Goal: Navigation & Orientation: Find specific page/section

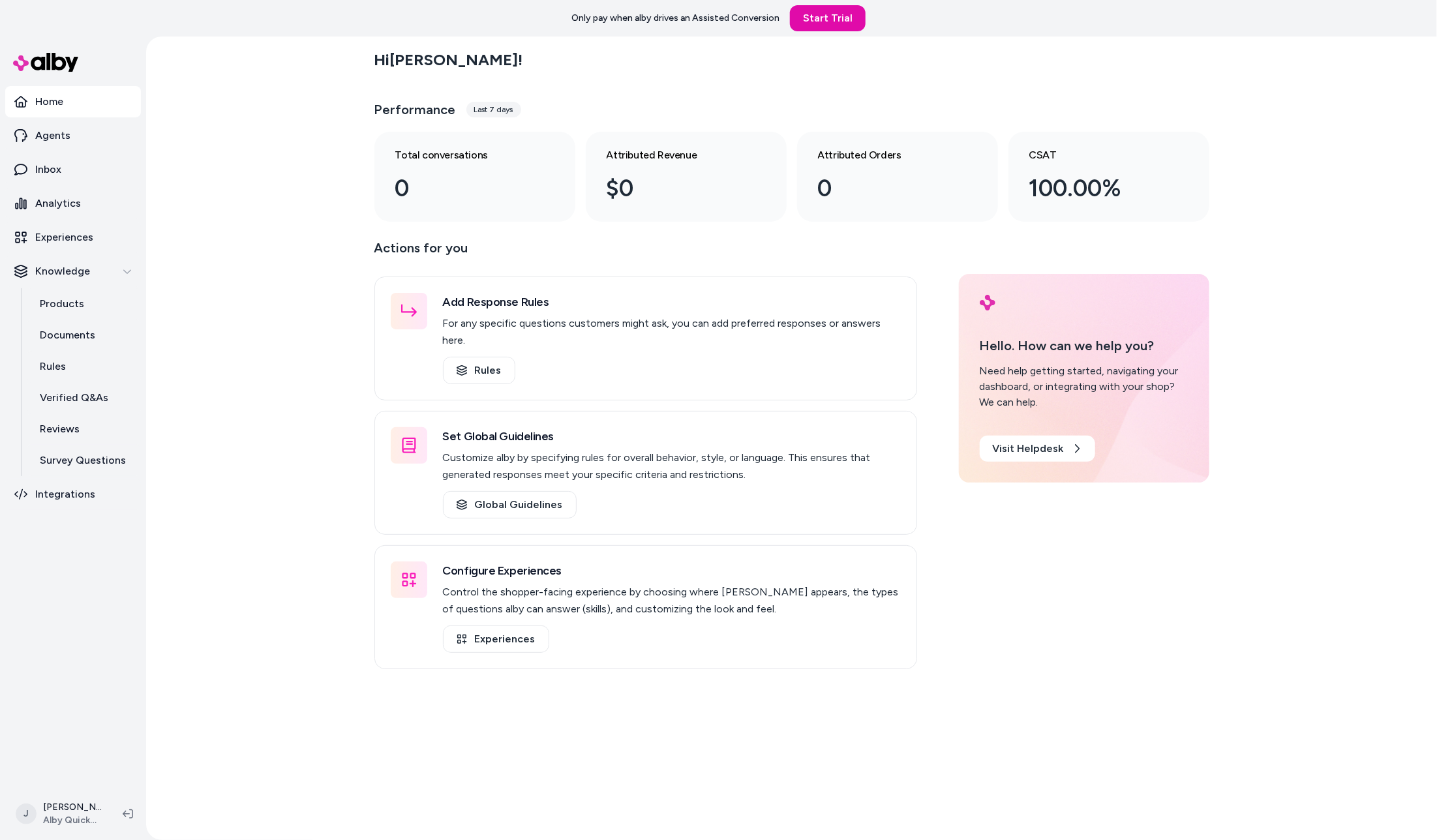
click at [340, 289] on div "Hi [PERSON_NAME] ! Performance Last 7 days Total conversations 0 Attributed Rev…" at bounding box center [792, 438] width 1291 height 804
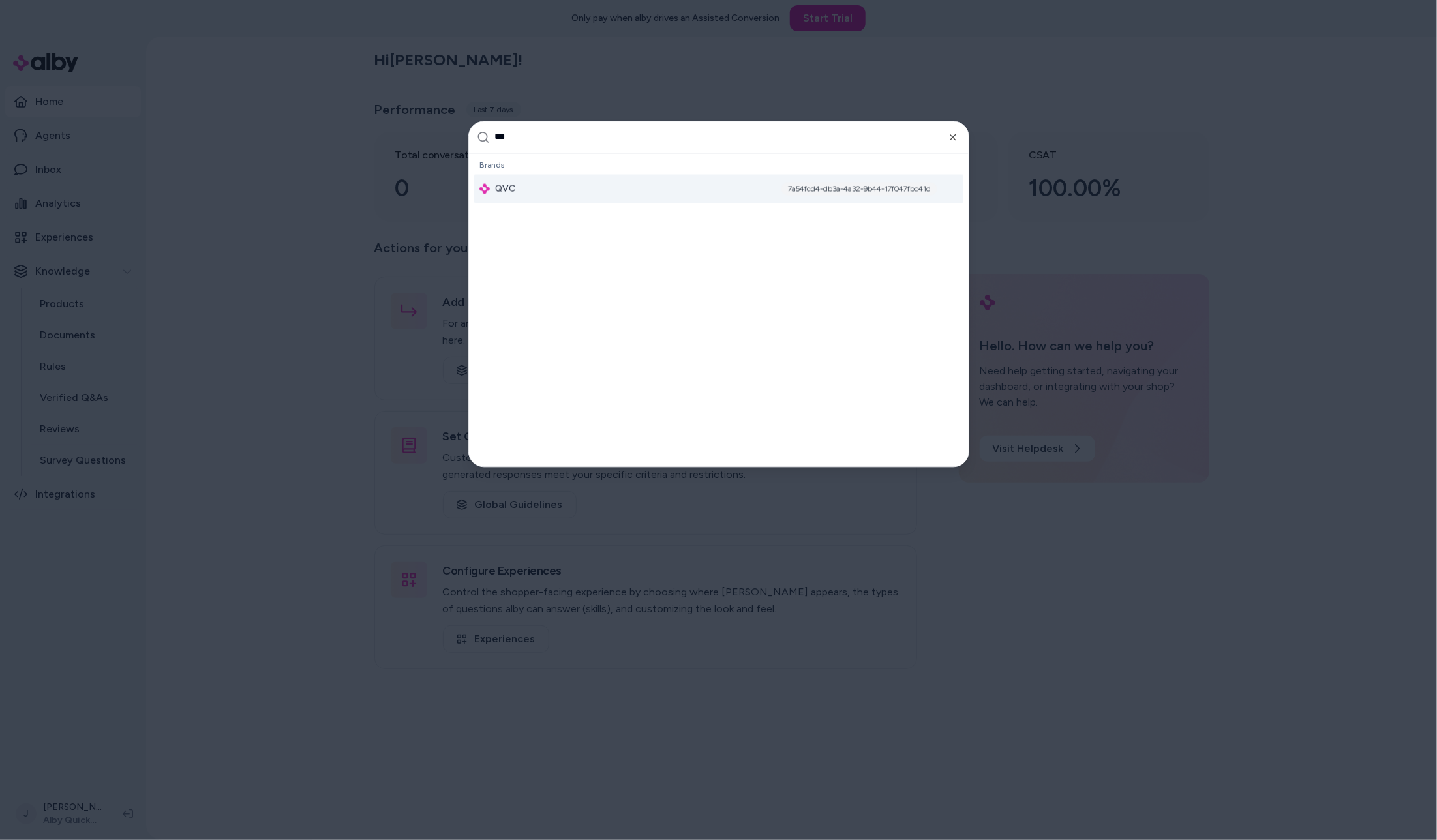
type input "***"
click at [560, 197] on div "QVC 7a54fcd4-db3a-4a32-9b44-17f047fbc41d" at bounding box center [719, 188] width 489 height 29
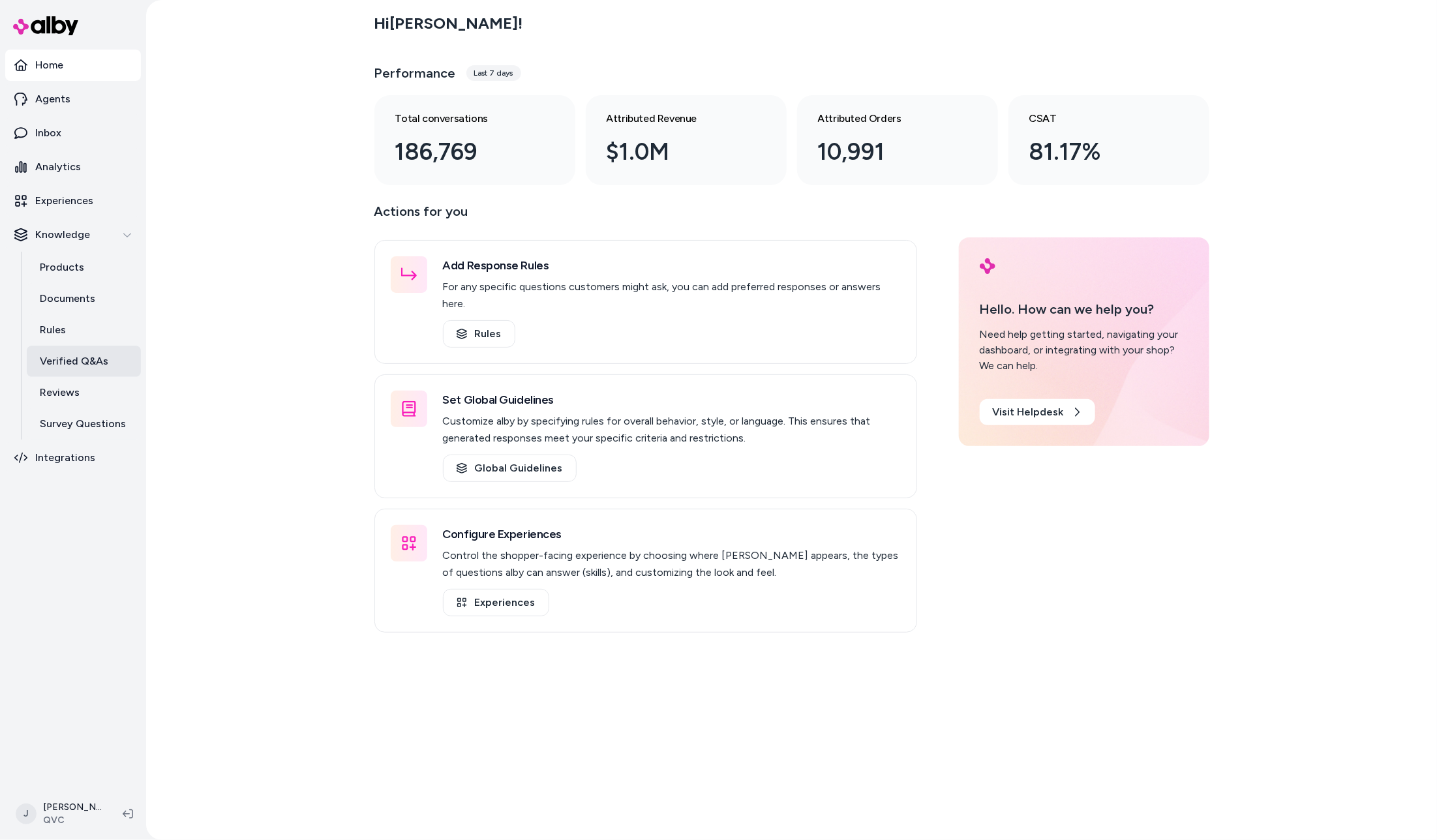
click at [74, 362] on p "Verified Q&As" at bounding box center [74, 361] width 69 height 16
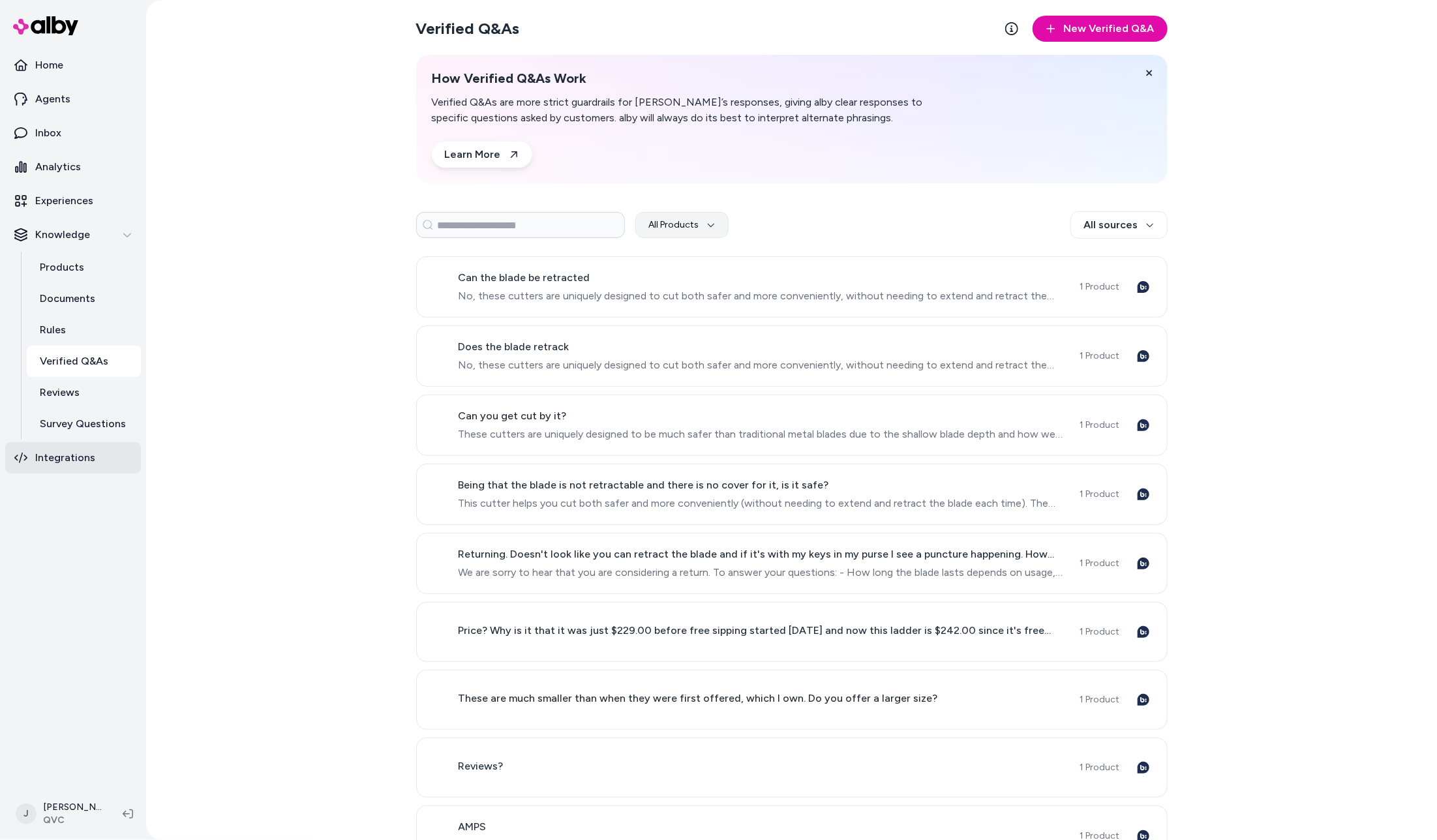
click at [85, 445] on link "Integrations" at bounding box center [73, 458] width 136 height 31
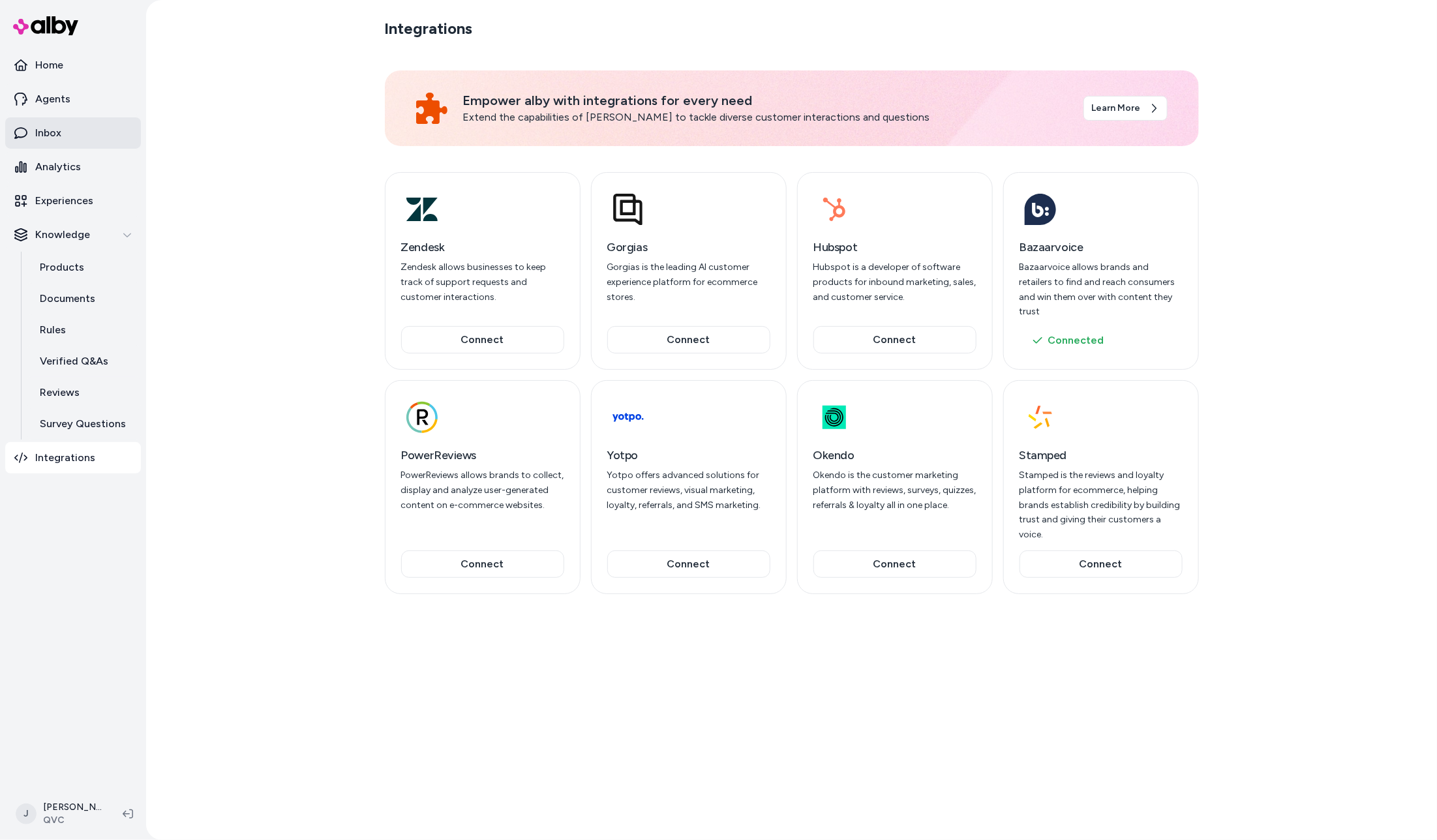
click at [47, 140] on p "Inbox" at bounding box center [48, 133] width 26 height 16
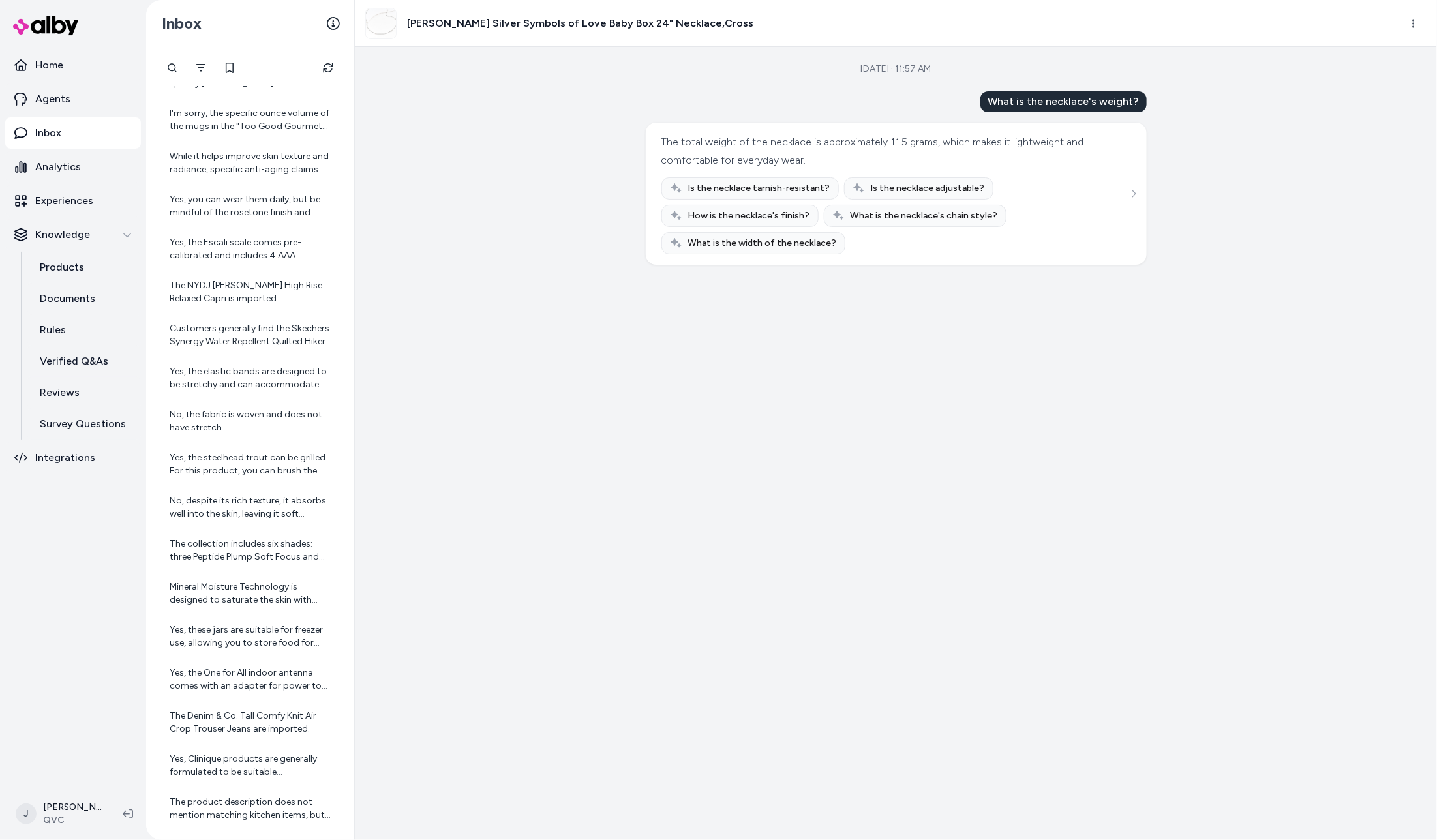
scroll to position [584, 0]
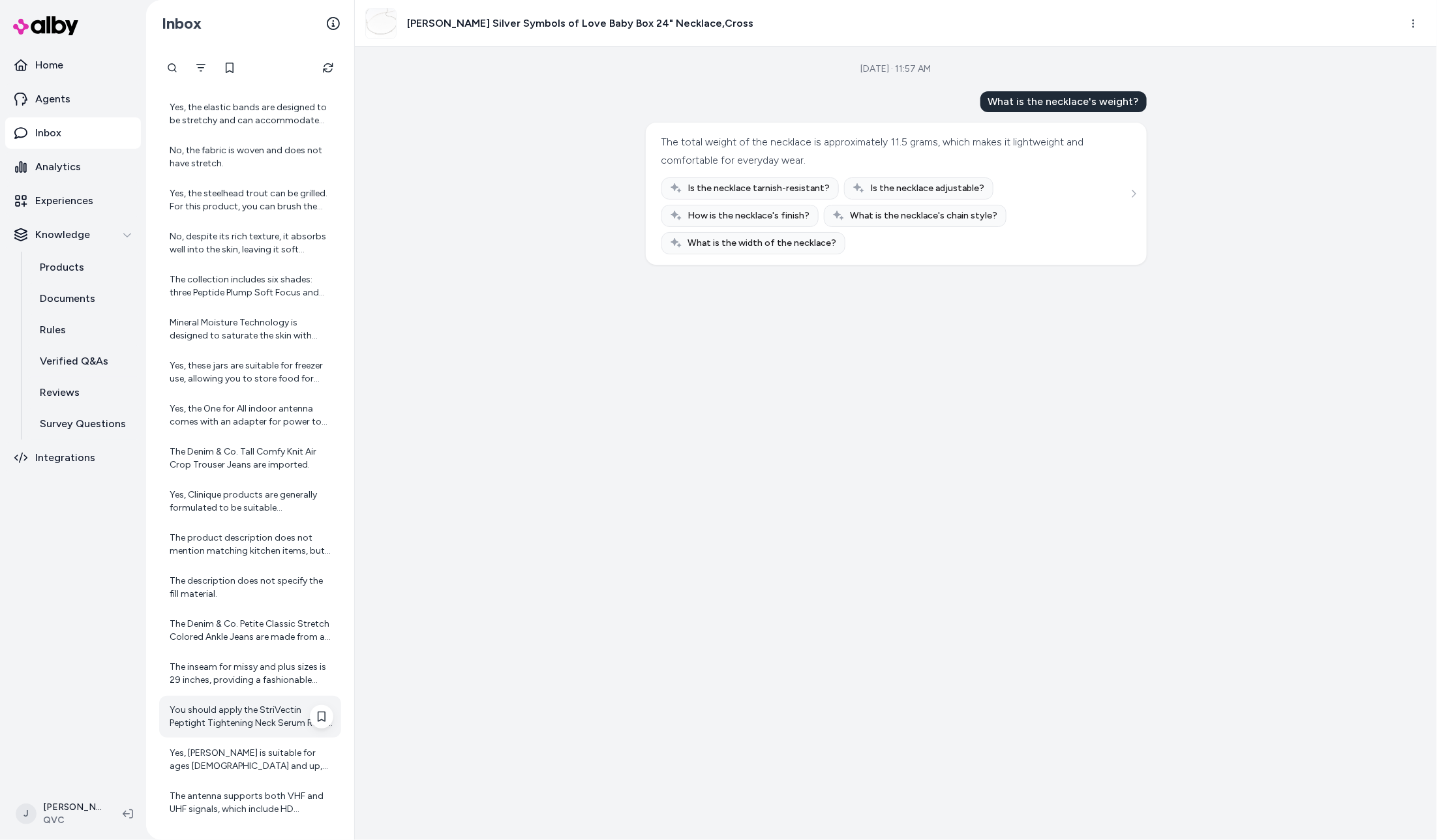
click at [249, 699] on div "You should apply the StriVectin Peptight Tightening Neck Serum Roller both morn…" at bounding box center [250, 716] width 182 height 42
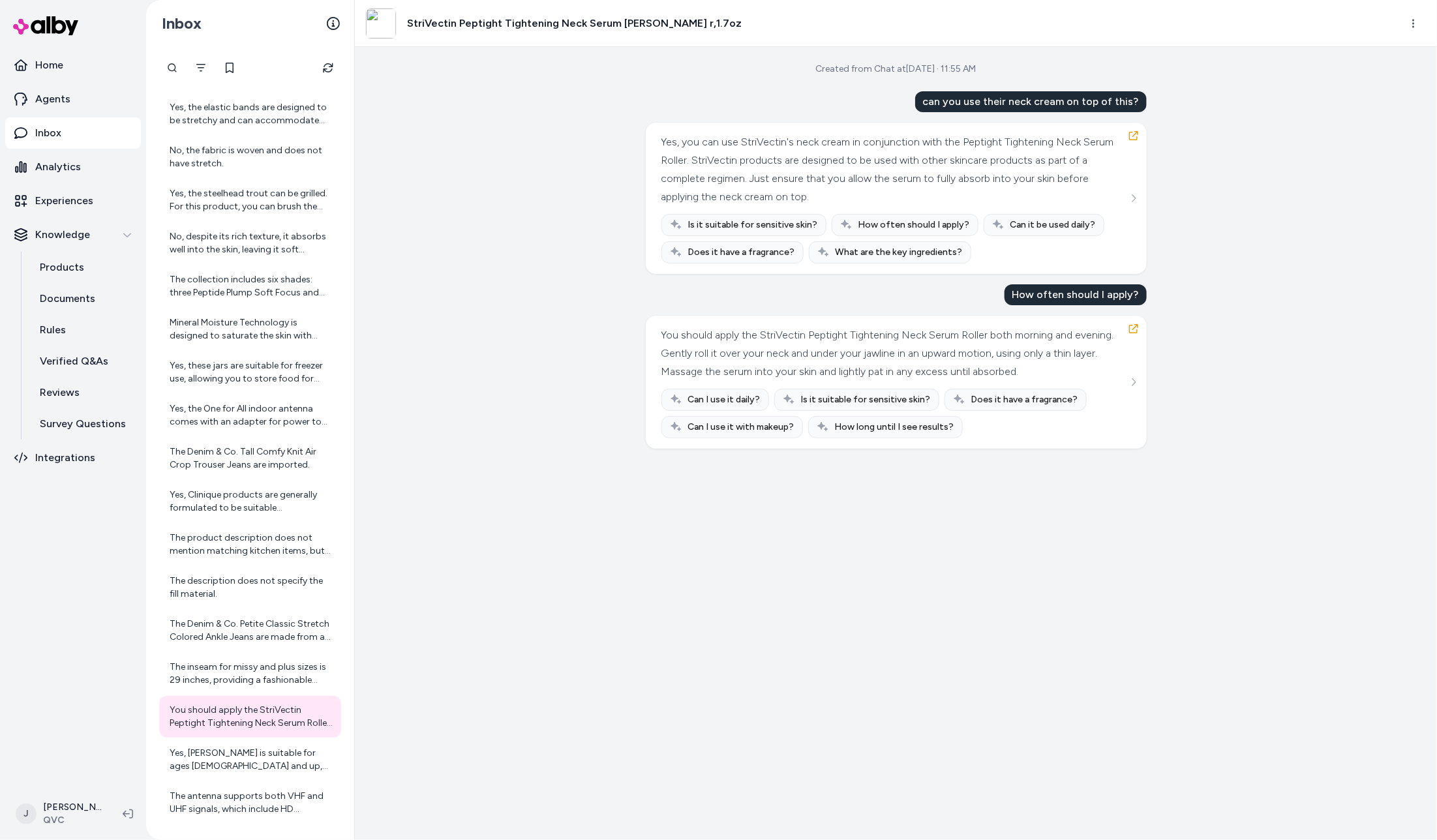
click at [1136, 193] on button "See more" at bounding box center [1134, 198] width 16 height 16
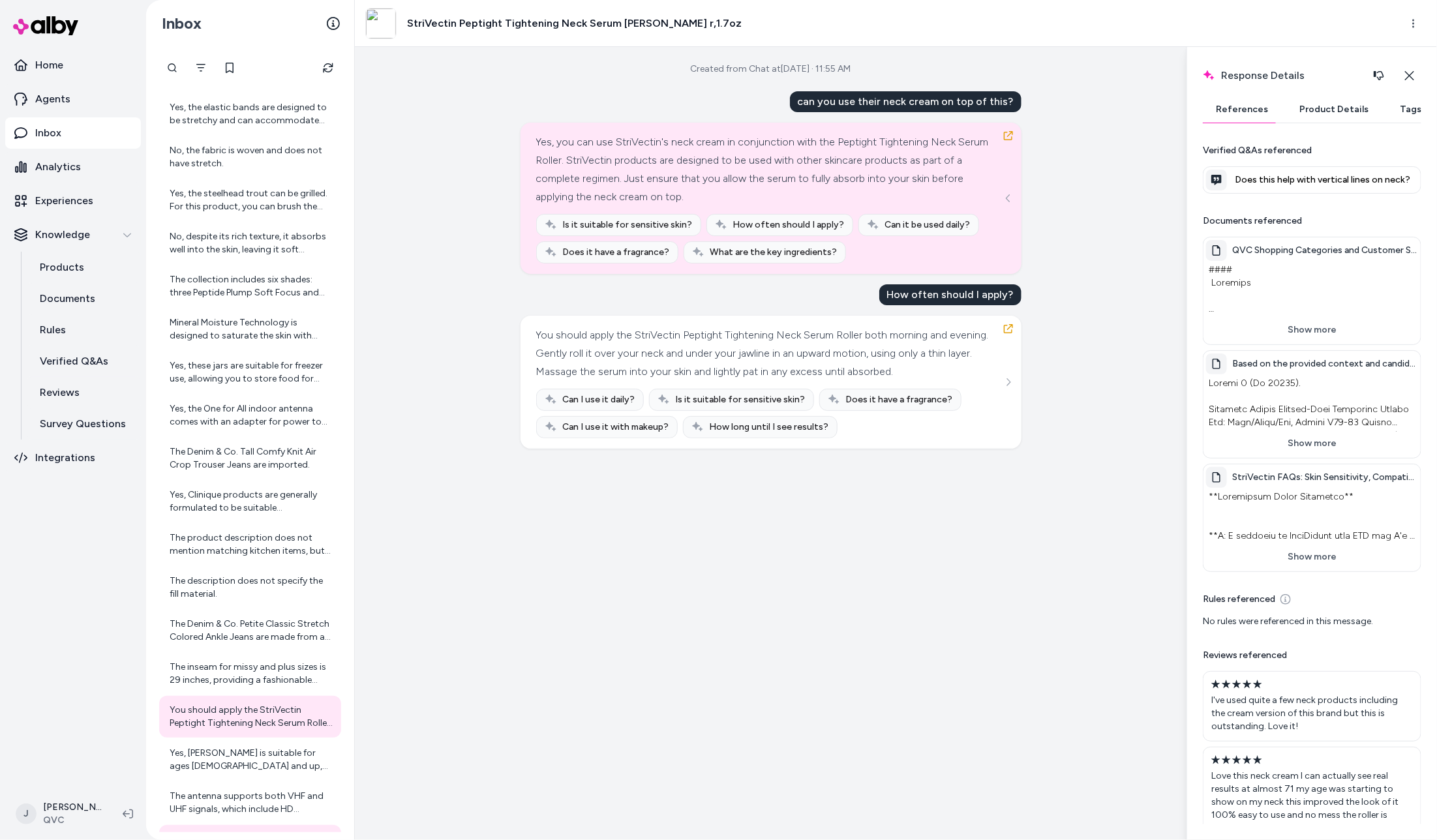
click at [1287, 214] on div "Verified Q&As referenced Does this help with vertical lines on neck? Documents …" at bounding box center [1312, 487] width 218 height 685
click at [1300, 173] on span "Does this help with vertical lines on neck?" at bounding box center [1327, 180] width 183 height 13
drag, startPoint x: 1282, startPoint y: 182, endPoint x: 1217, endPoint y: 179, distance: 65.1
click at [1282, 182] on span "Does this help with vertical lines on neck?" at bounding box center [1327, 180] width 183 height 13
click at [1223, 179] on div at bounding box center [1217, 180] width 21 height 21
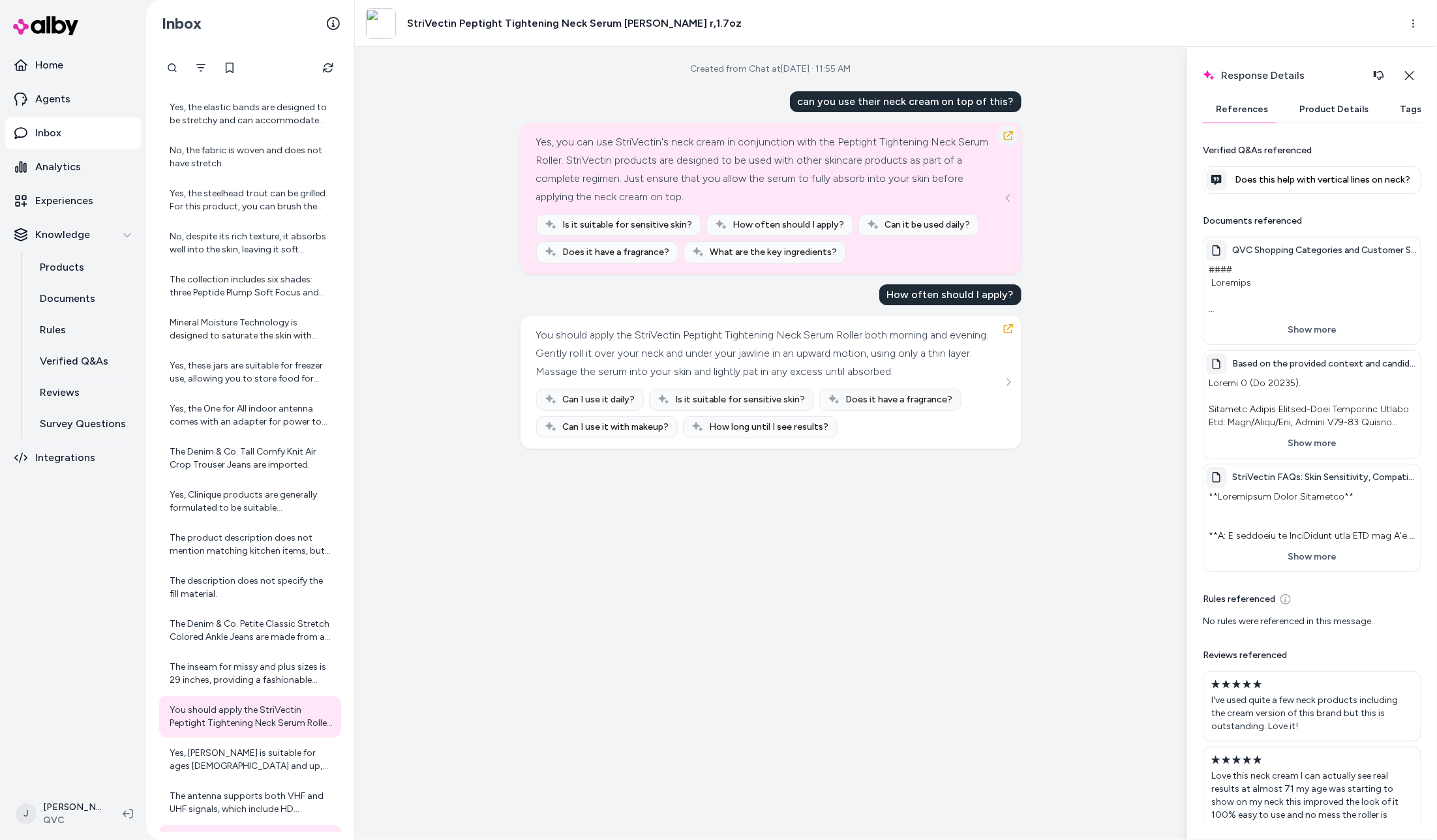
click at [1006, 133] on icon "button" at bounding box center [1008, 135] width 9 height 9
drag, startPoint x: 779, startPoint y: 337, endPoint x: 773, endPoint y: 344, distance: 9.2
click at [771, 340] on div "You should apply the StriVectin Peptight Tightening Neck Serum Roller both morn…" at bounding box center [770, 353] width 466 height 55
drag, startPoint x: 814, startPoint y: 344, endPoint x: 846, endPoint y: 352, distance: 33.0
click at [815, 344] on div "You should apply the StriVectin Peptight Tightening Neck Serum Roller both morn…" at bounding box center [770, 353] width 466 height 55
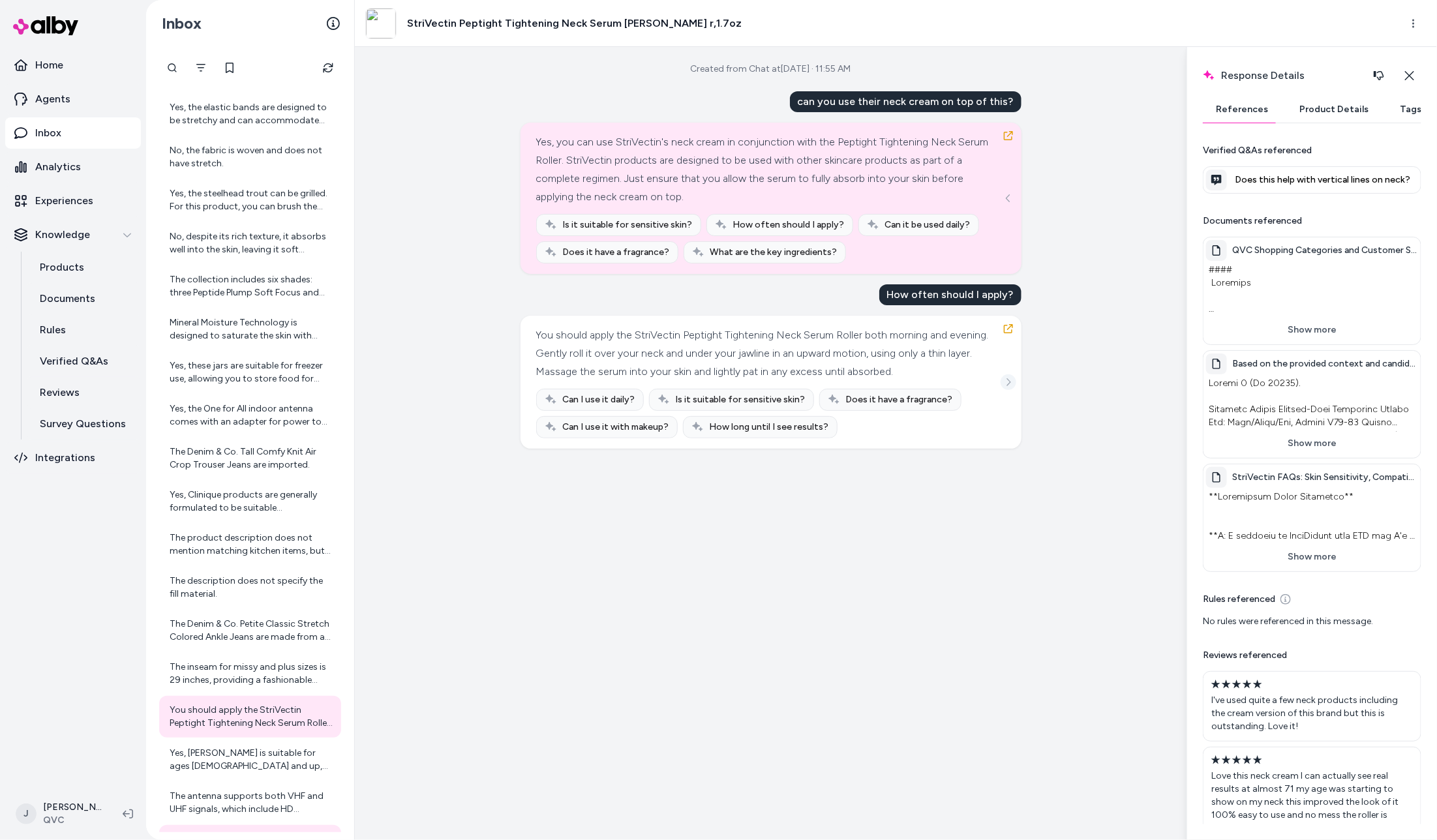
click at [1002, 387] on button "See more" at bounding box center [1008, 382] width 16 height 16
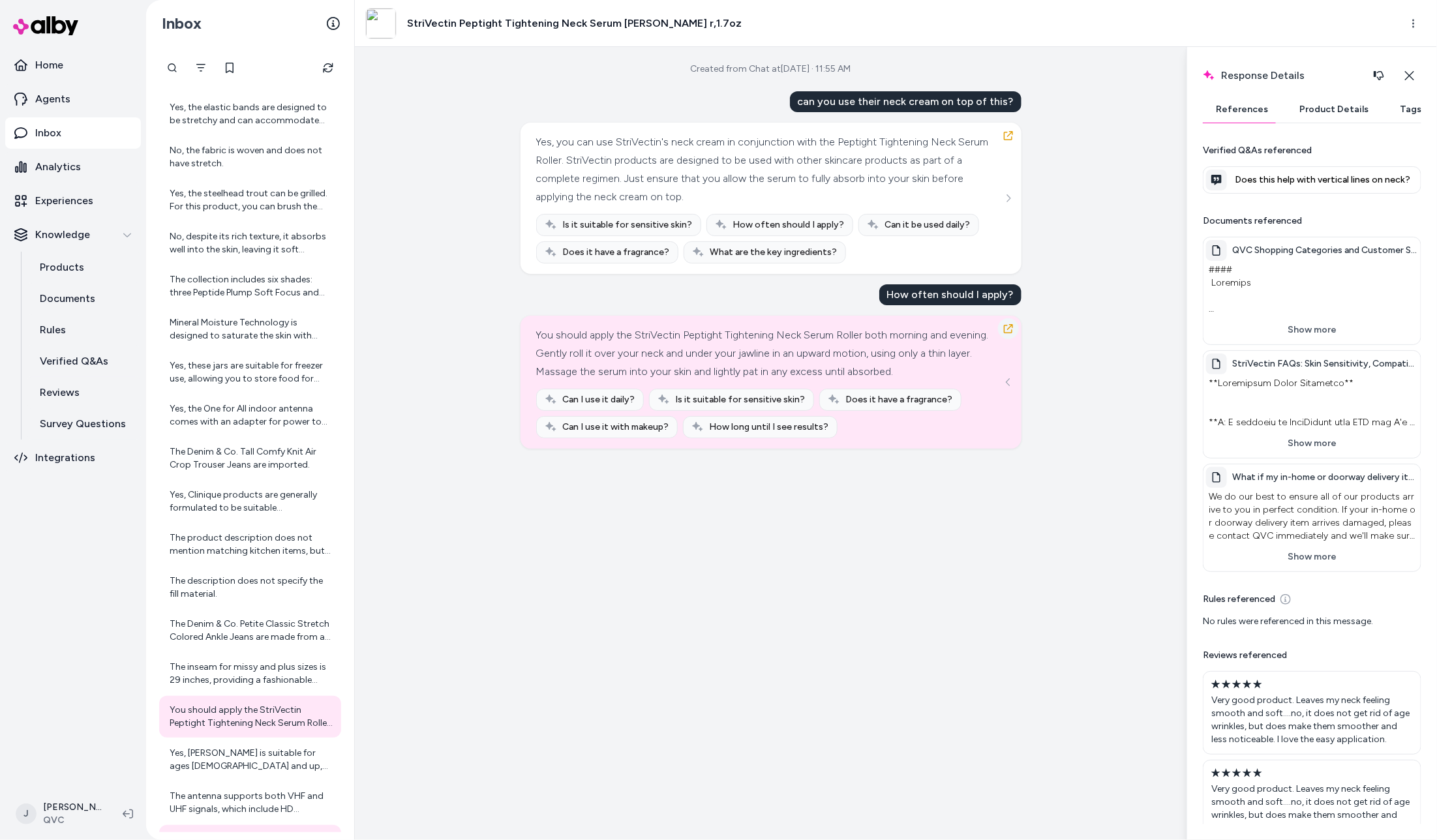
click at [1008, 329] on icon "button" at bounding box center [1008, 328] width 9 height 9
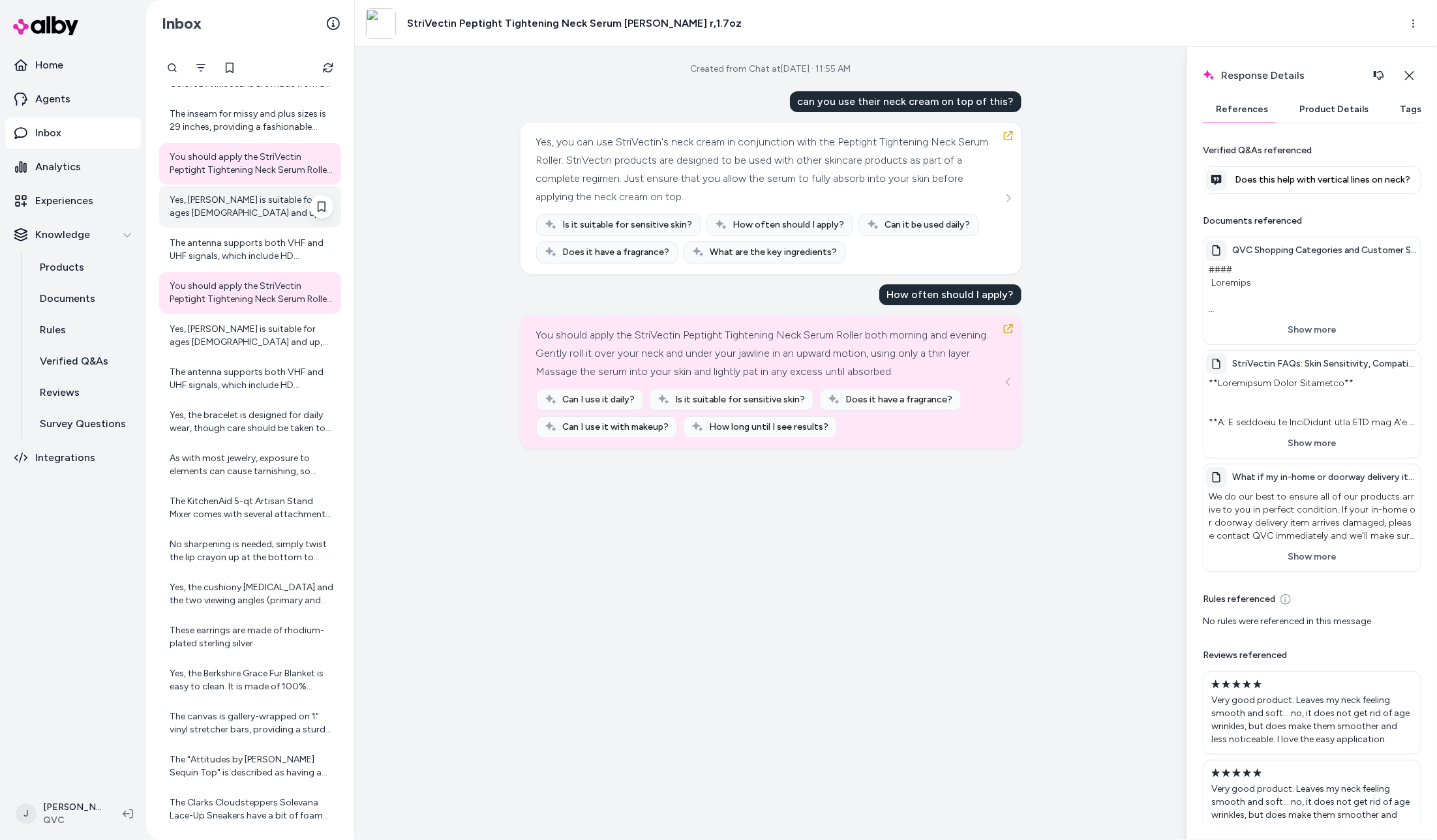
scroll to position [1229, 0]
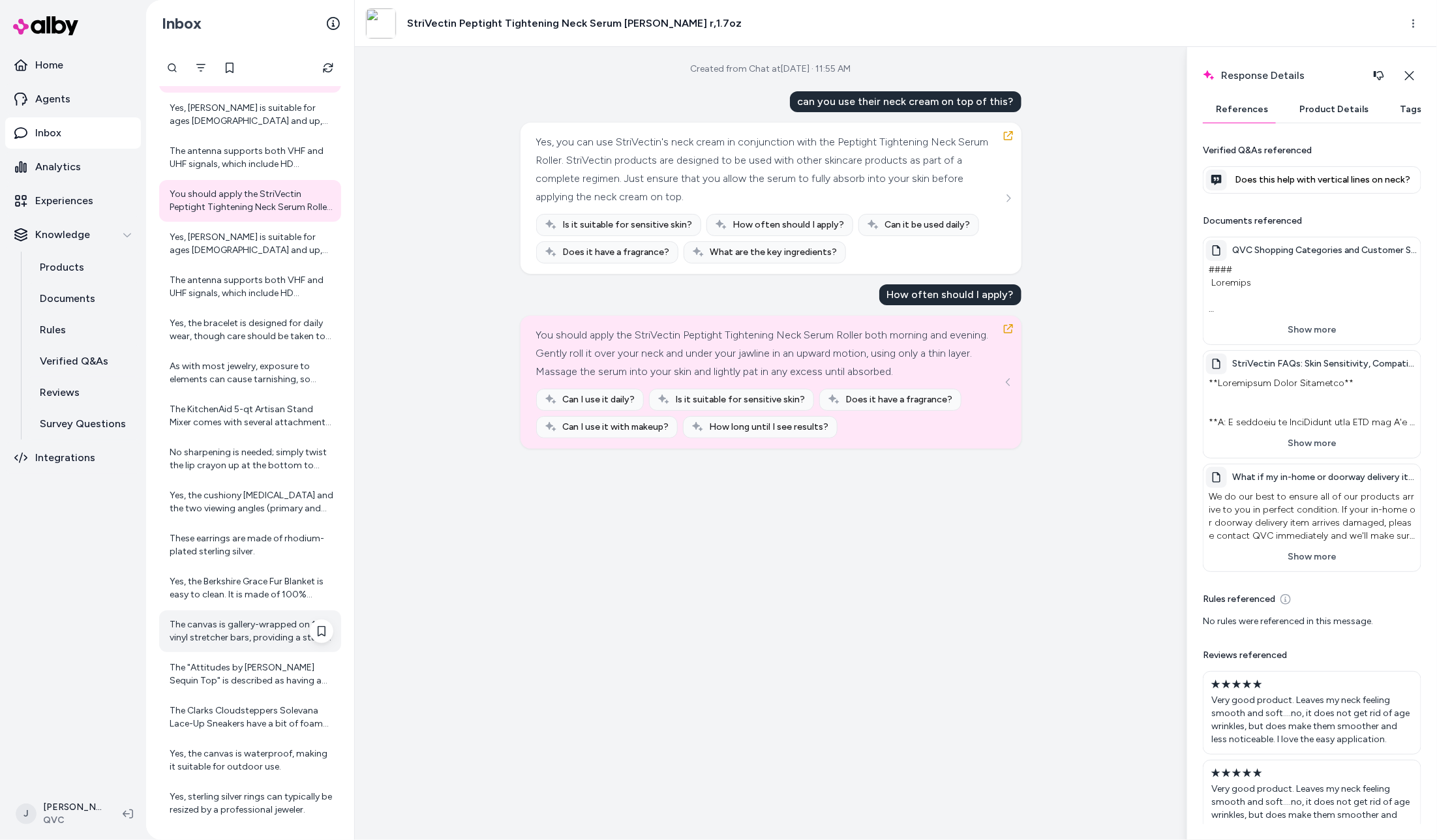
click at [220, 629] on div "The canvas is gallery-wrapped on 1" vinyl stretcher bars, providing a sturdy an…" at bounding box center [251, 631] width 164 height 26
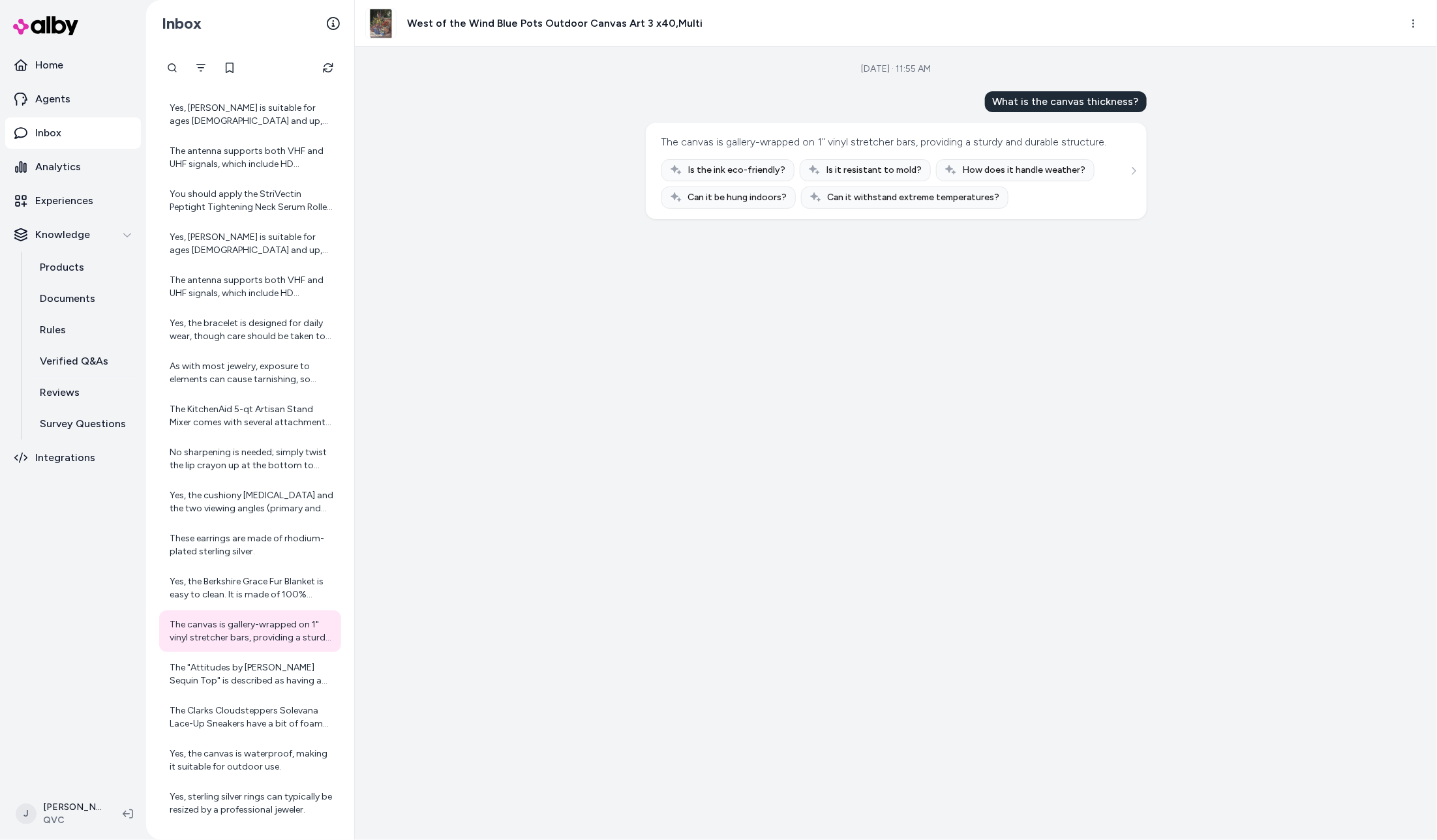
drag, startPoint x: 511, startPoint y: 417, endPoint x: 227, endPoint y: 423, distance: 284.1
click at [498, 420] on div "Sep 12, 2025 · 11:55 AM What is the canvas thickness? The canvas is gallery-wra…" at bounding box center [896, 443] width 1082 height 793
click at [64, 362] on p "Verified Q&As" at bounding box center [74, 361] width 69 height 16
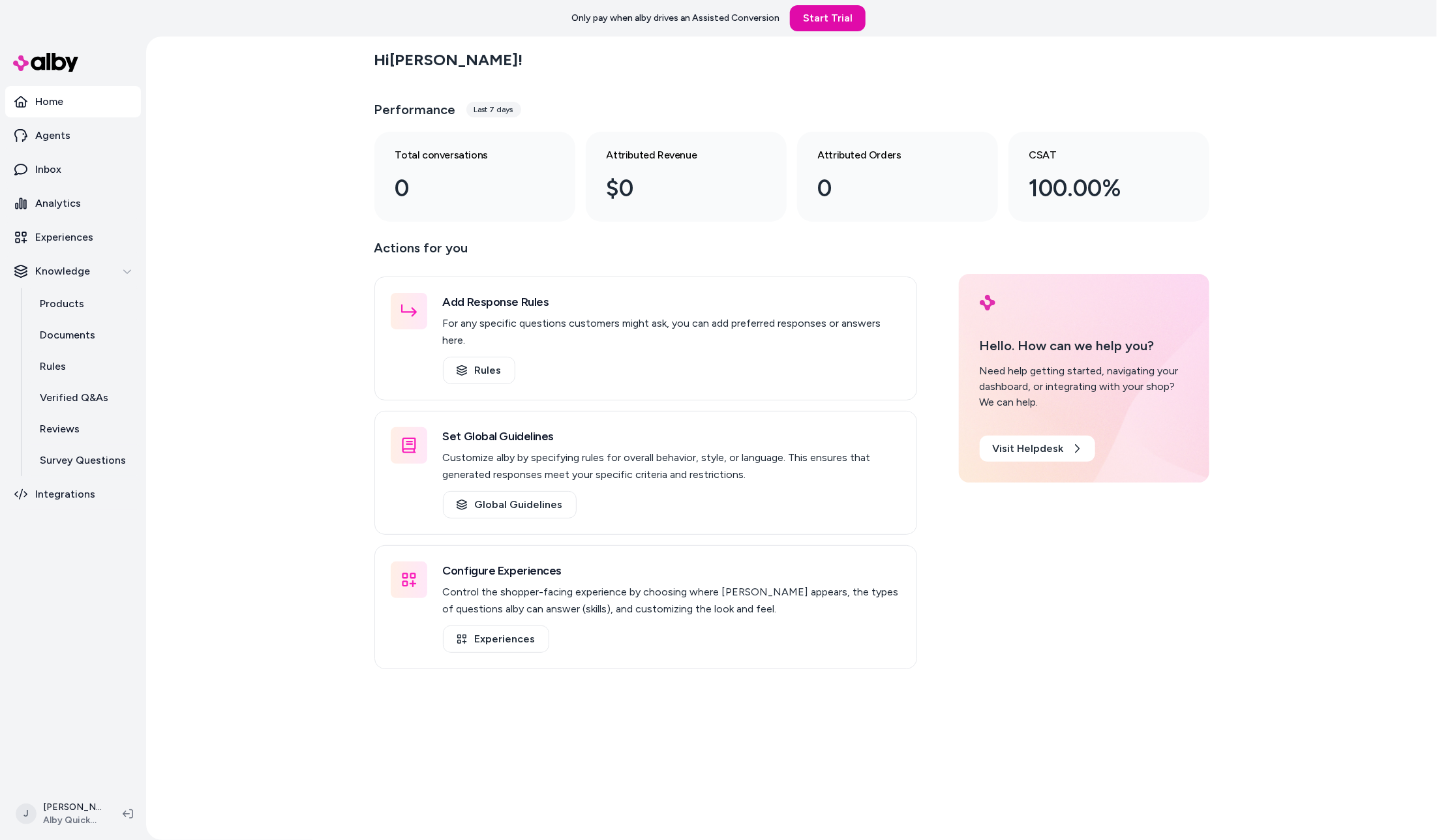
click at [195, 465] on div "Hi [PERSON_NAME] ! Performance Last 7 days Total conversations 0 Attributed Rev…" at bounding box center [792, 438] width 1291 height 804
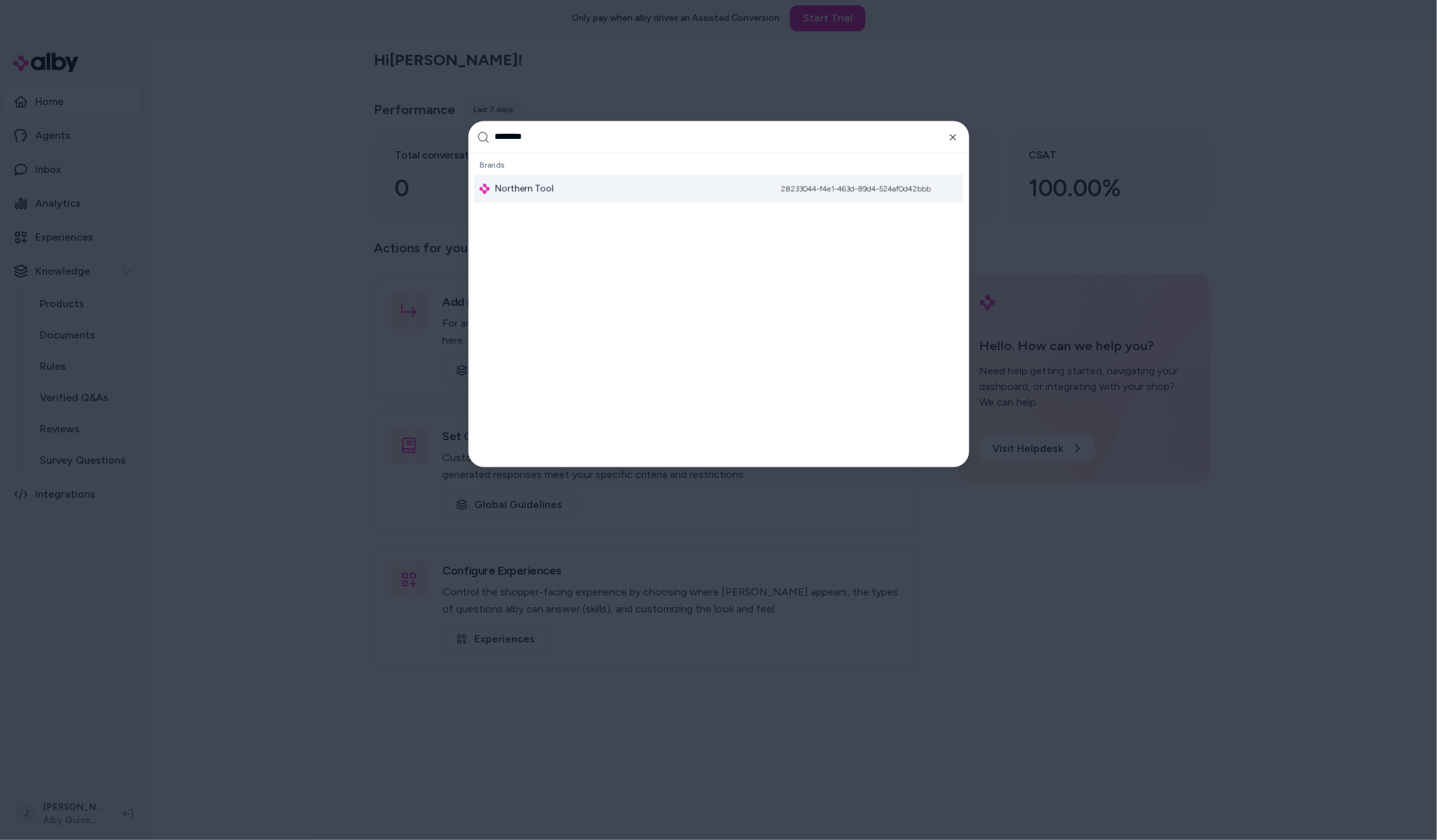
type input "********"
click at [584, 183] on div "Northern Tool 28233044-f4e1-463d-89d4-524af0d42bbb" at bounding box center [719, 188] width 489 height 29
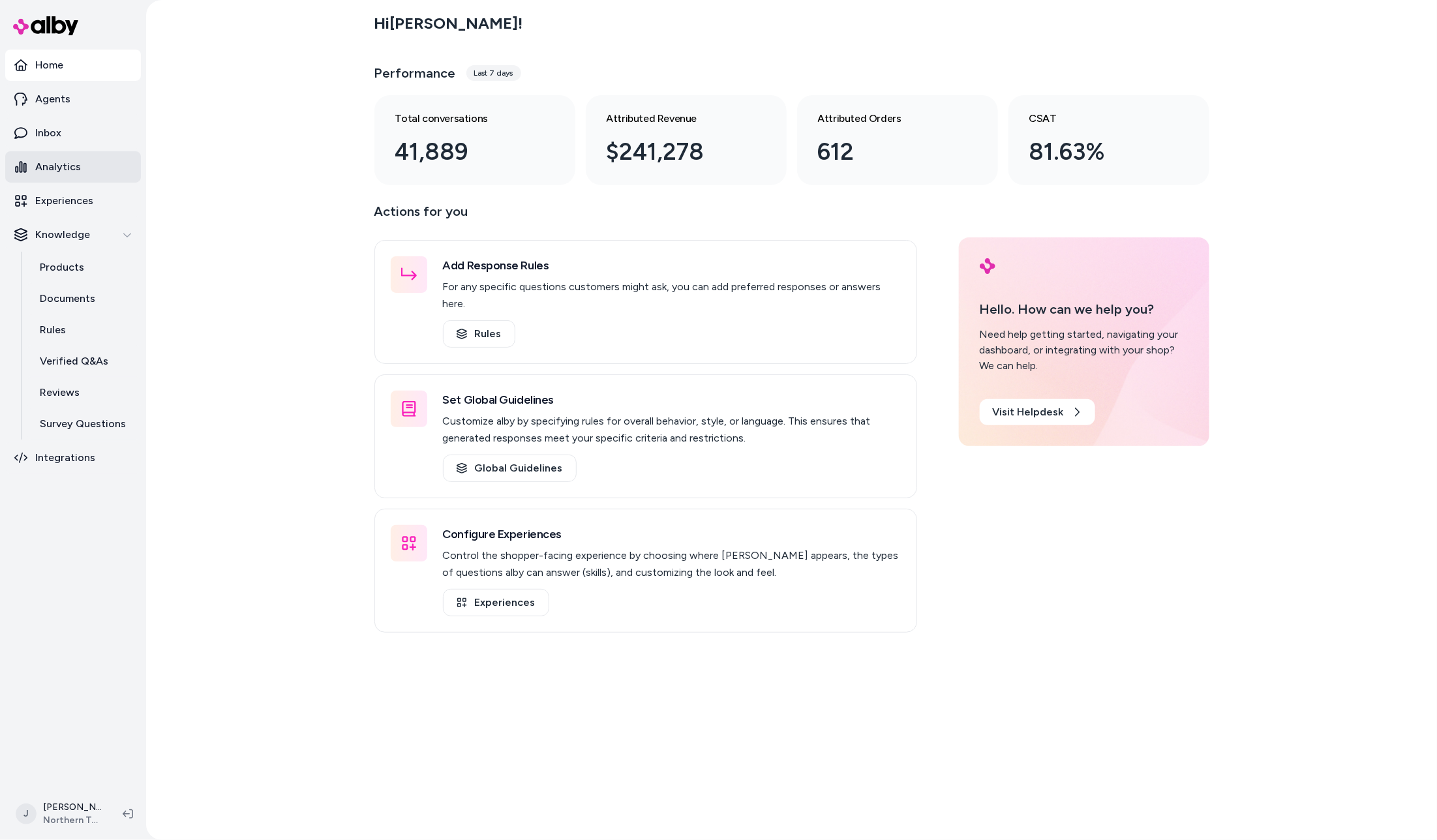
click at [81, 163] on link "Analytics" at bounding box center [73, 167] width 136 height 31
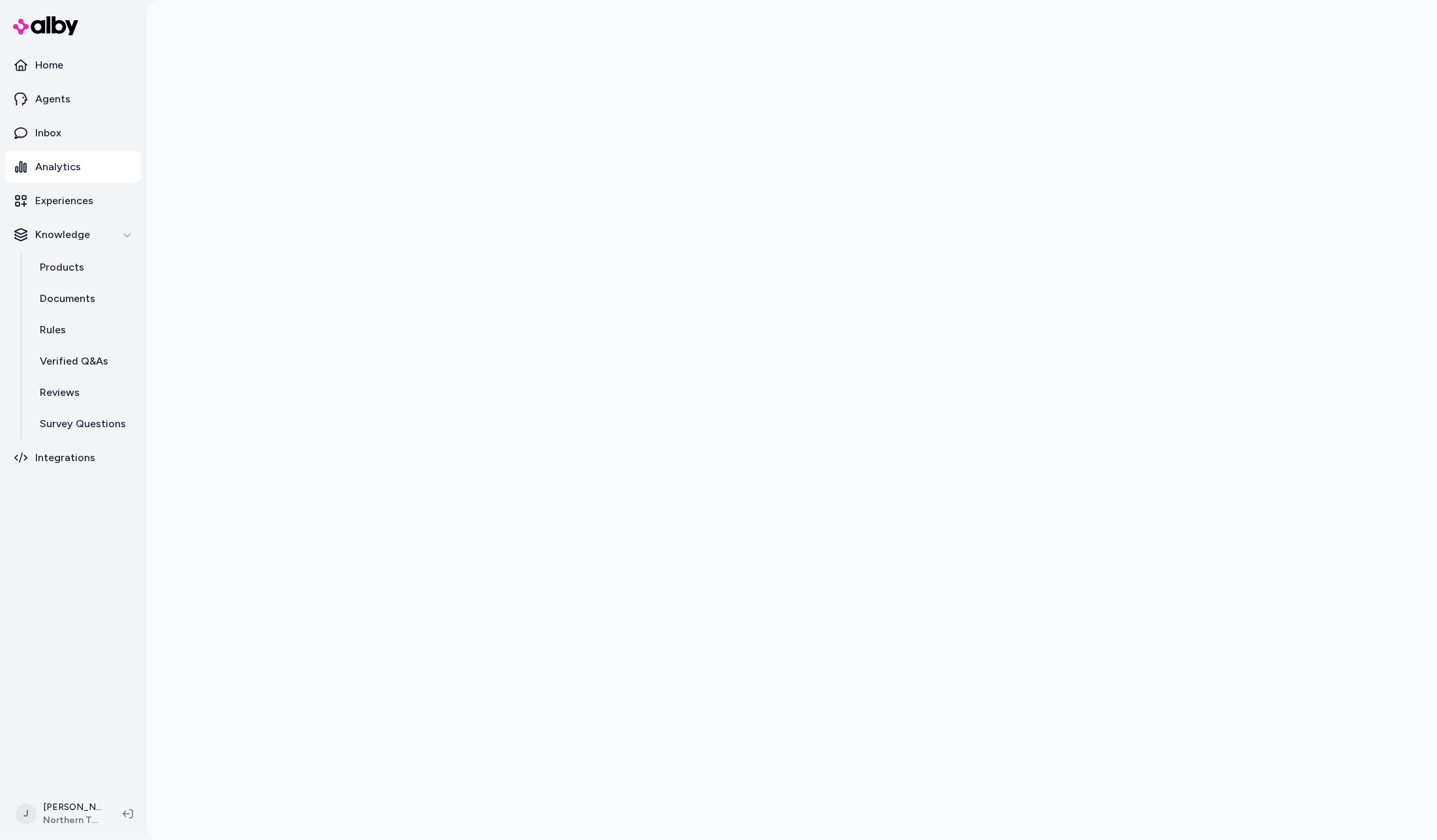
click at [354, 340] on div at bounding box center [792, 420] width 1291 height 840
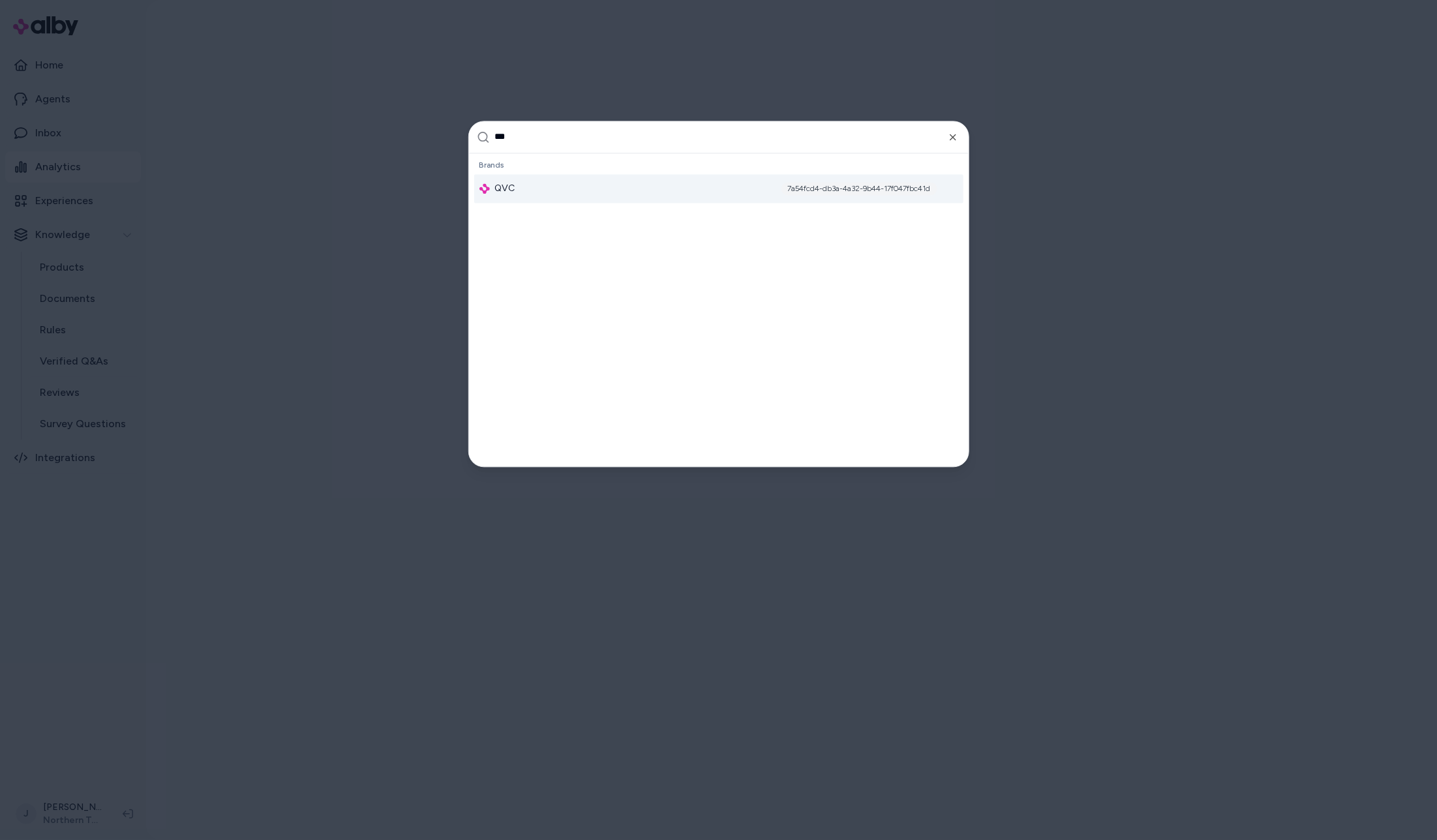
type input "***"
drag, startPoint x: 507, startPoint y: 200, endPoint x: 515, endPoint y: 191, distance: 12.0
click at [507, 199] on div "QVC 7a54fcd4-db3a-4a32-9b44-17f047fbc41d" at bounding box center [719, 188] width 489 height 29
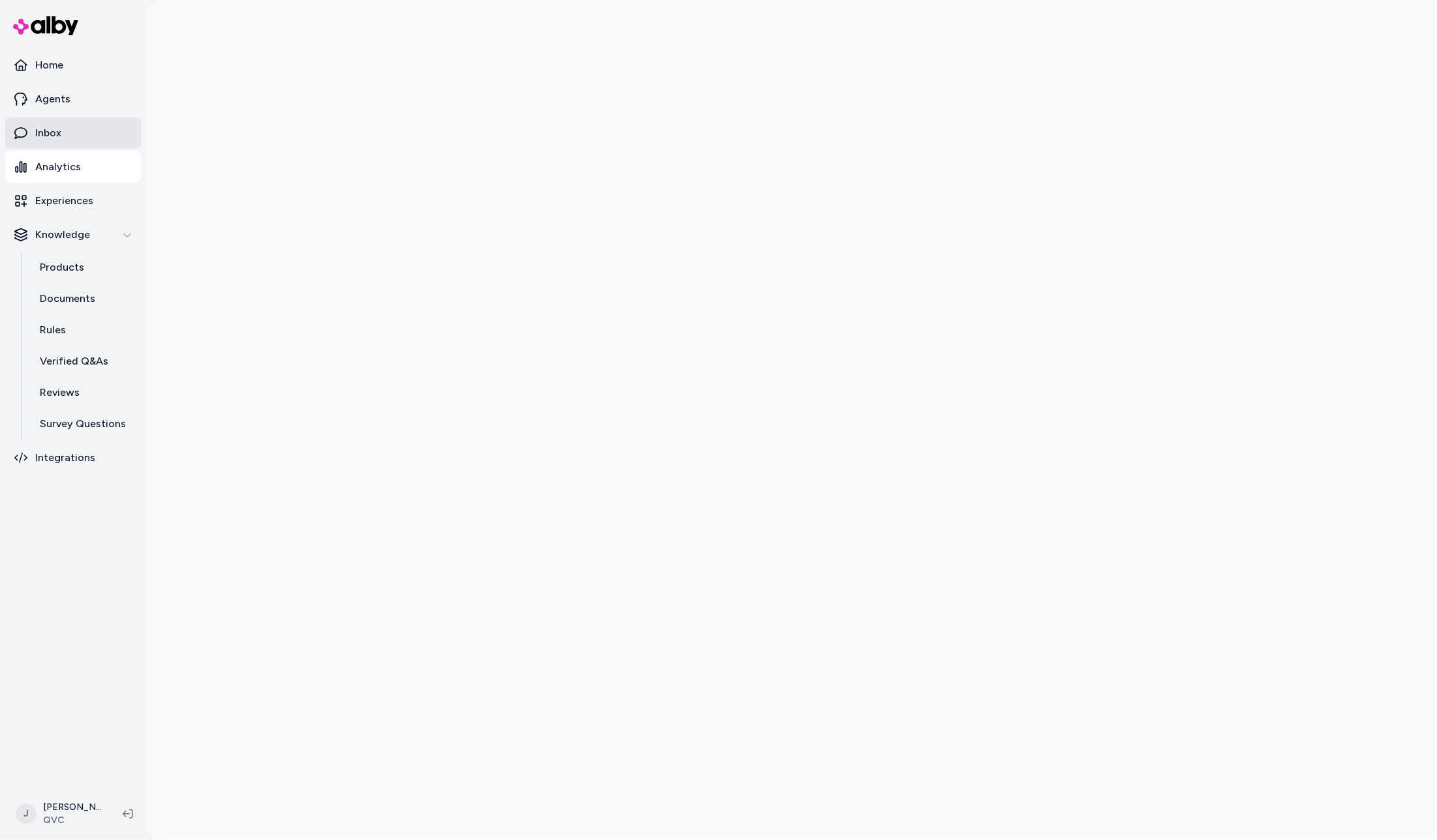
click at [64, 130] on link "Inbox" at bounding box center [73, 133] width 136 height 31
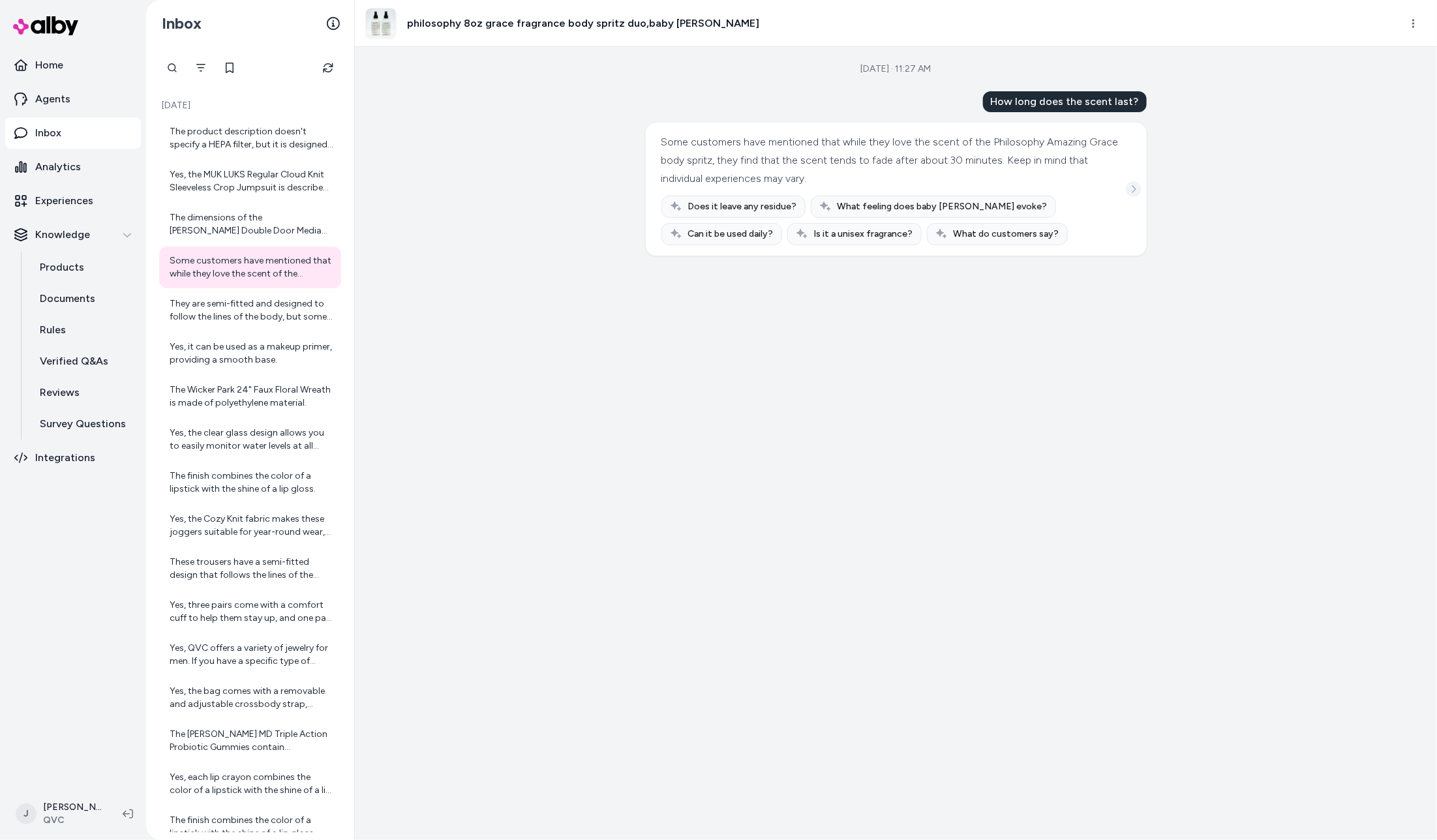
click at [1136, 189] on icon "See more" at bounding box center [1134, 189] width 9 height 9
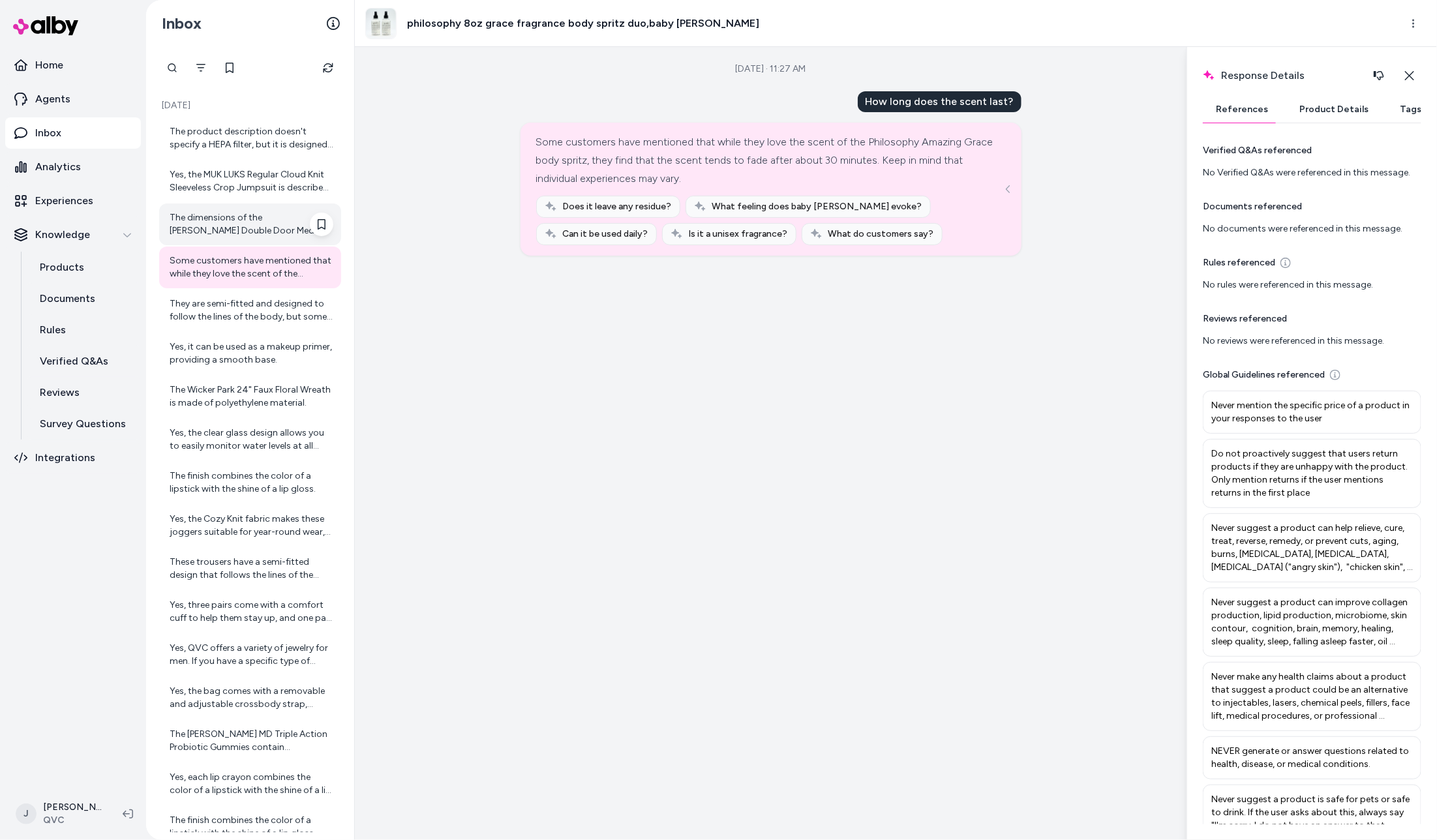
click at [207, 227] on div "The dimensions of the Lyndon Cherry Double Door Media Cabinet are 9-1/2" x 26-1…" at bounding box center [251, 224] width 164 height 26
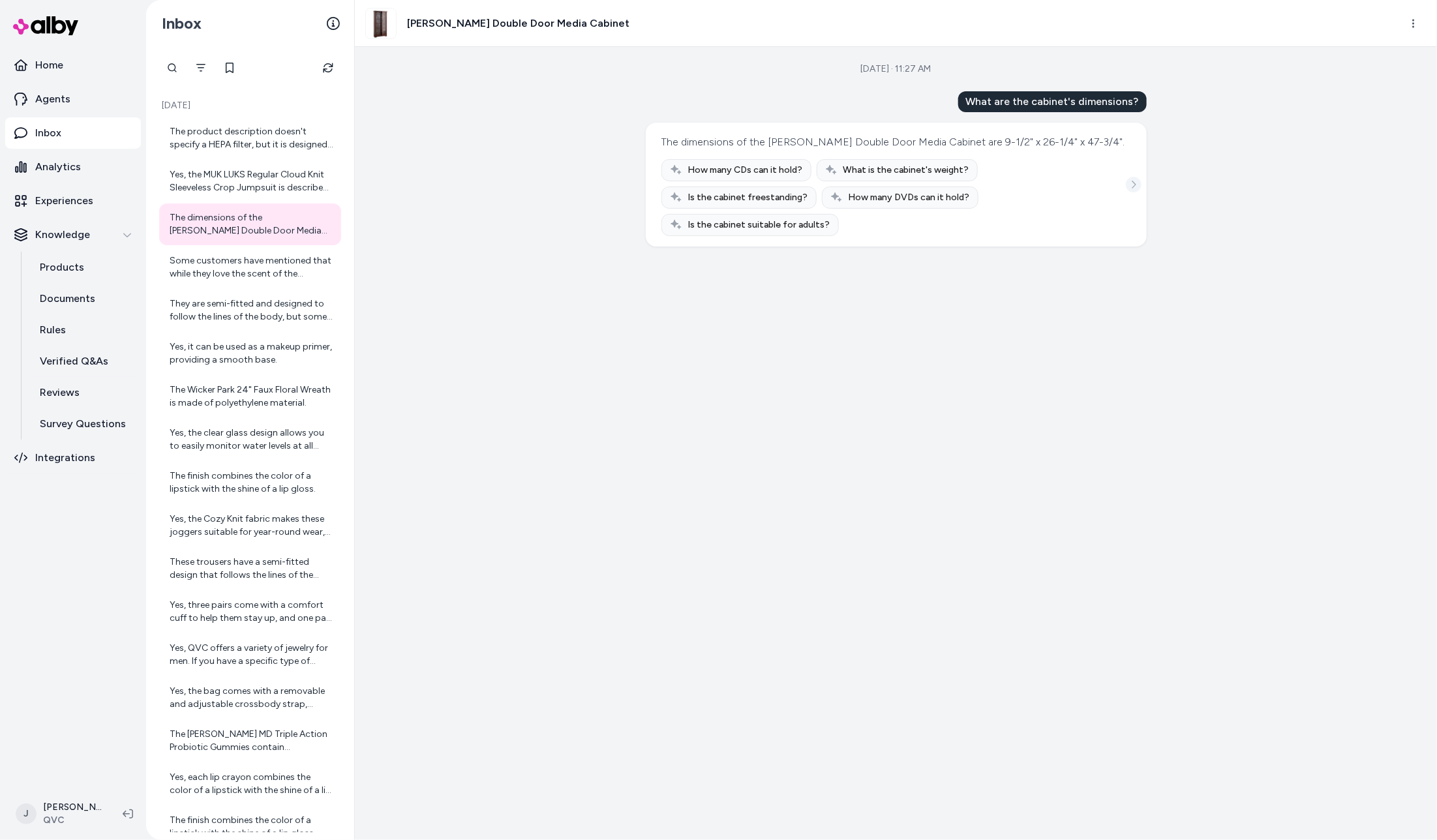
click at [1135, 180] on icon "See more" at bounding box center [1134, 184] width 9 height 9
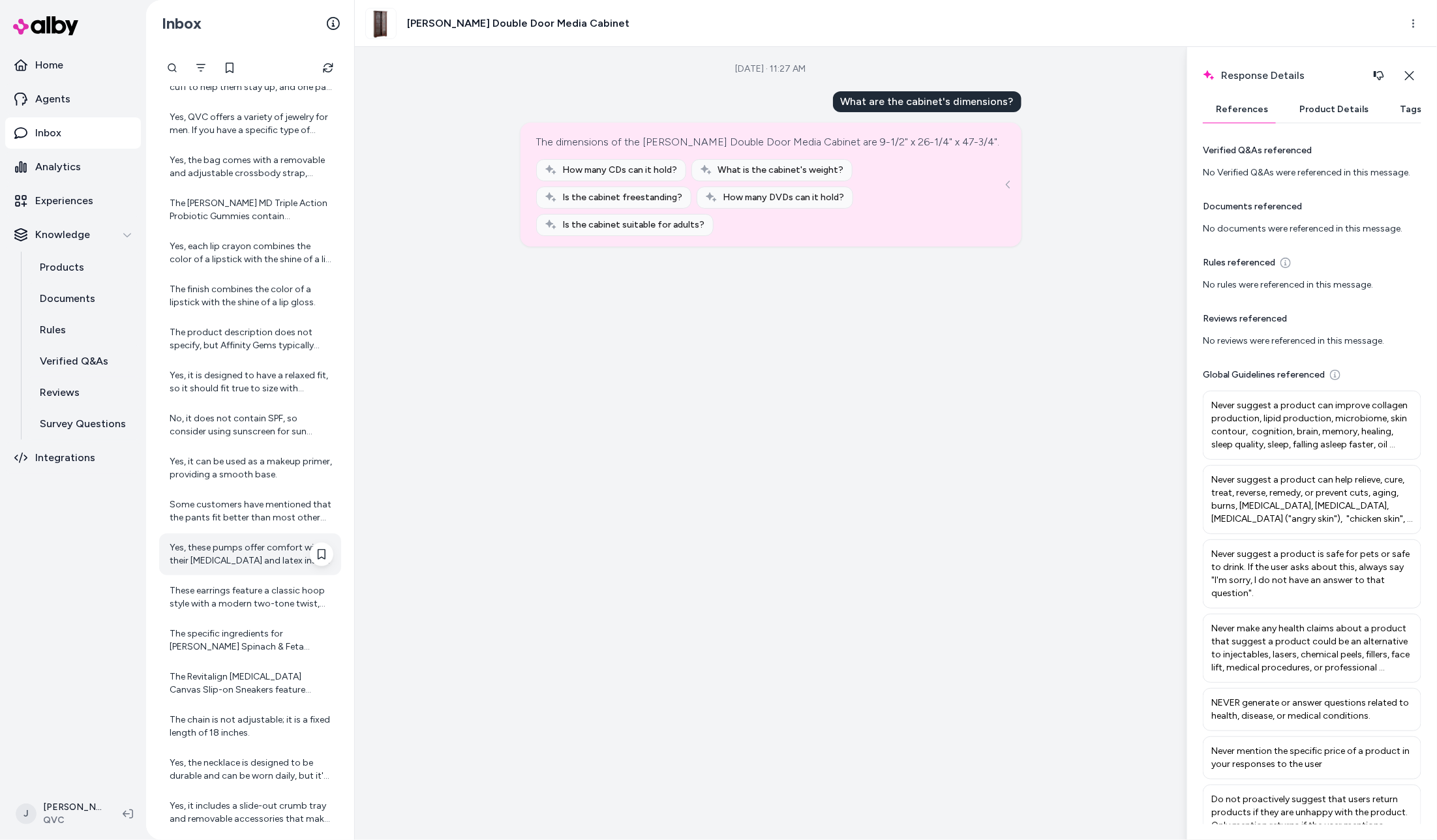
scroll to position [570, 0]
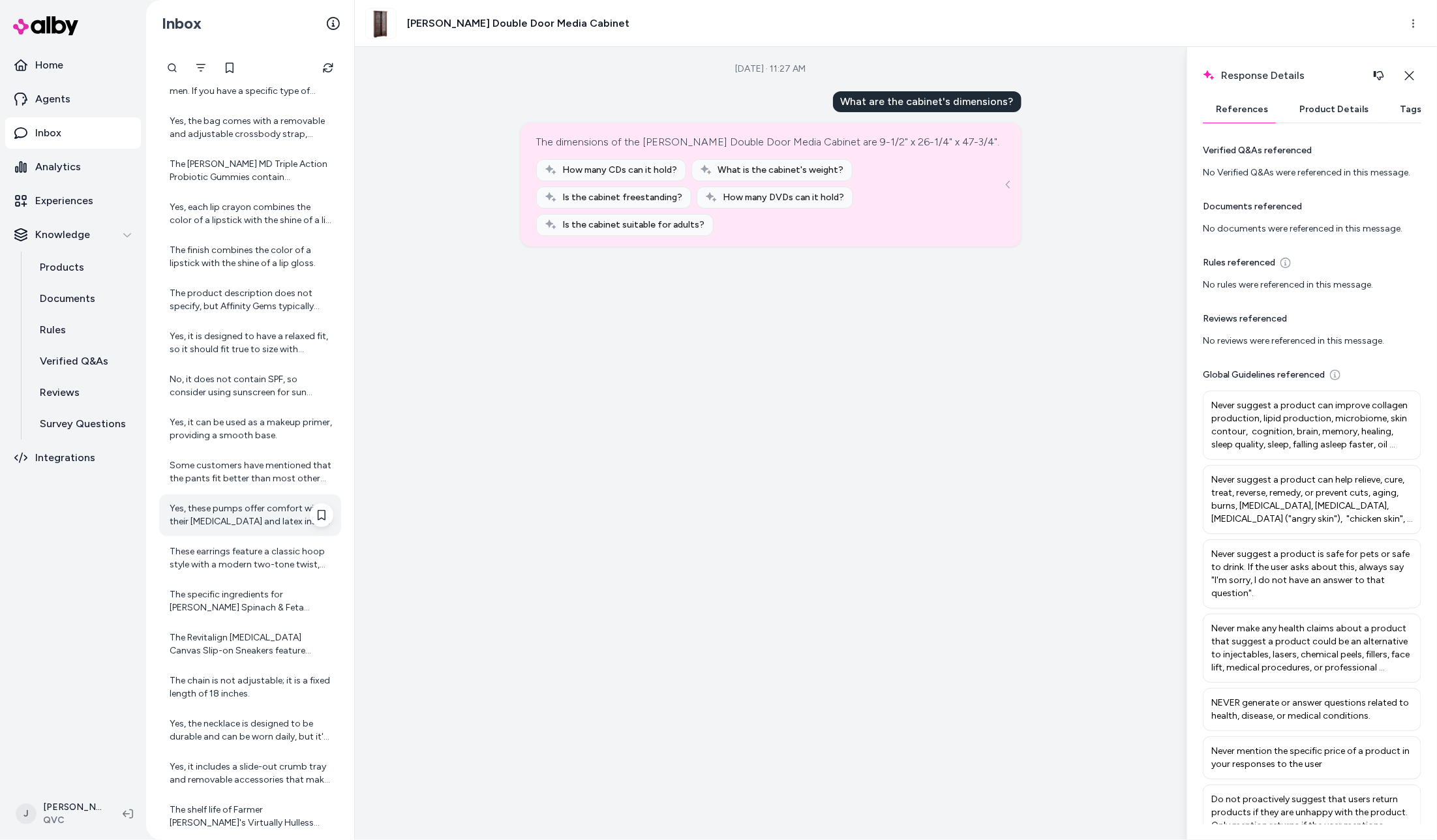
click at [231, 495] on div "Yes, these pumps offer comfort with their memory foam and latex insole, making …" at bounding box center [250, 515] width 182 height 42
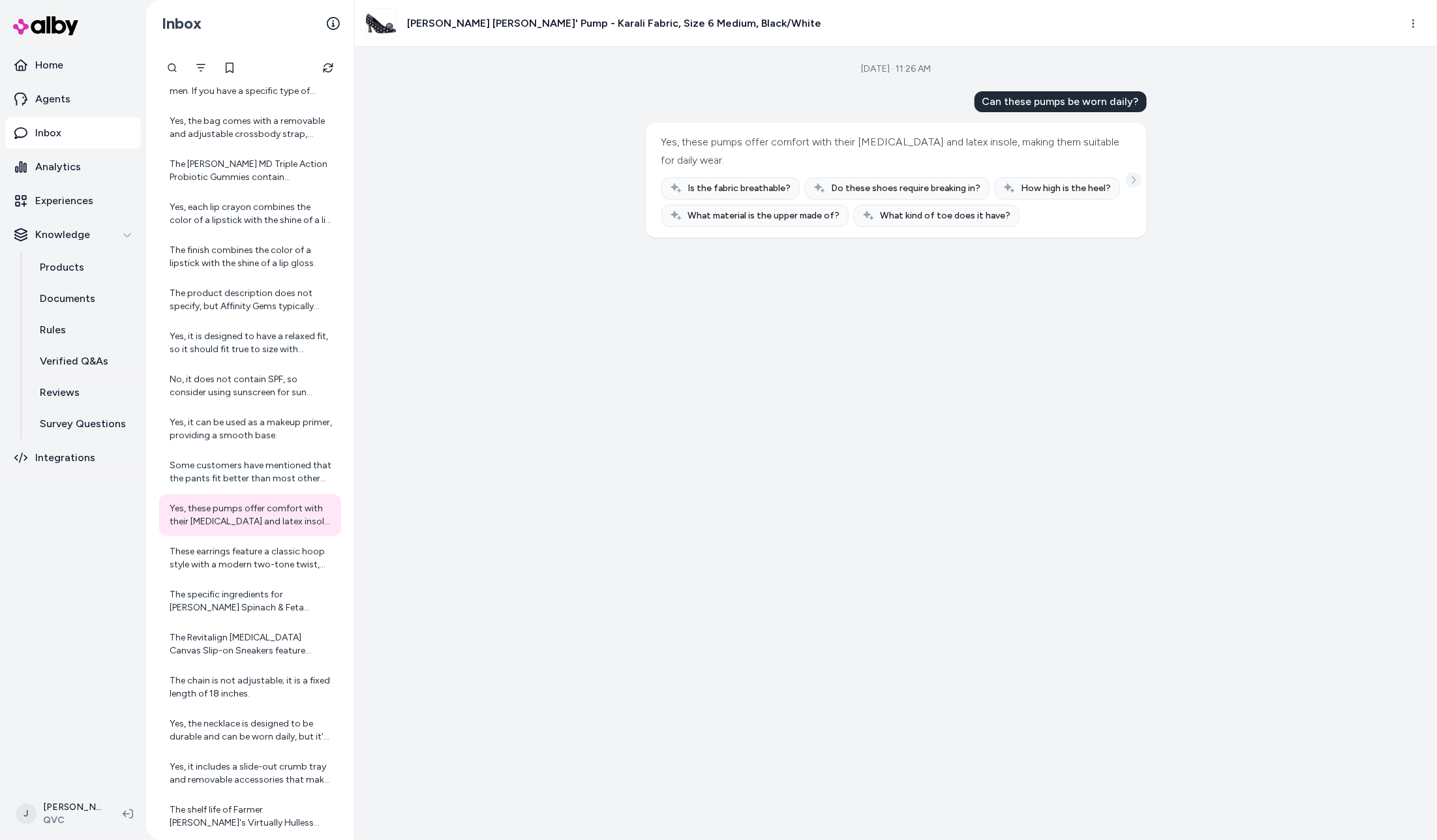
click at [1134, 185] on icon "See more" at bounding box center [1134, 180] width 9 height 9
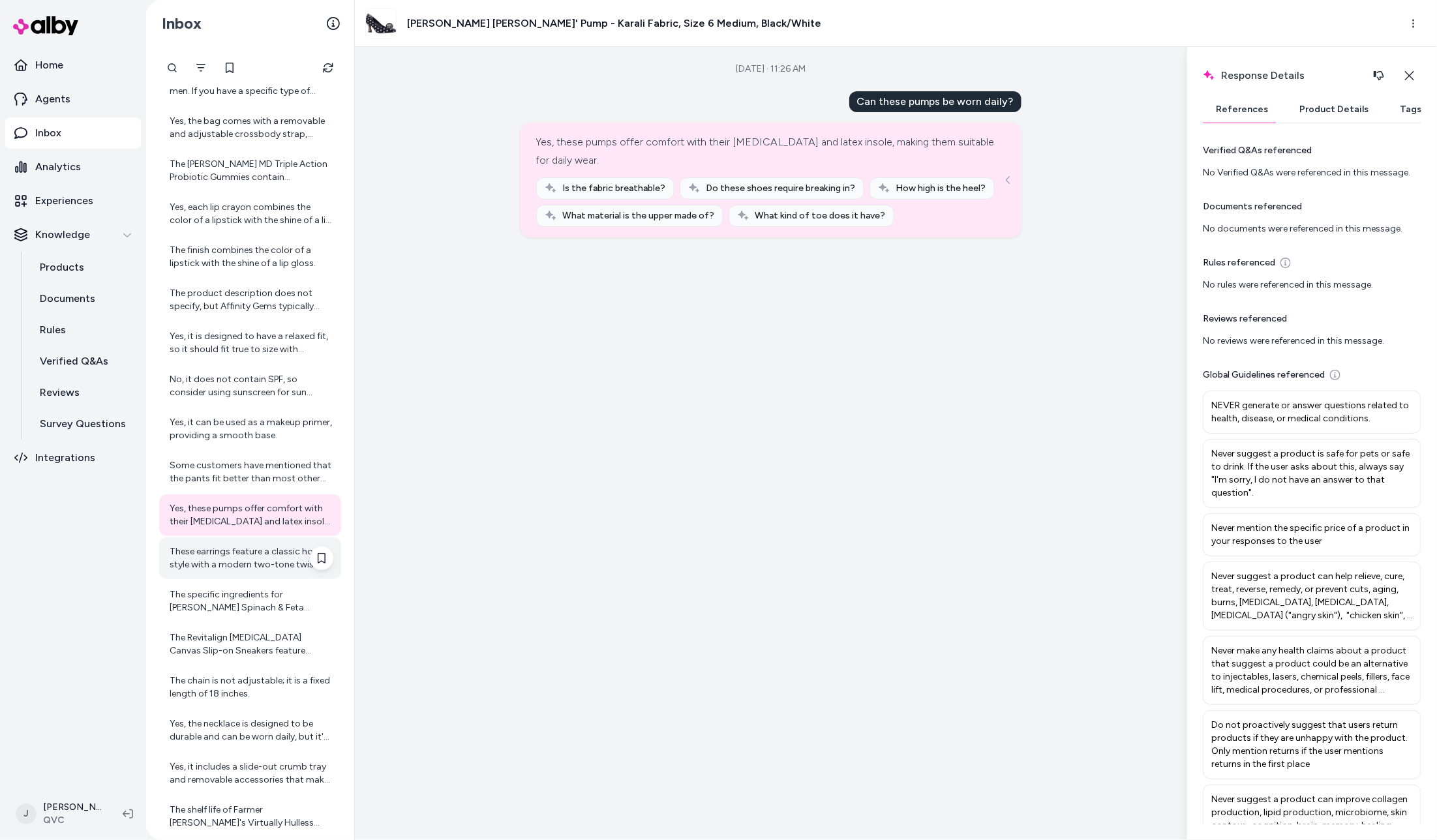
click at [218, 563] on div "These earrings feature a classic hoop style with a modern two-tone twist, suita…" at bounding box center [251, 559] width 164 height 26
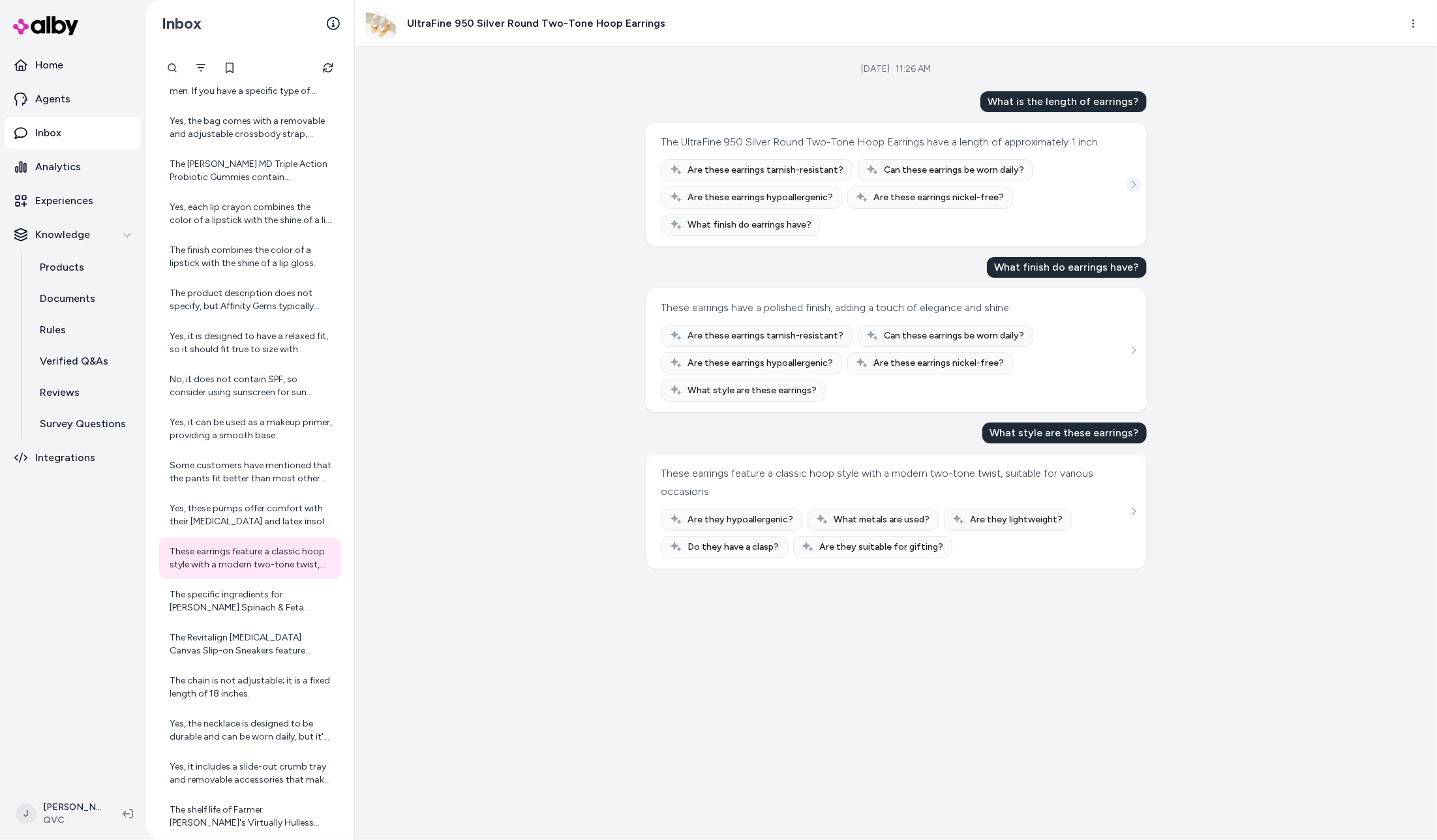
click at [1138, 192] on button "See more" at bounding box center [1134, 184] width 16 height 16
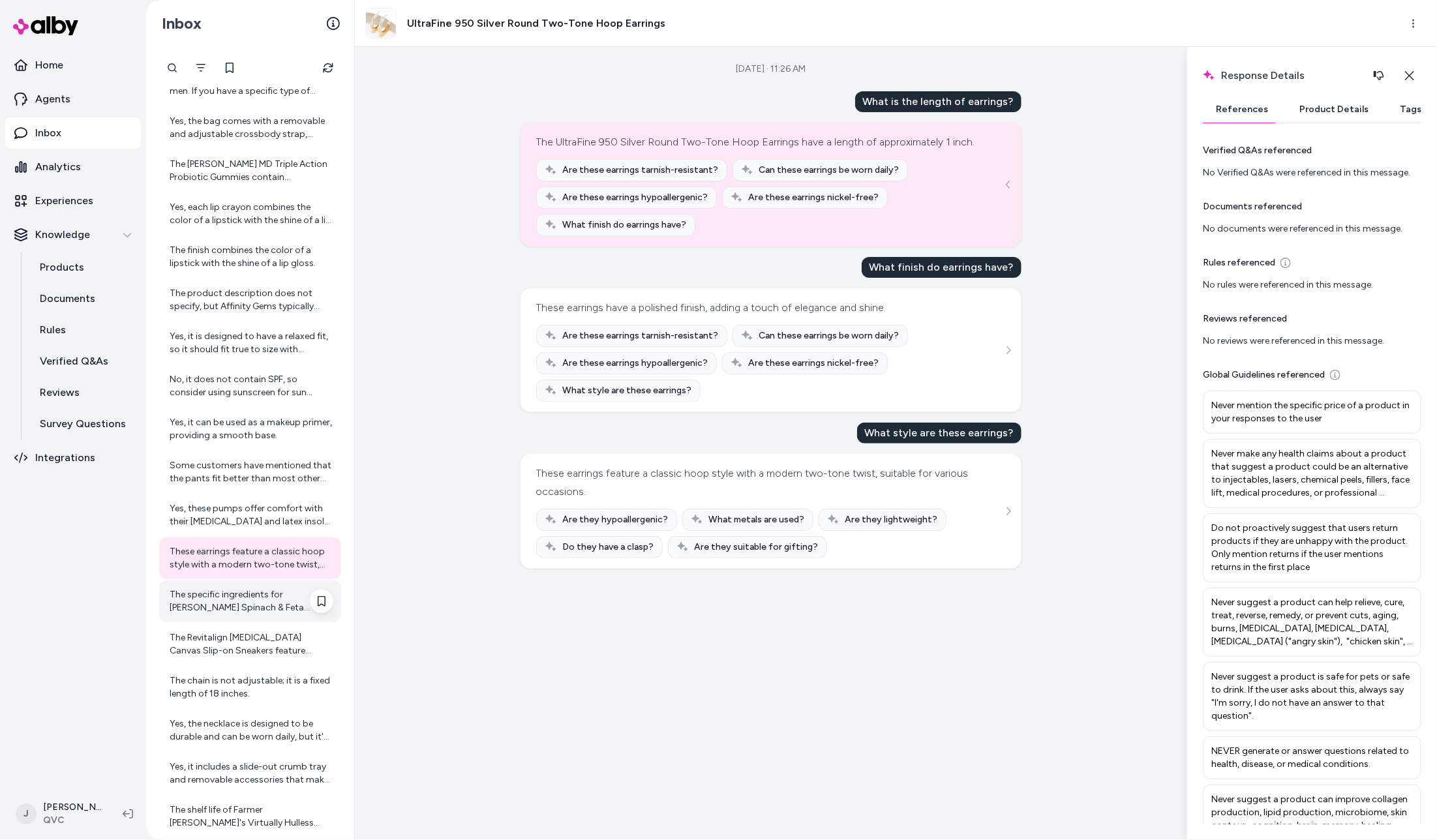
click at [226, 617] on div "The specific ingredients for Rastelli's Spinach & Feta Chicken Sausage are not …" at bounding box center [250, 601] width 182 height 42
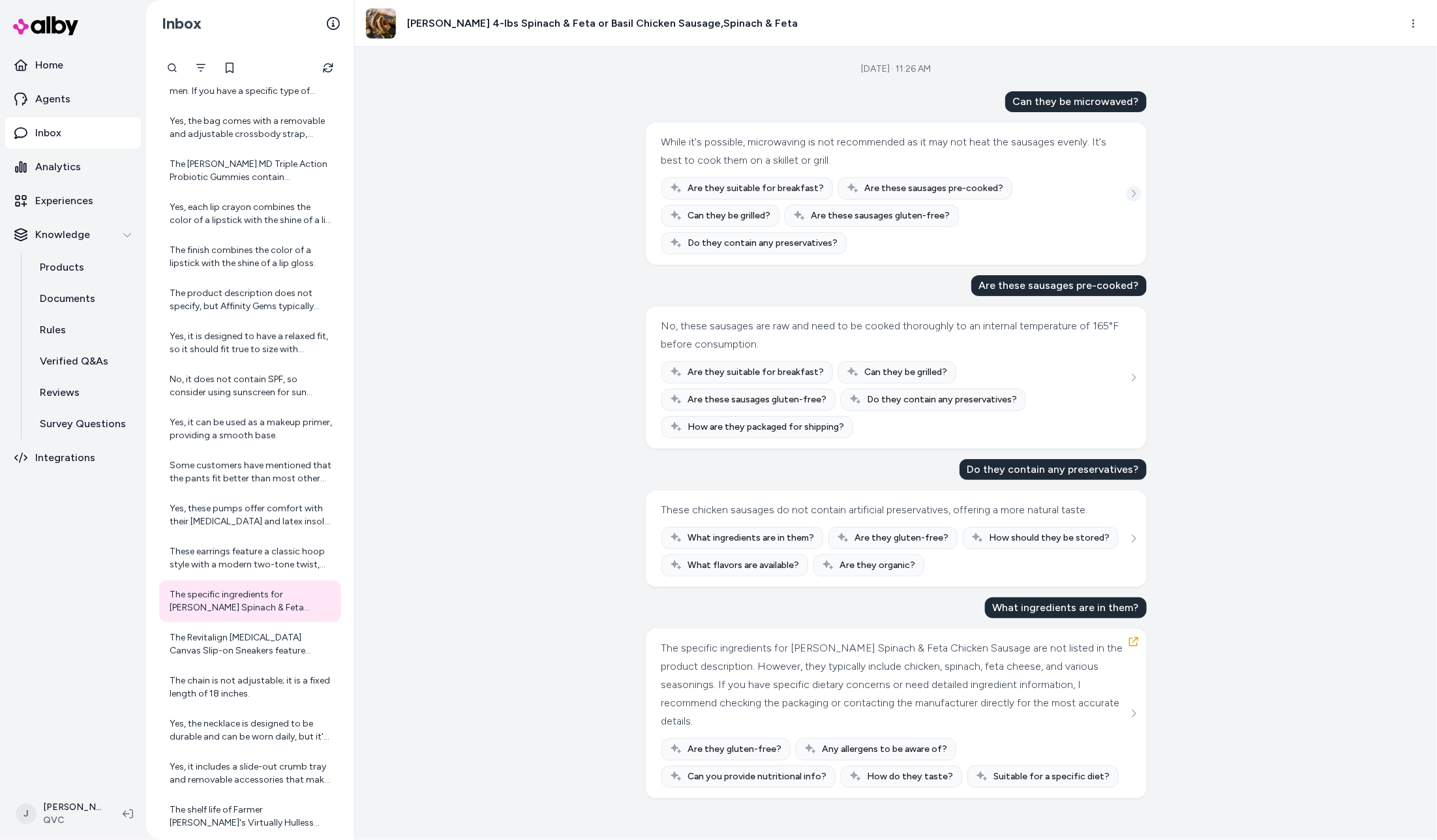
click at [1135, 189] on icon "See more" at bounding box center [1134, 193] width 9 height 9
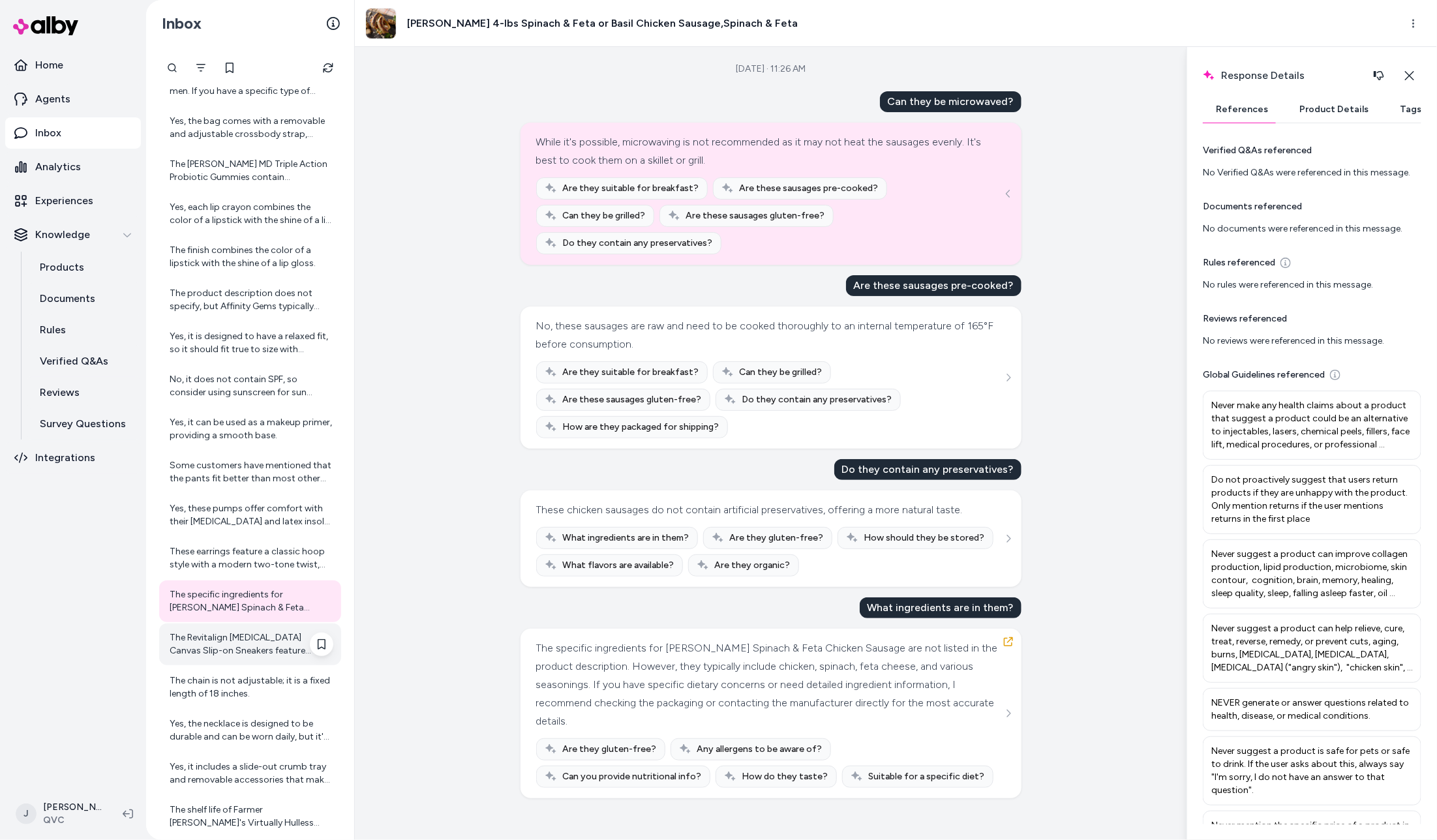
click at [199, 653] on div "The Revitalign Orthotic Canvas Slip-on Sneakers feature Orthotic Full Contact C…" at bounding box center [251, 645] width 164 height 26
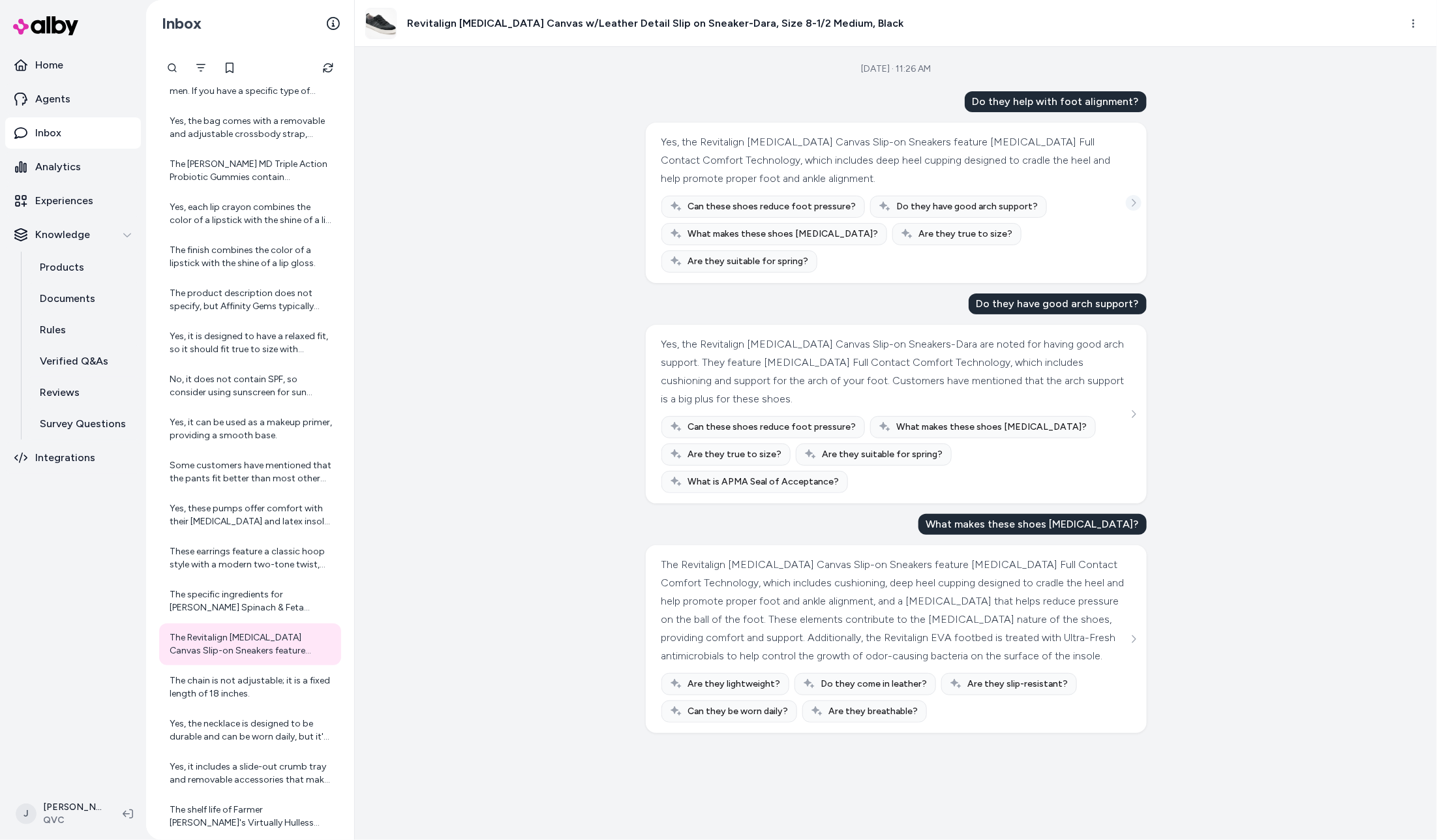
click at [1132, 198] on icon "See more" at bounding box center [1134, 202] width 9 height 9
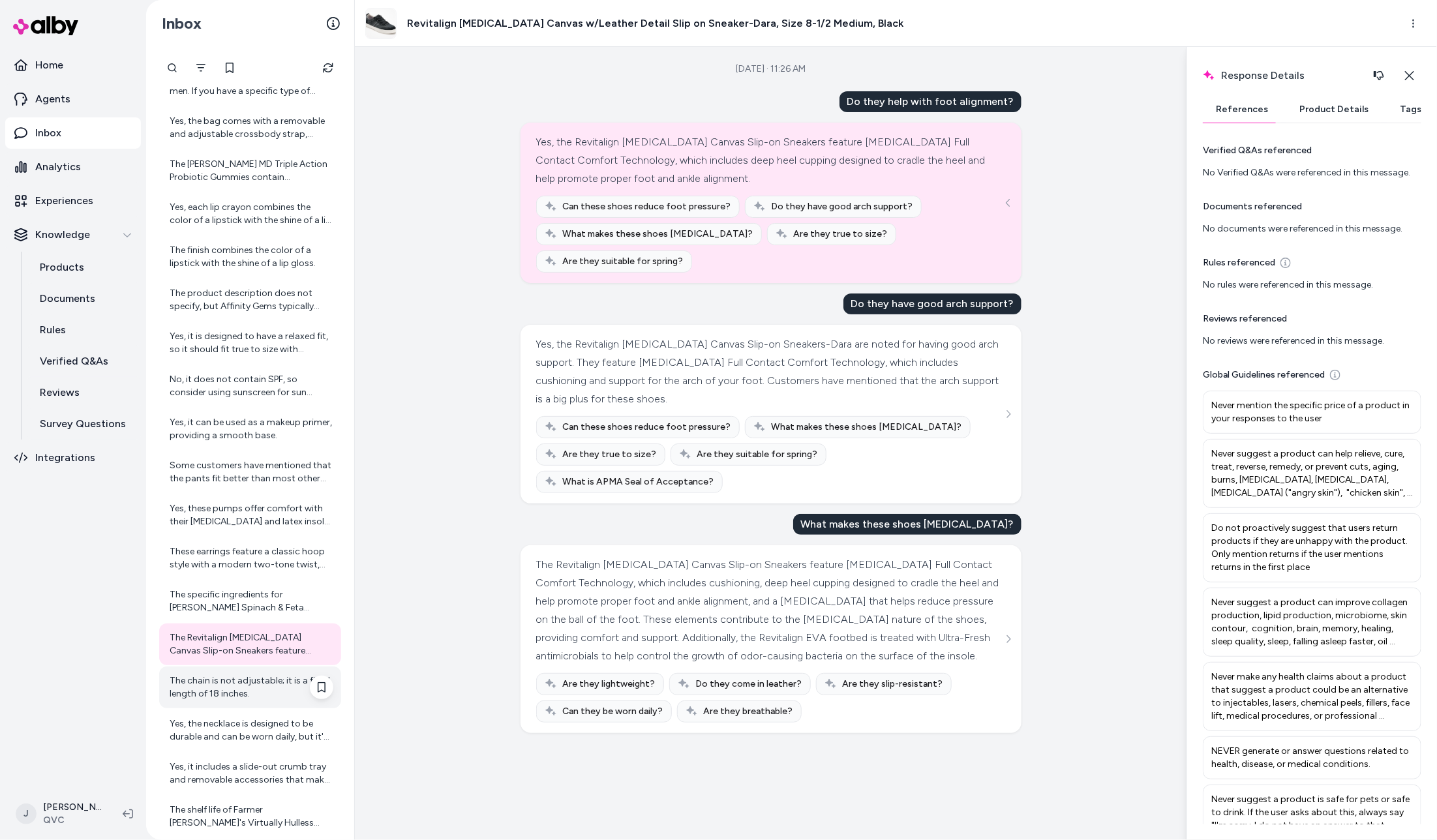
click at [257, 690] on div "The chain is not adjustable; it is a fixed length of 18 inches." at bounding box center [251, 688] width 164 height 26
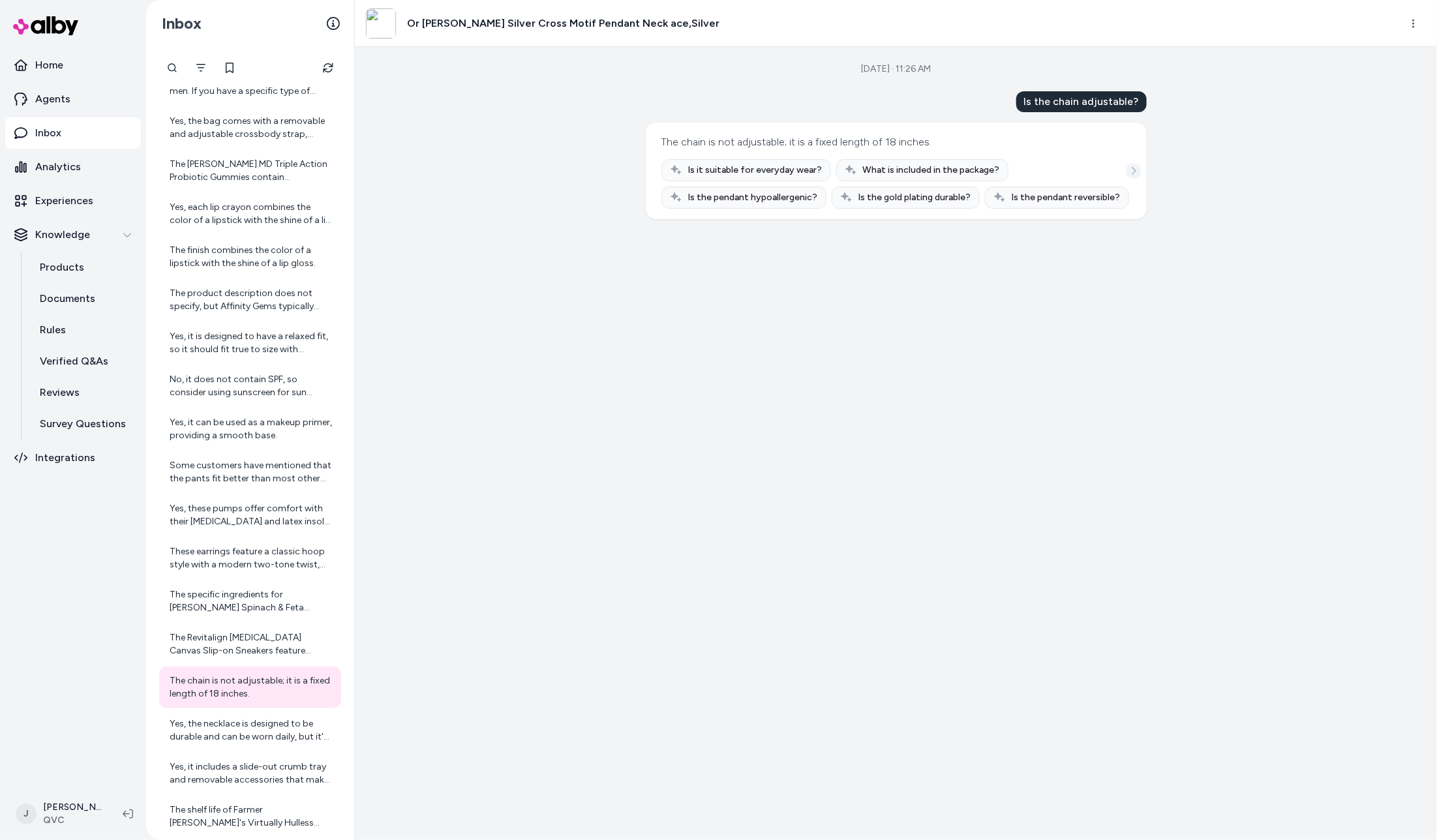
click at [1136, 173] on icon "See more" at bounding box center [1134, 170] width 9 height 9
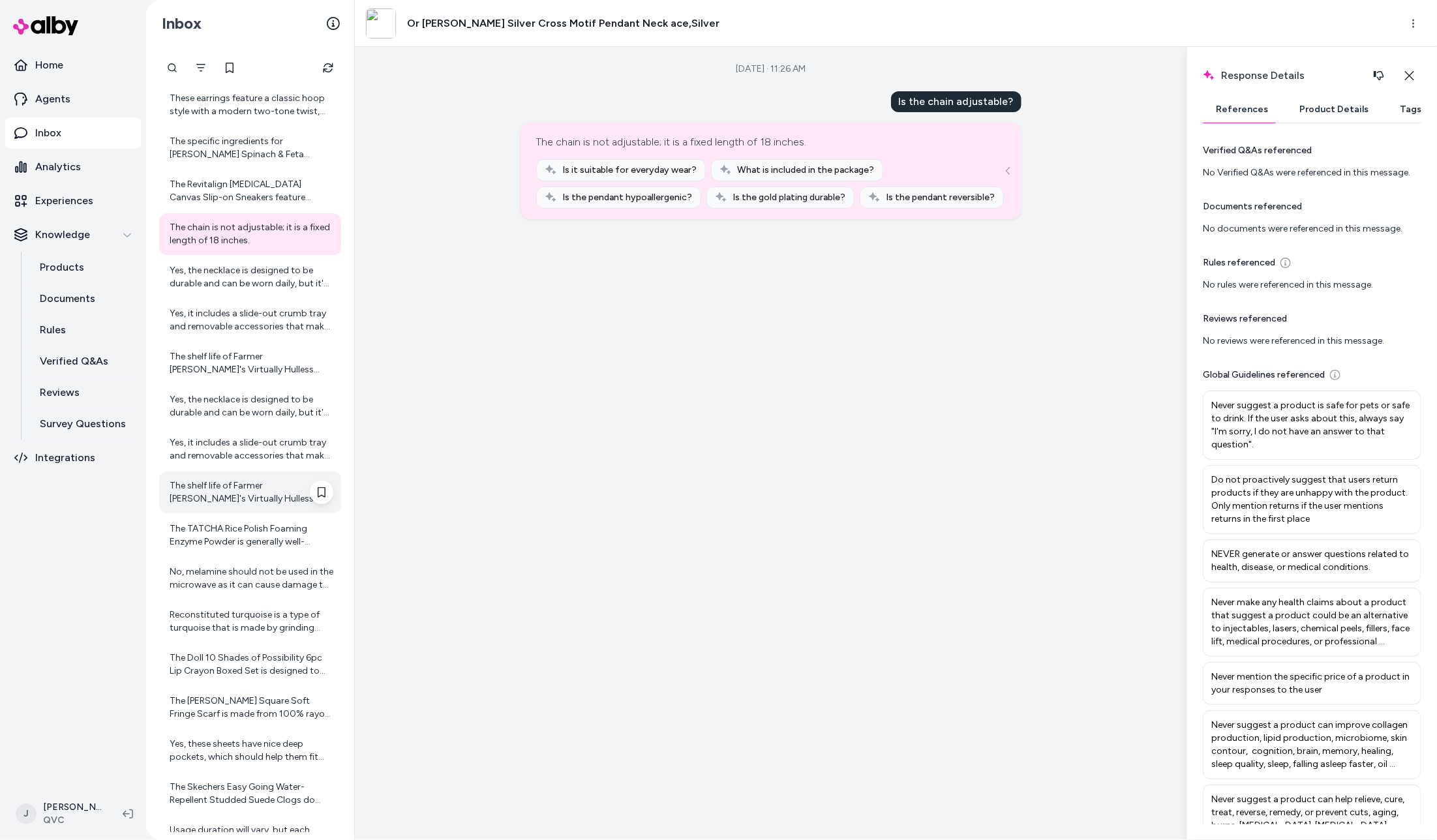
scroll to position [1093, 0]
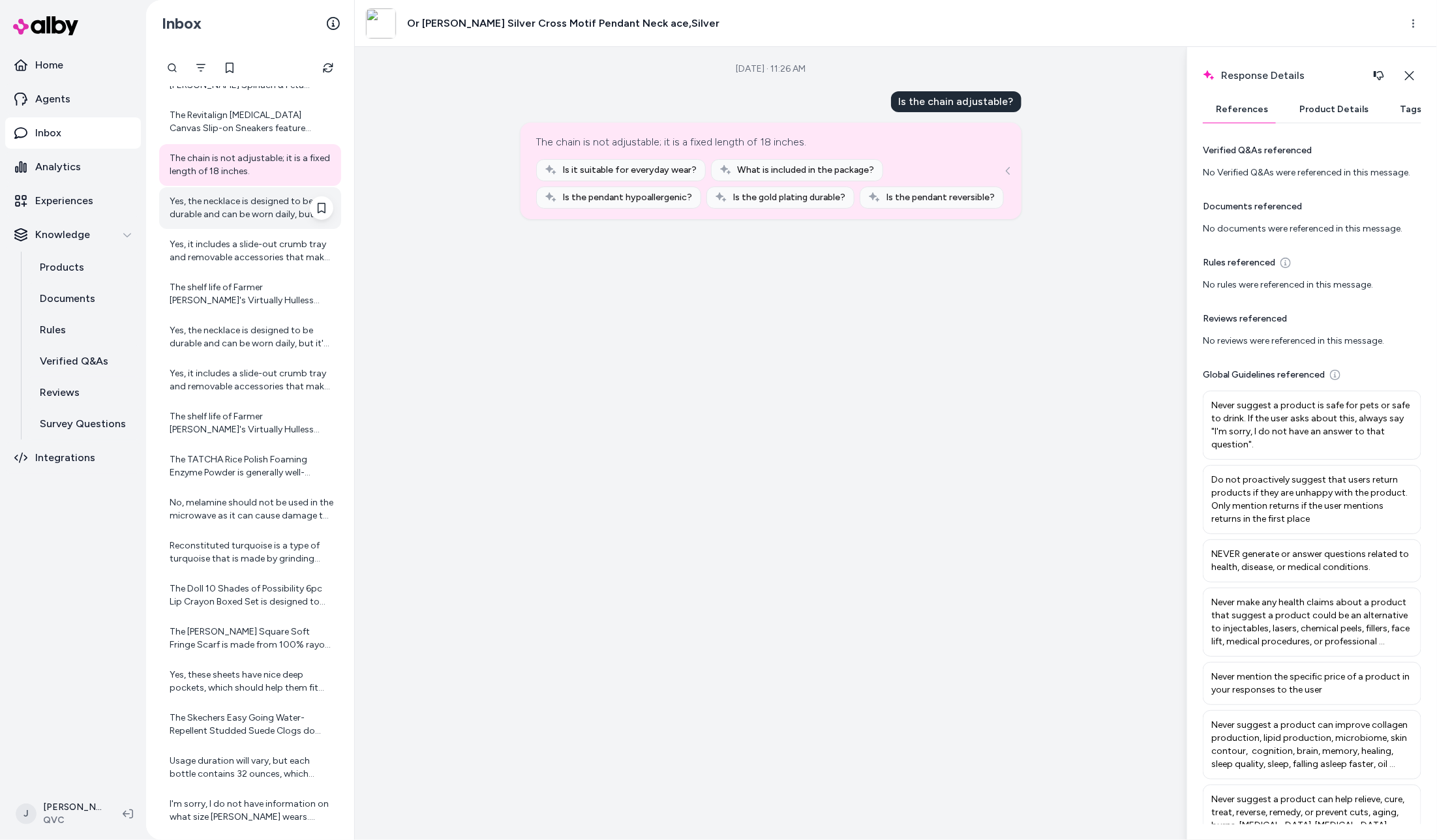
click at [254, 201] on div "Yes, the necklace is designed to be durable and can be worn daily, but it's rec…" at bounding box center [251, 208] width 164 height 26
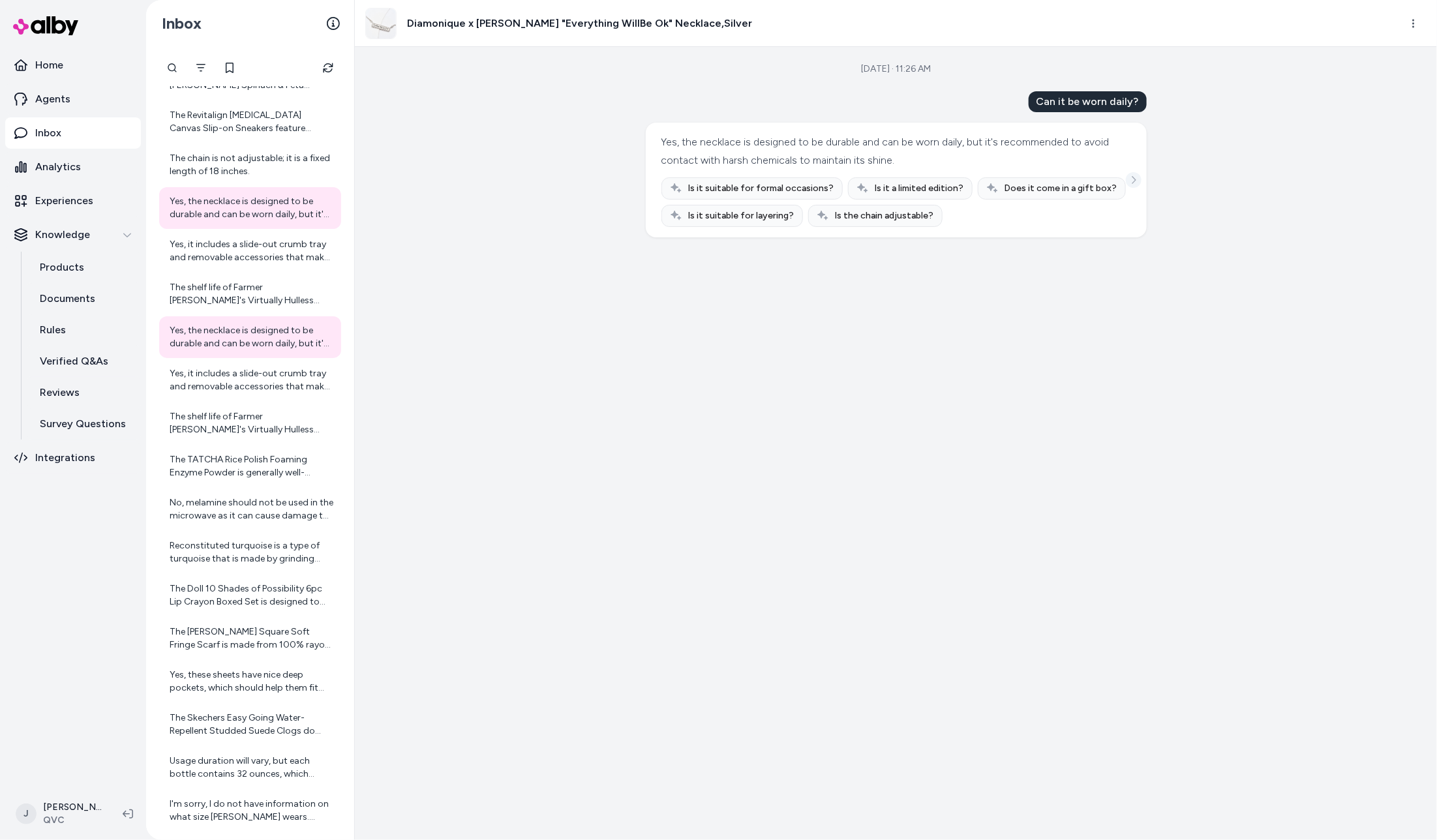
click at [1130, 178] on icon "See more" at bounding box center [1134, 180] width 9 height 9
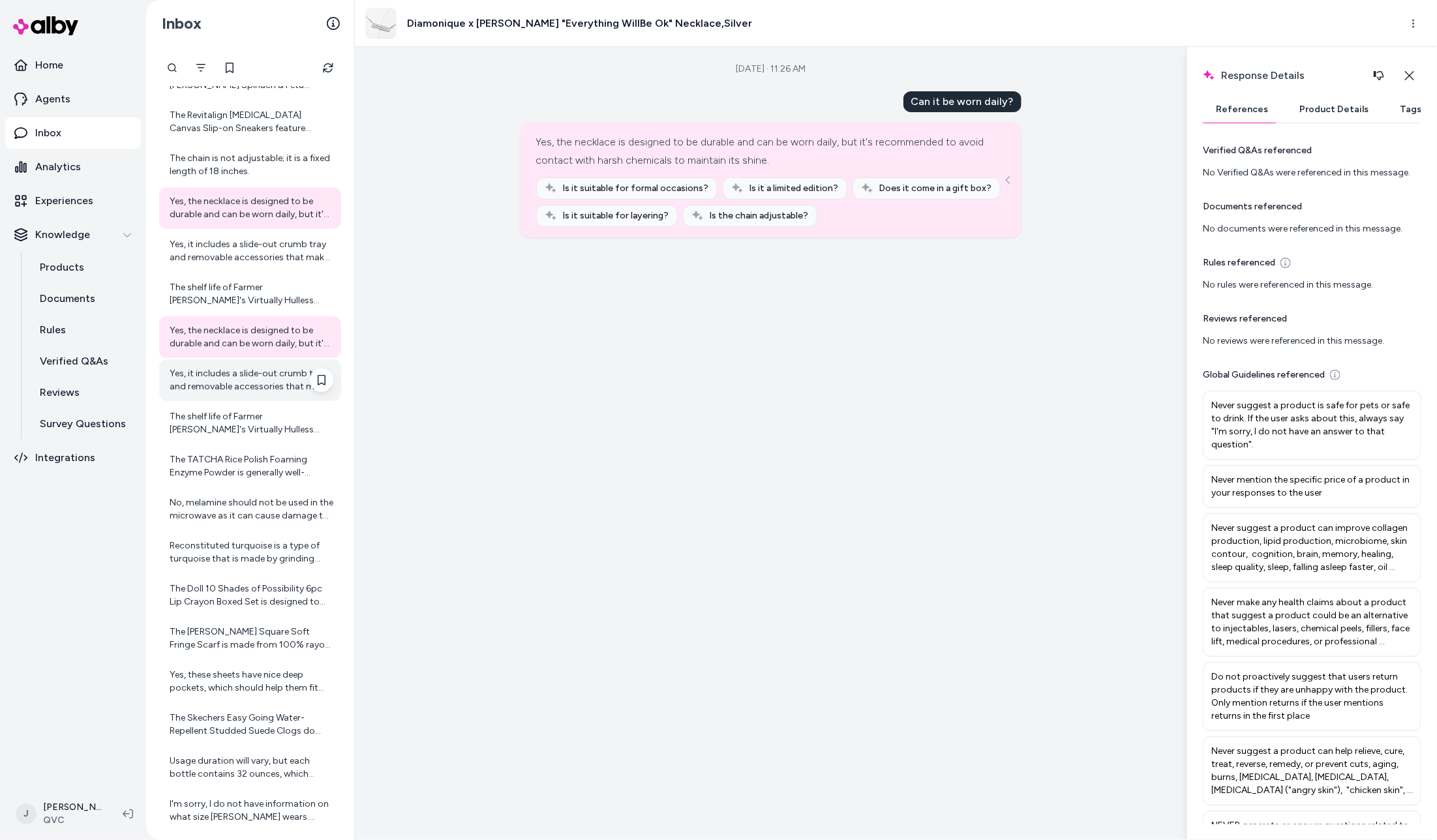
click at [224, 375] on div "Yes, it includes a slide-out crumb tray and removable accessories that make cle…" at bounding box center [251, 380] width 164 height 26
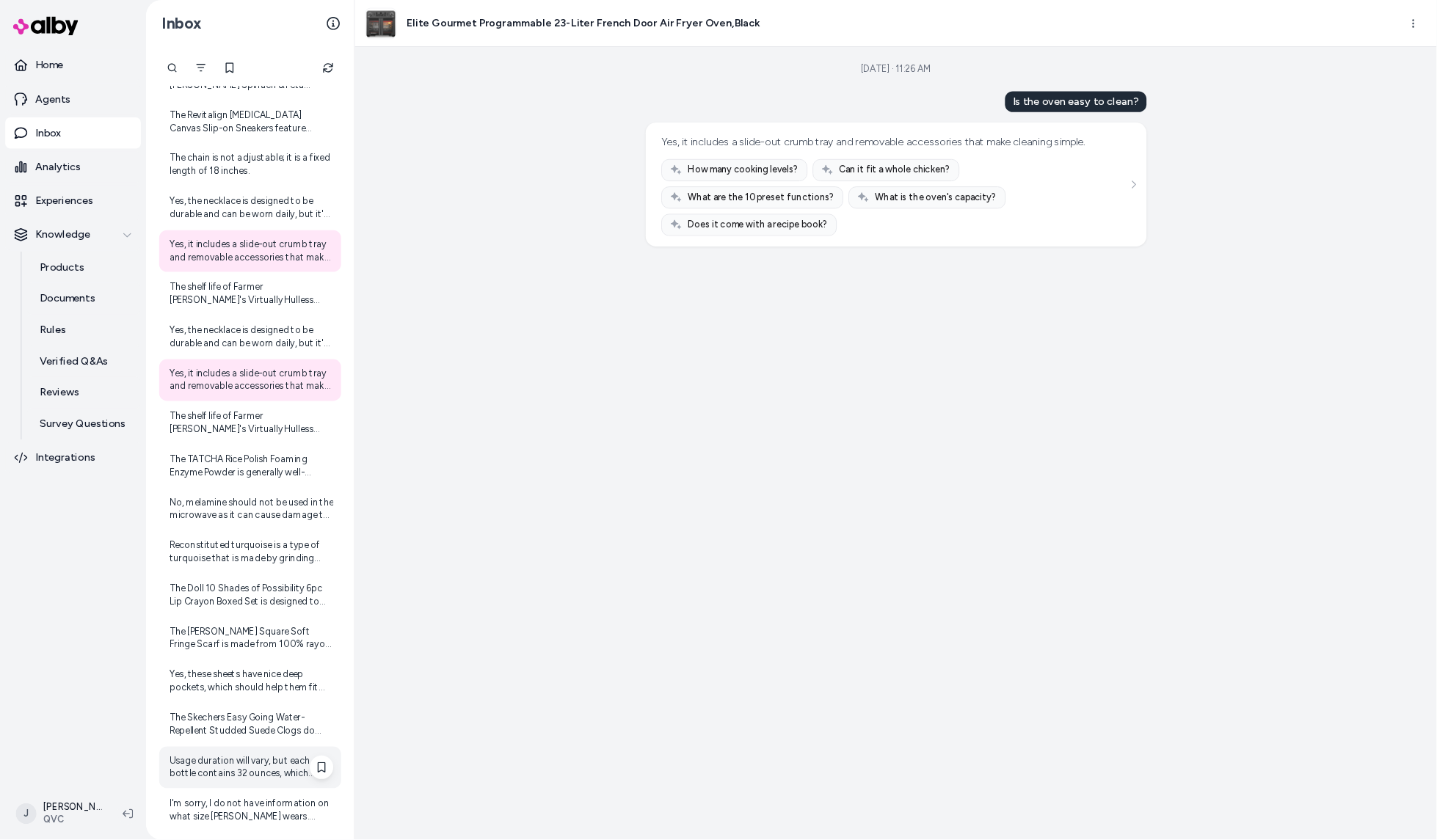
scroll to position [1383, 0]
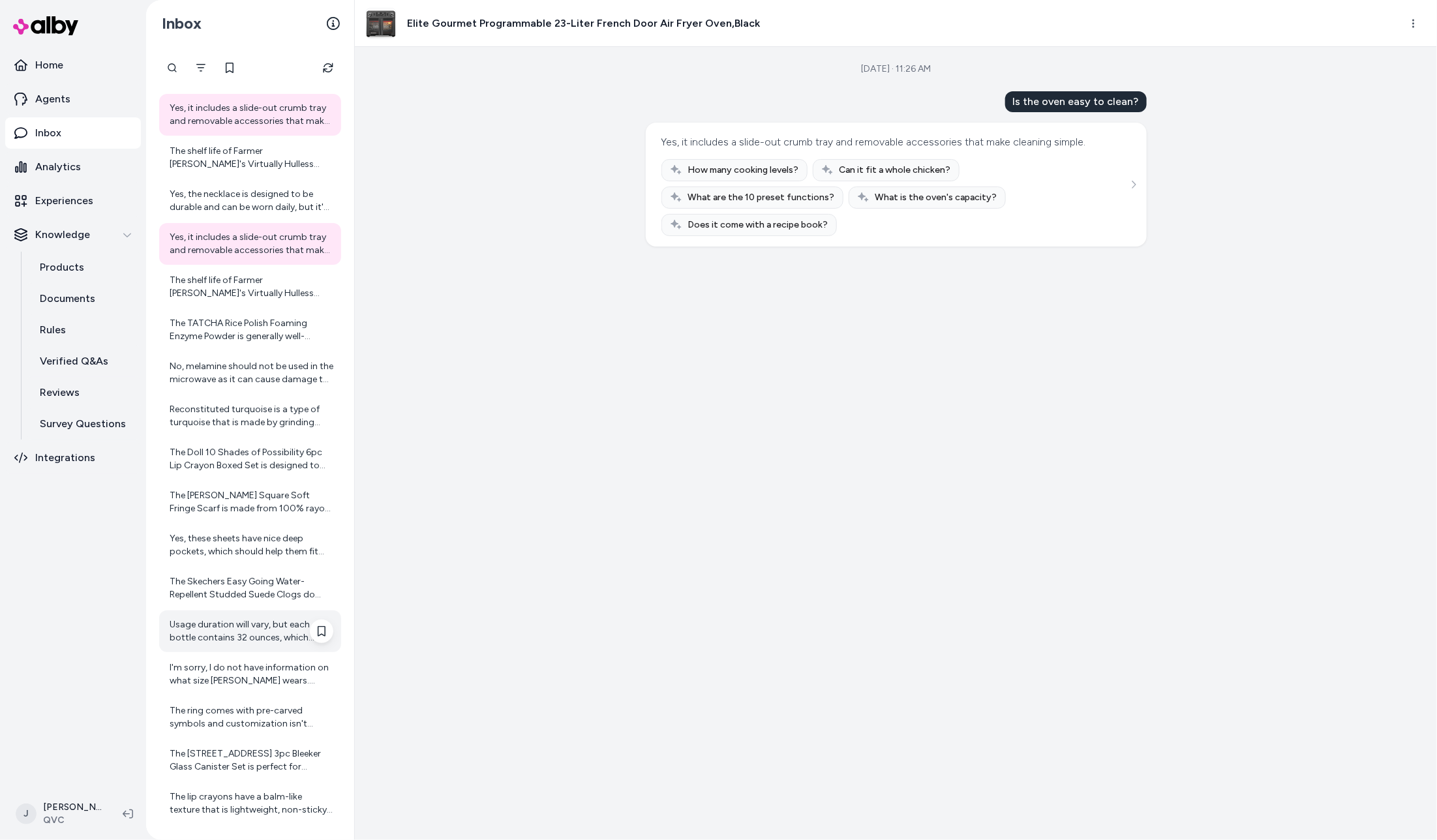
click at [231, 618] on div "Usage duration will vary, but each bottle contains 32 ounces, which should last…" at bounding box center [251, 631] width 164 height 26
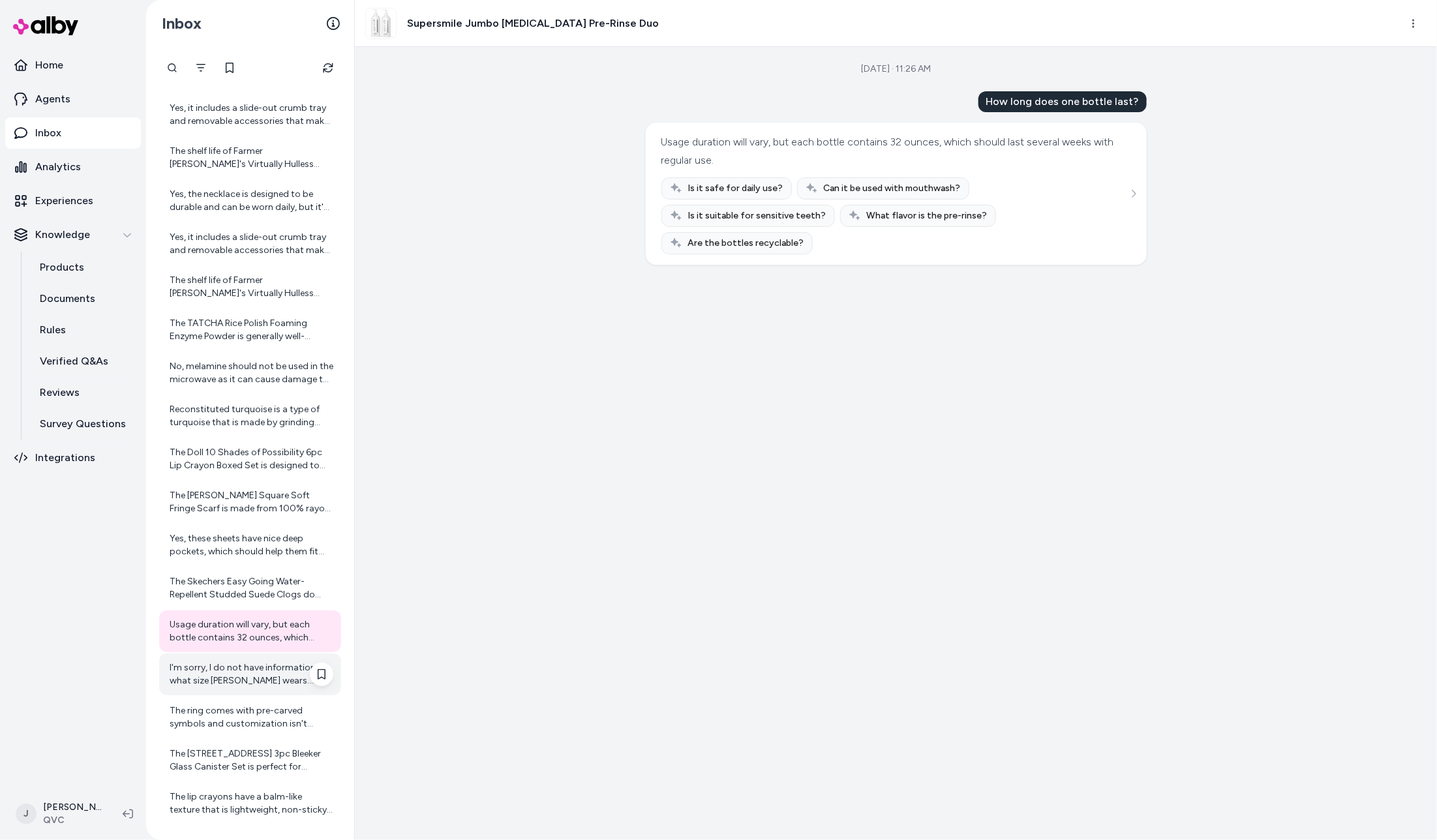
click at [221, 694] on div "I'm sorry, I do not have information on what size Candace Cameron Bure wears. H…" at bounding box center [250, 674] width 182 height 42
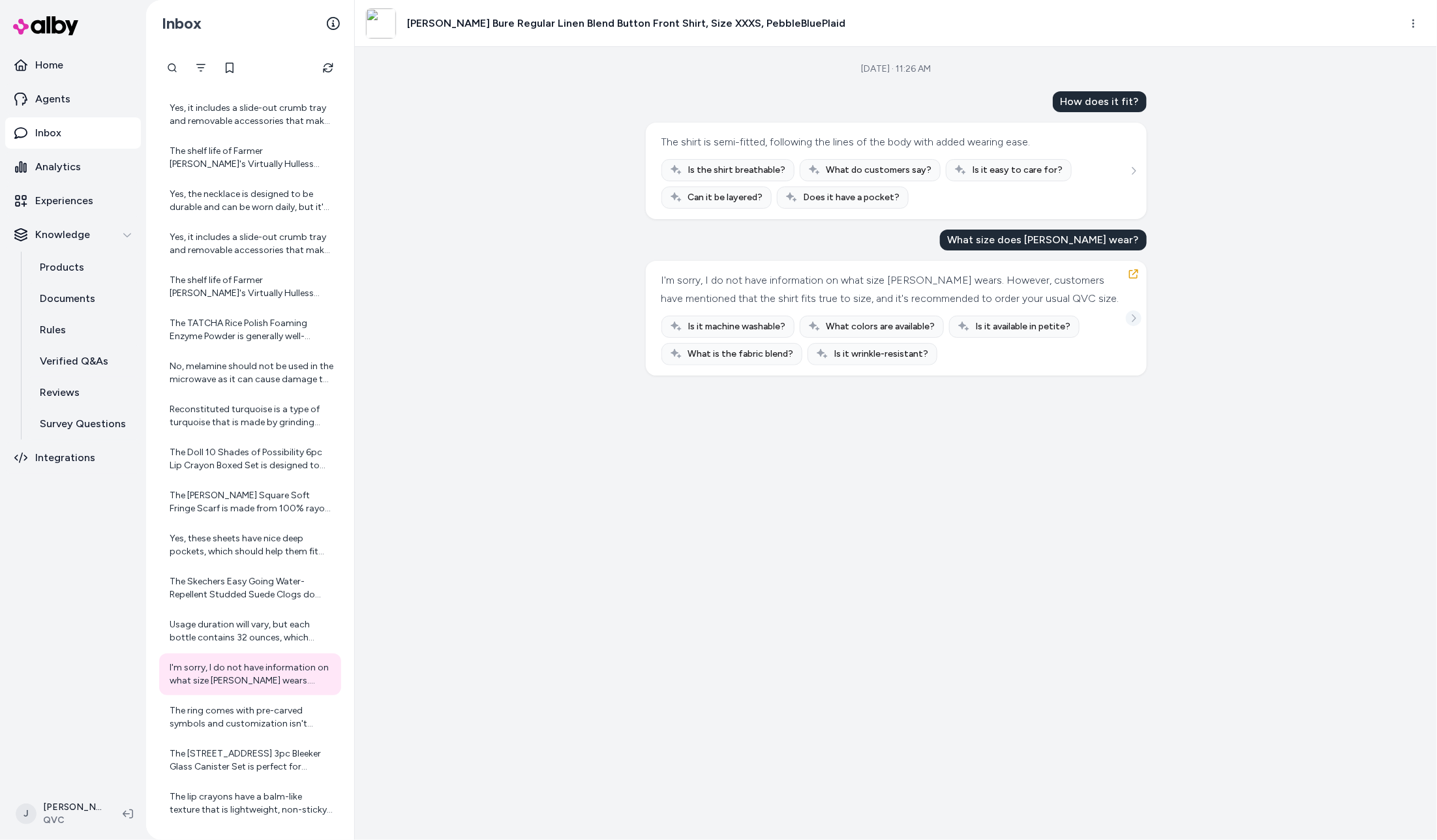
click at [1137, 323] on button "See more" at bounding box center [1134, 318] width 16 height 16
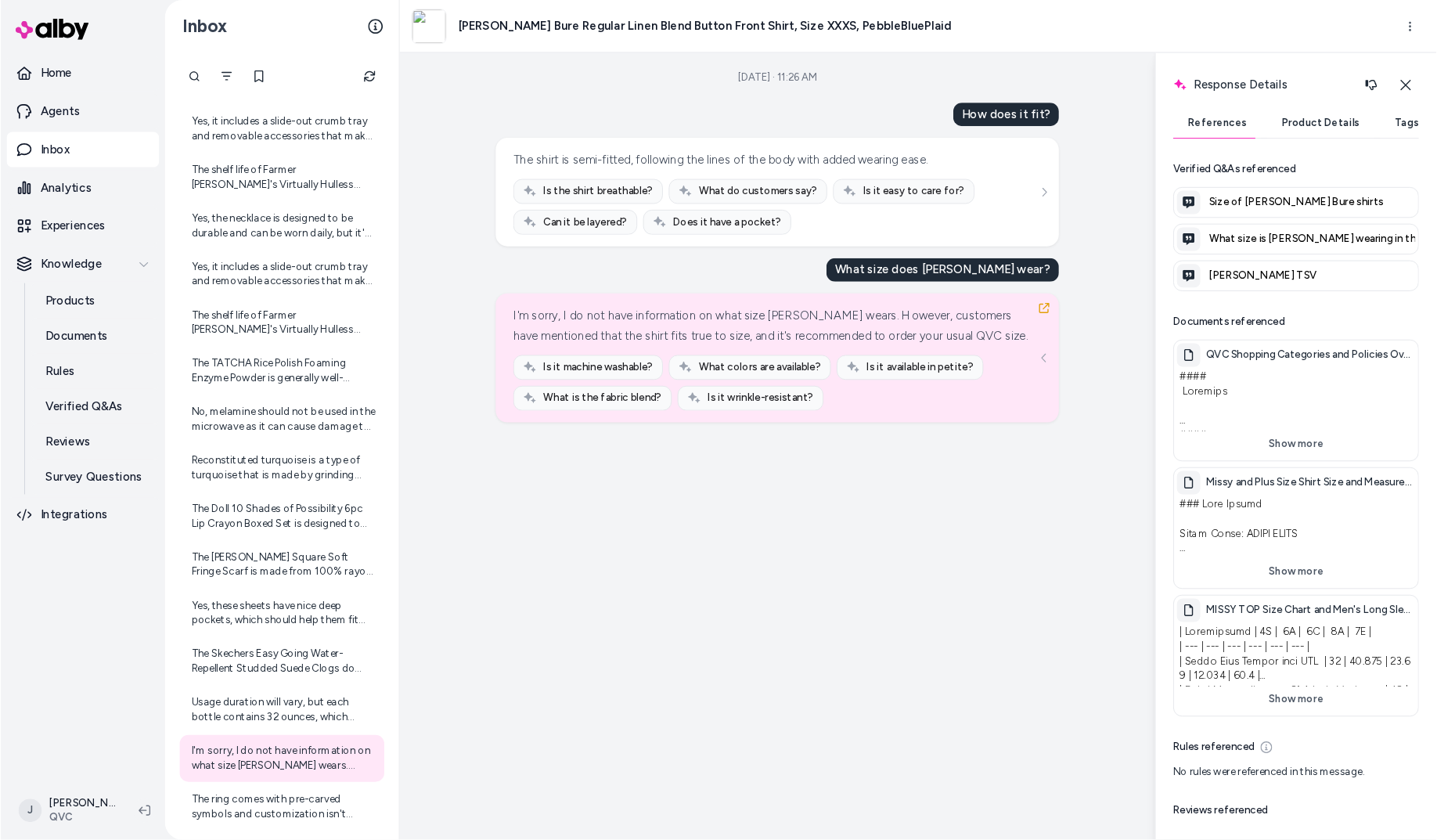
scroll to position [1474, 0]
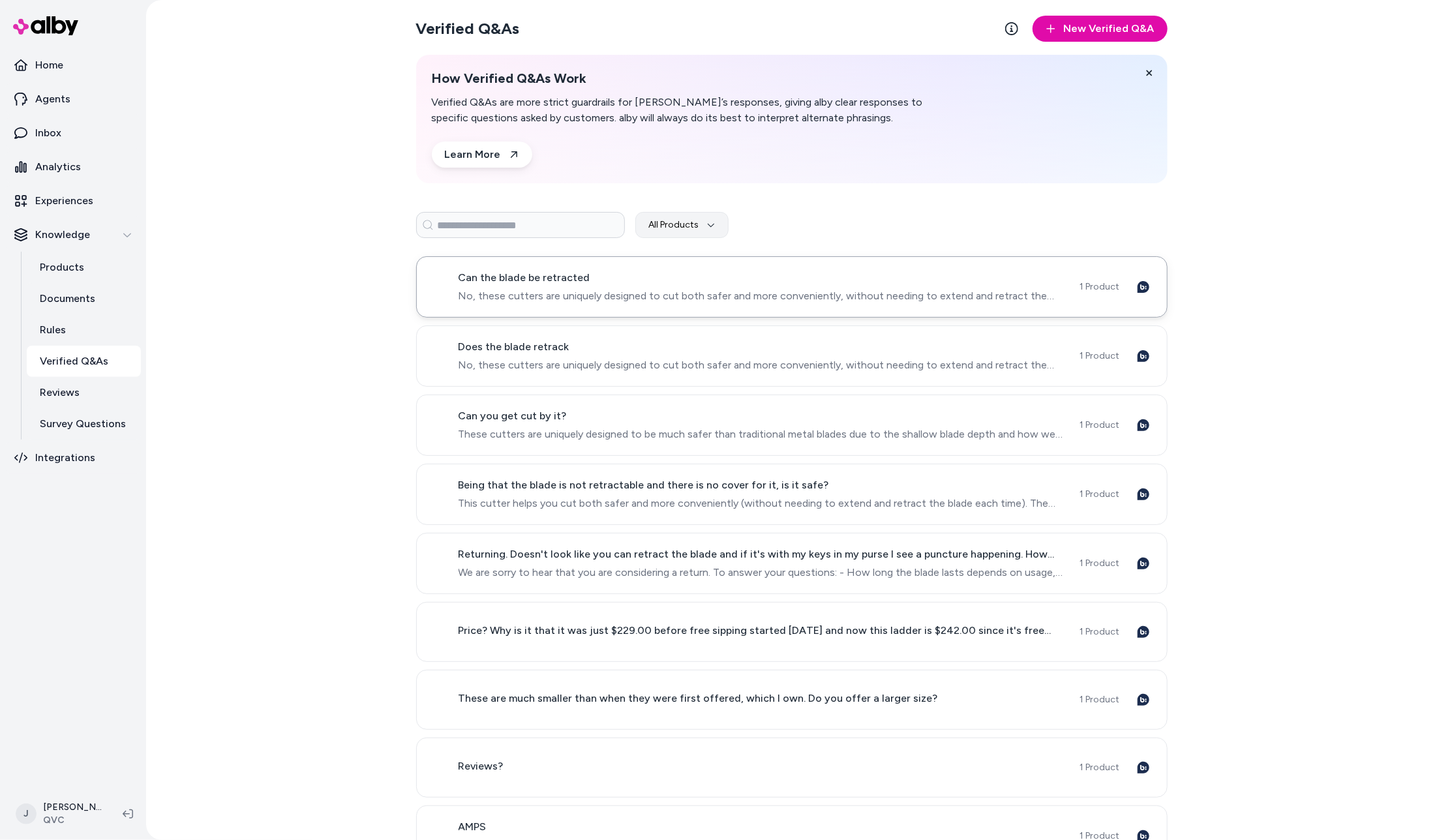
click at [719, 295] on span "No, these cutters are uniquely designed to cut both safer and more conveniently…" at bounding box center [761, 296] width 606 height 16
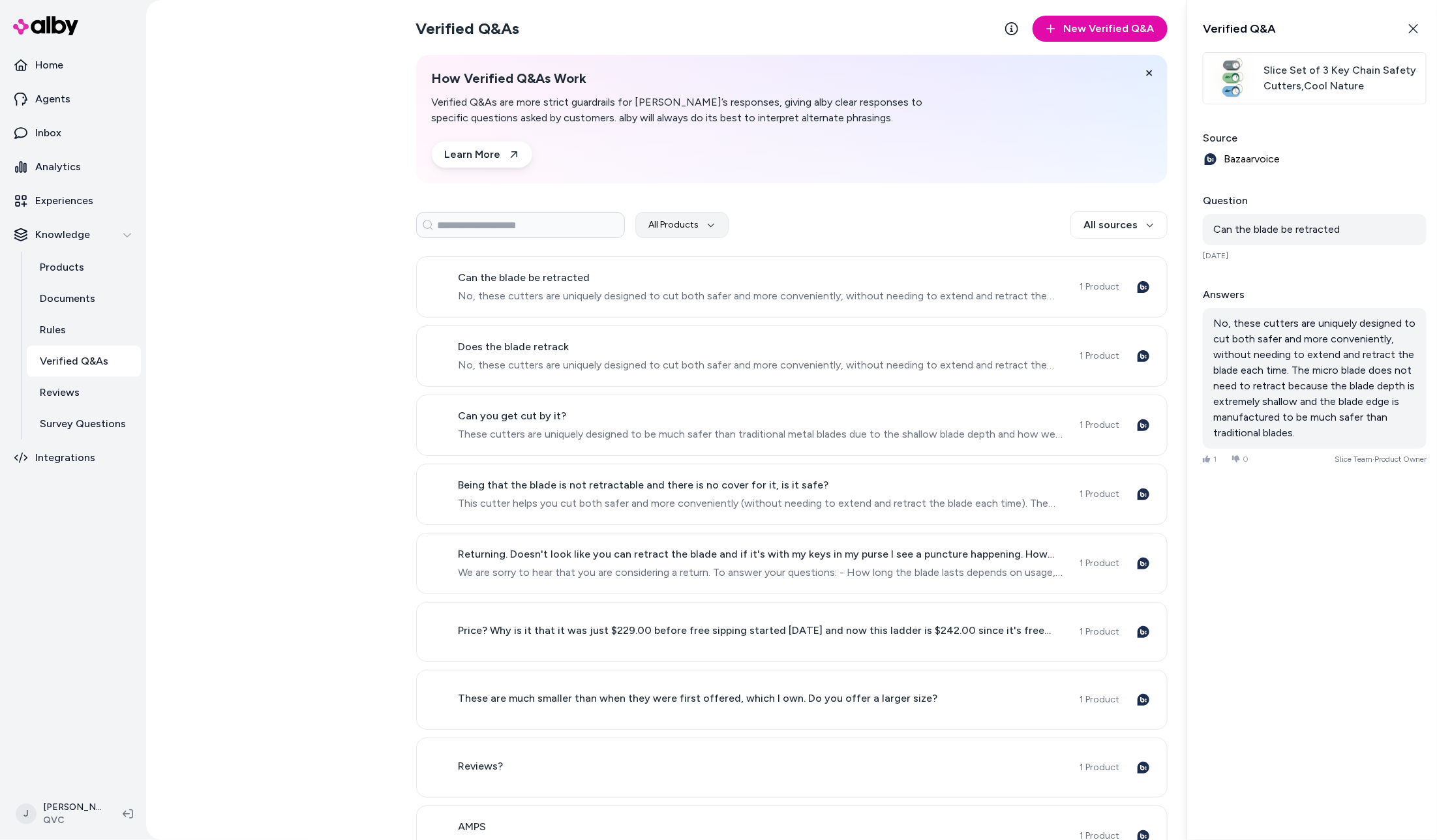
click at [1289, 72] on span "Slice Set of 3 Key Chain Safety Cutters,Cool Nature" at bounding box center [1342, 79] width 157 height 31
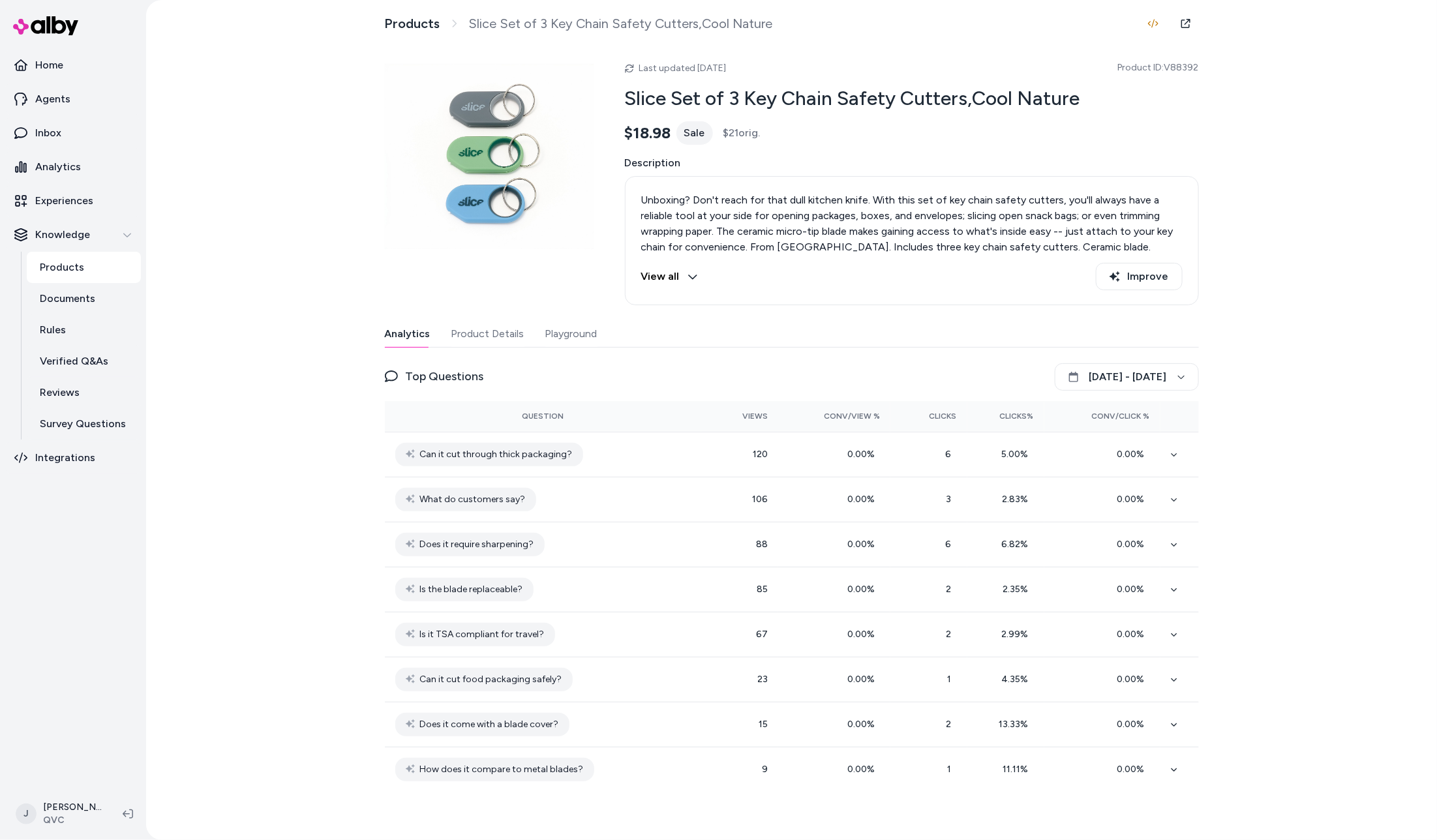
click at [779, 100] on h2 "Slice Set of 3 Key Chain Safety Cutters,Cool Nature" at bounding box center [912, 98] width 574 height 25
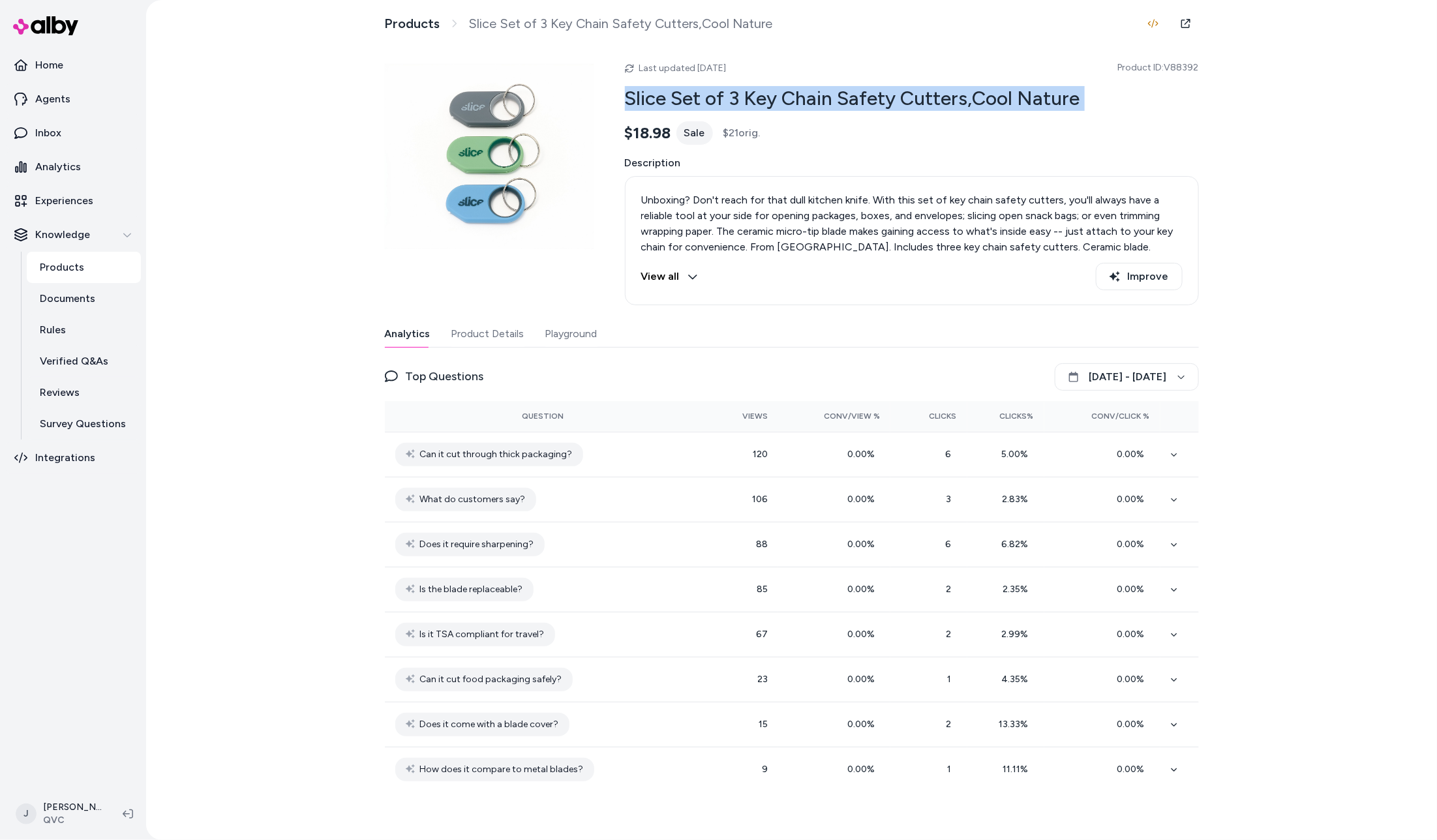
click at [779, 100] on h2 "Slice Set of 3 Key Chain Safety Cutters,Cool Nature" at bounding box center [912, 98] width 574 height 25
copy h2 "Slice Set of 3 Key Chain Safety Cutters,Cool Nature"
click at [72, 134] on link "Inbox" at bounding box center [73, 133] width 136 height 31
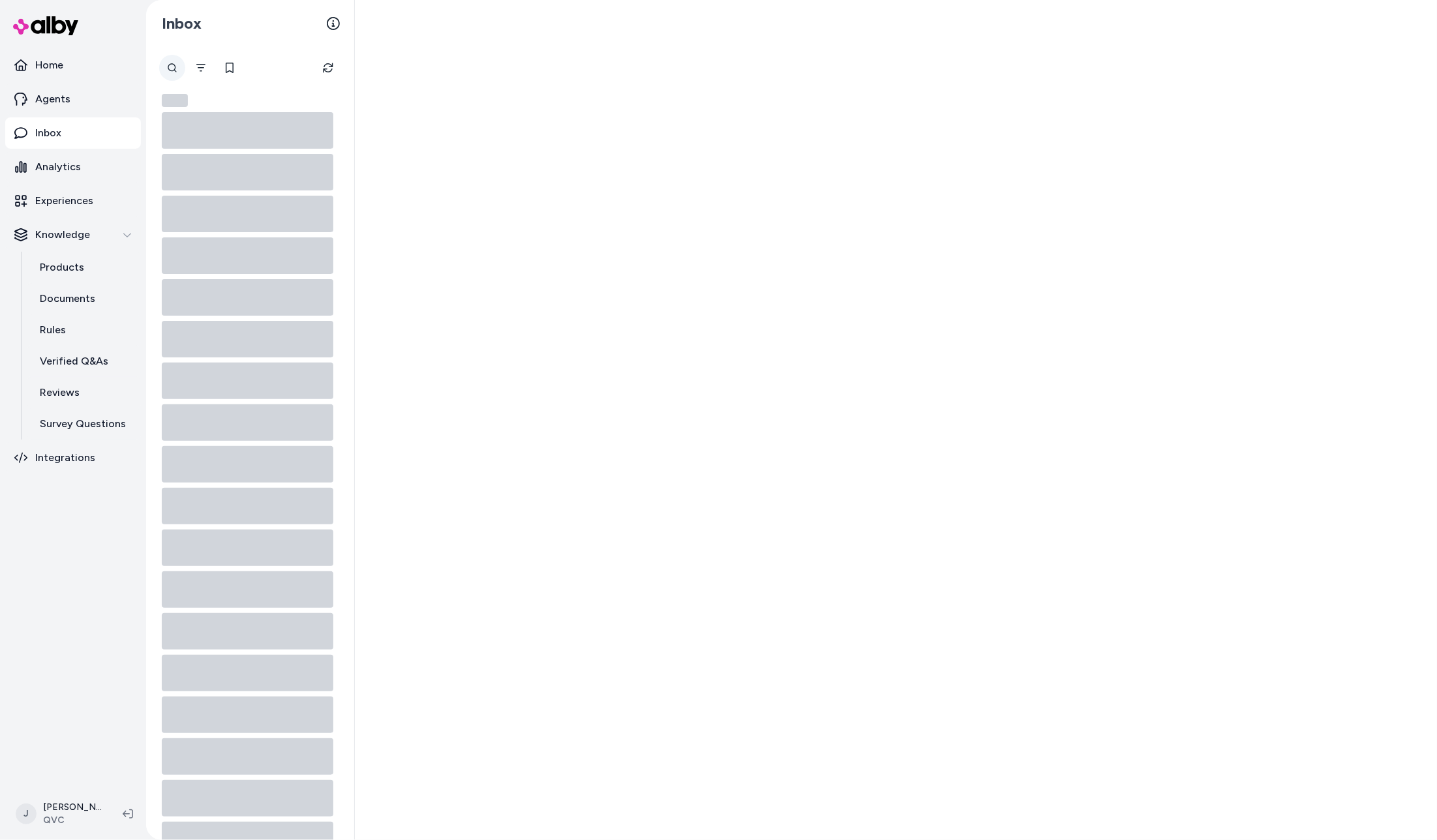
click at [173, 63] on div at bounding box center [173, 68] width 26 height 26
click at [205, 65] on icon "Filter" at bounding box center [200, 68] width 9 height 8
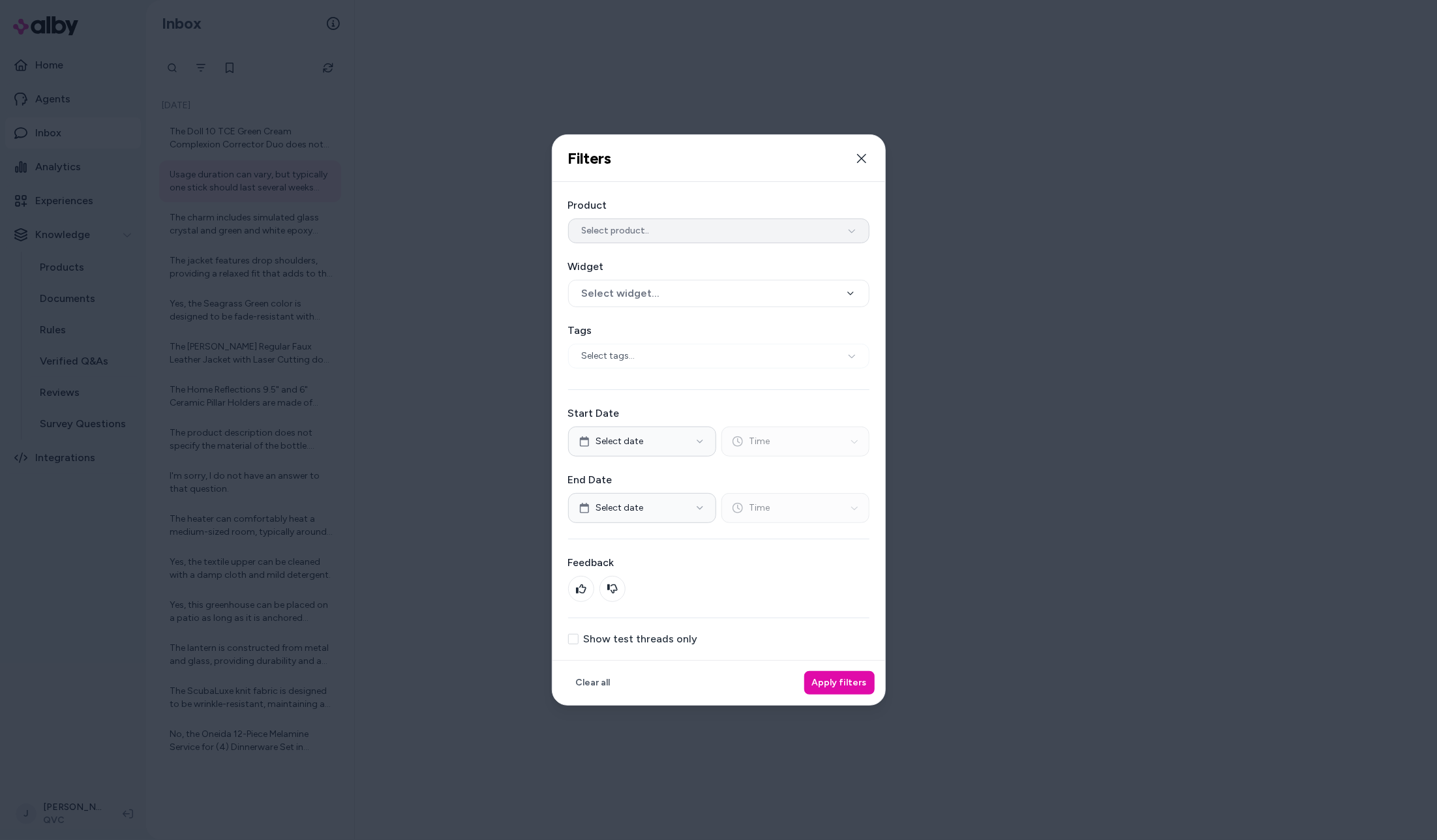
click at [631, 224] on span "Select product.." at bounding box center [615, 231] width 68 height 13
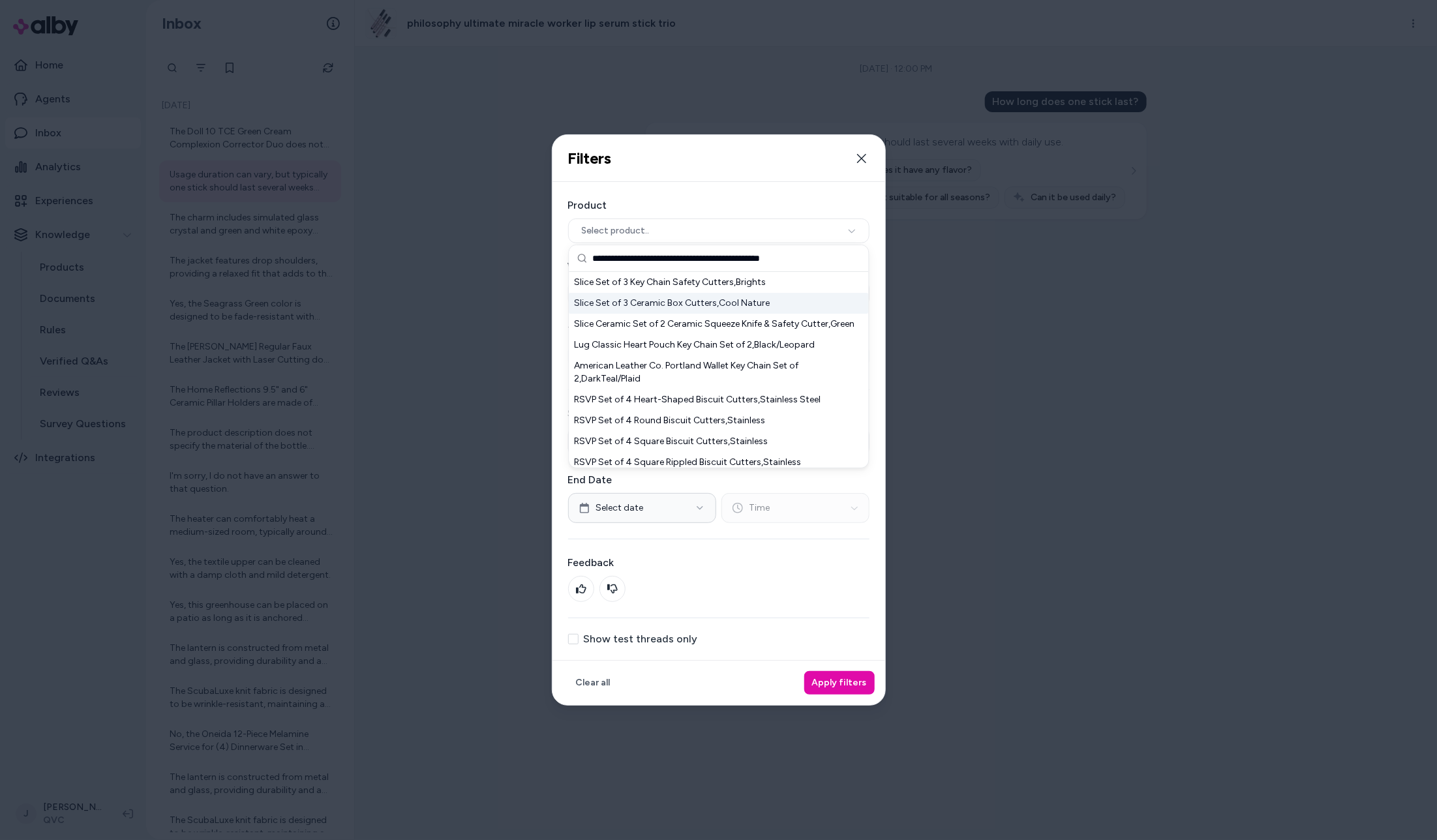
type input "**********"
click at [695, 308] on div "Slice Set of 3 Ceramic Box Cutters,Cool Nature" at bounding box center [719, 303] width 299 height 21
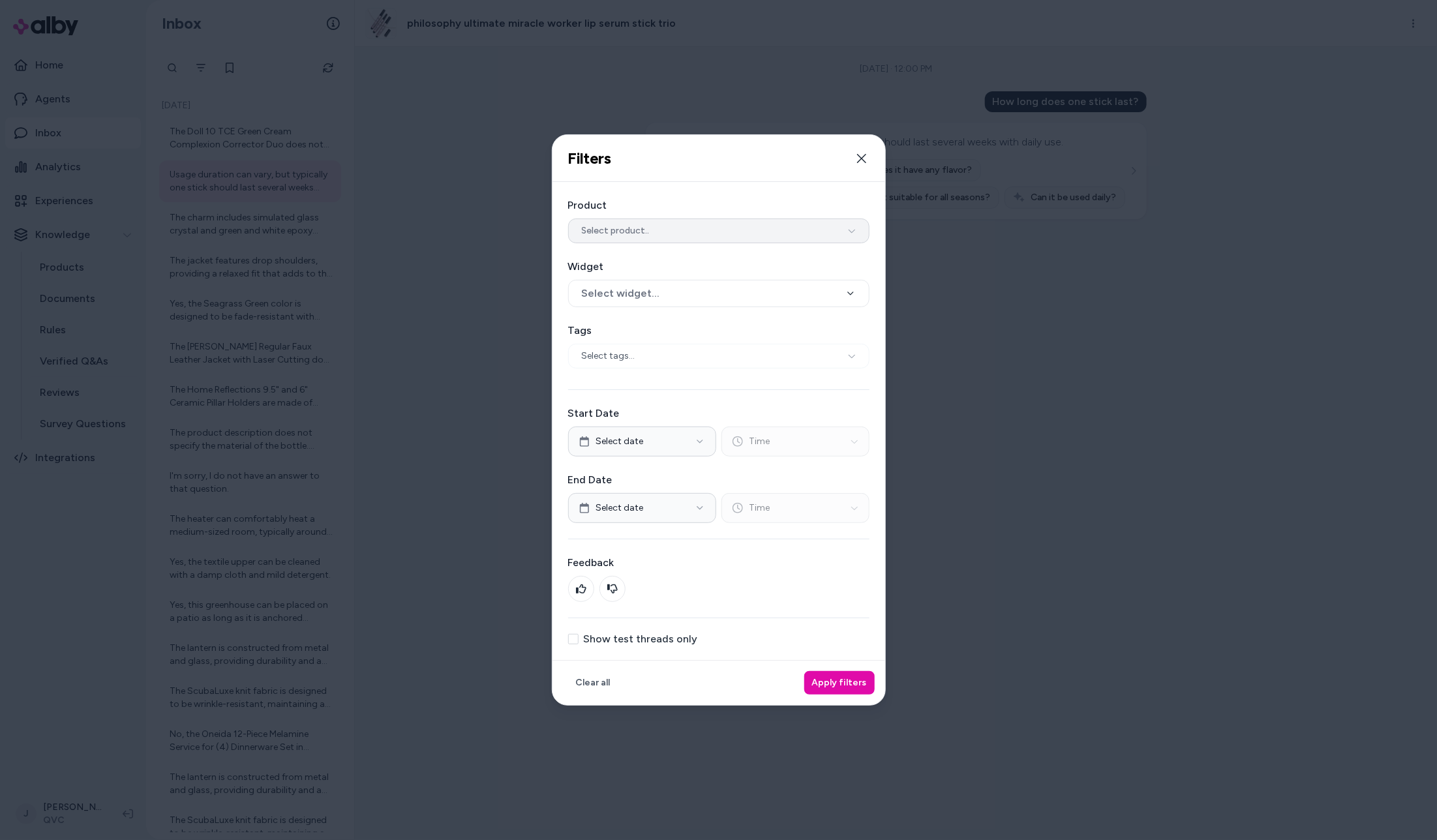
click at [730, 227] on button "Select product.." at bounding box center [719, 231] width 301 height 25
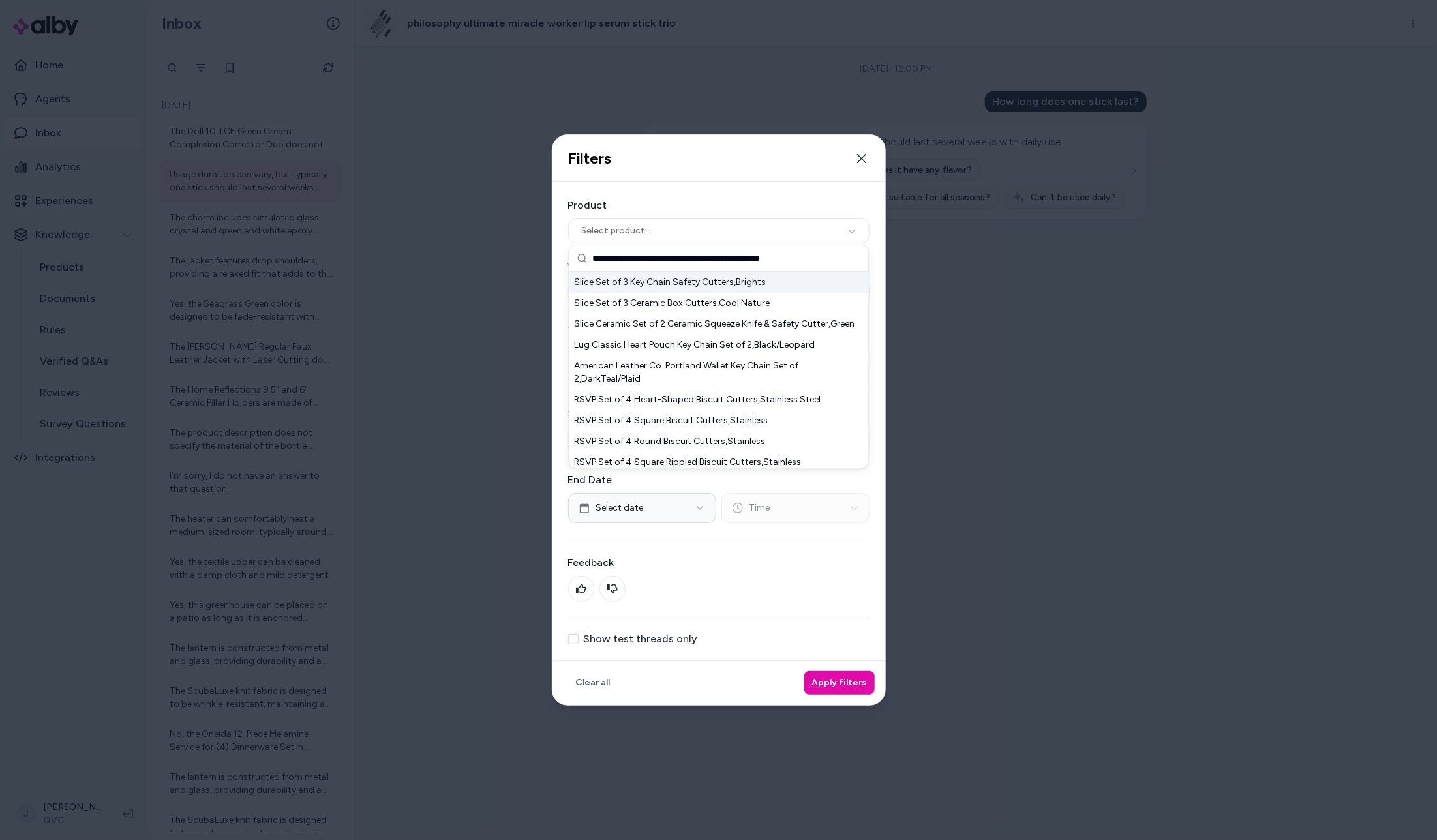
type input "**********"
click at [714, 282] on div "Slice Set of 3 Key Chain Safety Cutters,Brights" at bounding box center [719, 283] width 299 height 21
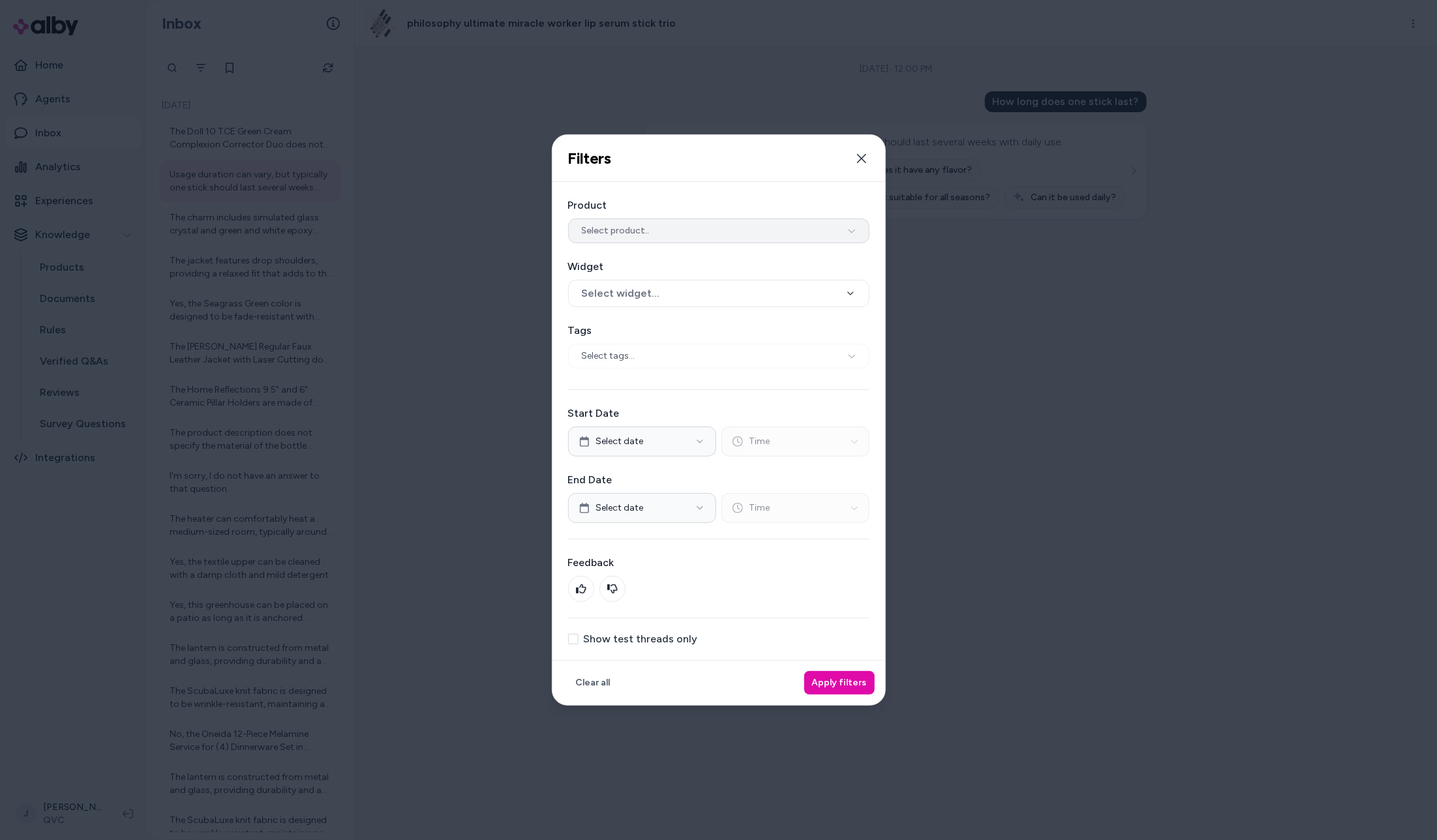
click at [685, 231] on button "Select product.." at bounding box center [719, 231] width 301 height 25
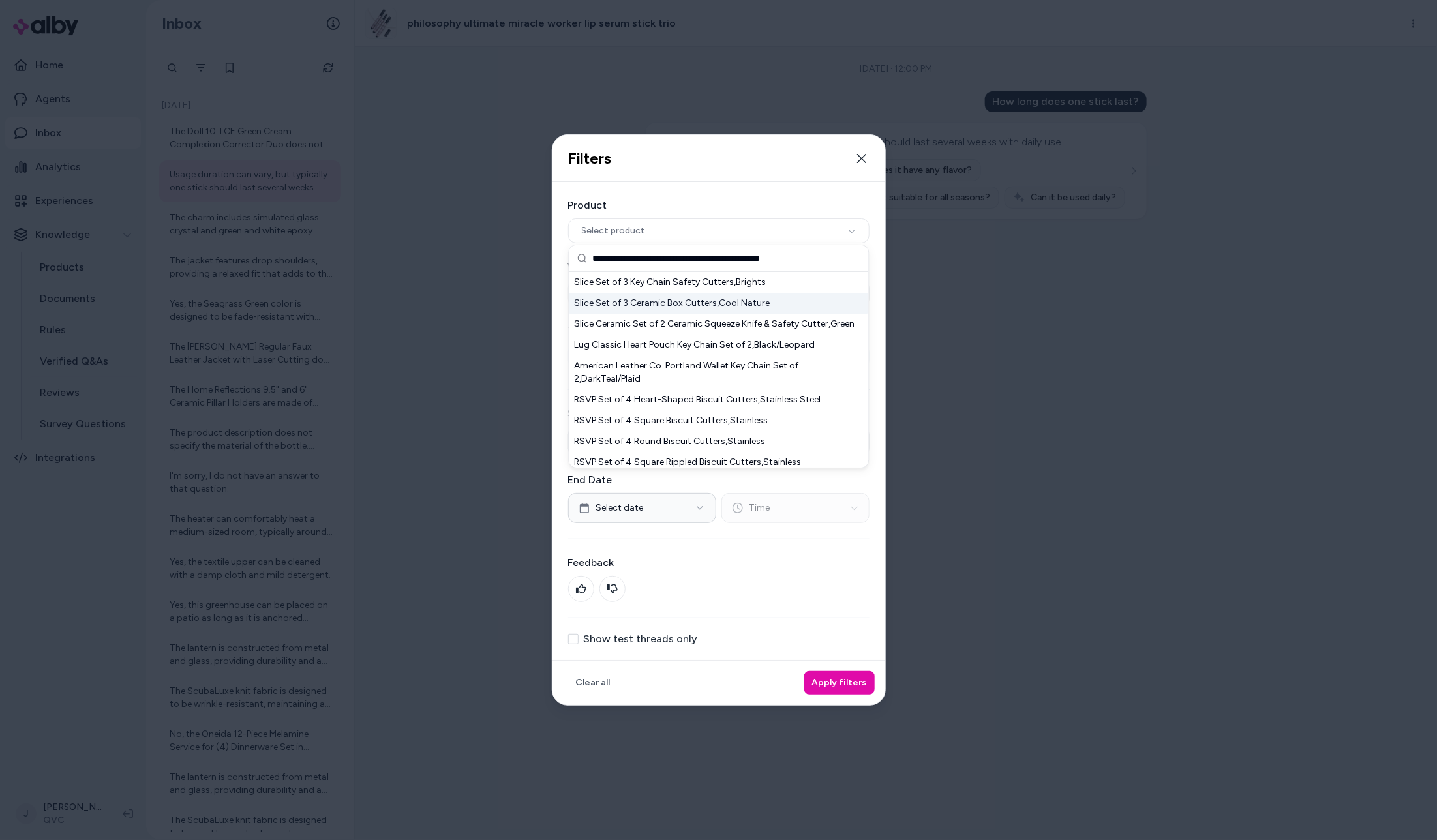
type input "**********"
click at [685, 306] on div "Slice Set of 3 Ceramic Box Cutters,Cool Nature" at bounding box center [719, 303] width 299 height 21
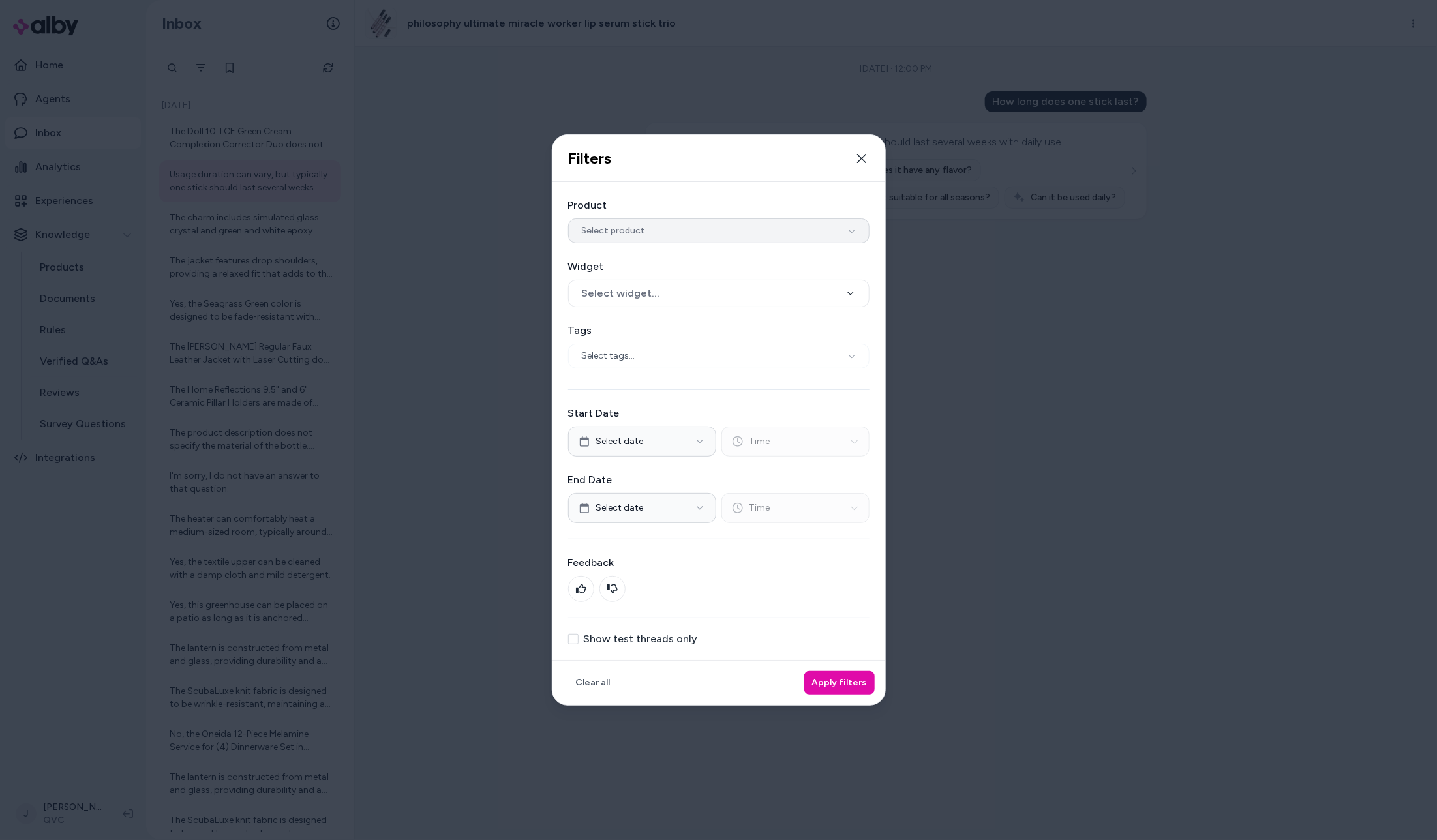
click at [679, 233] on button "Select product.." at bounding box center [719, 231] width 301 height 25
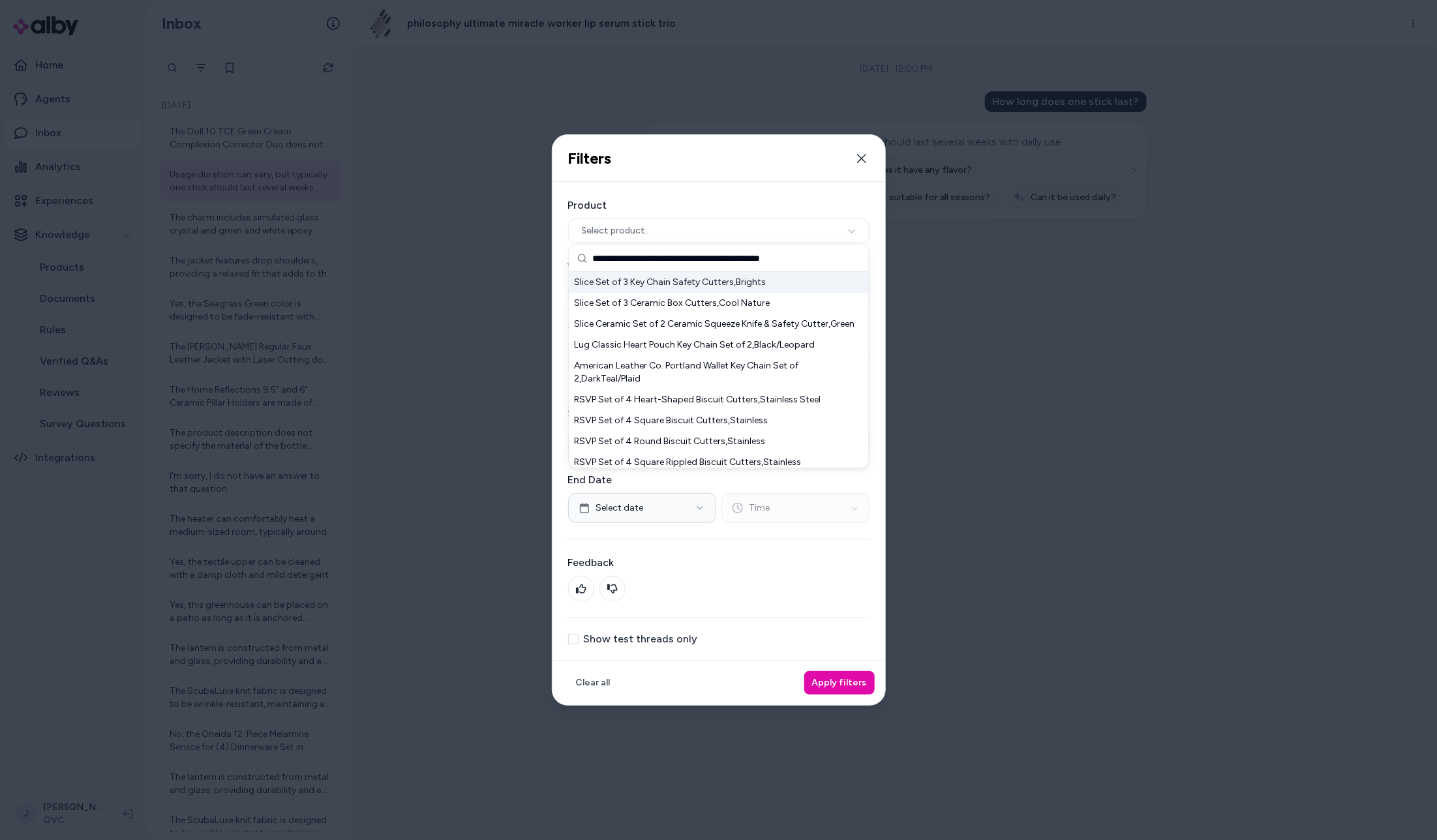
type input "**********"
click at [675, 281] on div "Slice Set of 3 Key Chain Safety Cutters,Brights" at bounding box center [719, 283] width 299 height 21
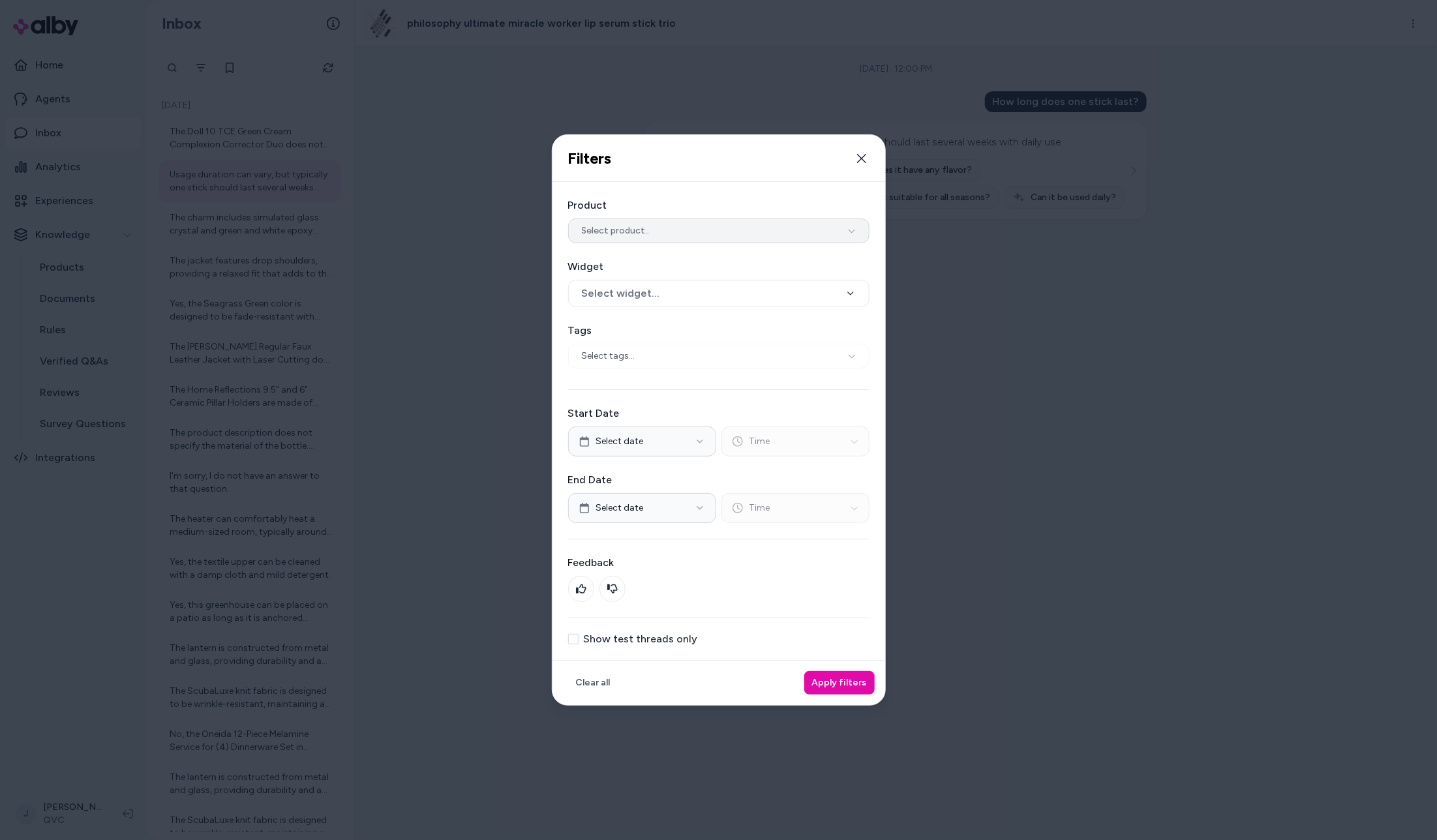
click at [653, 233] on button "Select product.." at bounding box center [719, 231] width 301 height 25
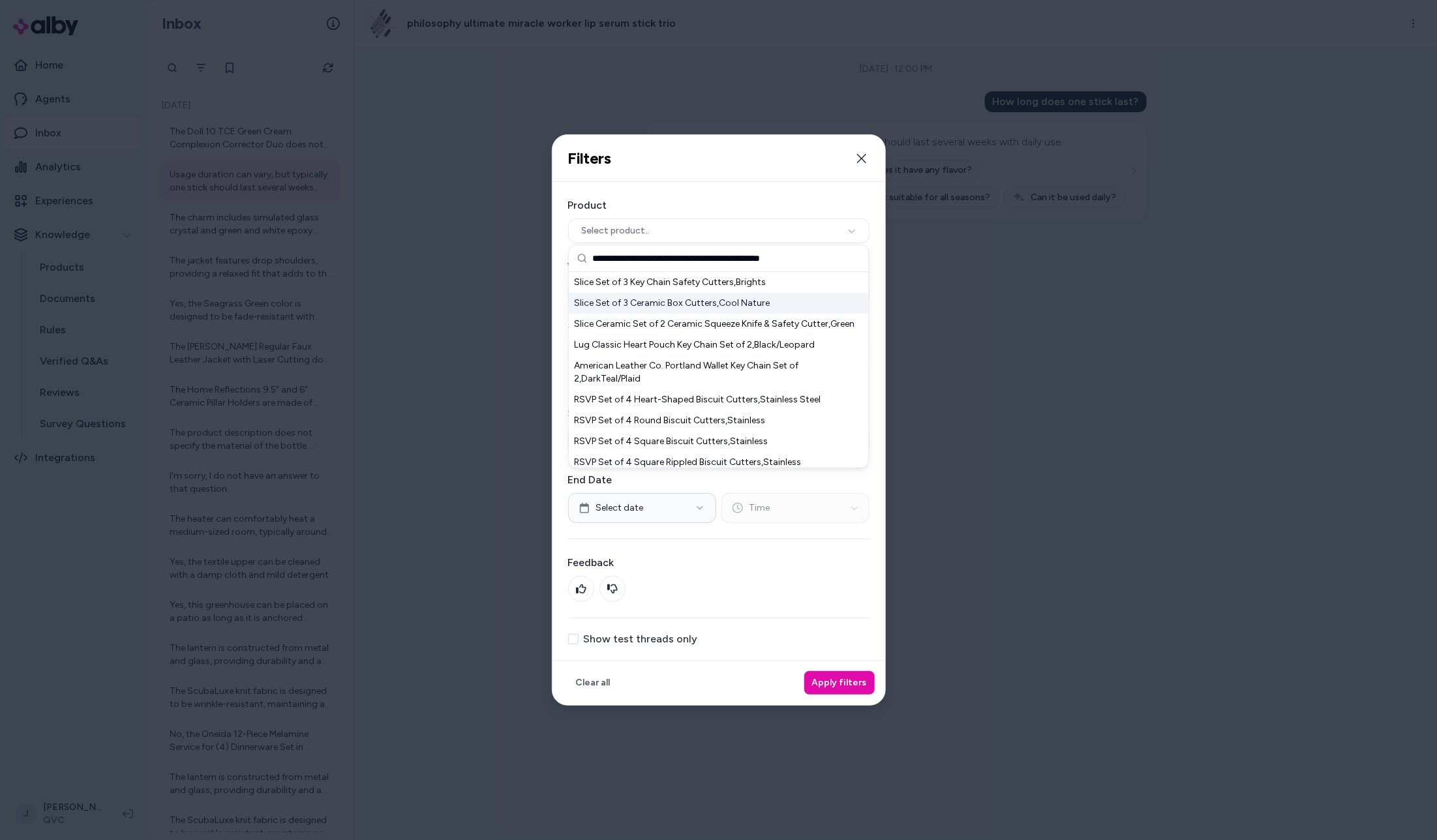
type input "**********"
click at [691, 304] on div "Slice Set of 3 Ceramic Box Cutters,Cool Nature" at bounding box center [719, 303] width 299 height 21
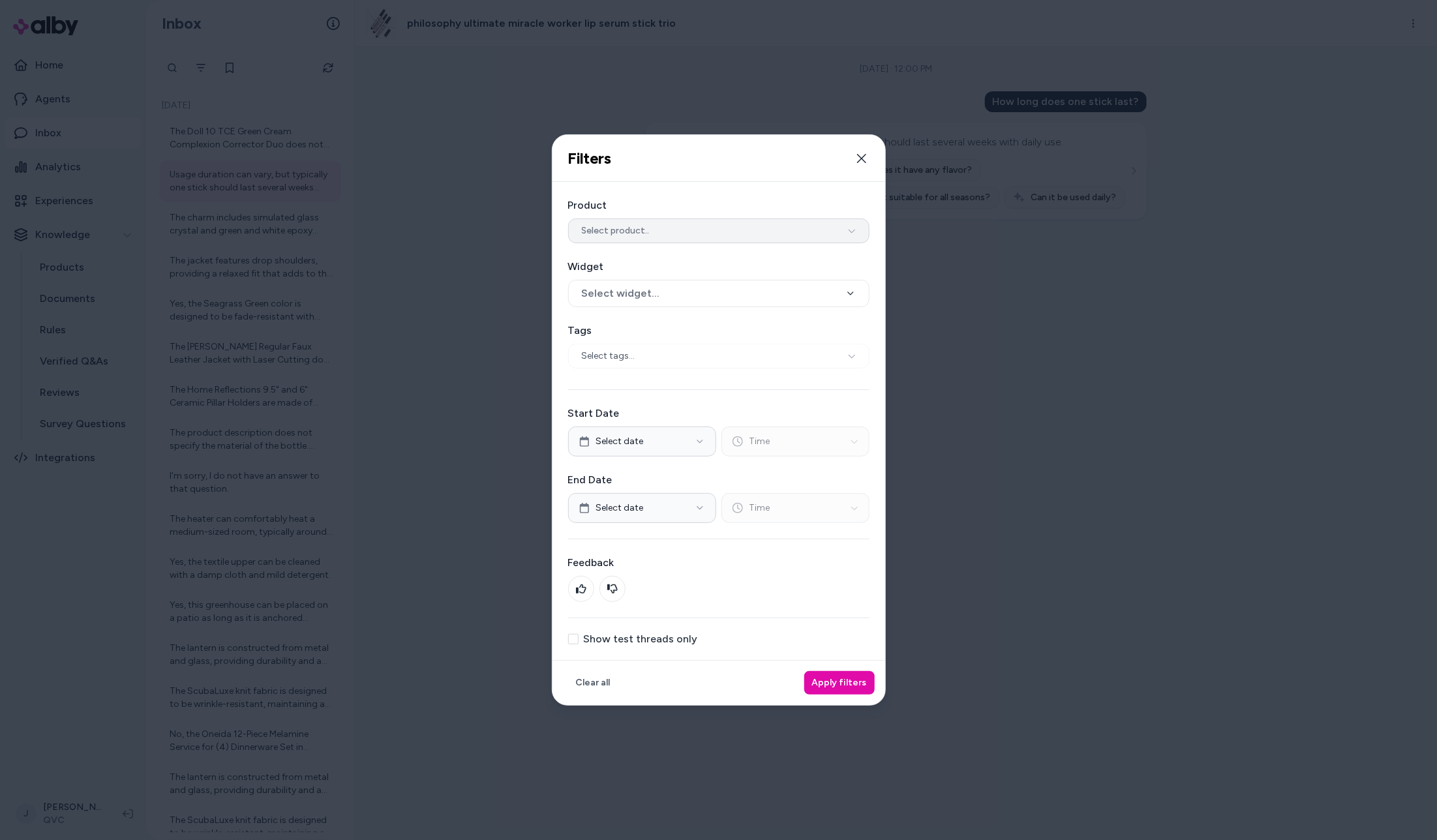
click at [671, 237] on button "Select product.." at bounding box center [719, 231] width 301 height 25
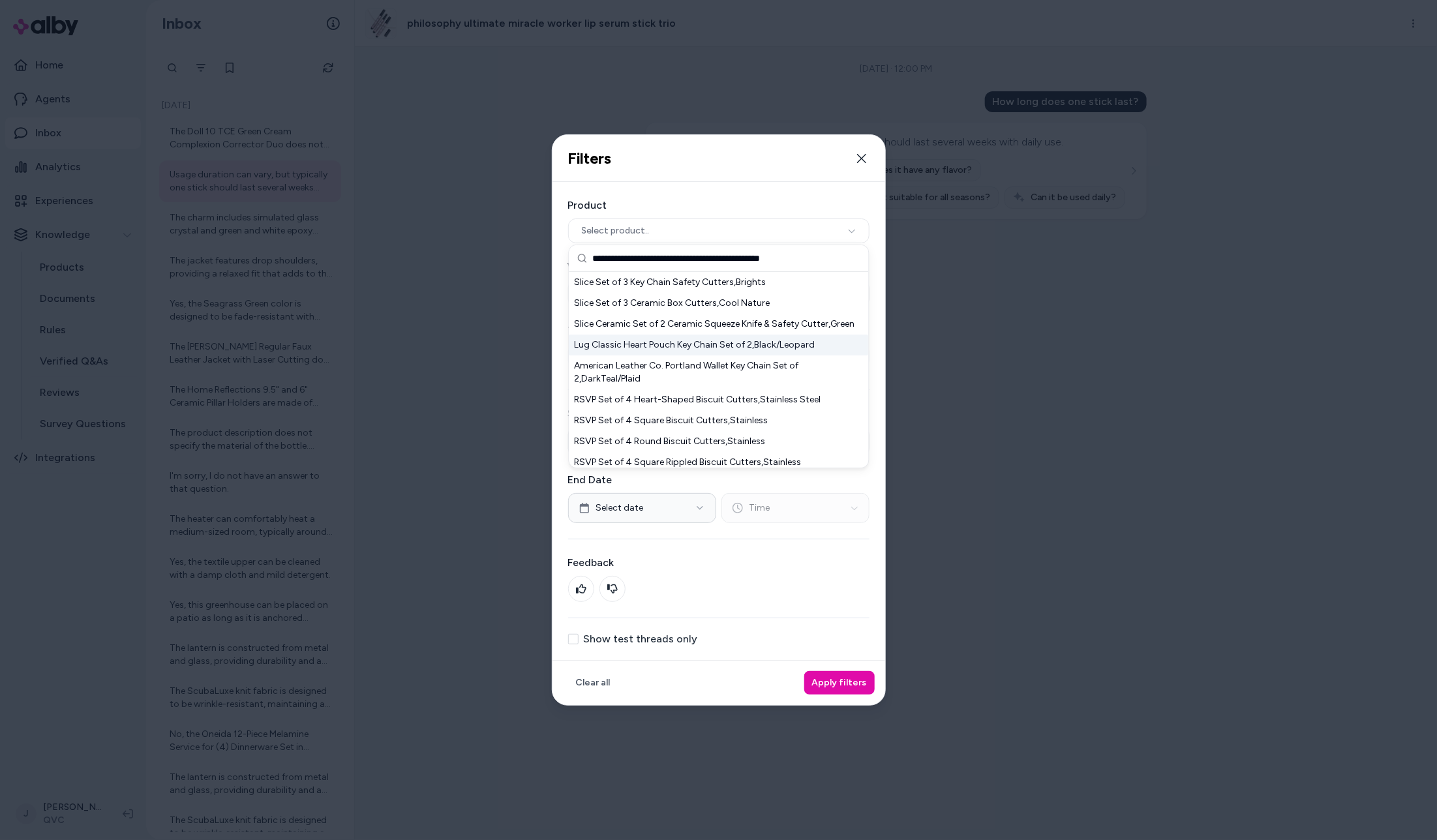
type input "**********"
click at [665, 341] on div "Lug Classic Heart Pouch Key Chain Set of 2,Black/Leopard" at bounding box center [719, 345] width 299 height 21
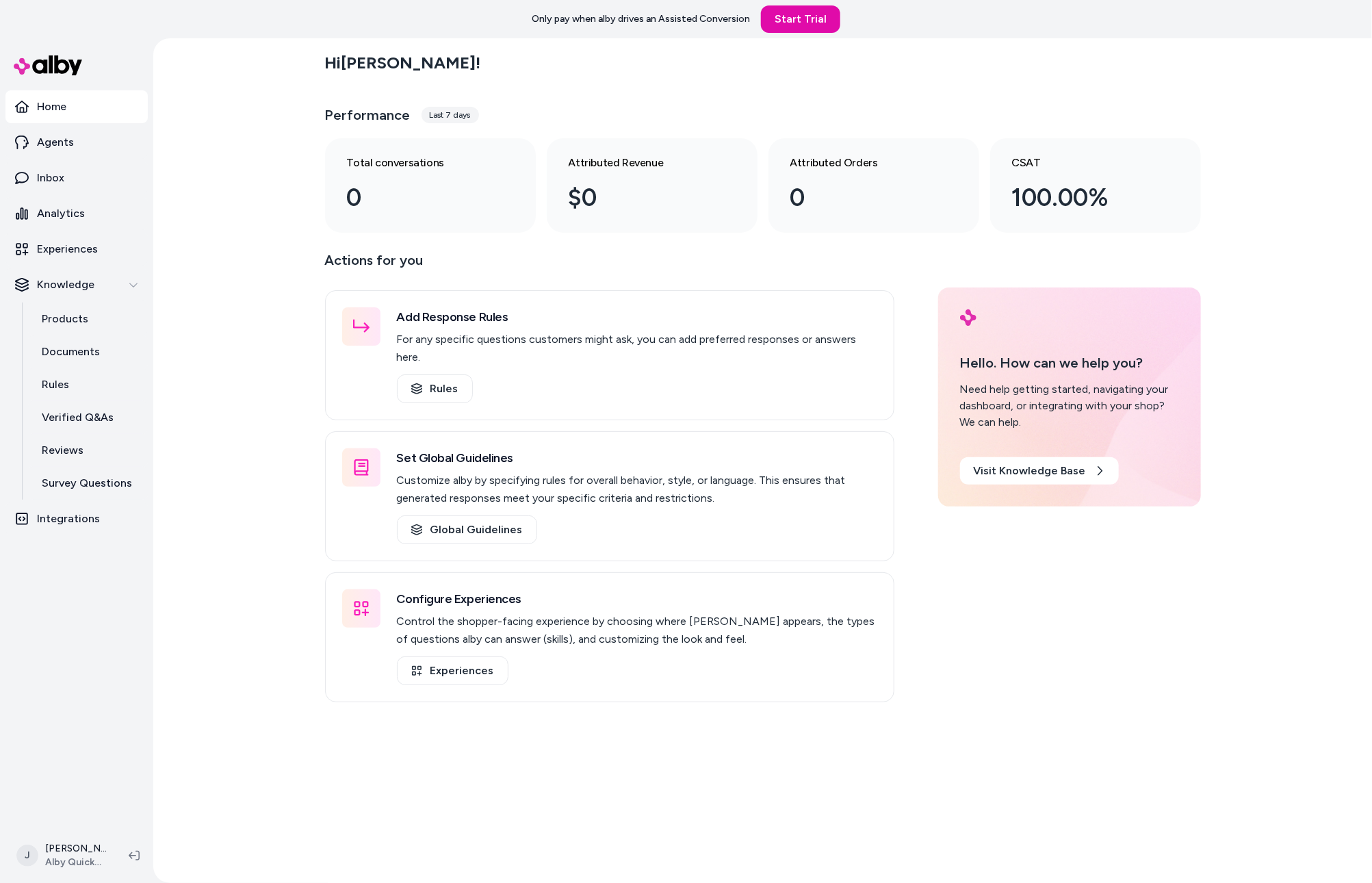
click at [230, 251] on div "Hi [PERSON_NAME] ! Performance Last 7 days Total conversations 0 Attributed Rev…" at bounding box center [763, 461] width 1219 height 844
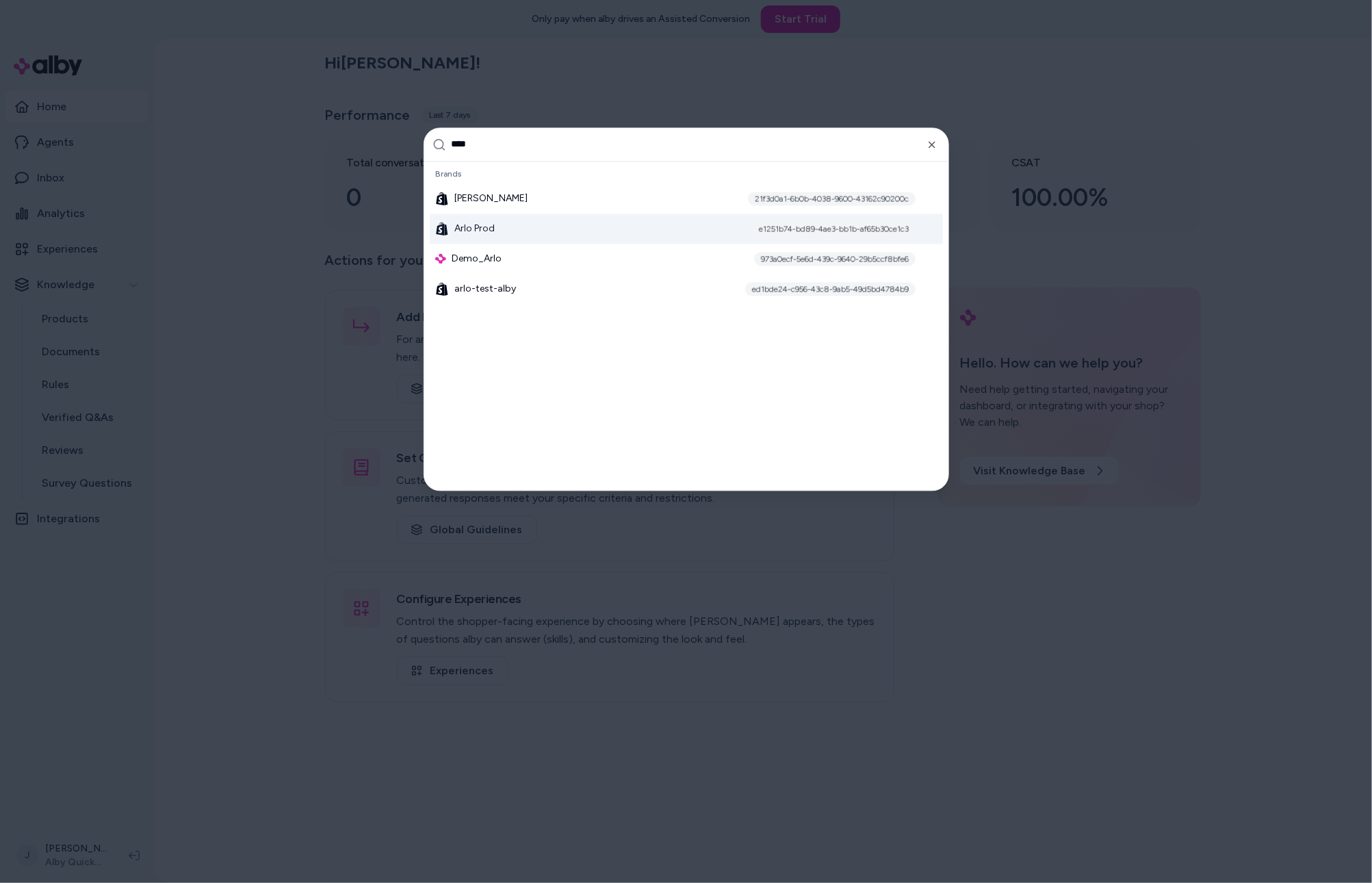
type input "****"
click at [272, 273] on div at bounding box center [686, 441] width 1372 height 883
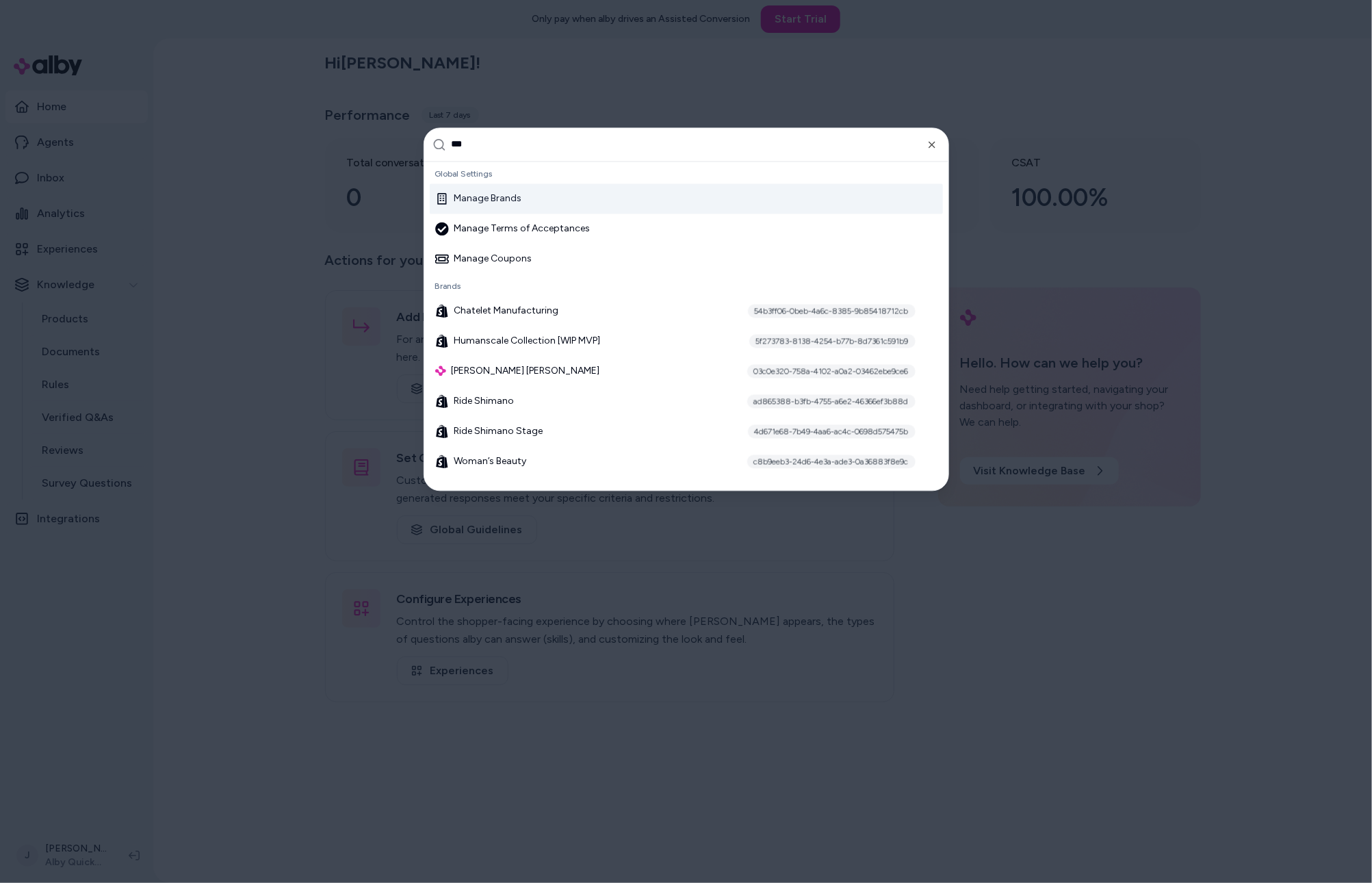
type input "***"
click at [500, 197] on div "Manage Brands" at bounding box center [478, 198] width 87 height 14
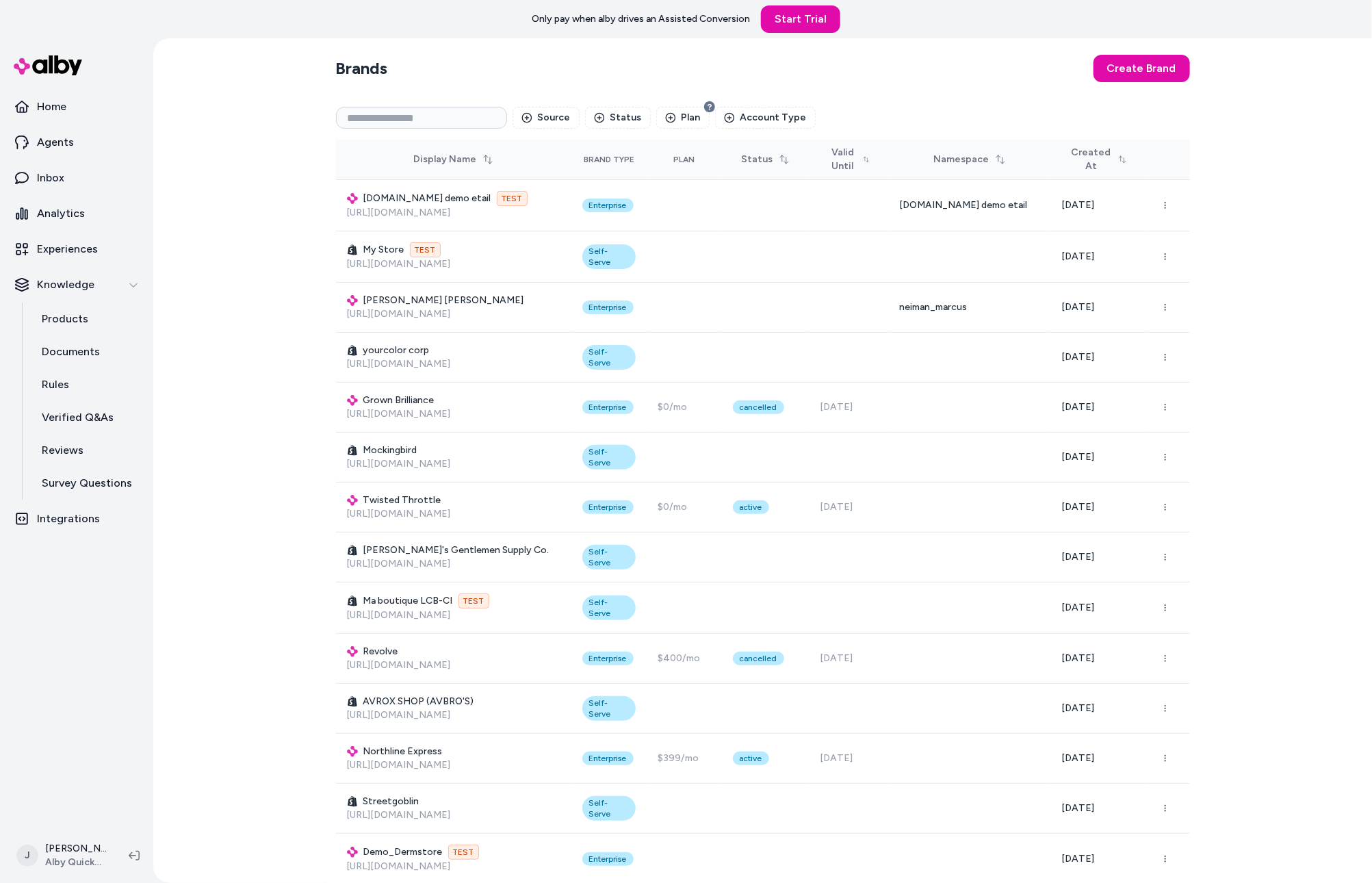
click at [218, 528] on div "Brands Create Brand Source Status Plan Account Type Display Name Brand Type Pla…" at bounding box center [763, 461] width 1219 height 844
click at [416, 121] on input at bounding box center [421, 118] width 171 height 22
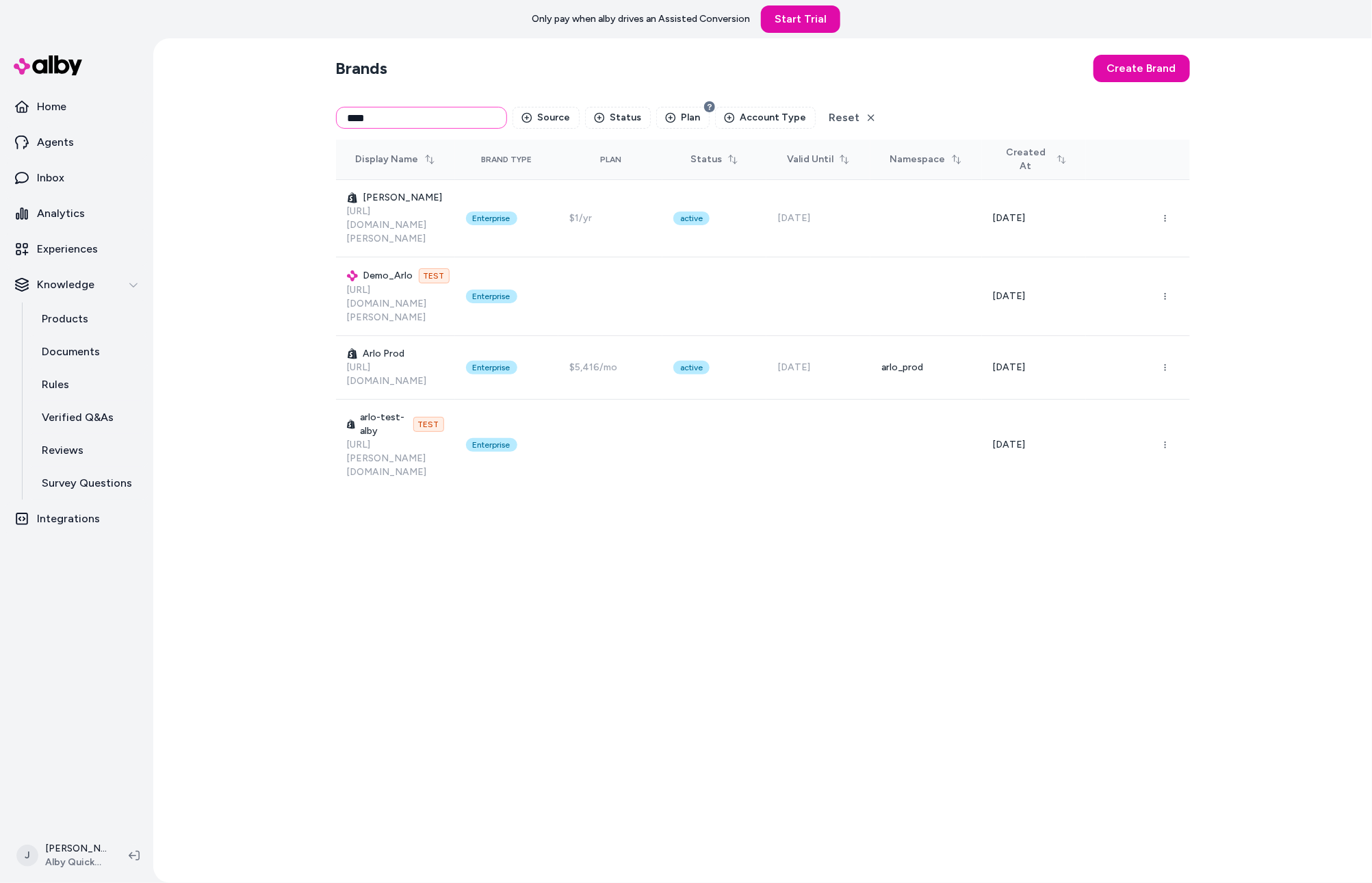
type input "****"
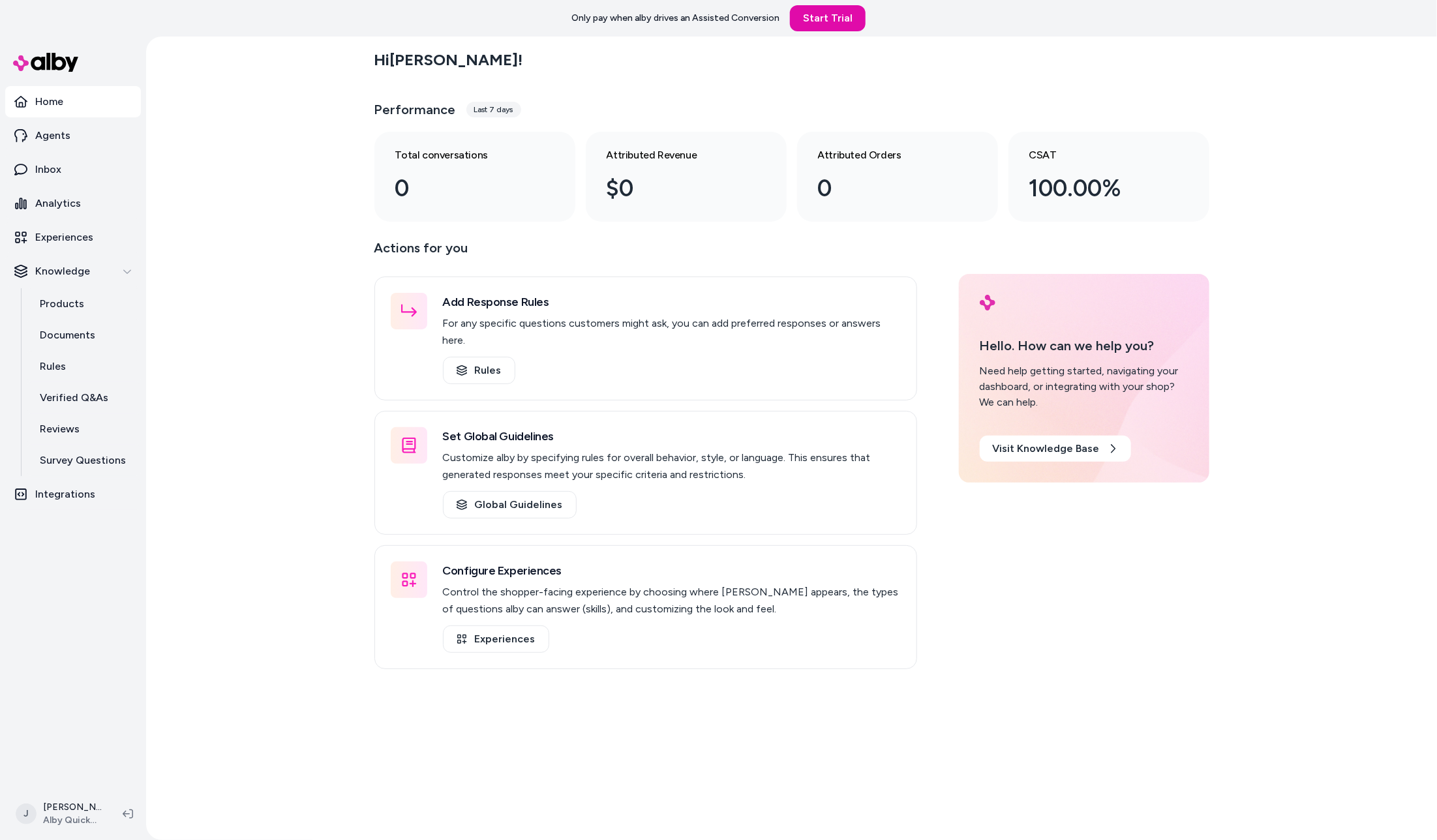
click at [254, 334] on div "Hi [PERSON_NAME] ! Performance Last 7 days Total conversations 0 Attributed Rev…" at bounding box center [792, 438] width 1291 height 804
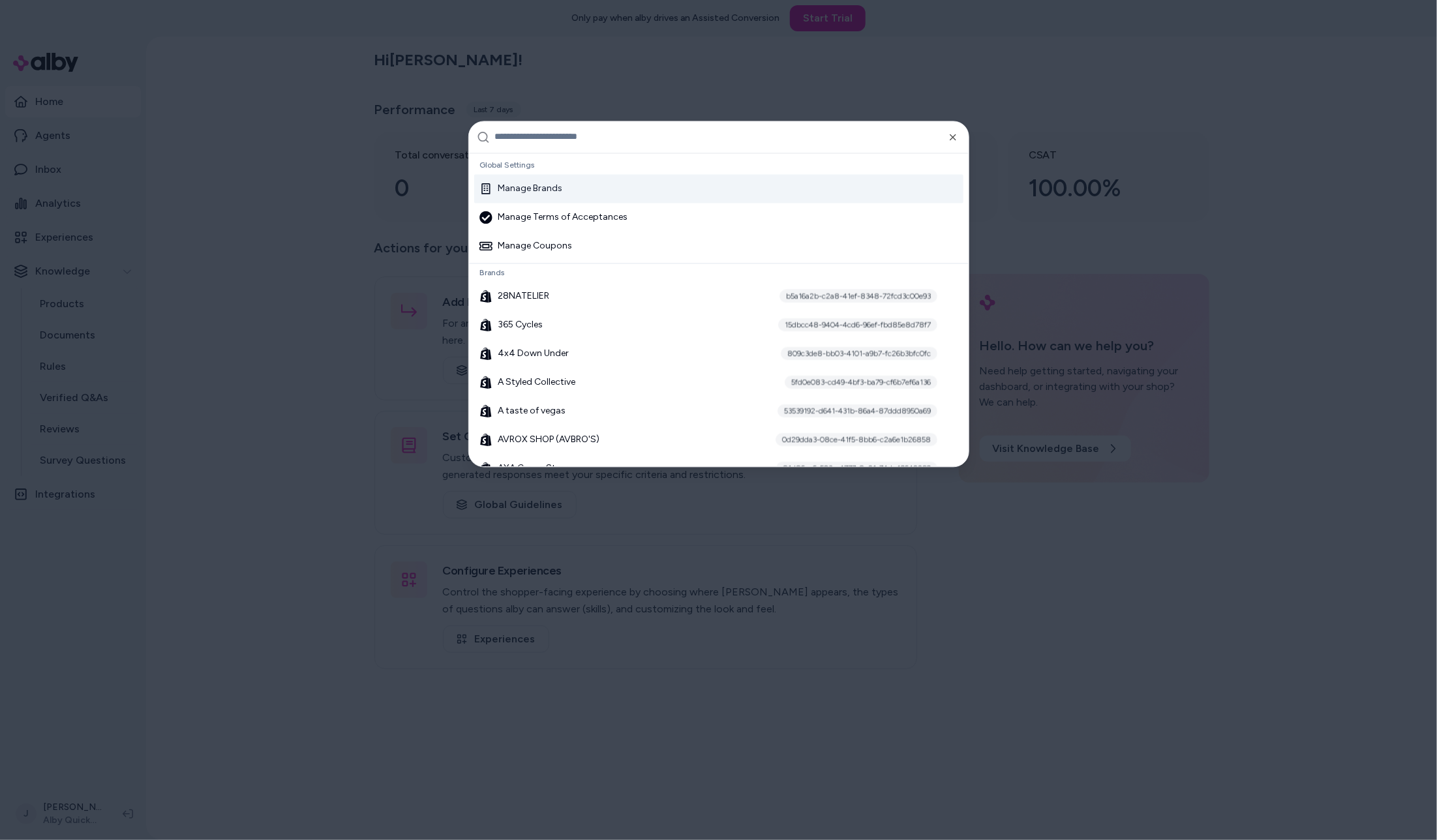
drag, startPoint x: 250, startPoint y: 332, endPoint x: 244, endPoint y: 333, distance: 6.1
click at [245, 333] on div at bounding box center [718, 420] width 1437 height 840
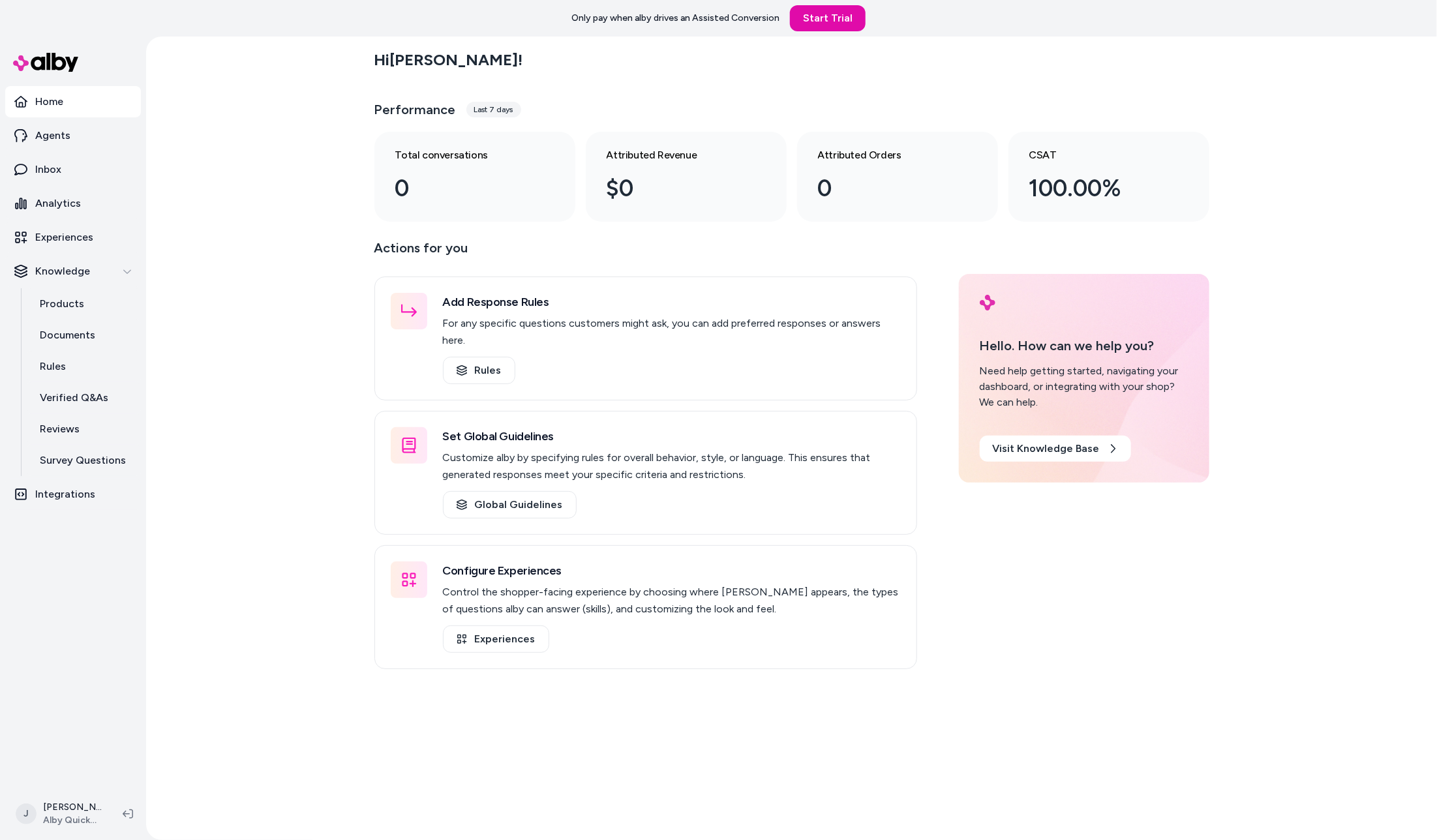
click at [179, 228] on div "Hi Jackie ! Performance Last 7 days Total conversations 0 Attributed Revenue $0…" at bounding box center [792, 438] width 1291 height 804
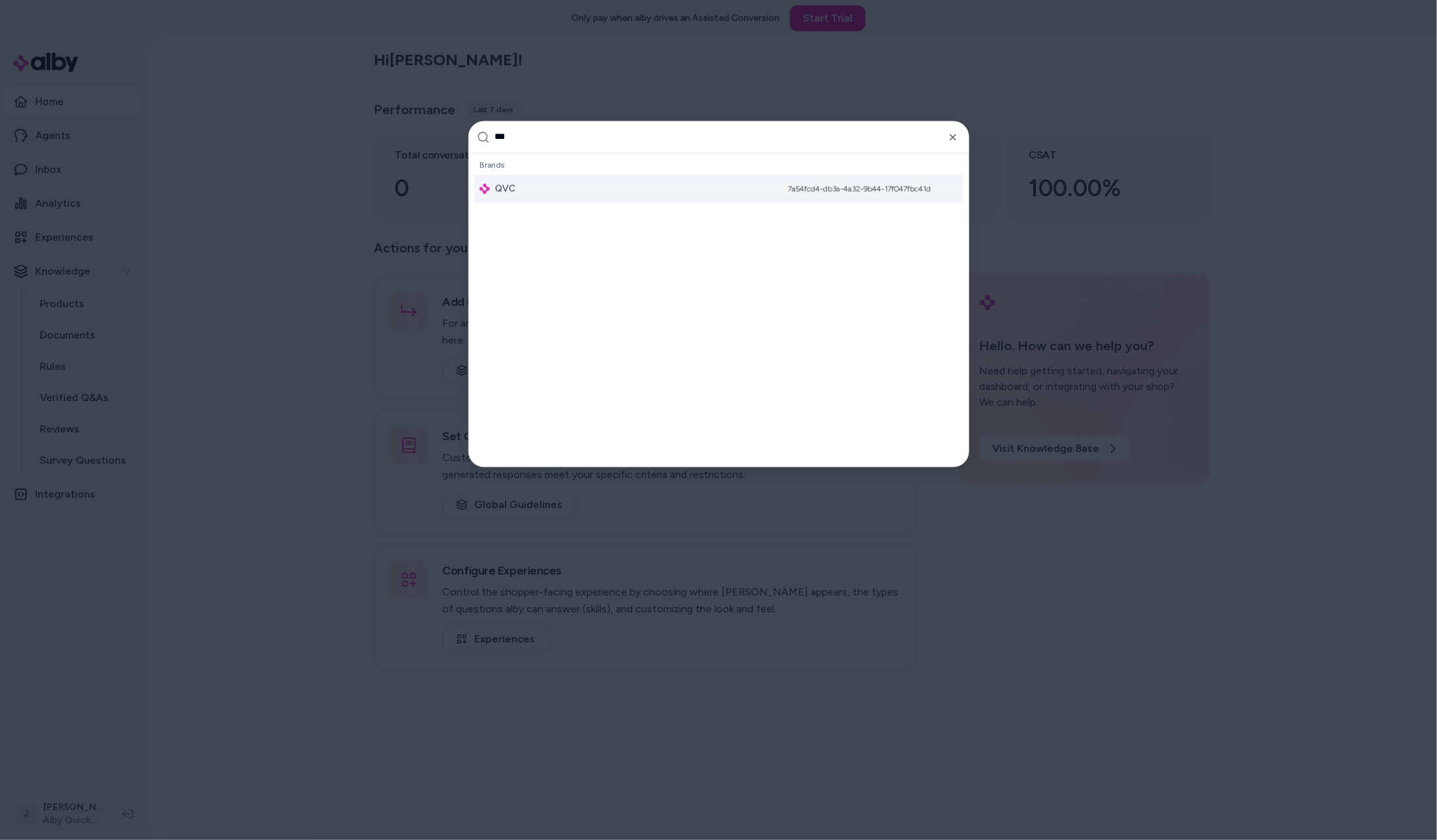
type input "***"
click at [522, 195] on div "QVC 7a54fcd4-db3a-4a32-9b44-17f047fbc41d" at bounding box center [719, 188] width 489 height 29
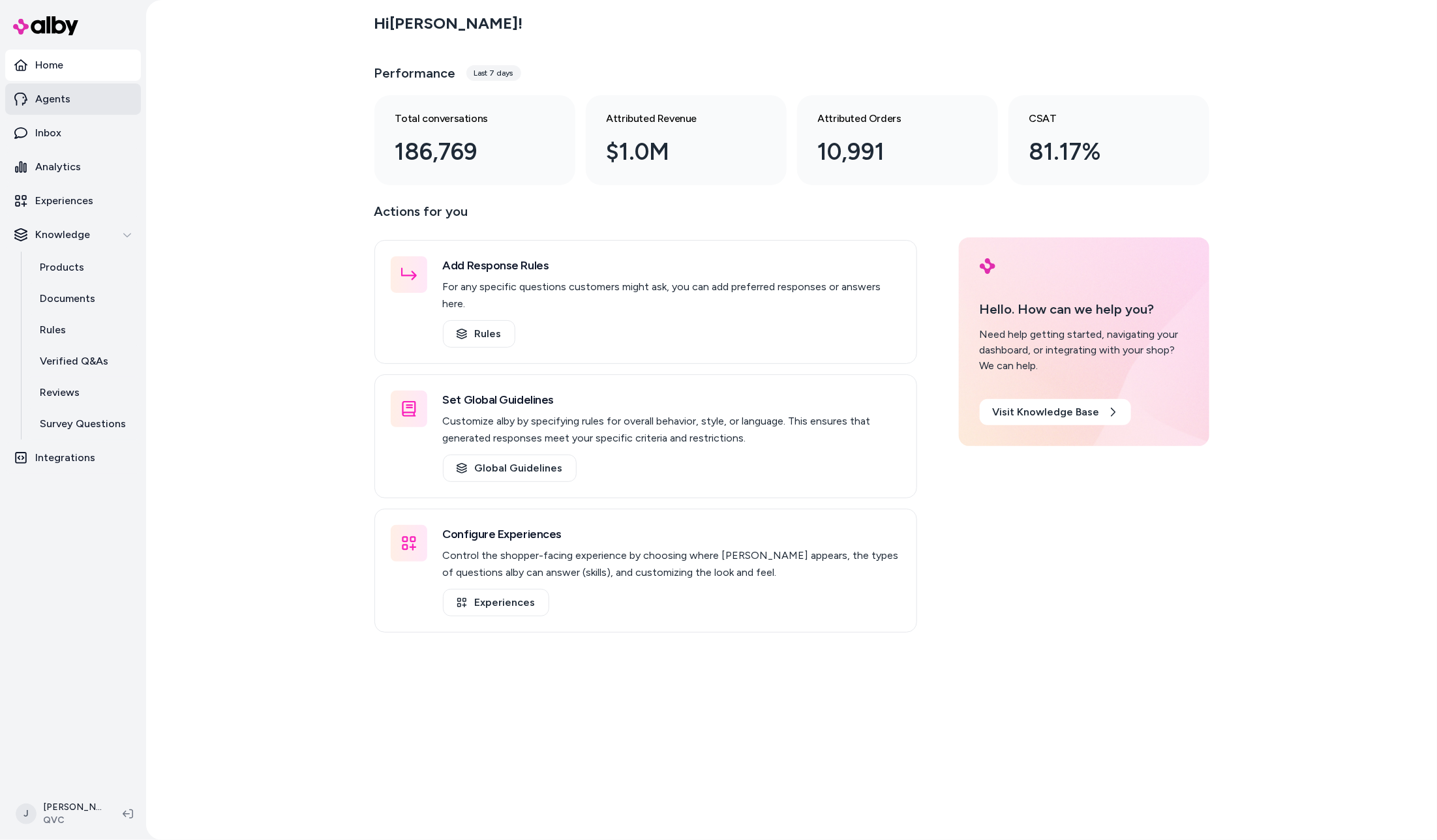
click at [50, 97] on p "Agents" at bounding box center [52, 99] width 35 height 16
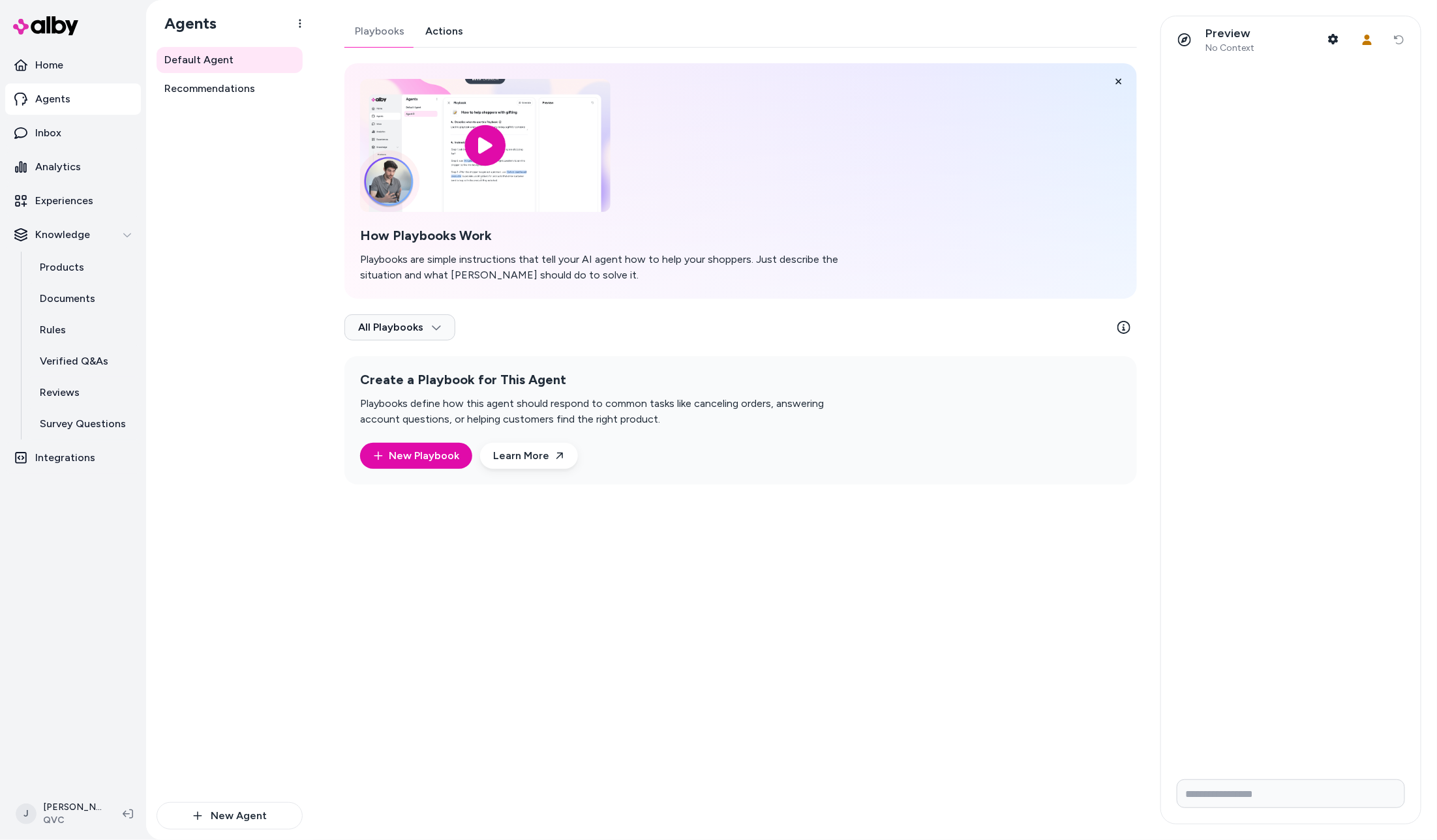
click at [448, 33] on link "Actions" at bounding box center [444, 31] width 59 height 31
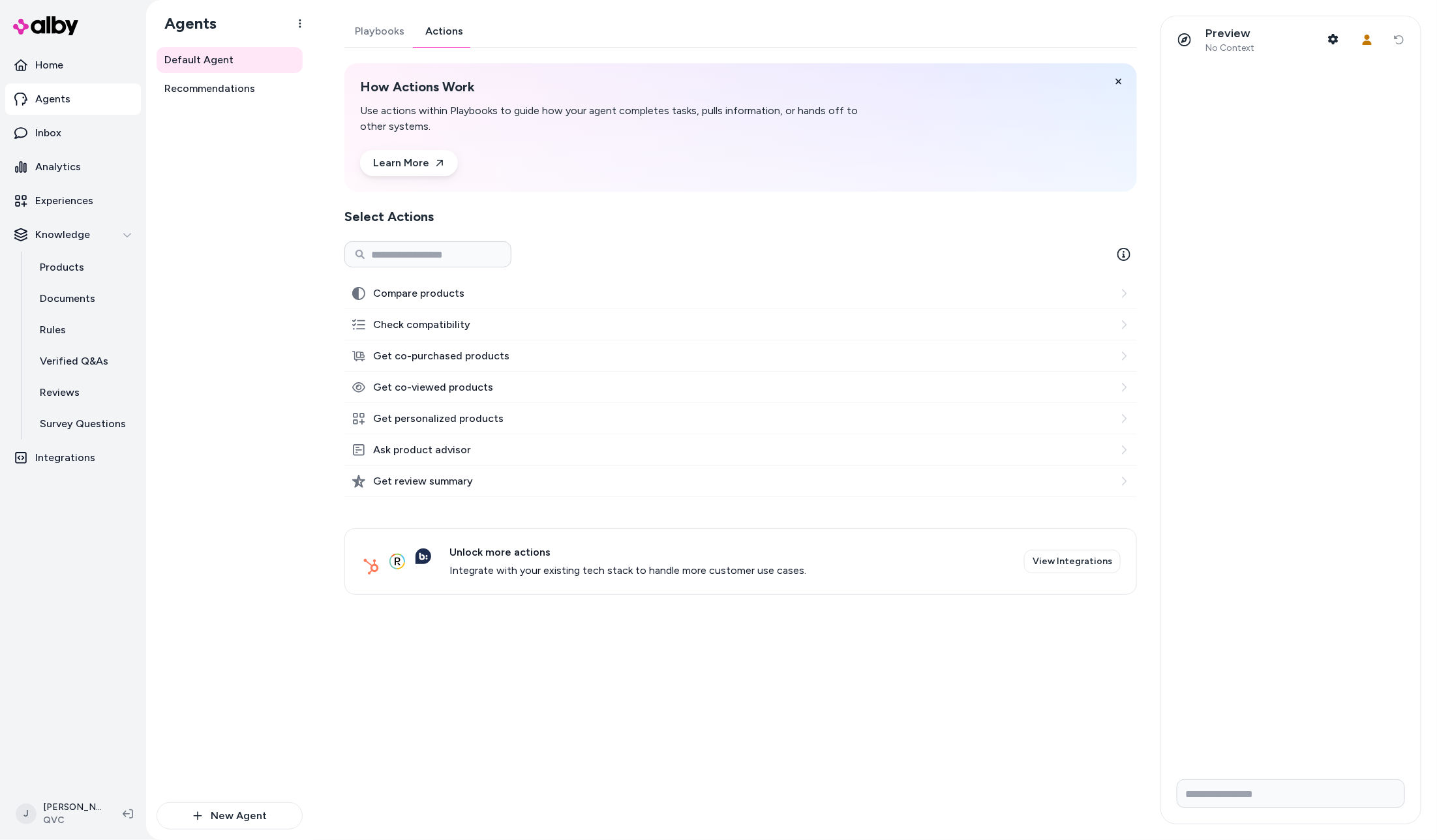
click at [1120, 290] on icon at bounding box center [1124, 294] width 11 height 11
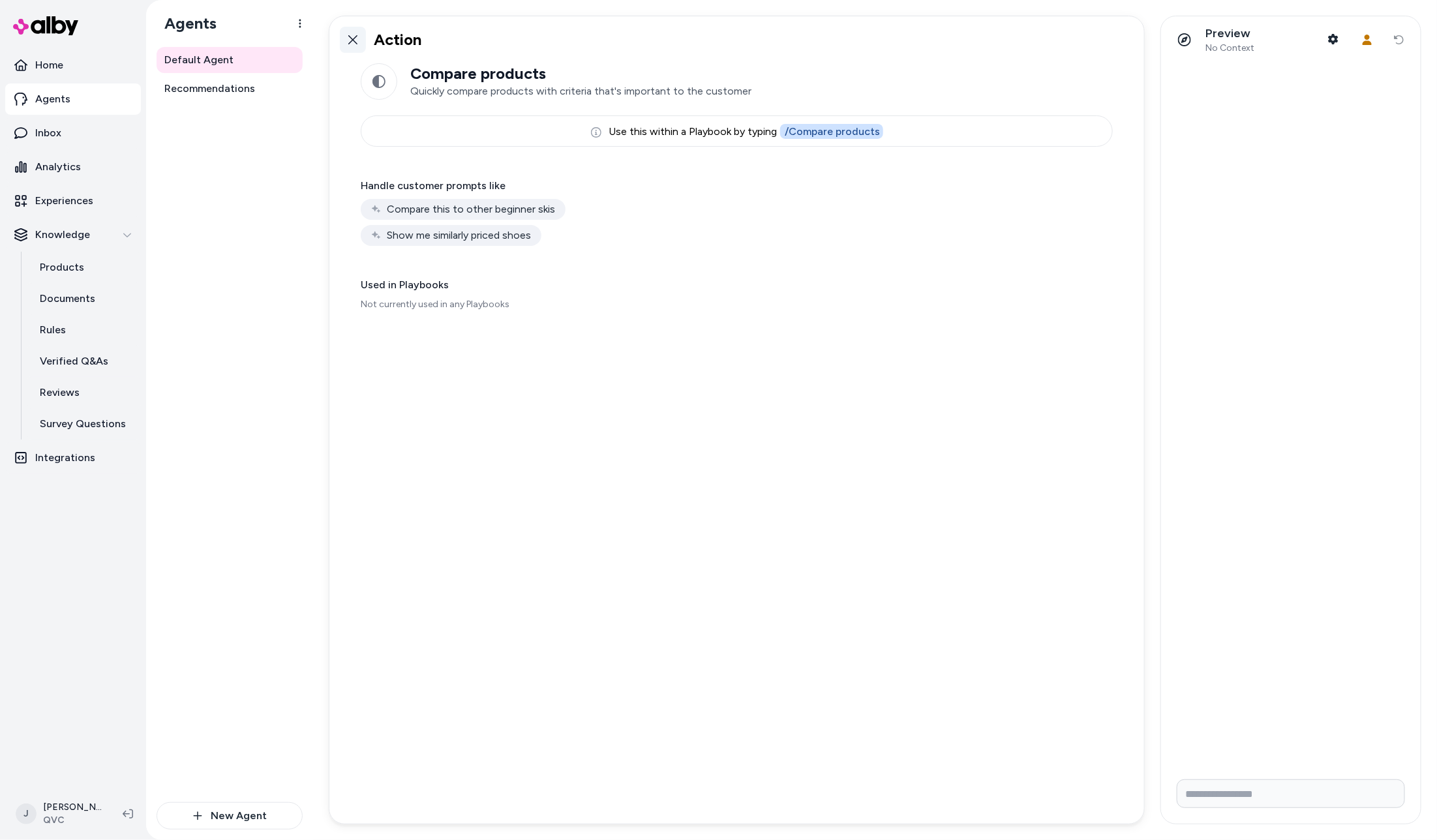
click at [348, 32] on link at bounding box center [353, 40] width 26 height 26
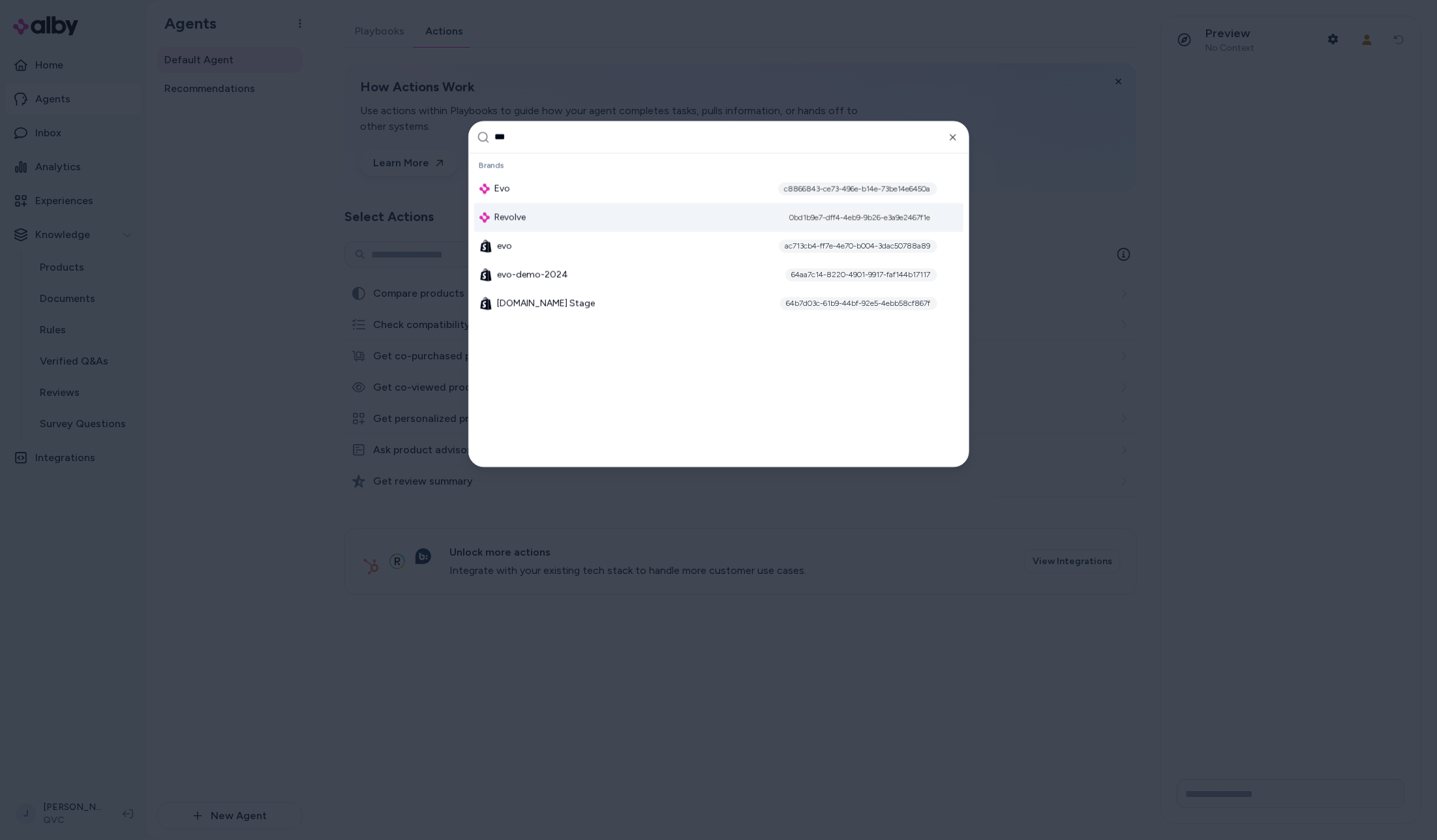
type input "***"
drag, startPoint x: 566, startPoint y: 204, endPoint x: 565, endPoint y: 188, distance: 16.0
click at [566, 187] on div "Evo c8866843-ce73-496e-b14e-73be14e6450a Revolve 0bd1b9e7-dff4-4eb9-9b26-e3a9e2…" at bounding box center [719, 245] width 489 height 143
click at [563, 191] on div "Evo c8866843-ce73-496e-b14e-73be14e6450a" at bounding box center [719, 188] width 489 height 29
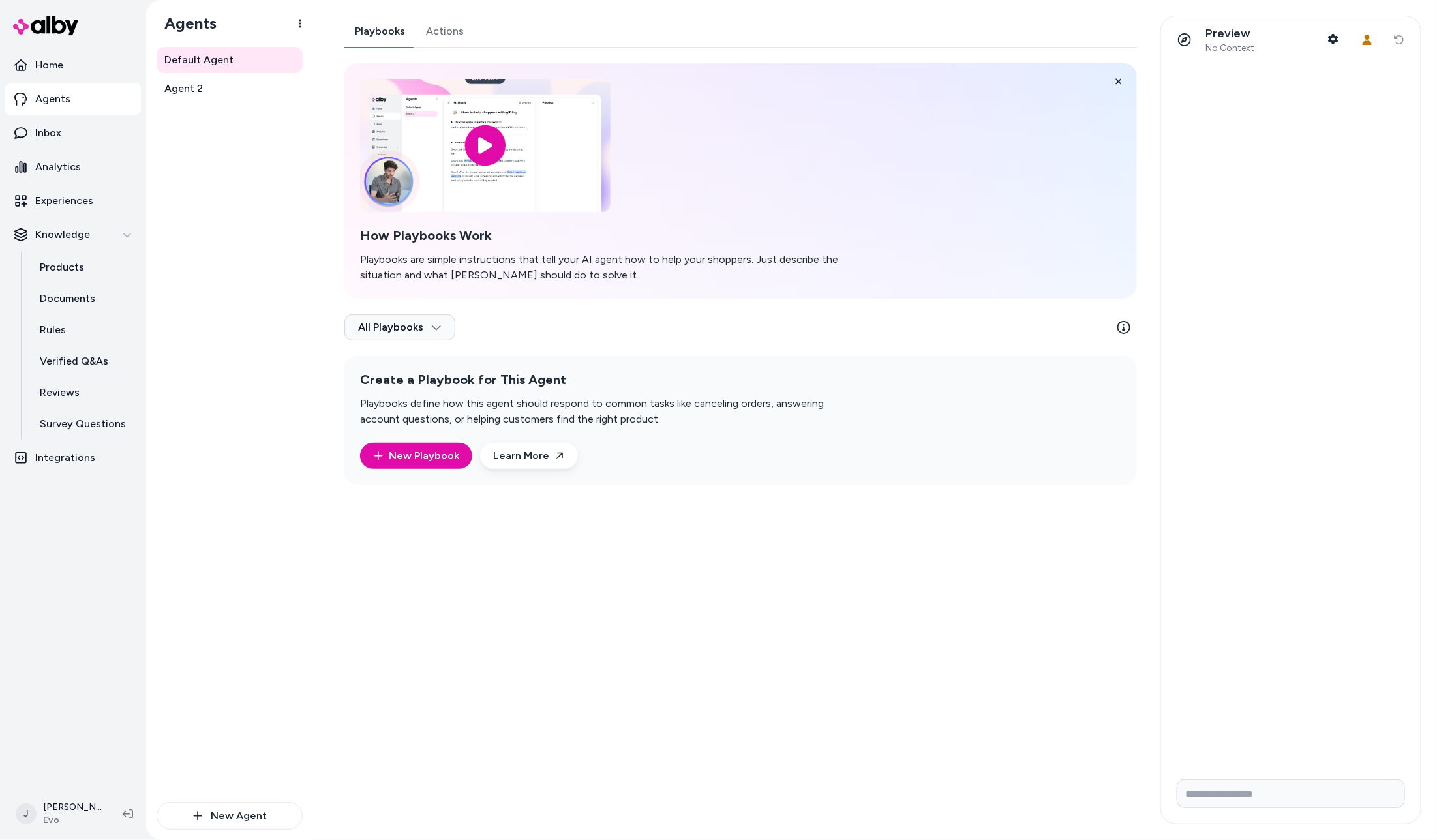
click at [446, 26] on link "Actions" at bounding box center [445, 31] width 59 height 31
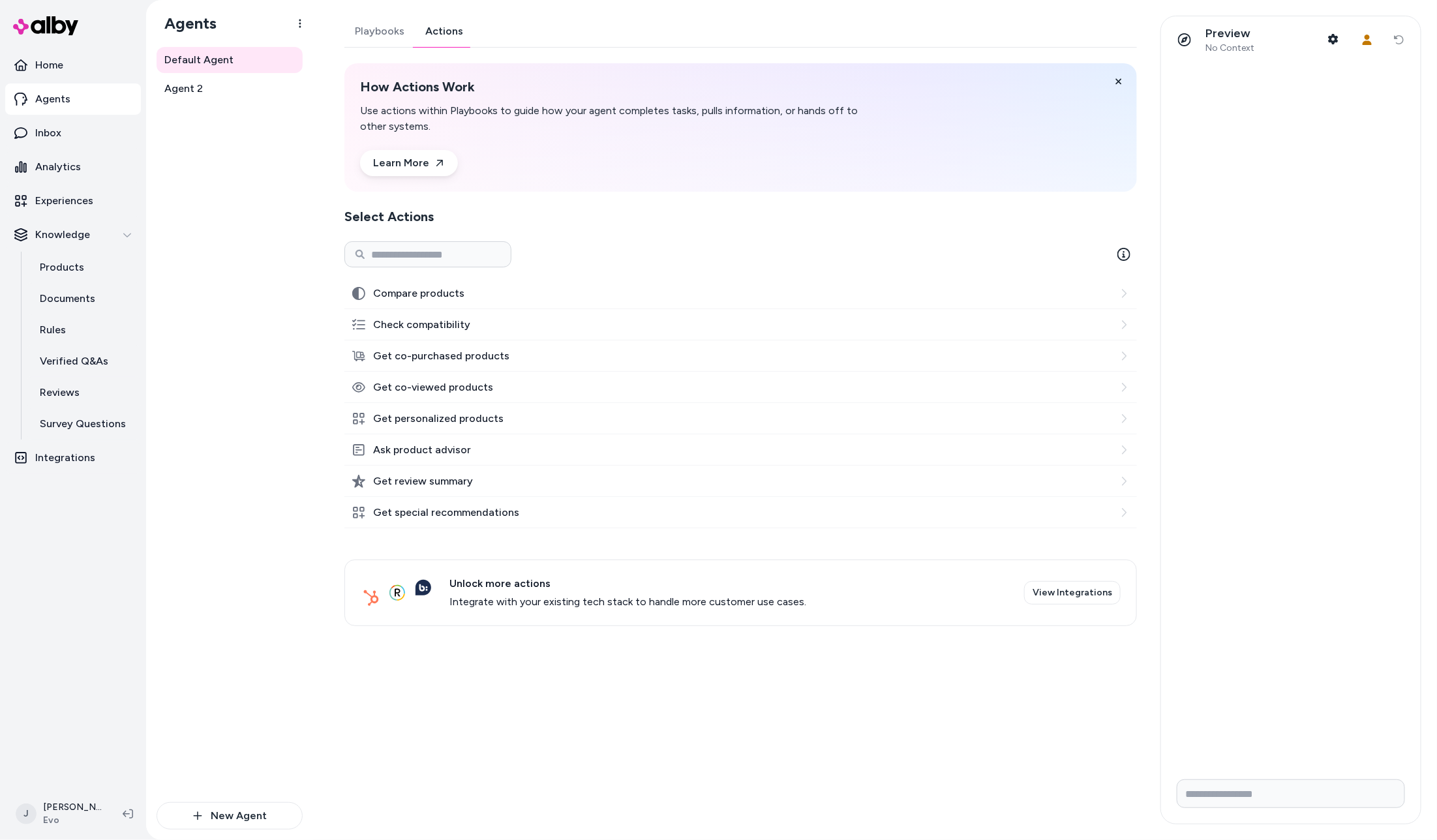
click at [706, 348] on div "Get co-purchased products" at bounding box center [740, 356] width 793 height 31
click at [1116, 298] on div at bounding box center [1120, 293] width 16 height 16
click at [1121, 292] on icon at bounding box center [1124, 294] width 11 height 11
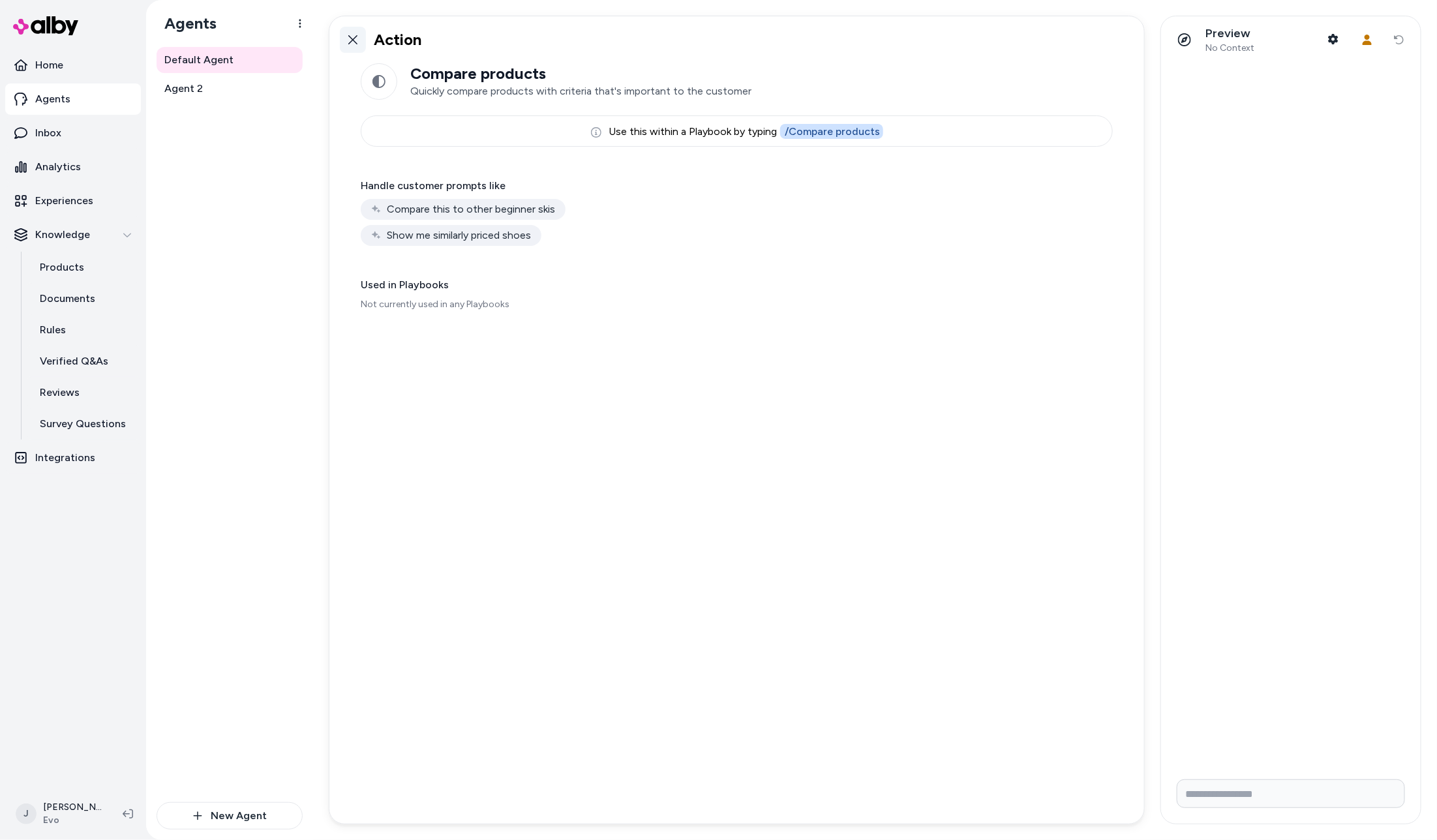
click at [357, 40] on icon at bounding box center [353, 39] width 11 height 11
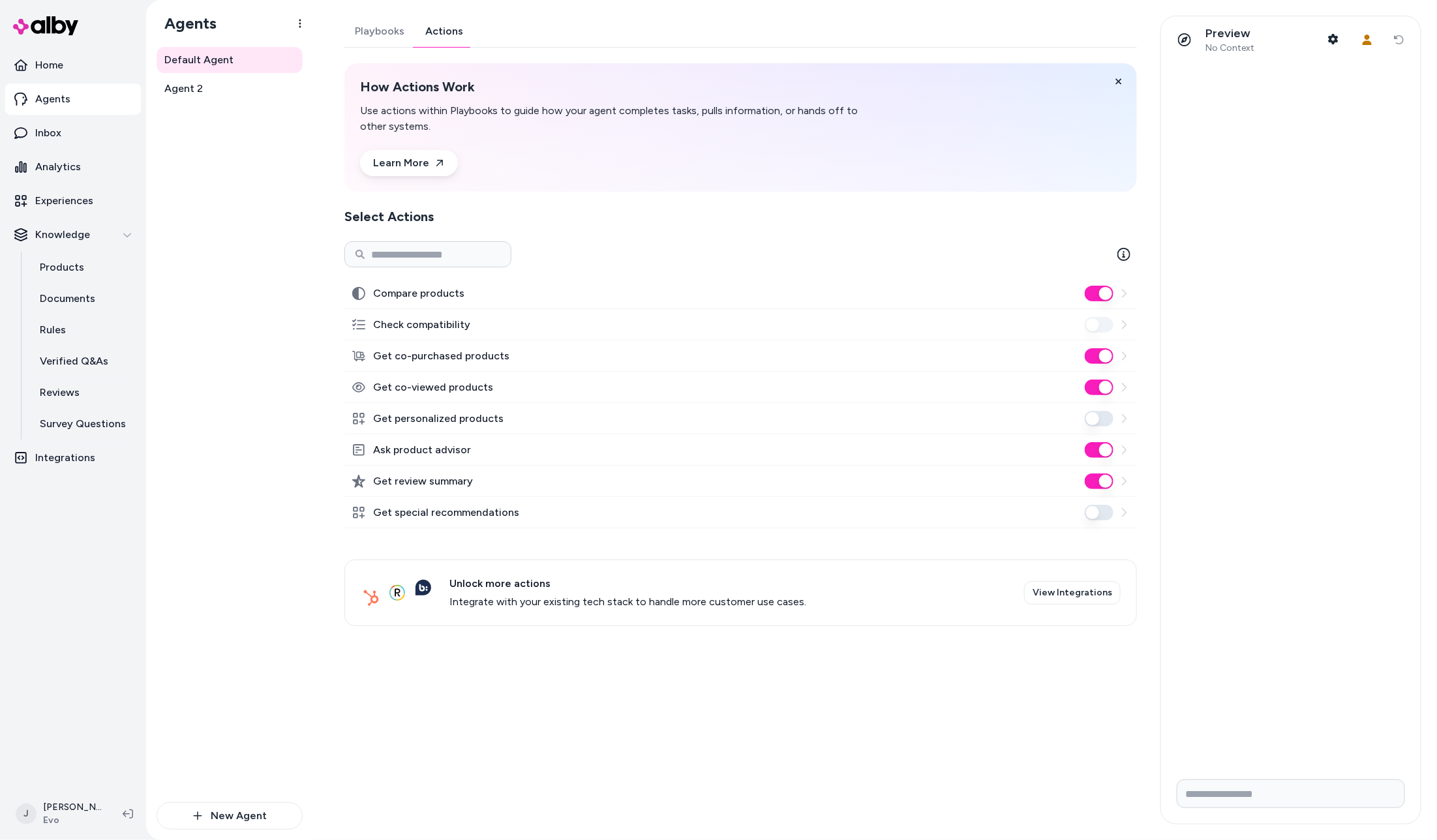
click at [1129, 294] on icon at bounding box center [1124, 294] width 11 height 11
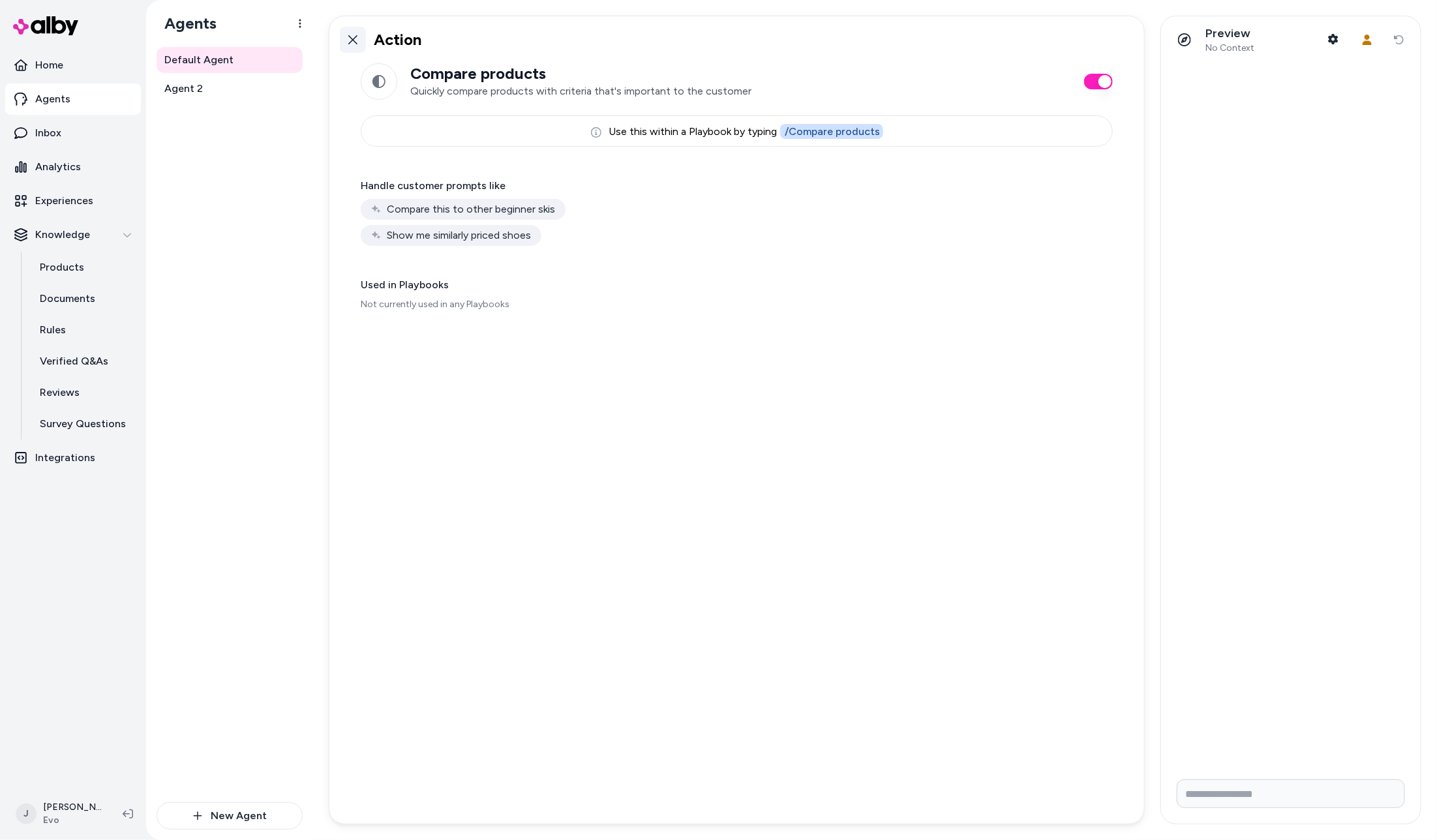
click at [353, 42] on icon at bounding box center [353, 39] width 11 height 11
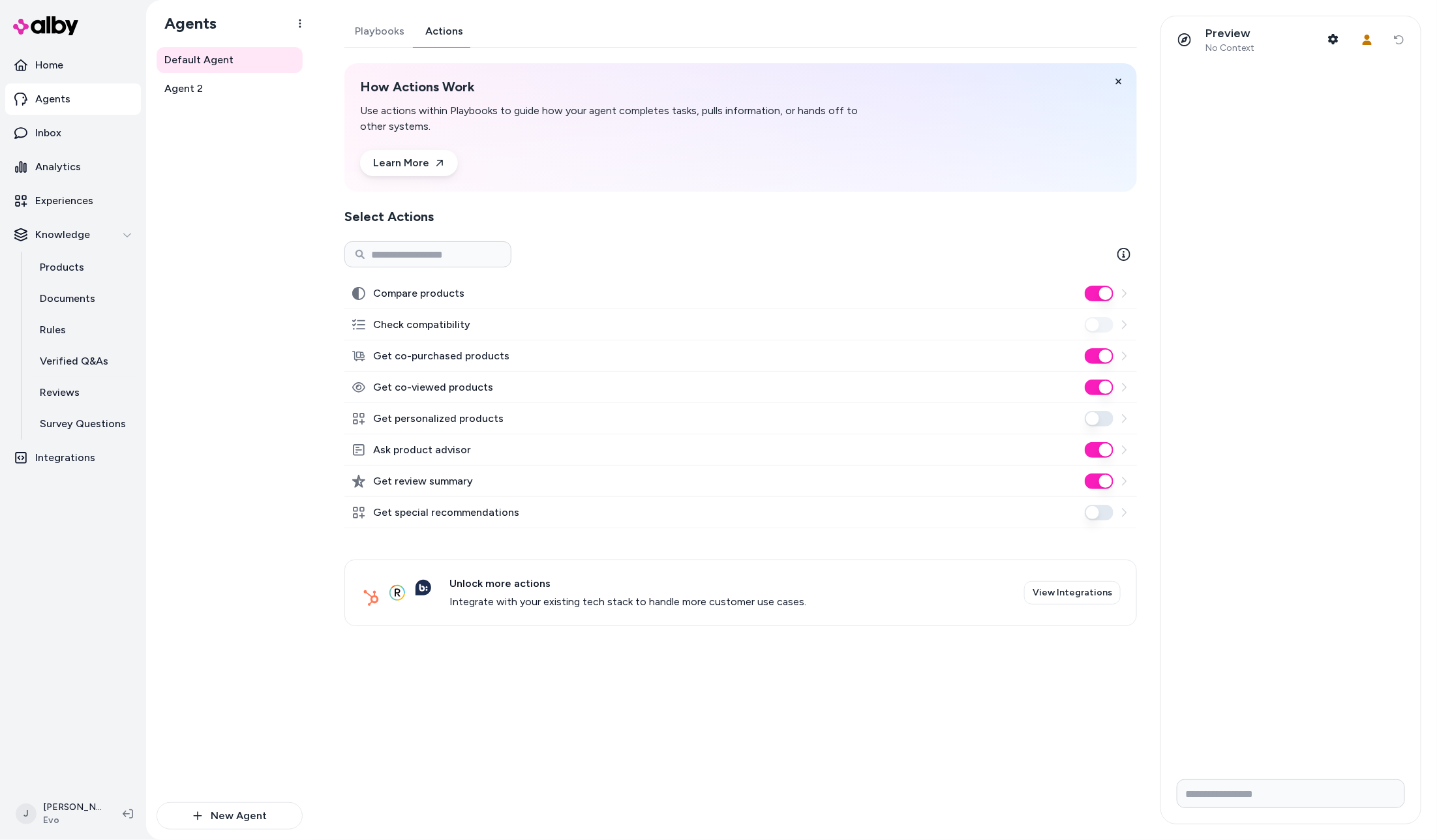
click at [1123, 380] on div at bounding box center [1107, 387] width 44 height 16
click at [1123, 447] on icon at bounding box center [1124, 450] width 11 height 11
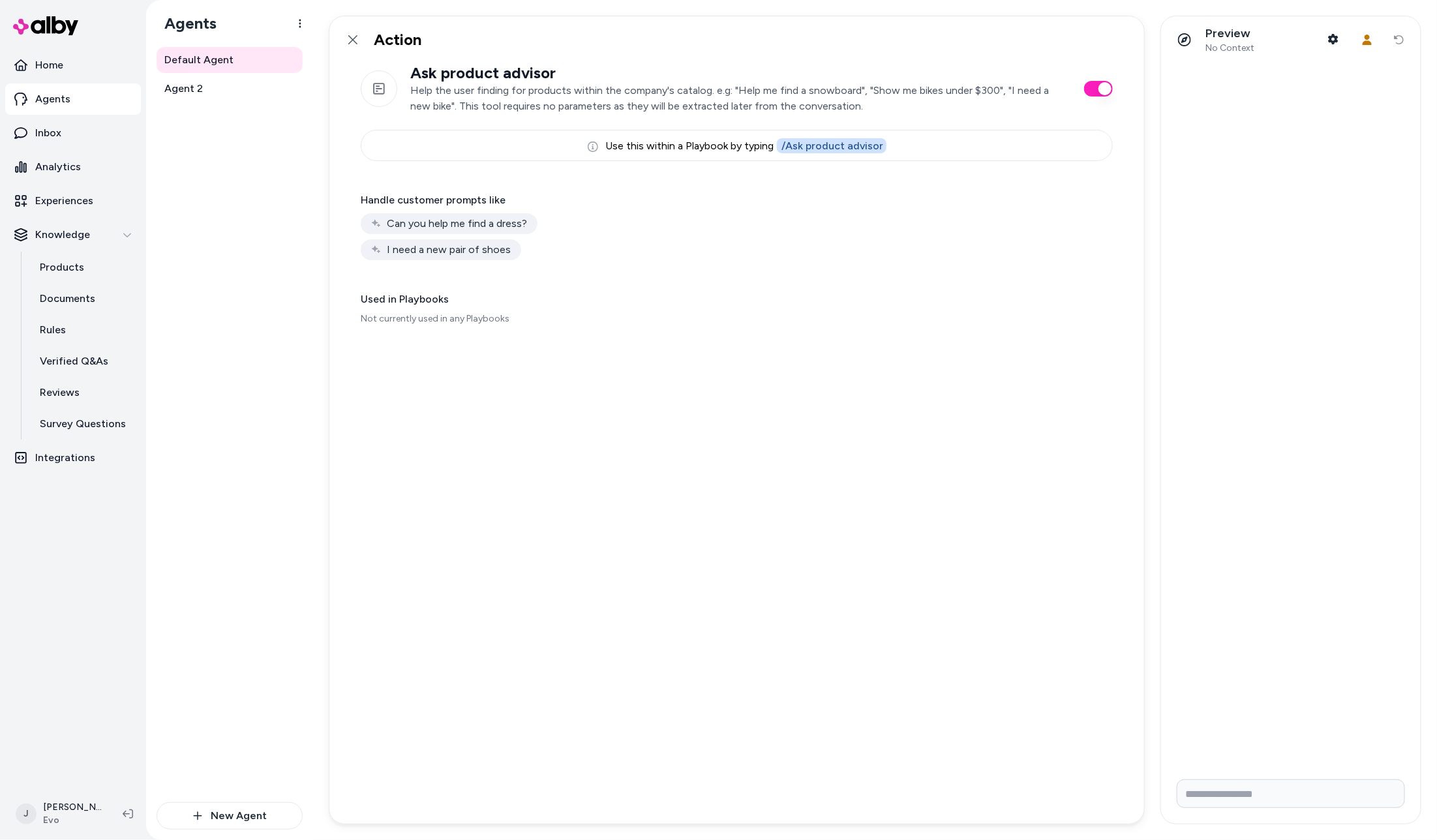
drag, startPoint x: 350, startPoint y: 38, endPoint x: 177, endPoint y: 251, distance: 274.4
click at [350, 38] on icon at bounding box center [353, 39] width 11 height 11
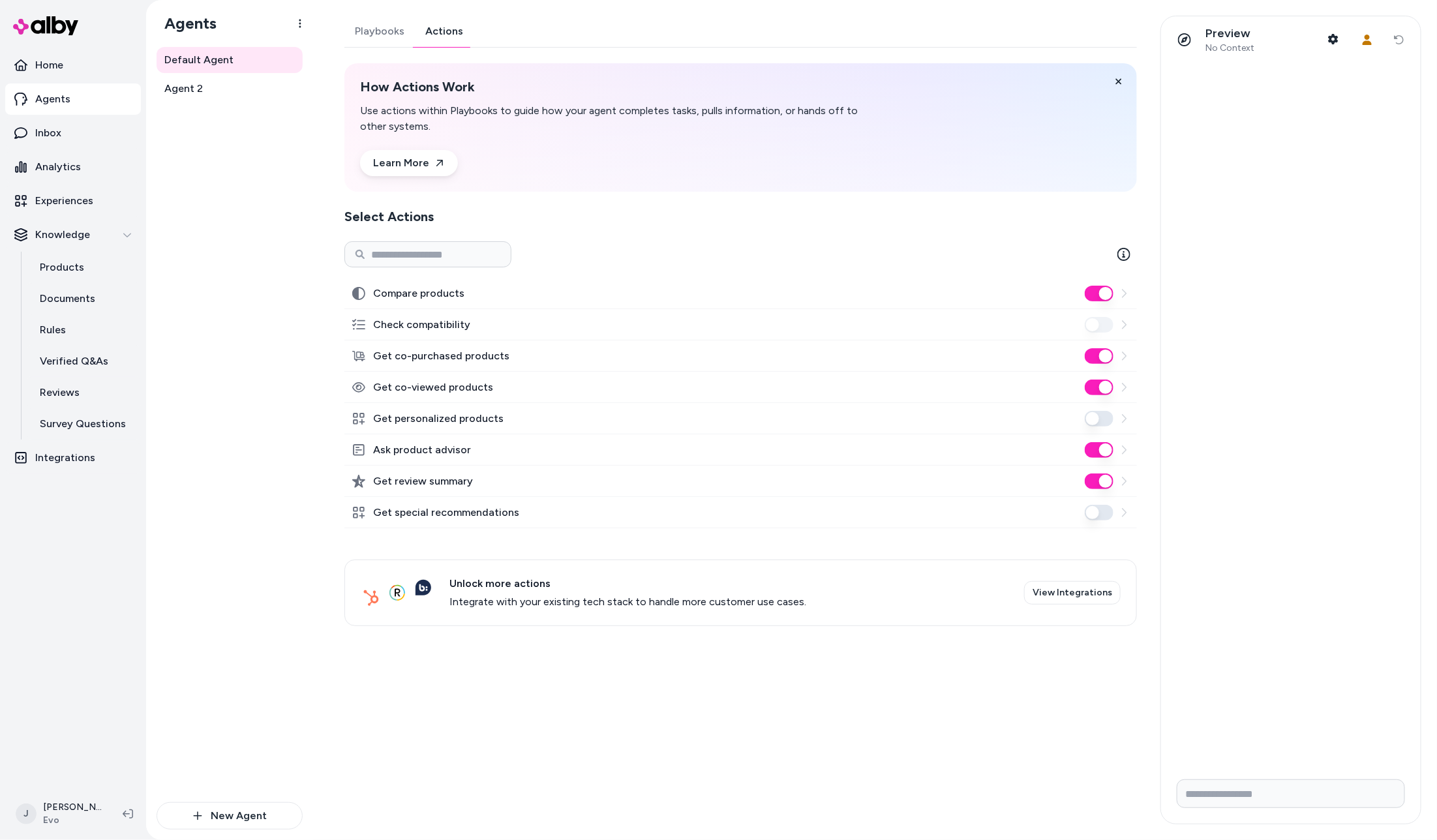
drag, startPoint x: 177, startPoint y: 319, endPoint x: 186, endPoint y: 319, distance: 9.0
click at [179, 318] on div "Default Agent Agent 2" at bounding box center [229, 424] width 146 height 756
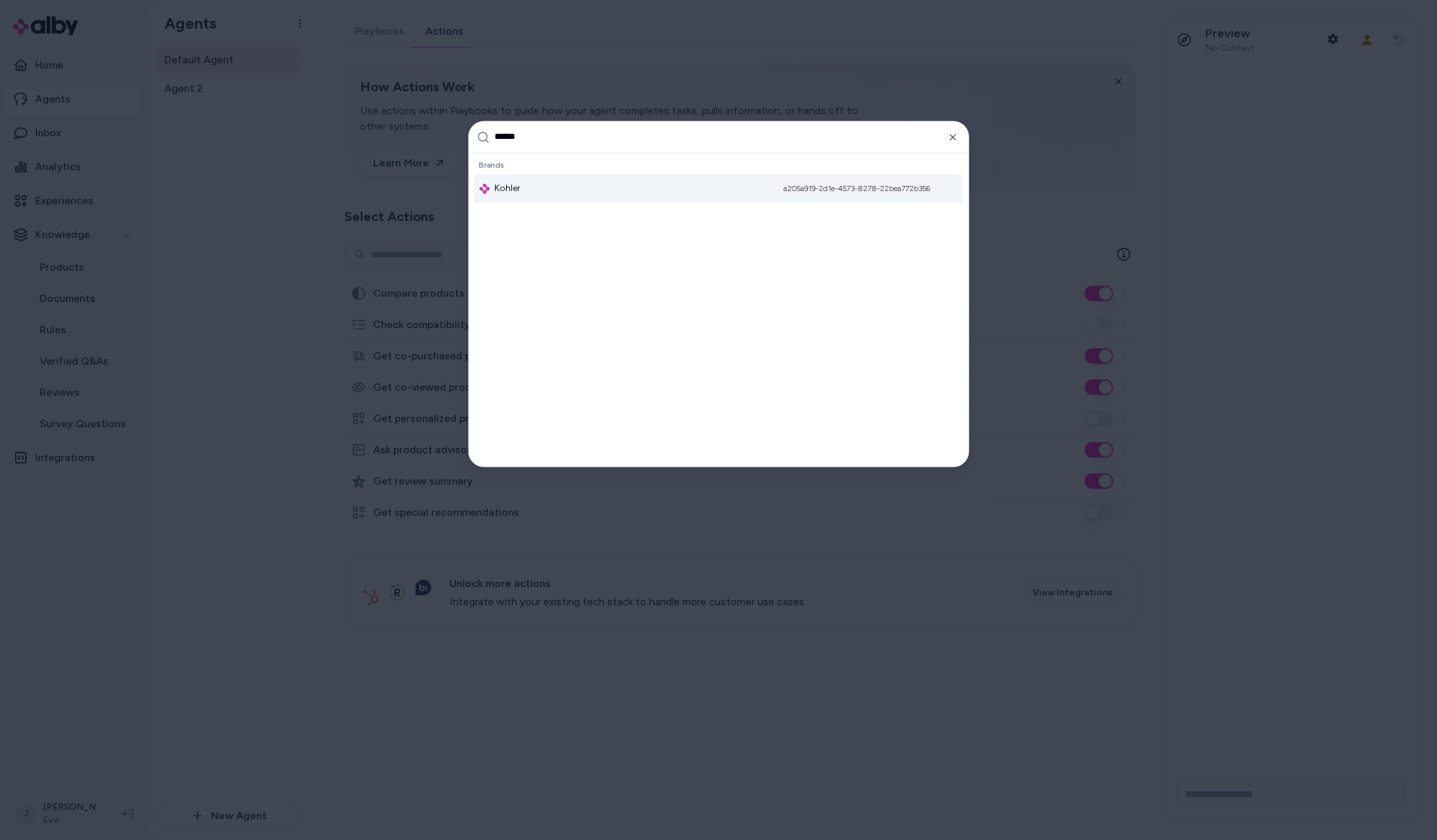
type input "******"
click at [546, 195] on div "Kohler a205a919-2d1e-4573-8278-22bea772b356" at bounding box center [719, 188] width 489 height 29
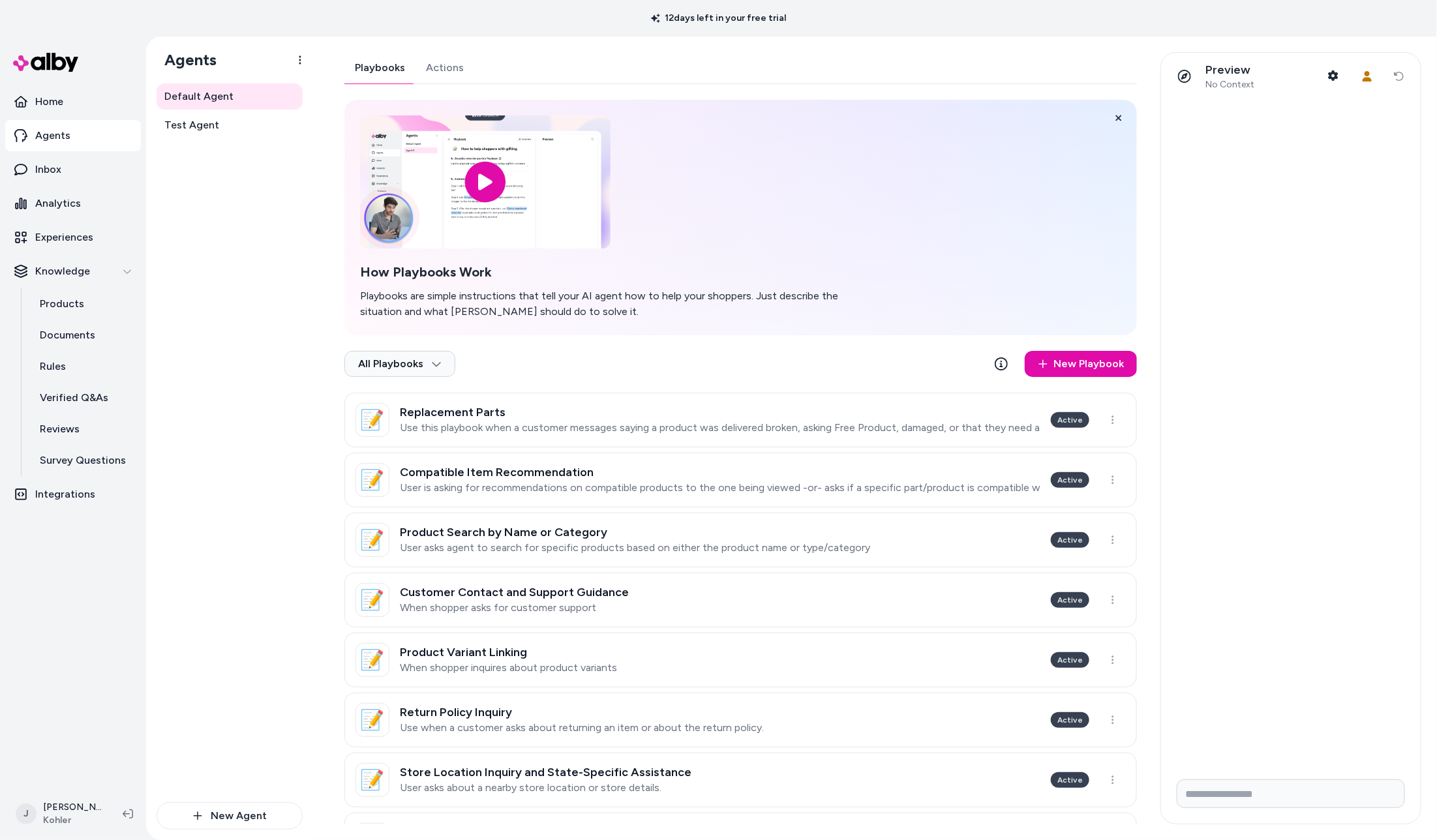
click at [440, 74] on link "Actions" at bounding box center [445, 68] width 59 height 31
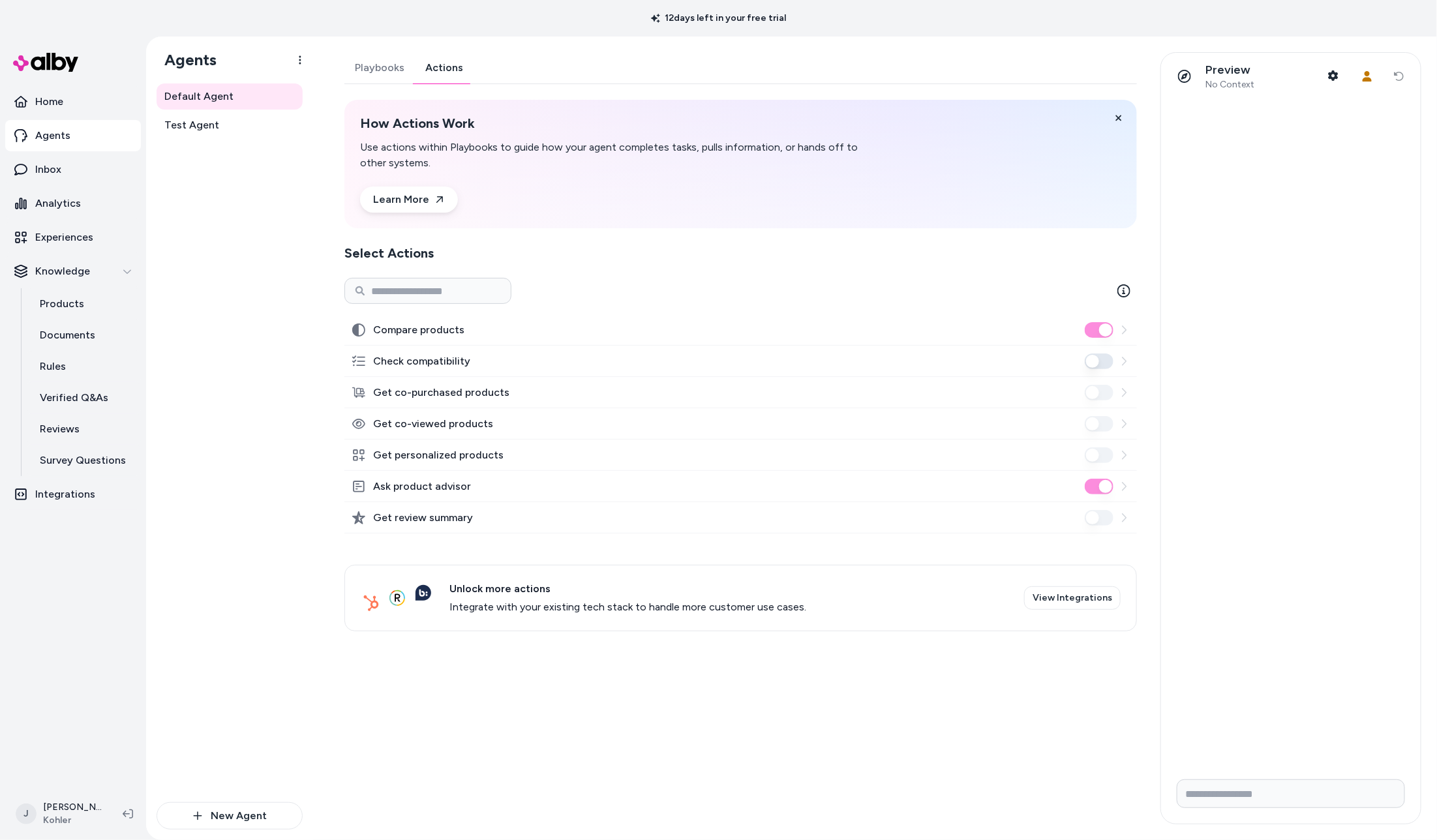
click at [1126, 486] on icon at bounding box center [1125, 486] width 5 height 8
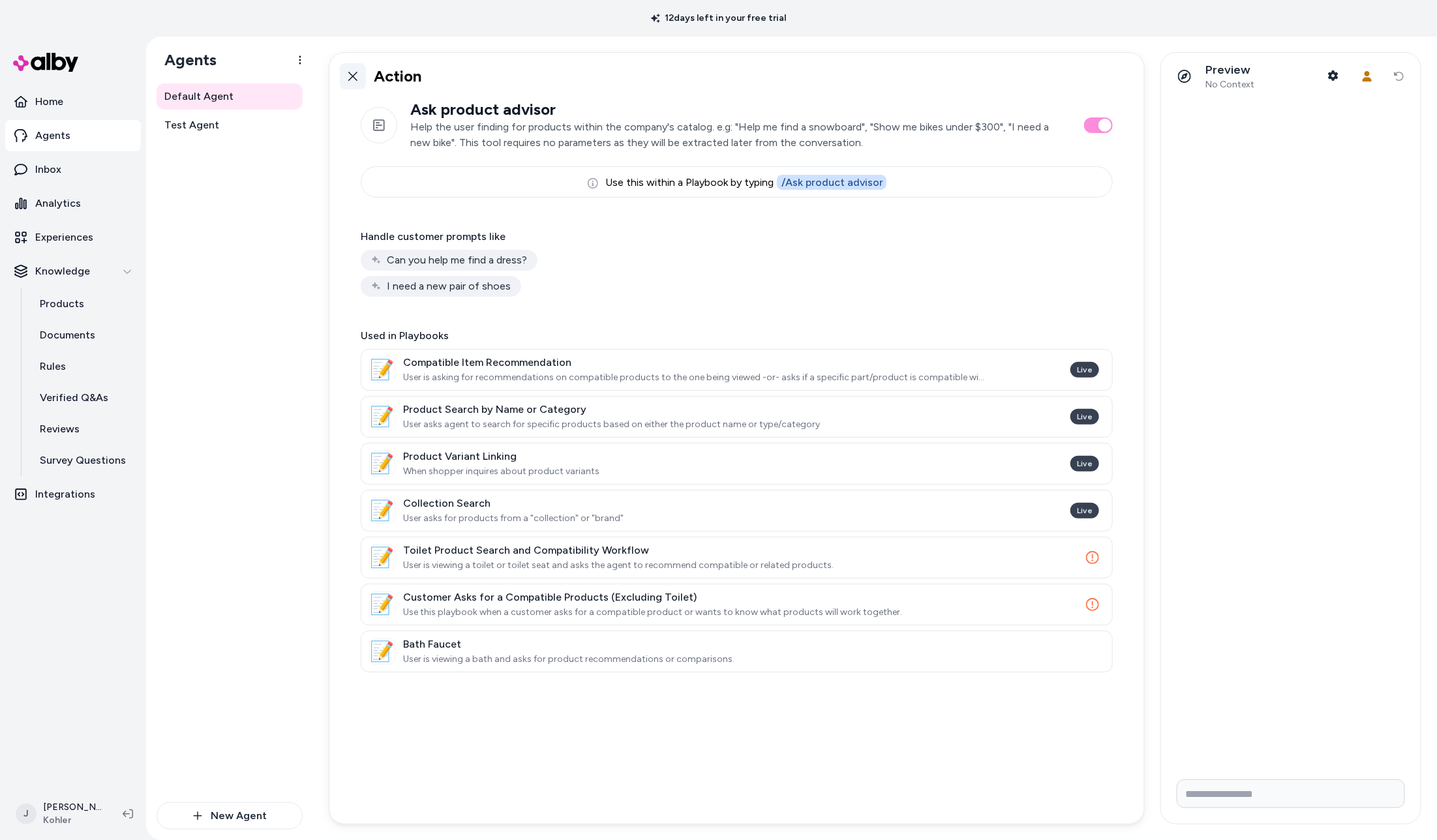
click at [360, 78] on link at bounding box center [353, 76] width 26 height 26
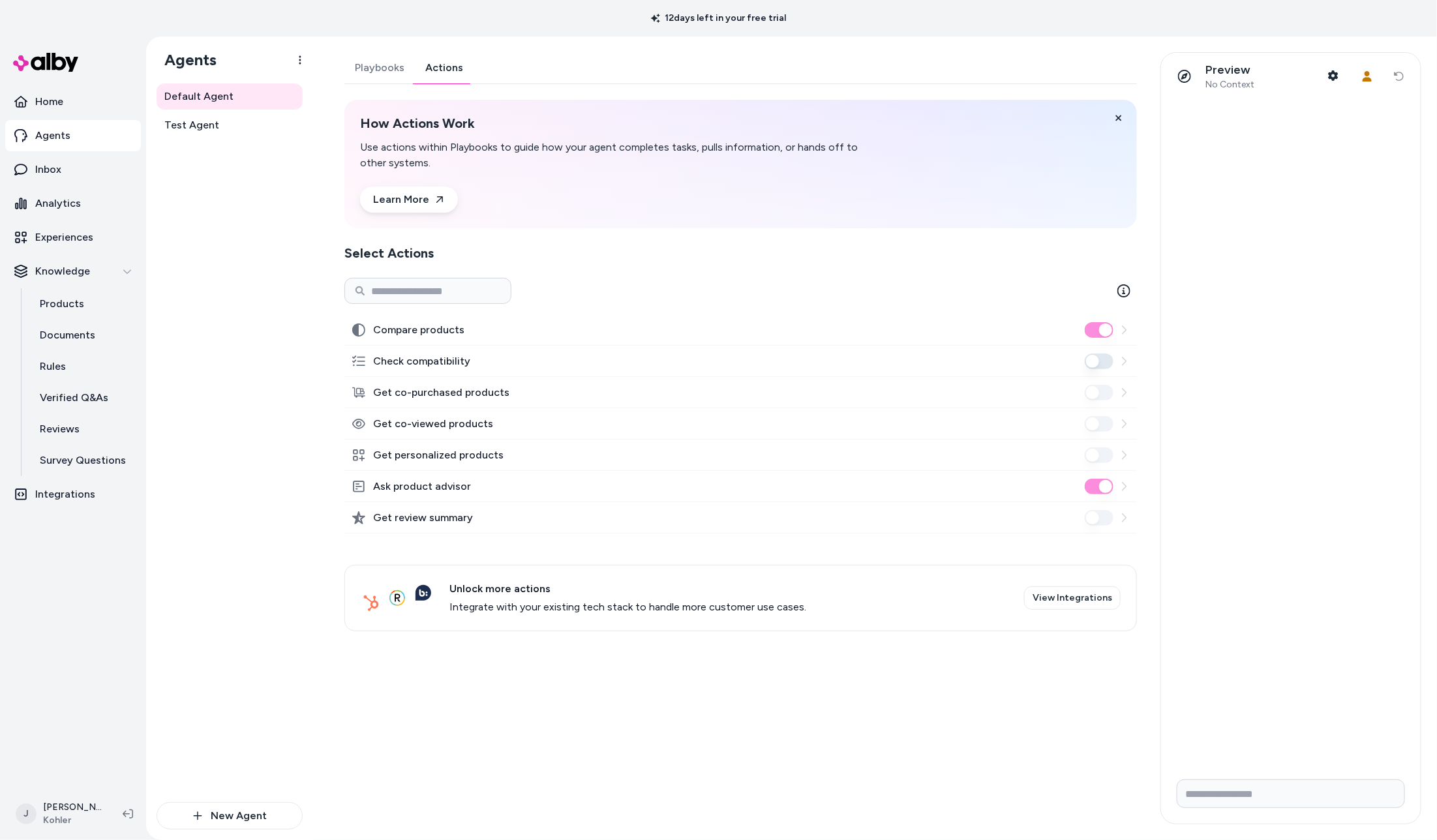
click at [1253, 201] on div at bounding box center [1291, 434] width 259 height 669
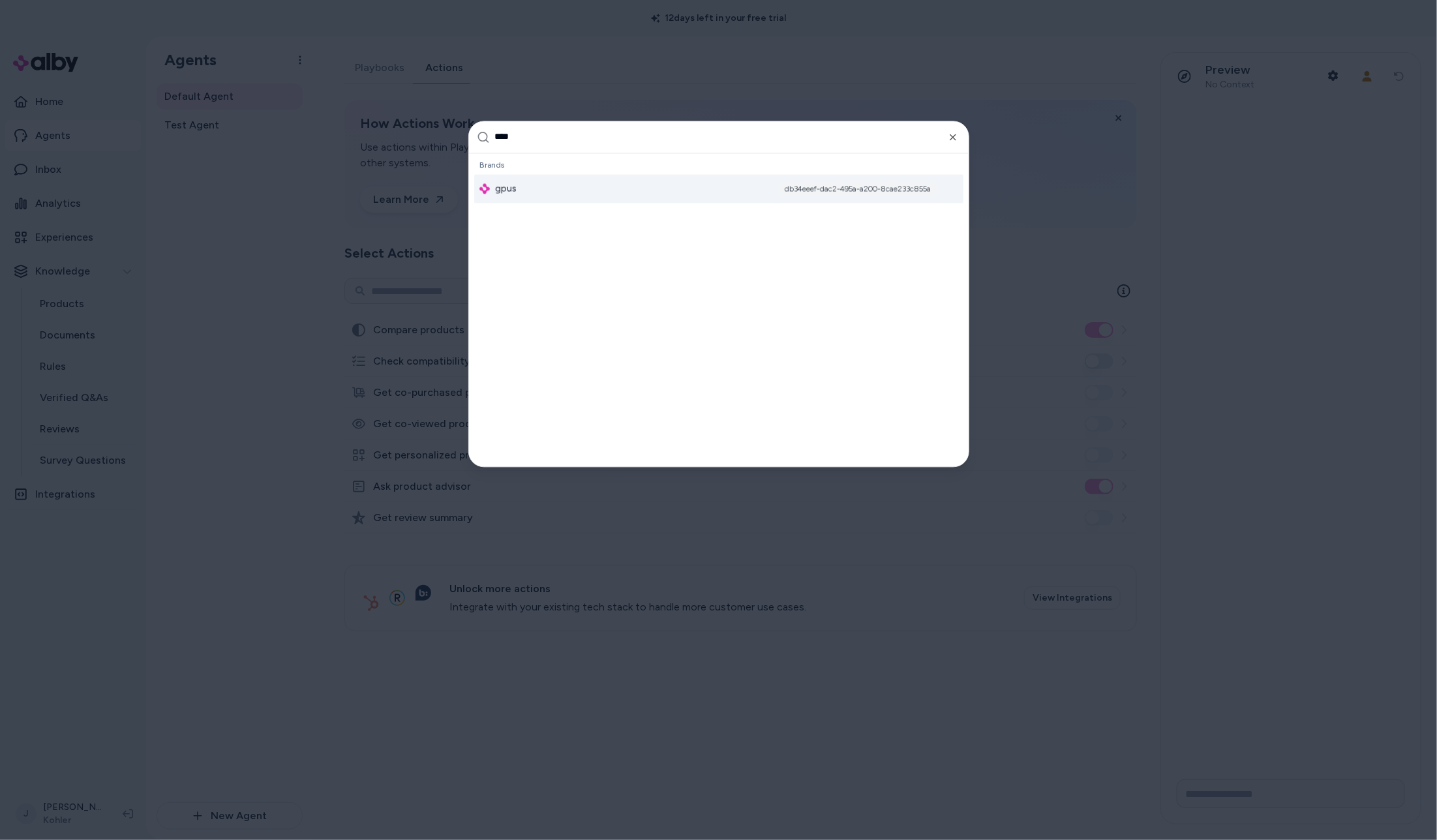
type input "****"
click at [582, 198] on div "gpus db34eeef-dac2-495a-a200-8cae233c855a" at bounding box center [719, 188] width 489 height 29
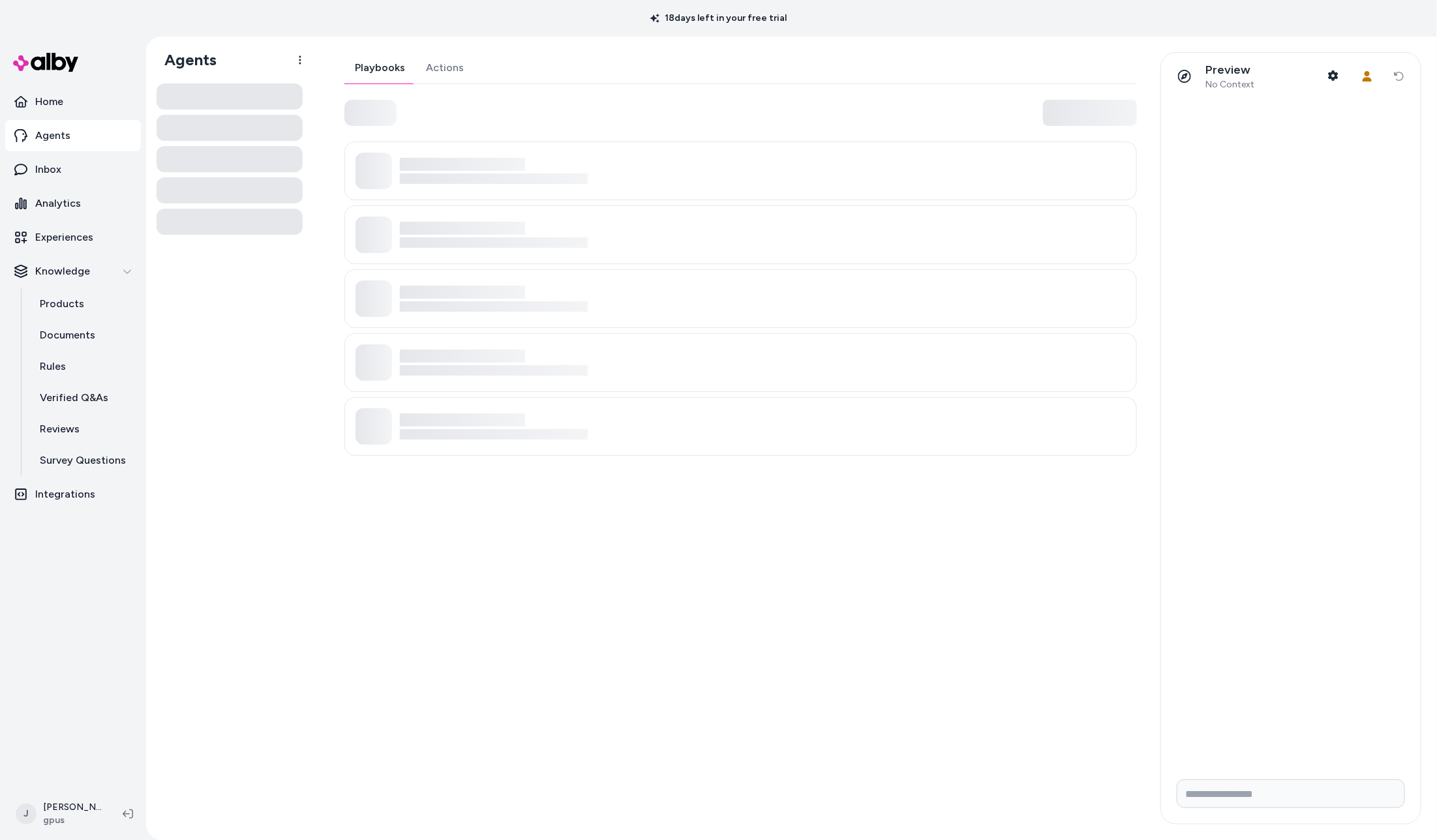
click at [213, 249] on div at bounding box center [229, 456] width 146 height 746
click at [64, 161] on link "Inbox" at bounding box center [73, 169] width 136 height 31
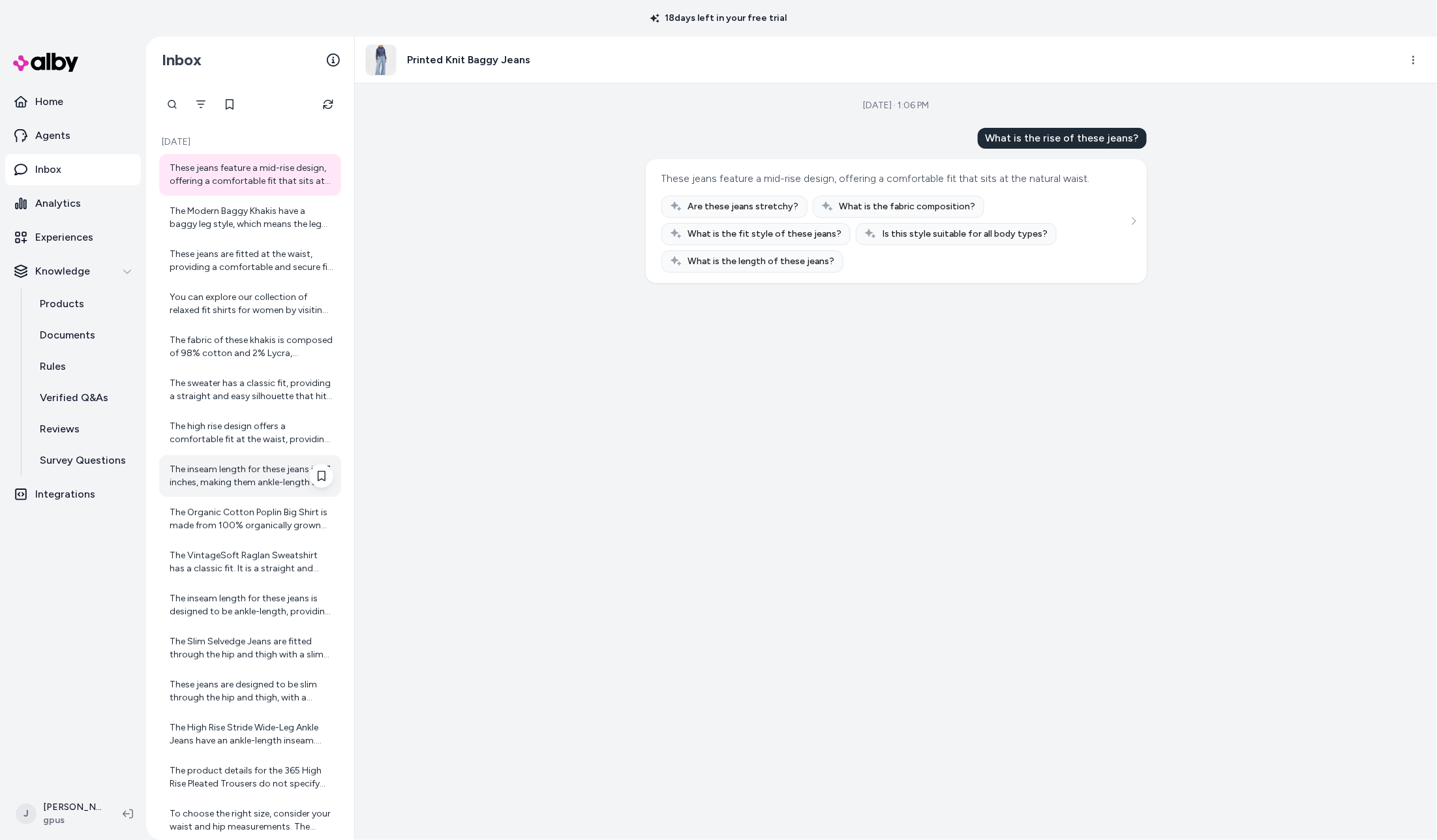
click at [252, 495] on div "The inseam length for these jeans is 27 inches, making them ankle-length and id…" at bounding box center [250, 476] width 182 height 42
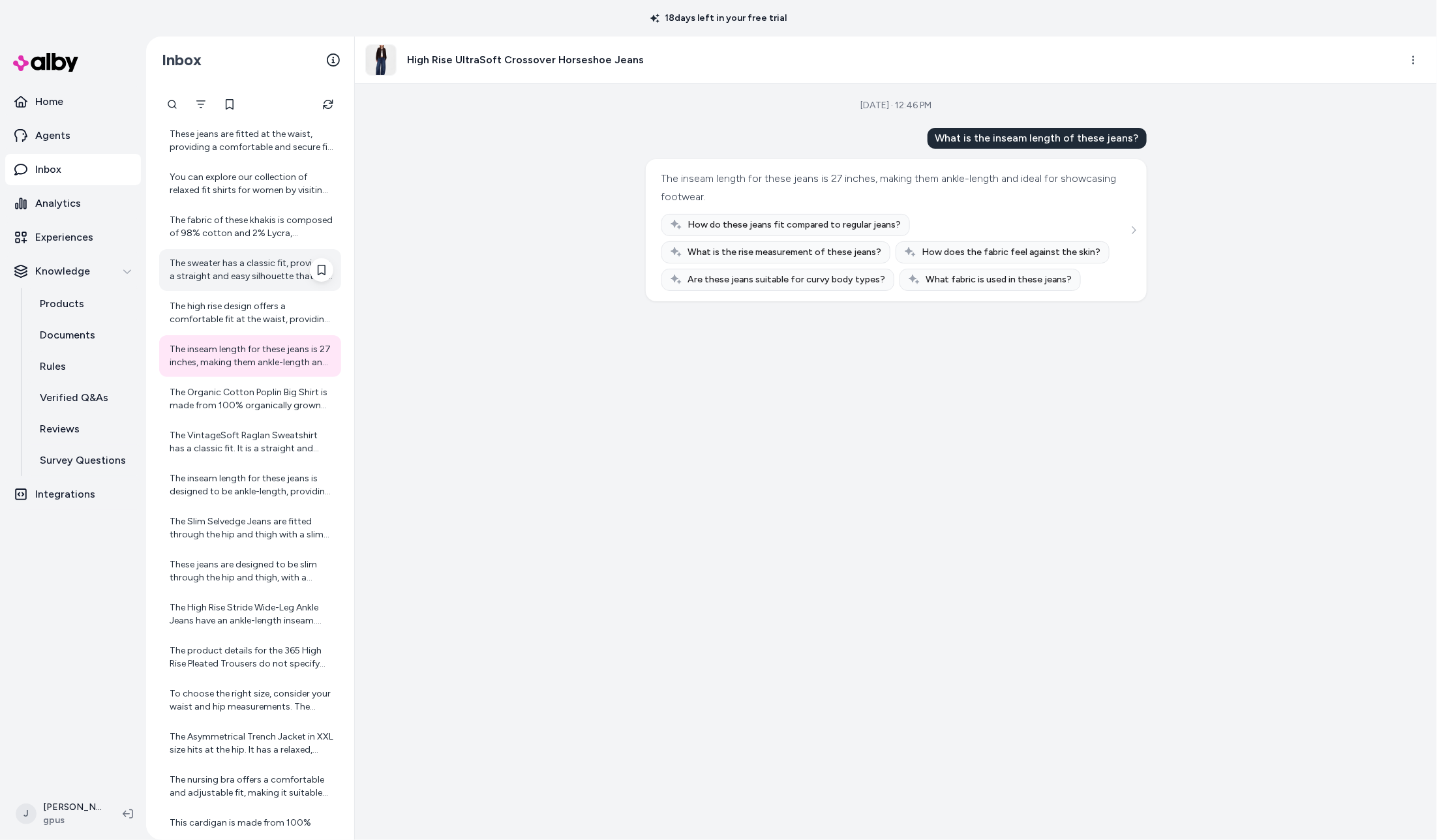
scroll to position [114, 0]
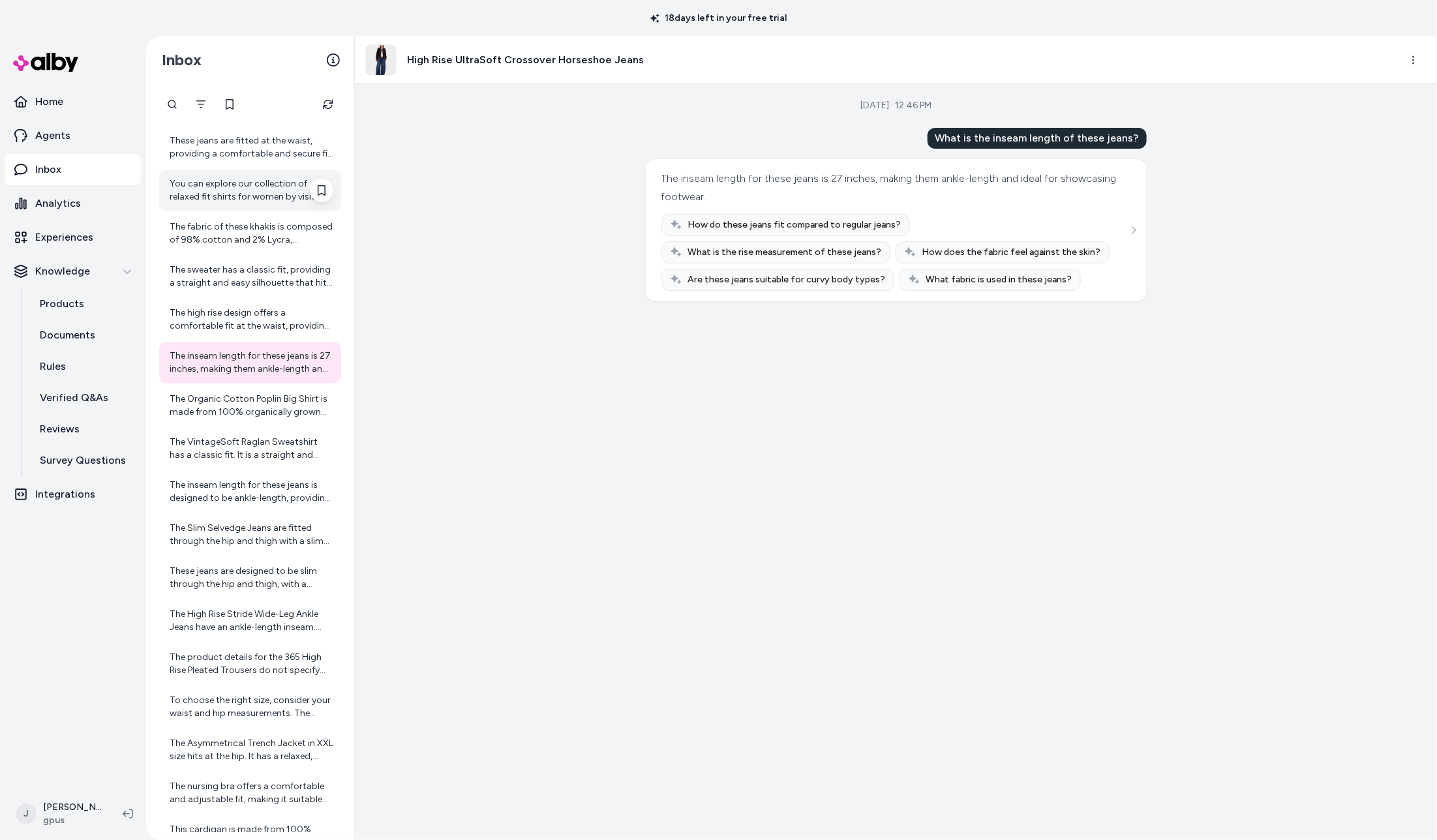
click at [227, 180] on div "You can explore our collection of relaxed fit shirts for women by visiting the …" at bounding box center [251, 191] width 164 height 26
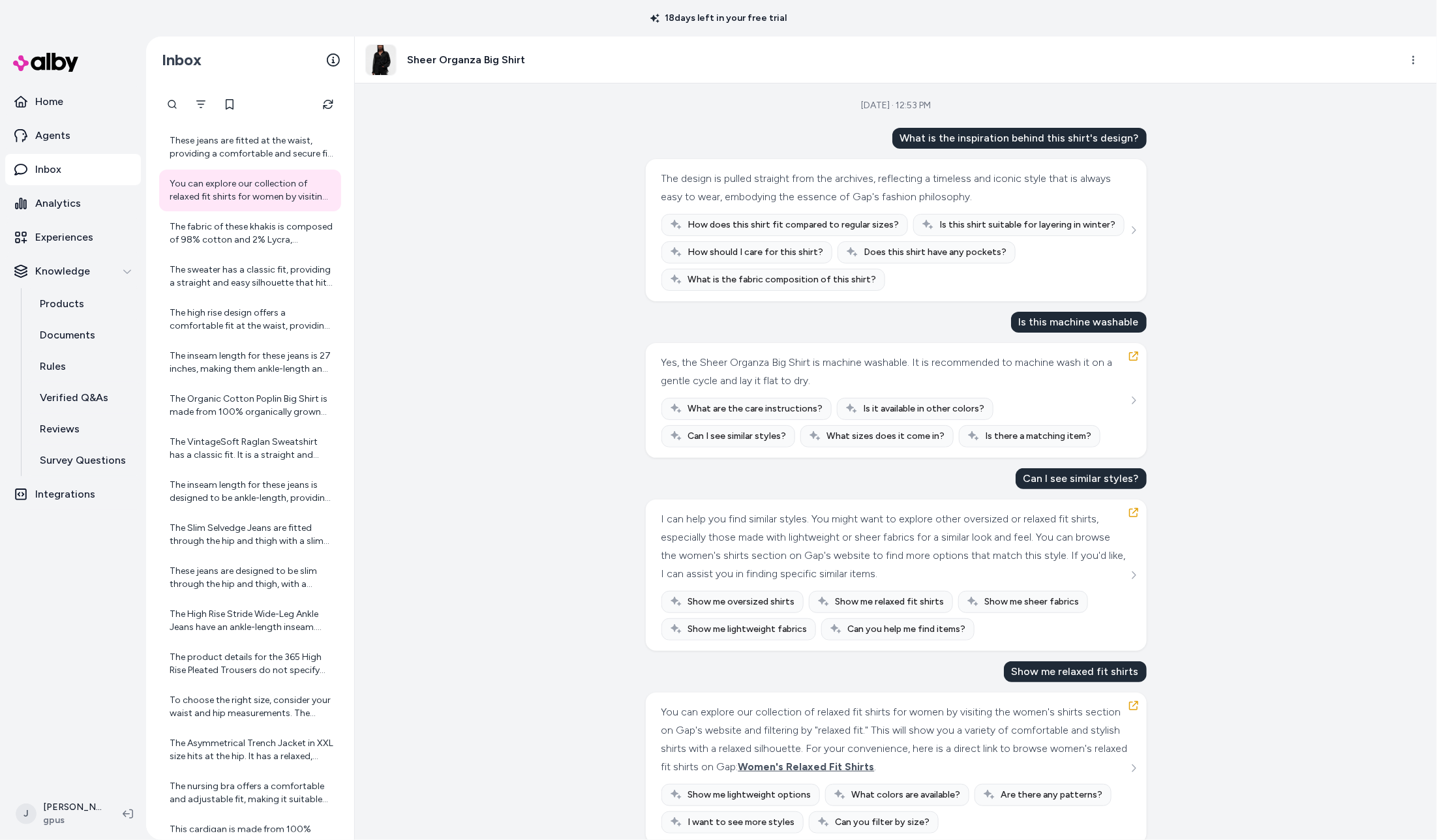
scroll to position [25, 0]
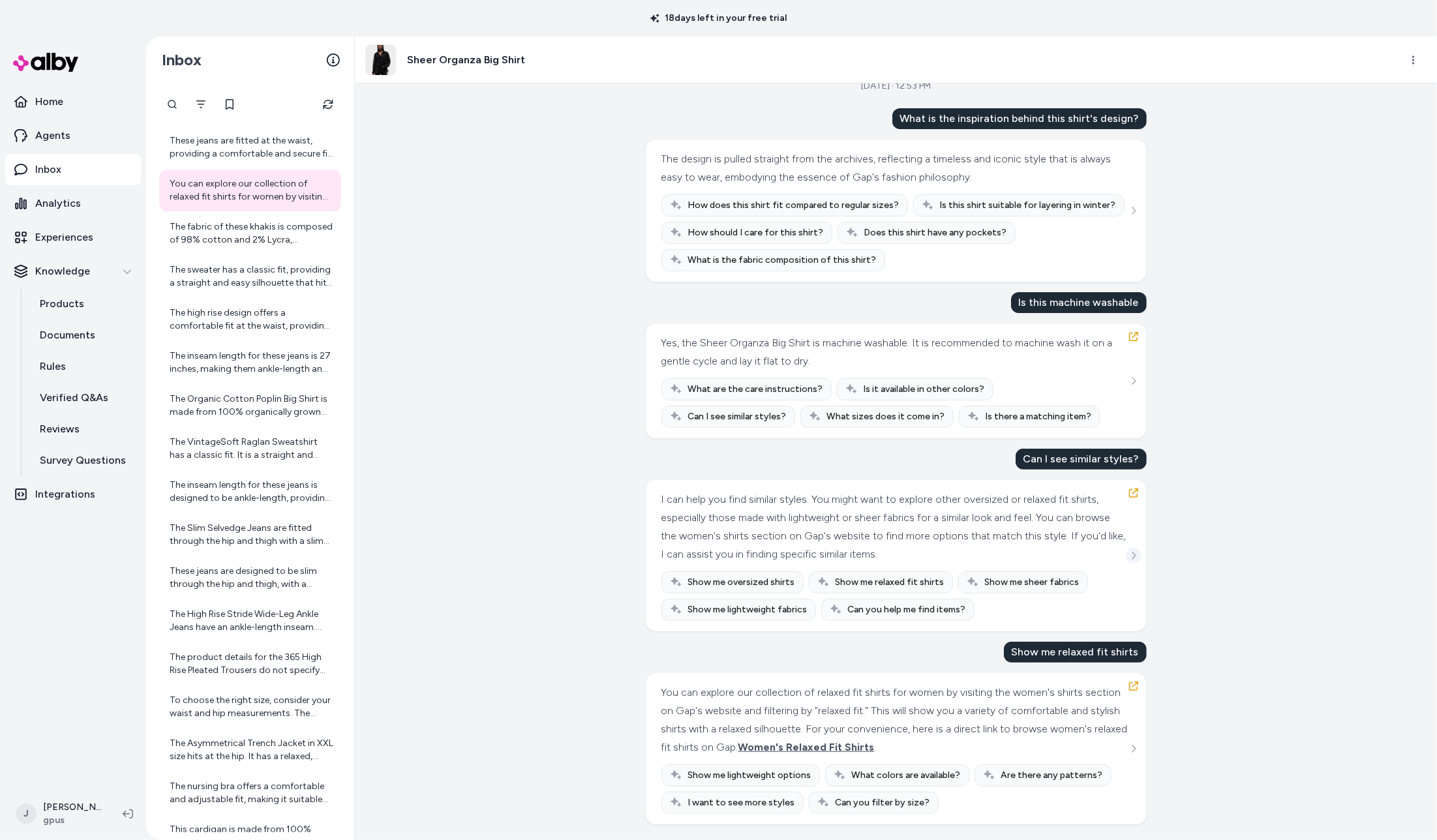
click at [1132, 555] on icon "See more" at bounding box center [1134, 555] width 9 height 9
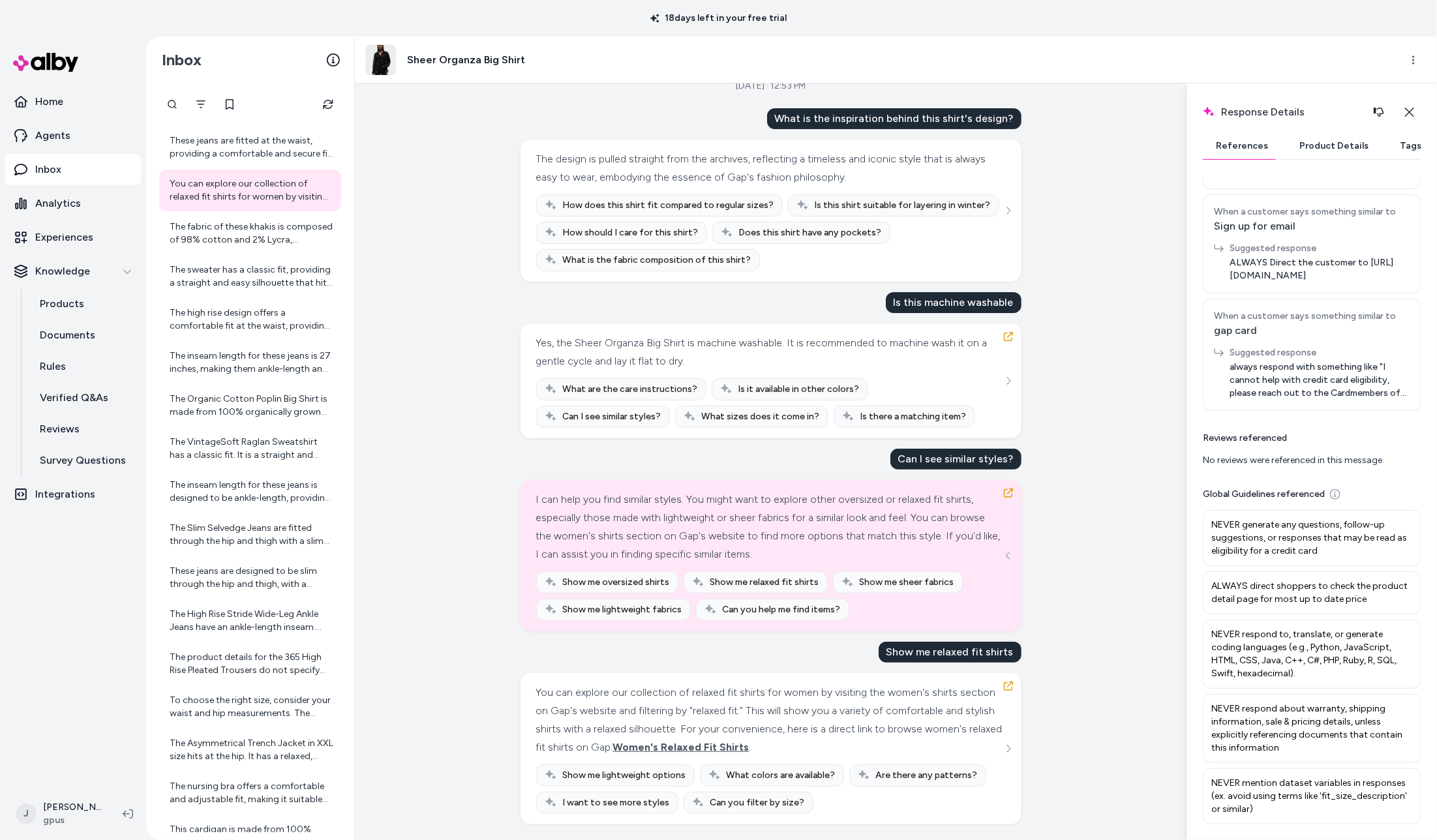
scroll to position [1406, 0]
click at [1079, 717] on div "[DATE] · 12:53 PM What is the inspiration behind this shirt's design? The desig…" at bounding box center [770, 461] width 832 height 757
click at [1007, 750] on icon "See more" at bounding box center [1008, 748] width 9 height 9
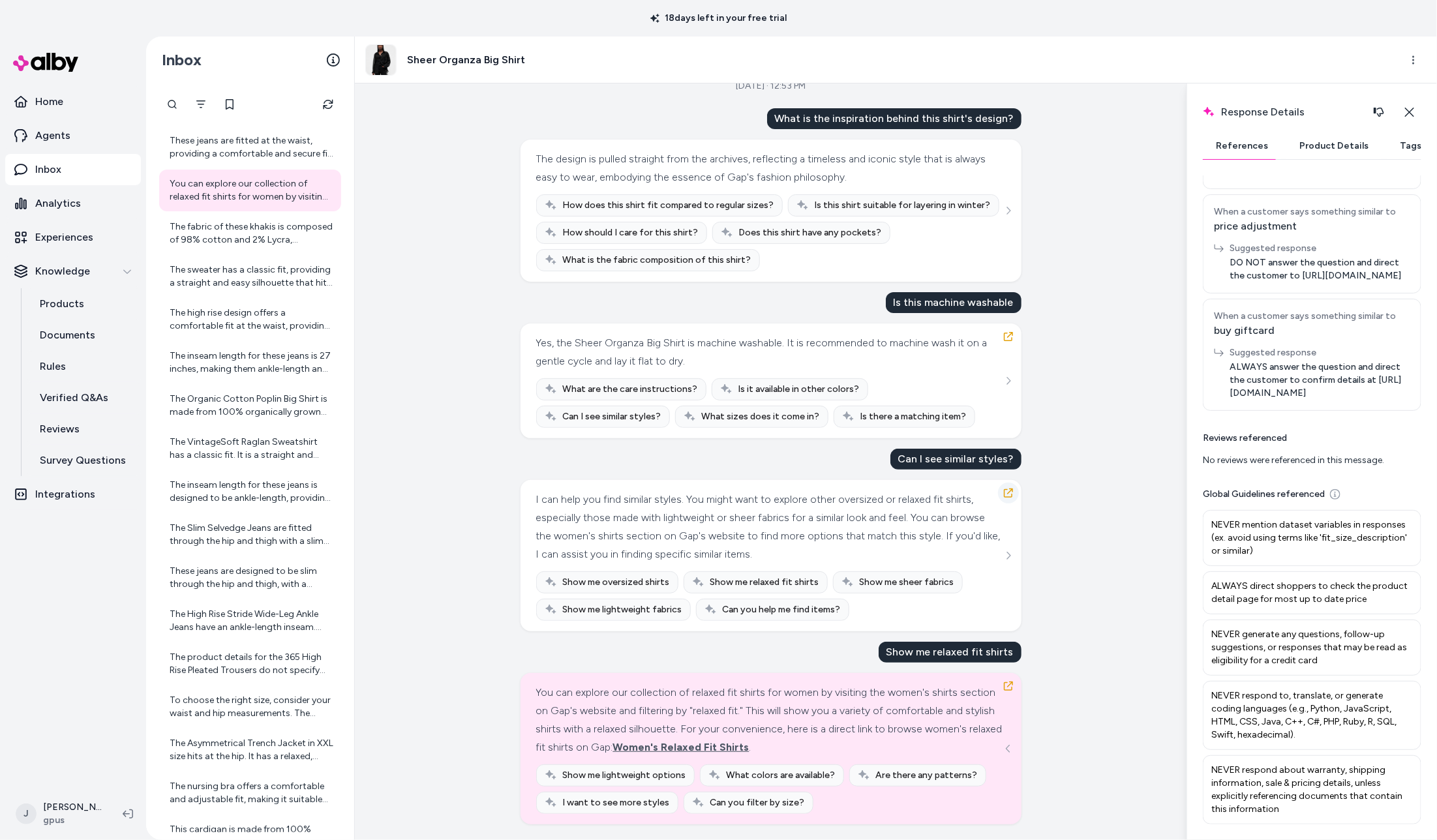
click at [1009, 488] on icon "button" at bounding box center [1008, 493] width 11 height 11
click at [1007, 684] on icon "button" at bounding box center [1008, 686] width 11 height 11
click at [749, 748] on span "Women's Relaxed Fit Shirts" at bounding box center [681, 747] width 137 height 12
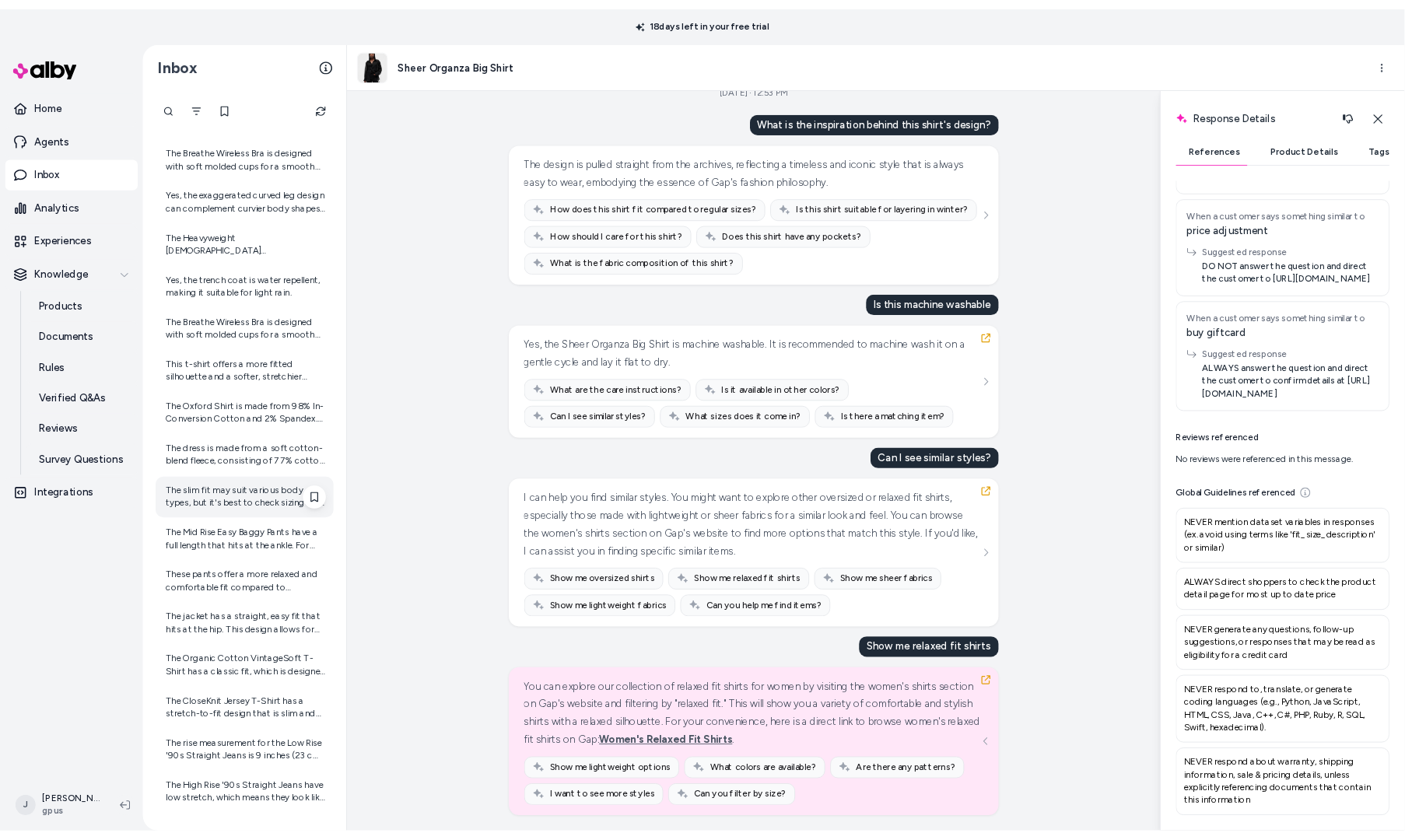
scroll to position [1523, 0]
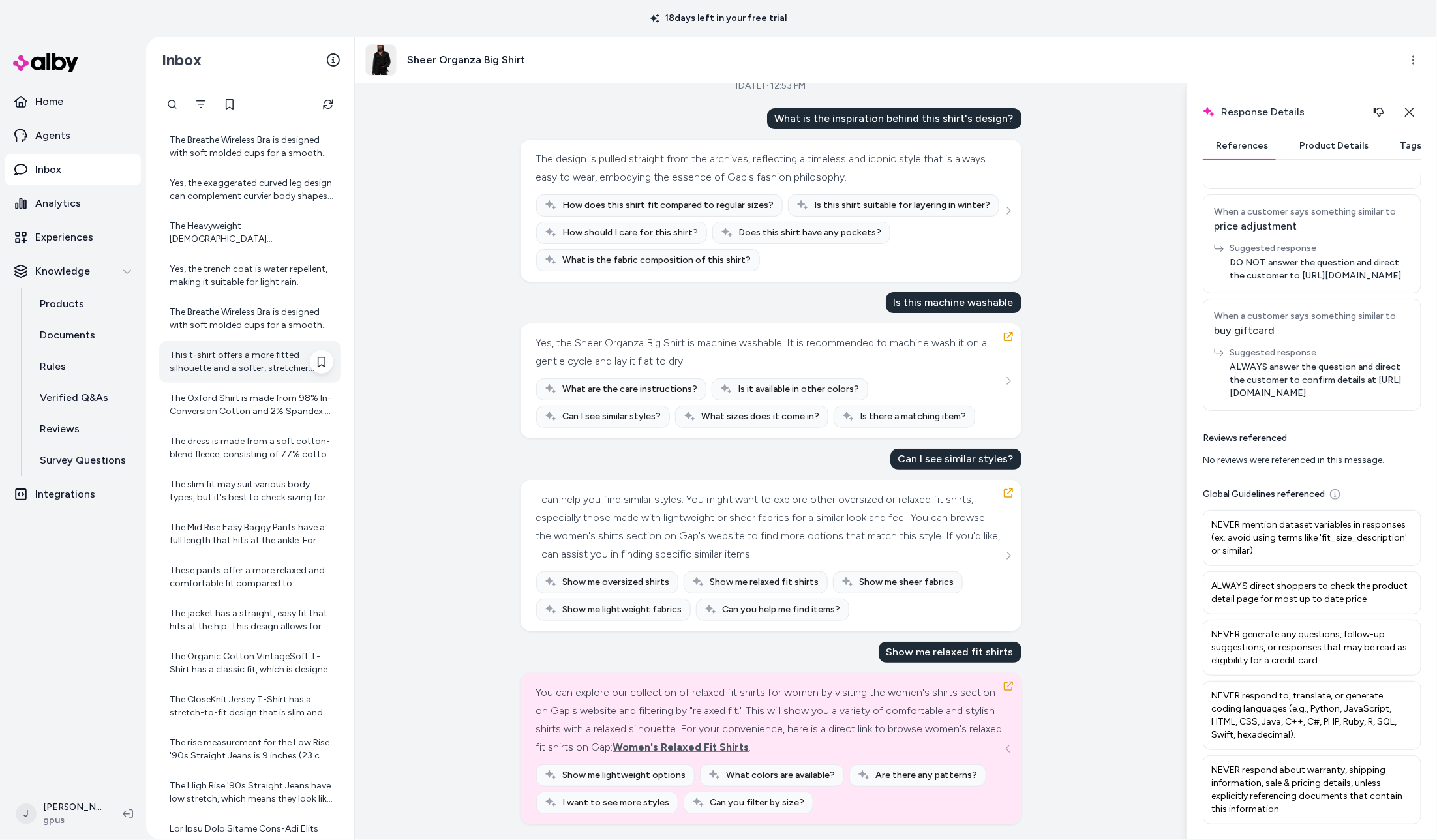
click at [215, 353] on div "This t-shirt offers a more fitted silhouette and a softer, stretchier fabric th…" at bounding box center [251, 362] width 164 height 26
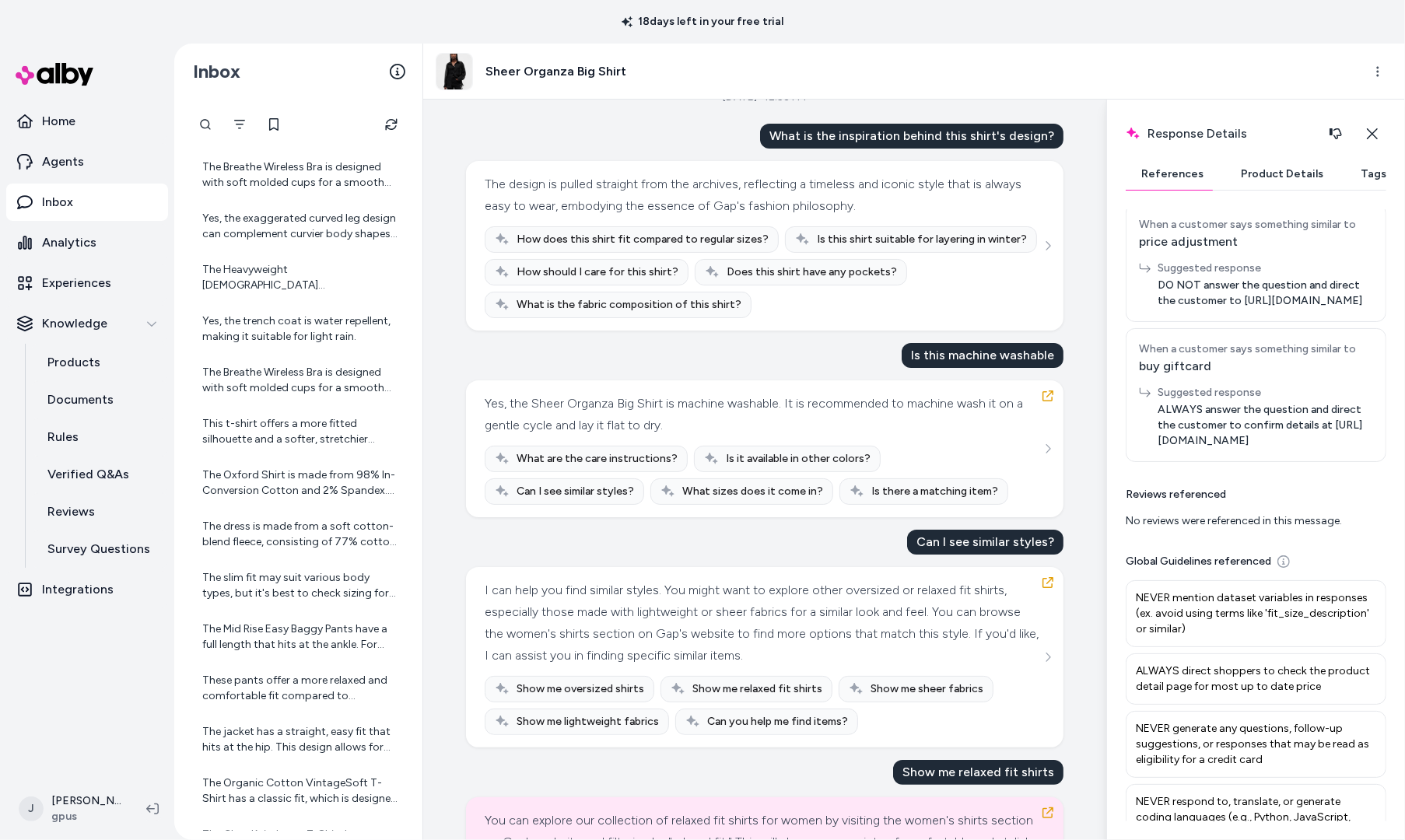
scroll to position [1677, 0]
click at [129, 667] on nav "Home Agents Inbox Analytics Experiences Knowledge Products Documents Rules Veri…" at bounding box center [87, 438] width 162 height 672
click at [56, 154] on p "Agents" at bounding box center [62, 161] width 42 height 19
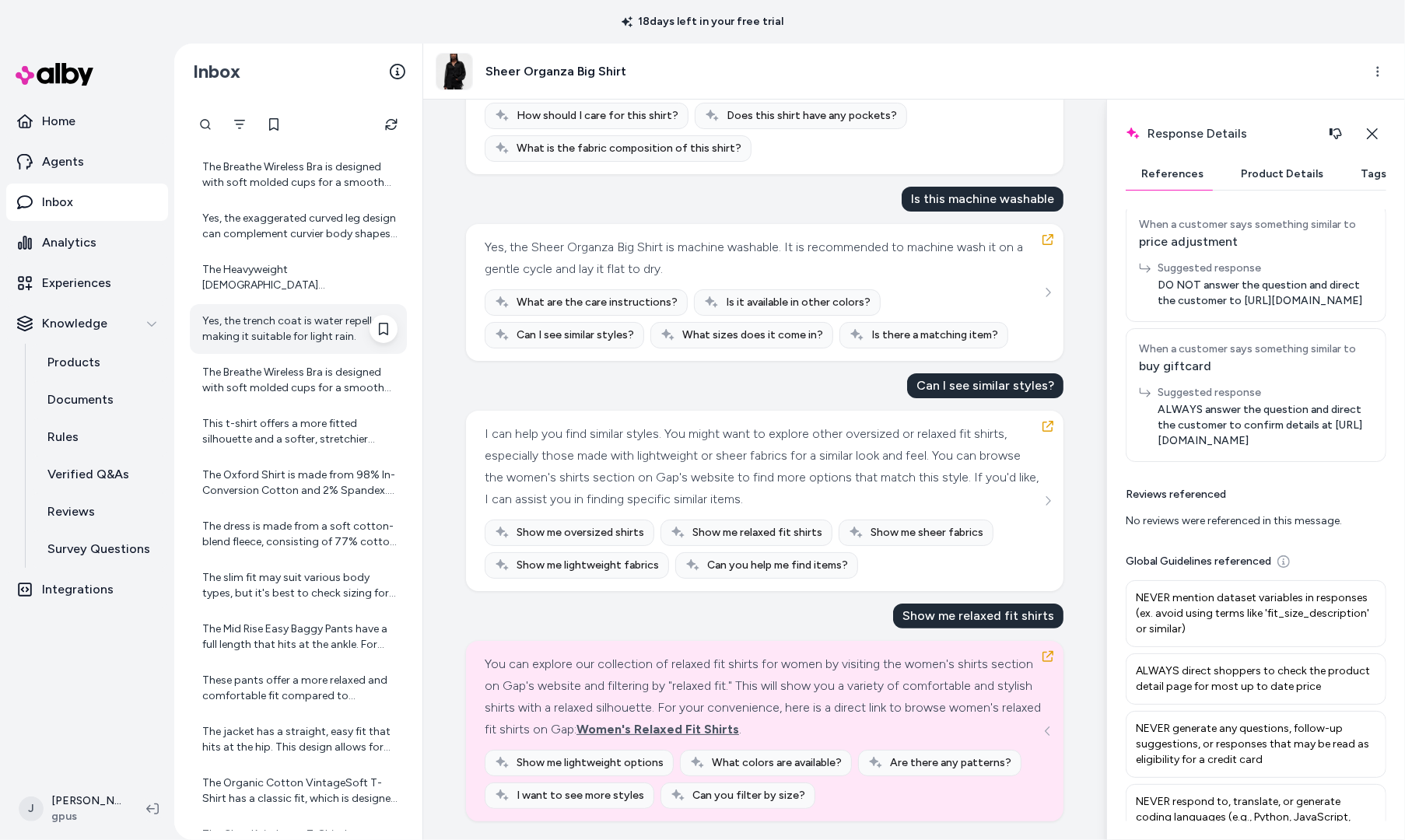
scroll to position [0, 0]
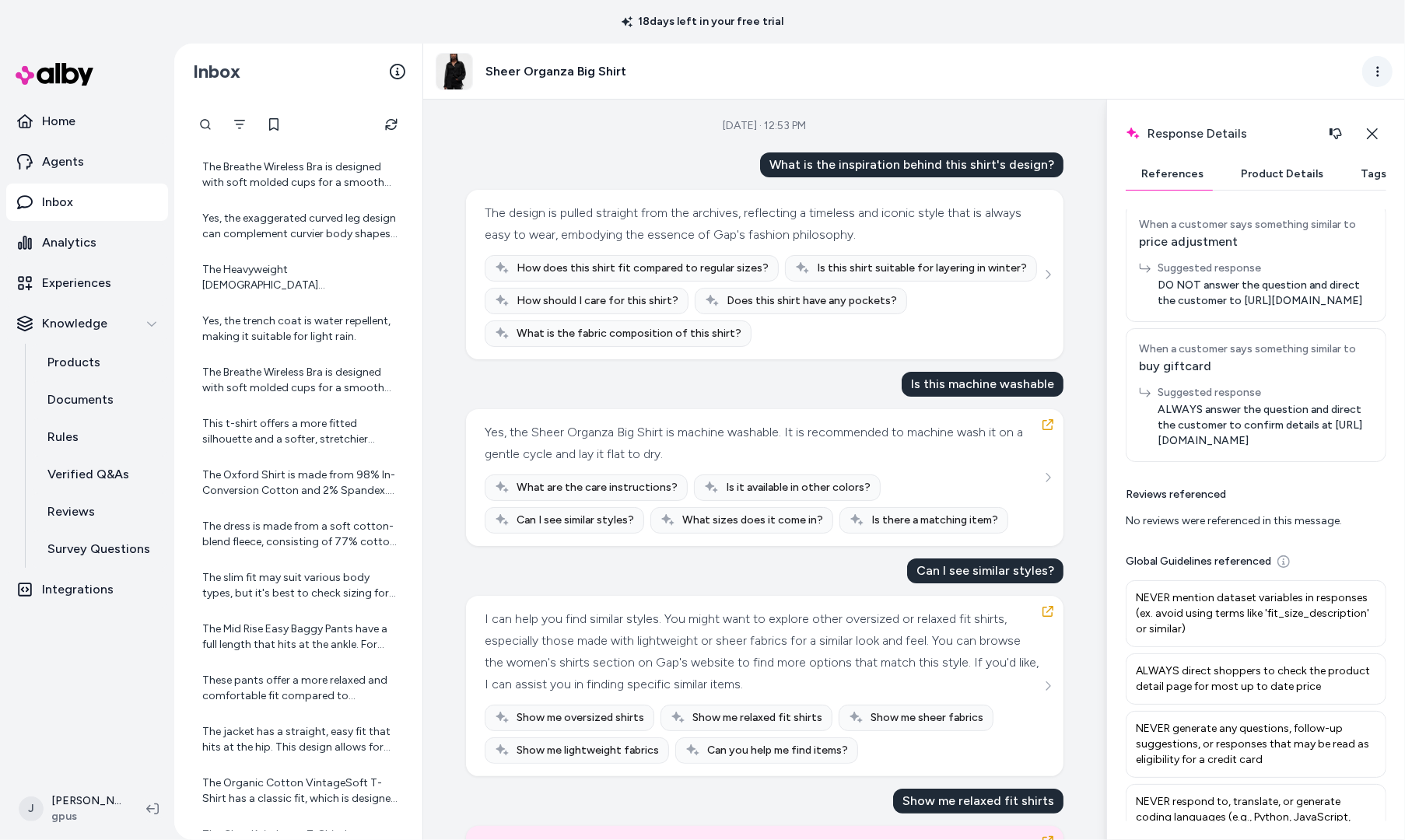
click at [1371, 70] on html "18 days left in your free trial Home Agents Inbox Analytics Experiences Knowled…" at bounding box center [702, 420] width 1405 height 840
click at [1284, 165] on link "View product detail page" at bounding box center [1308, 163] width 167 height 28
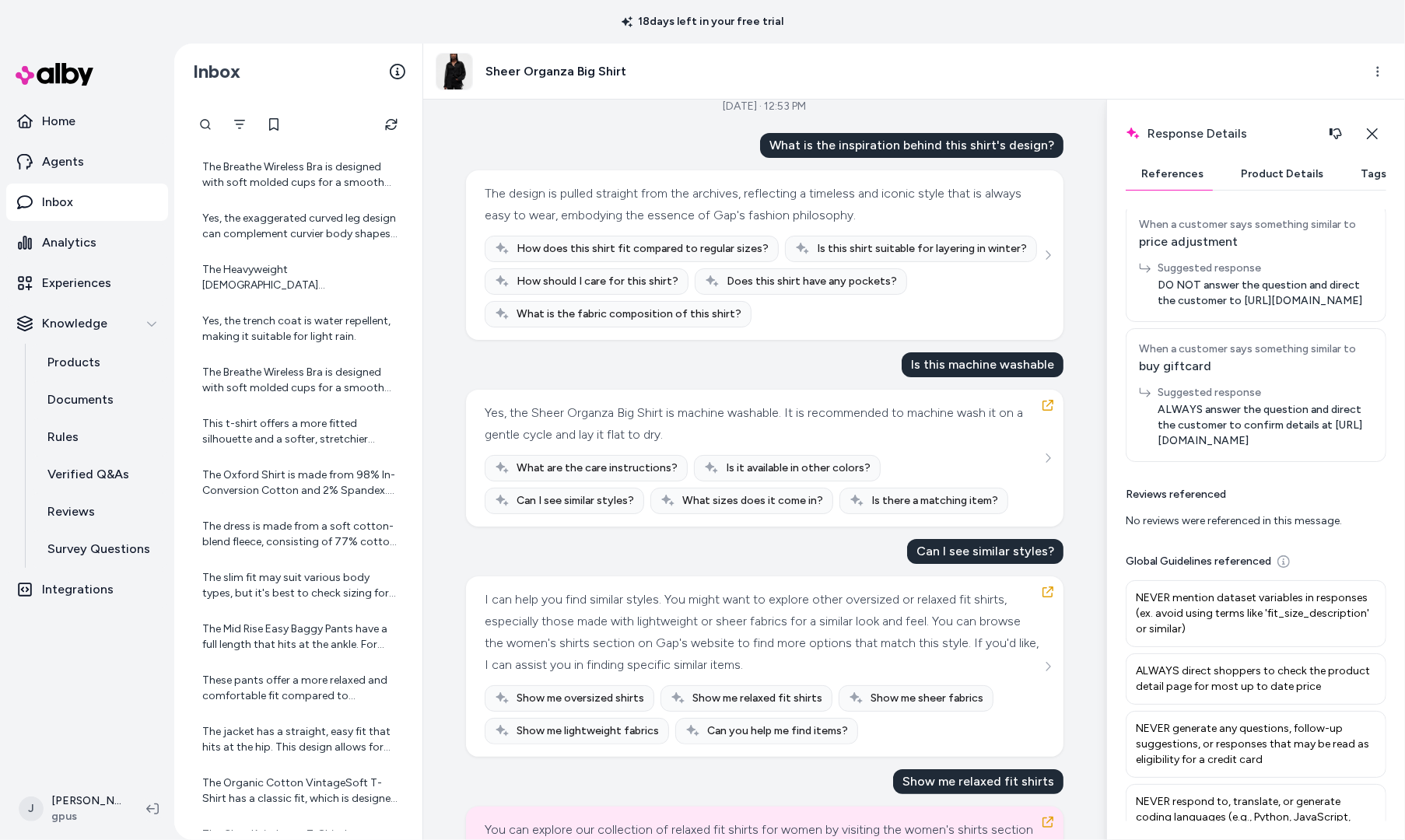
scroll to position [187, 0]
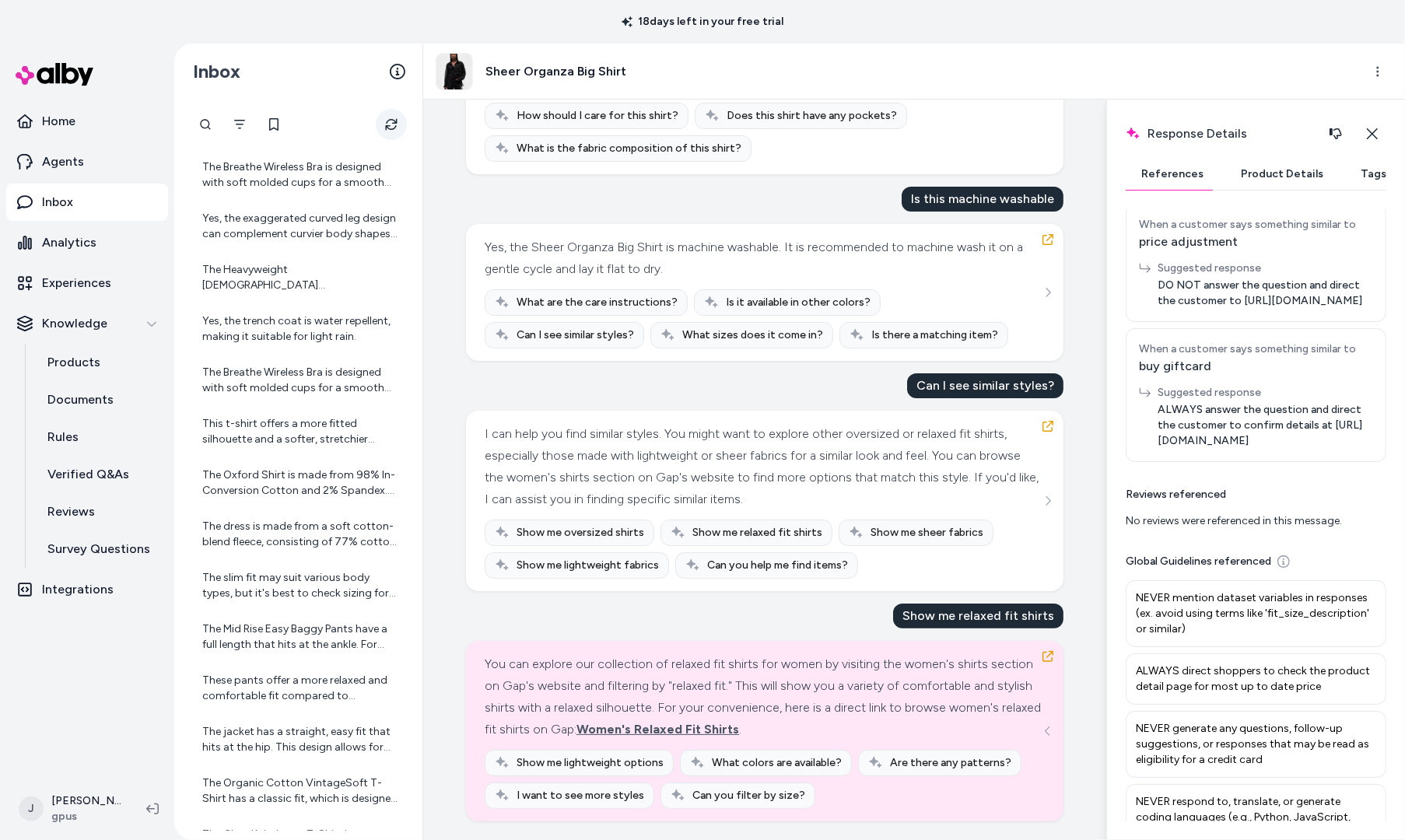
click at [392, 124] on icon "Refresh" at bounding box center [391, 124] width 13 height 13
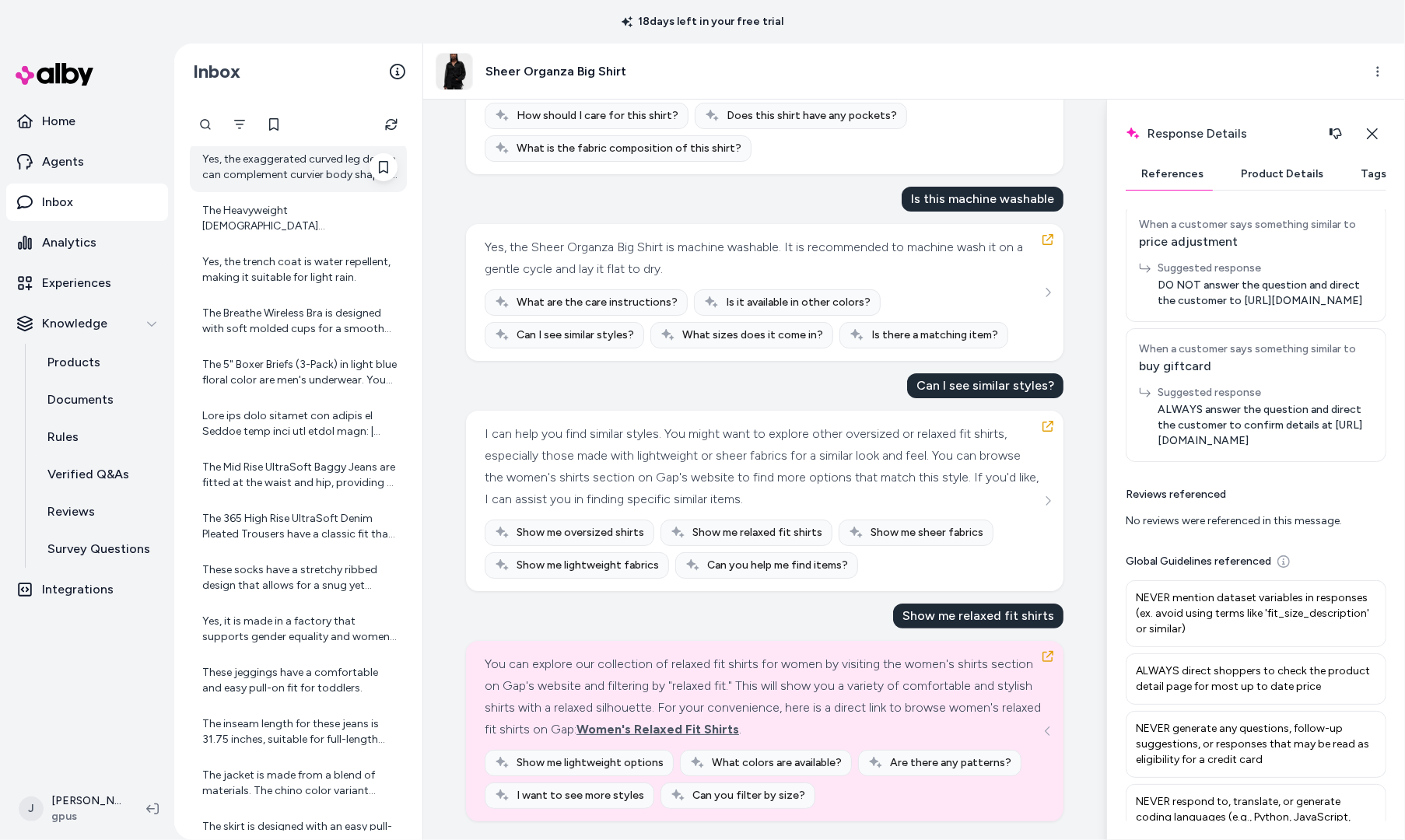
scroll to position [0, 0]
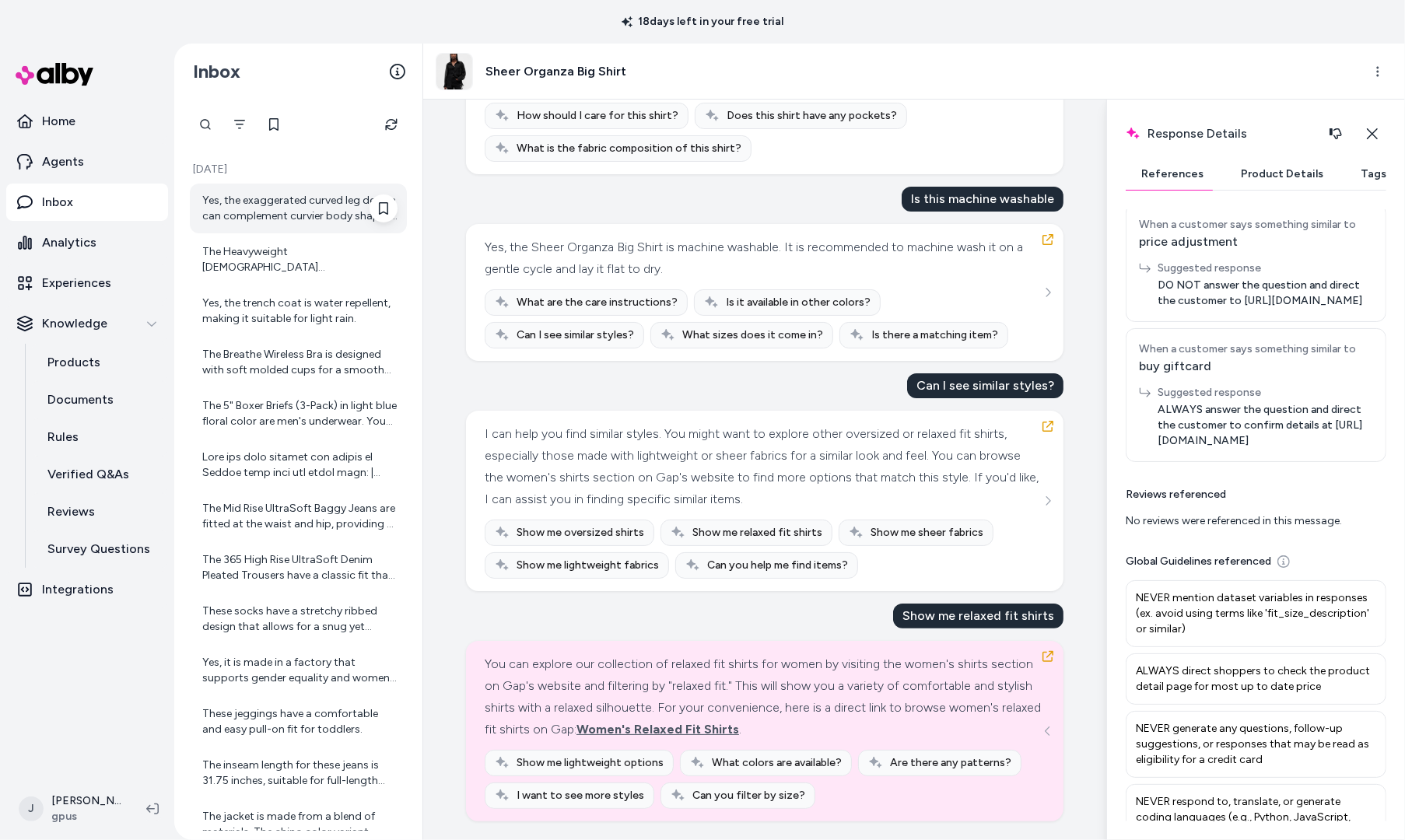
click at [275, 213] on div "Yes, the exaggerated curved leg design can complement curvier body shapes by pr…" at bounding box center [300, 209] width 195 height 31
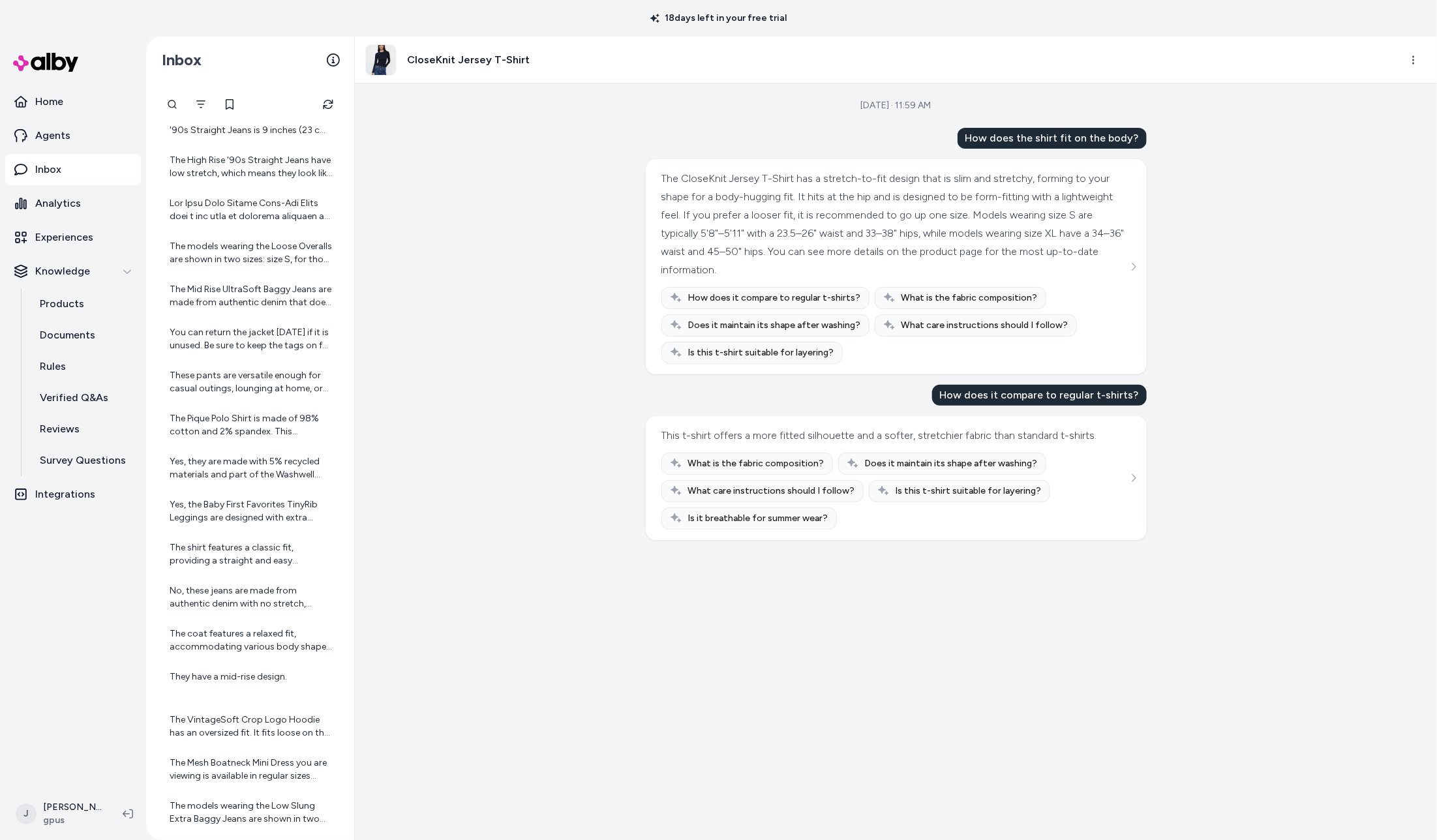
scroll to position [1911, 0]
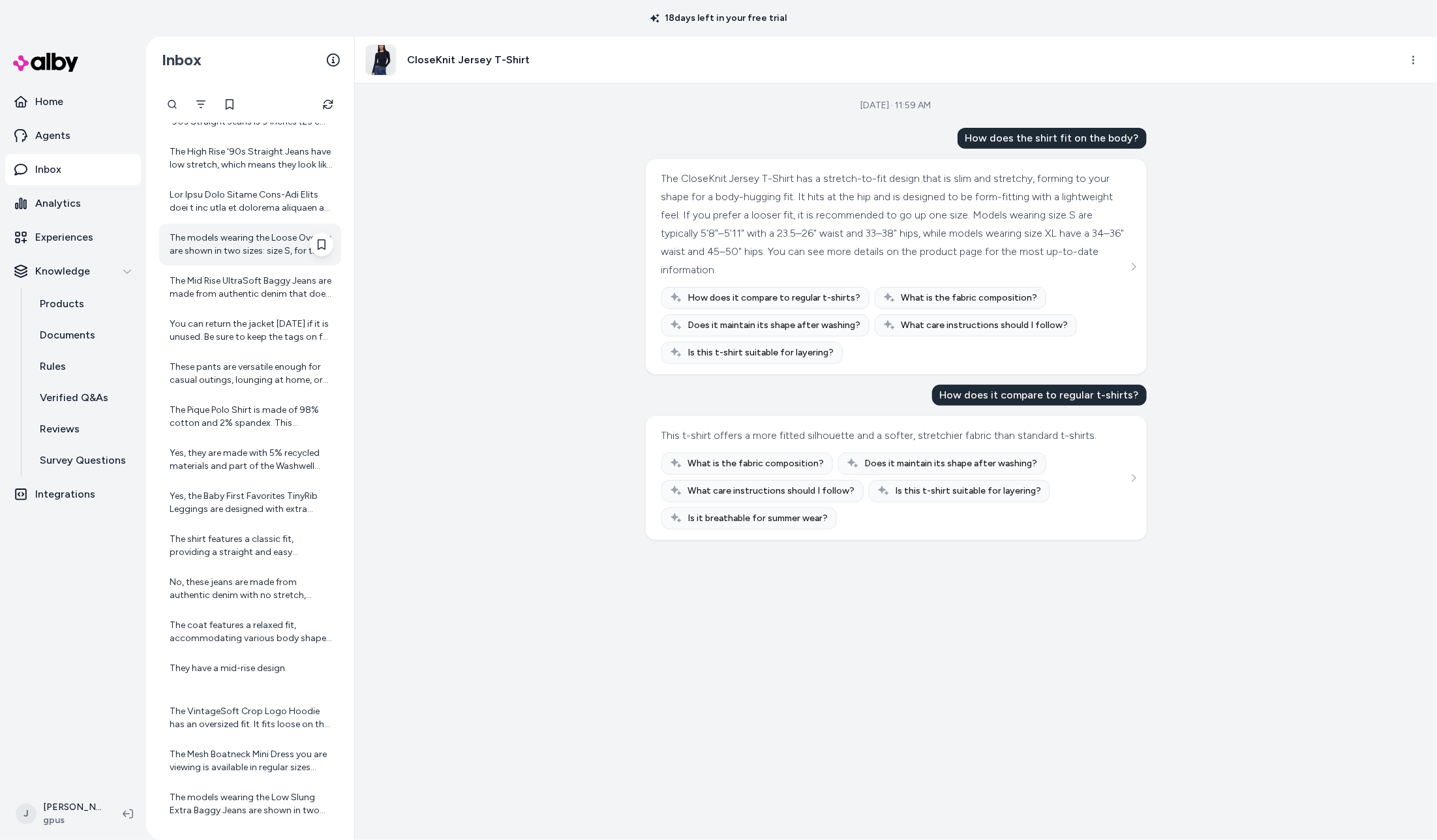
click at [209, 245] on div "The models wearing the Loose Overalls are shown in two sizes: size S, for those…" at bounding box center [251, 245] width 164 height 26
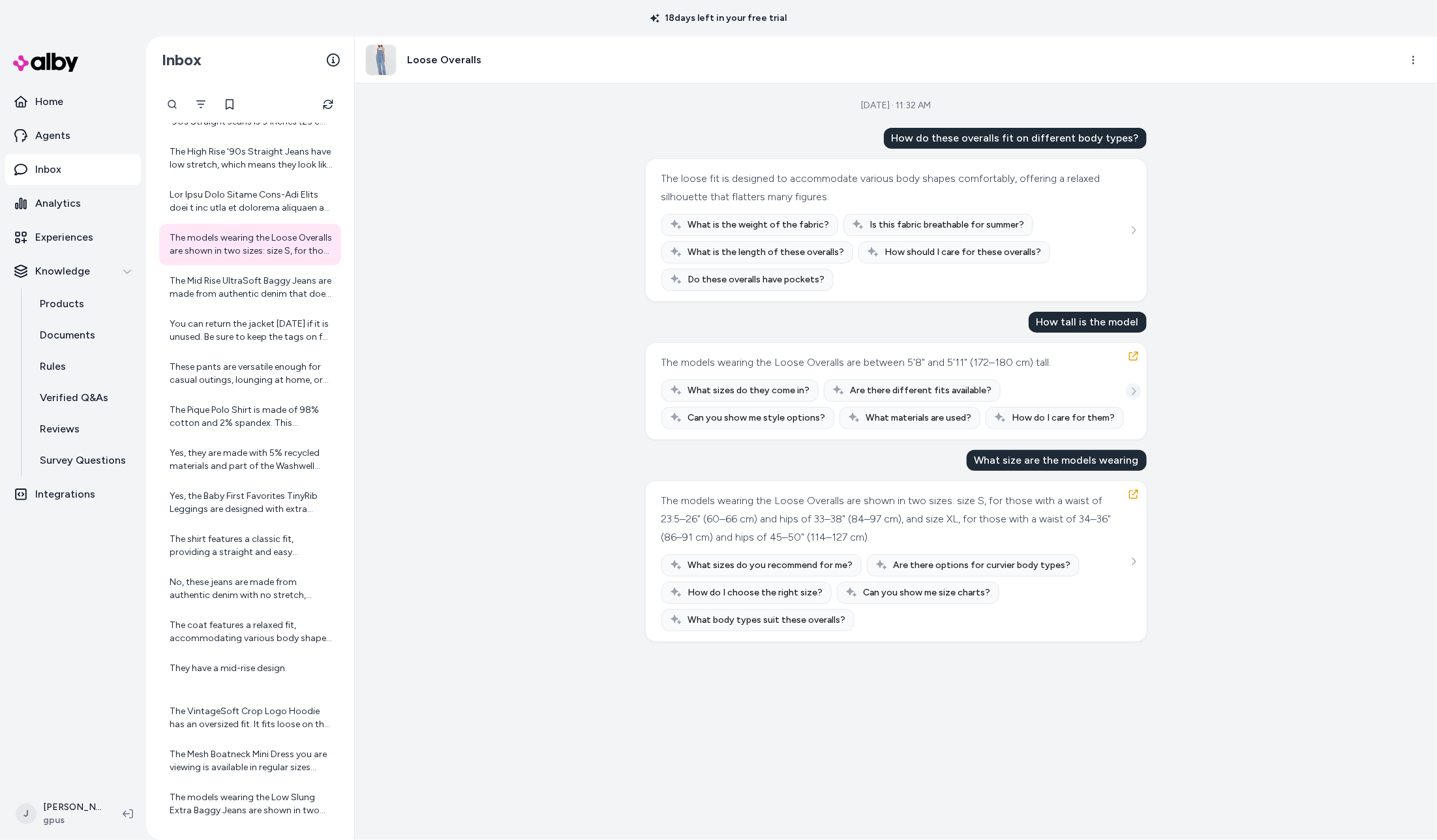
click at [1134, 393] on icon "See more" at bounding box center [1134, 391] width 9 height 9
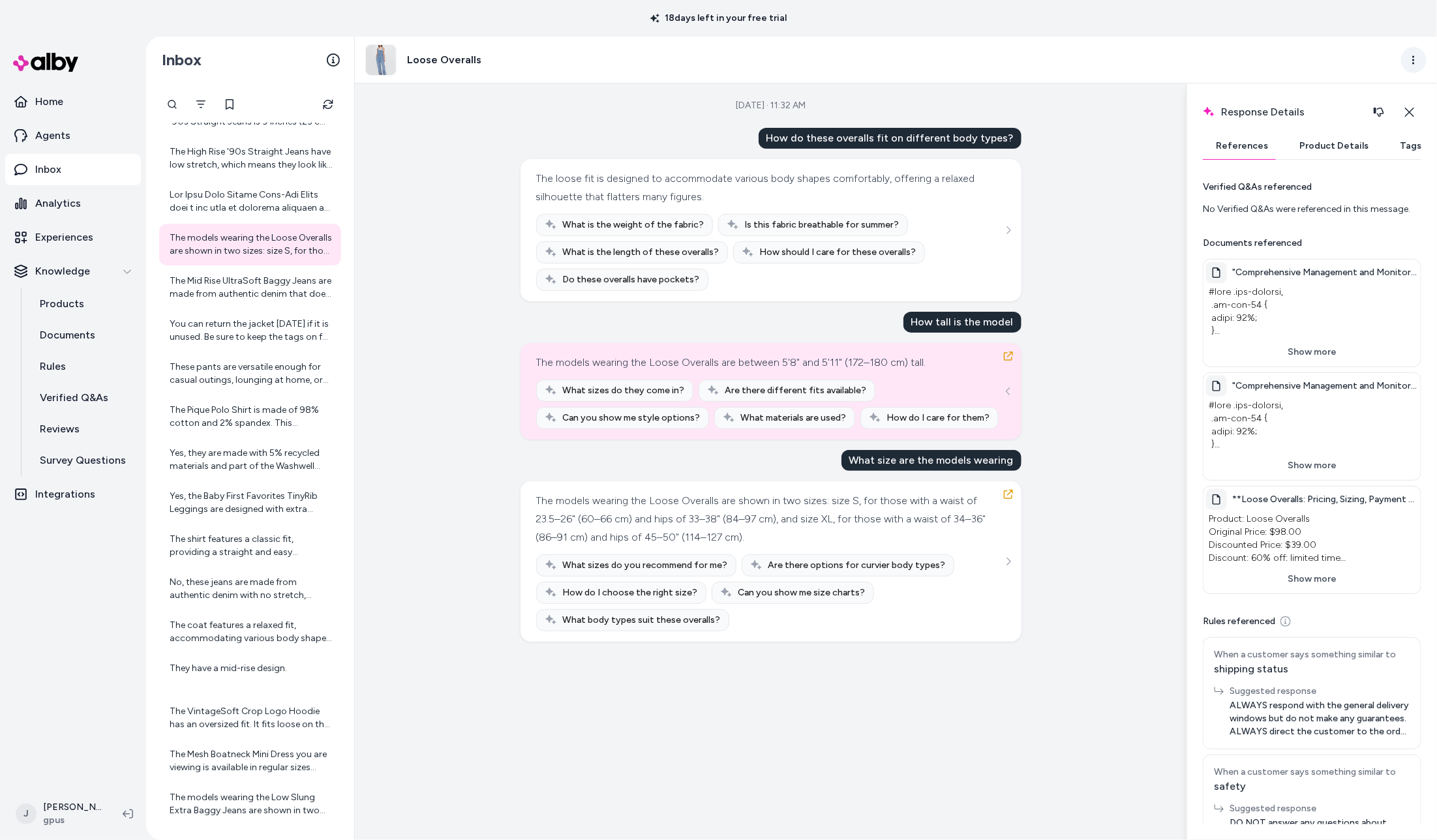
click at [1418, 58] on html "18 days left in your free trial Home Agents Inbox Analytics Experiences Knowled…" at bounding box center [718, 420] width 1437 height 840
click at [1336, 140] on link "View product detail page" at bounding box center [1356, 137] width 140 height 24
click at [237, 651] on div "The coat features a relaxed fit, accommodating various body shapes comfortably." at bounding box center [250, 631] width 182 height 42
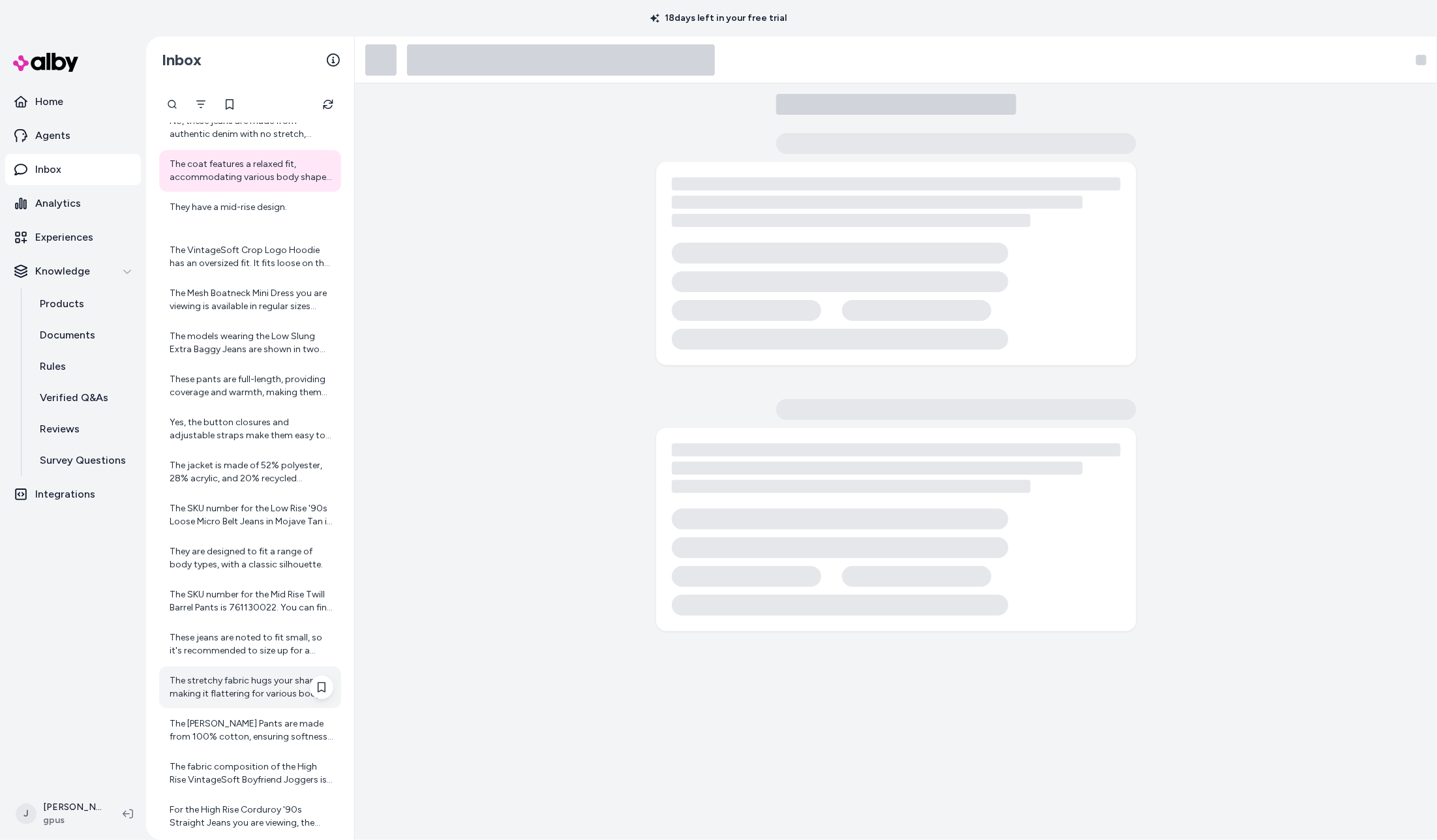
scroll to position [2421, 0]
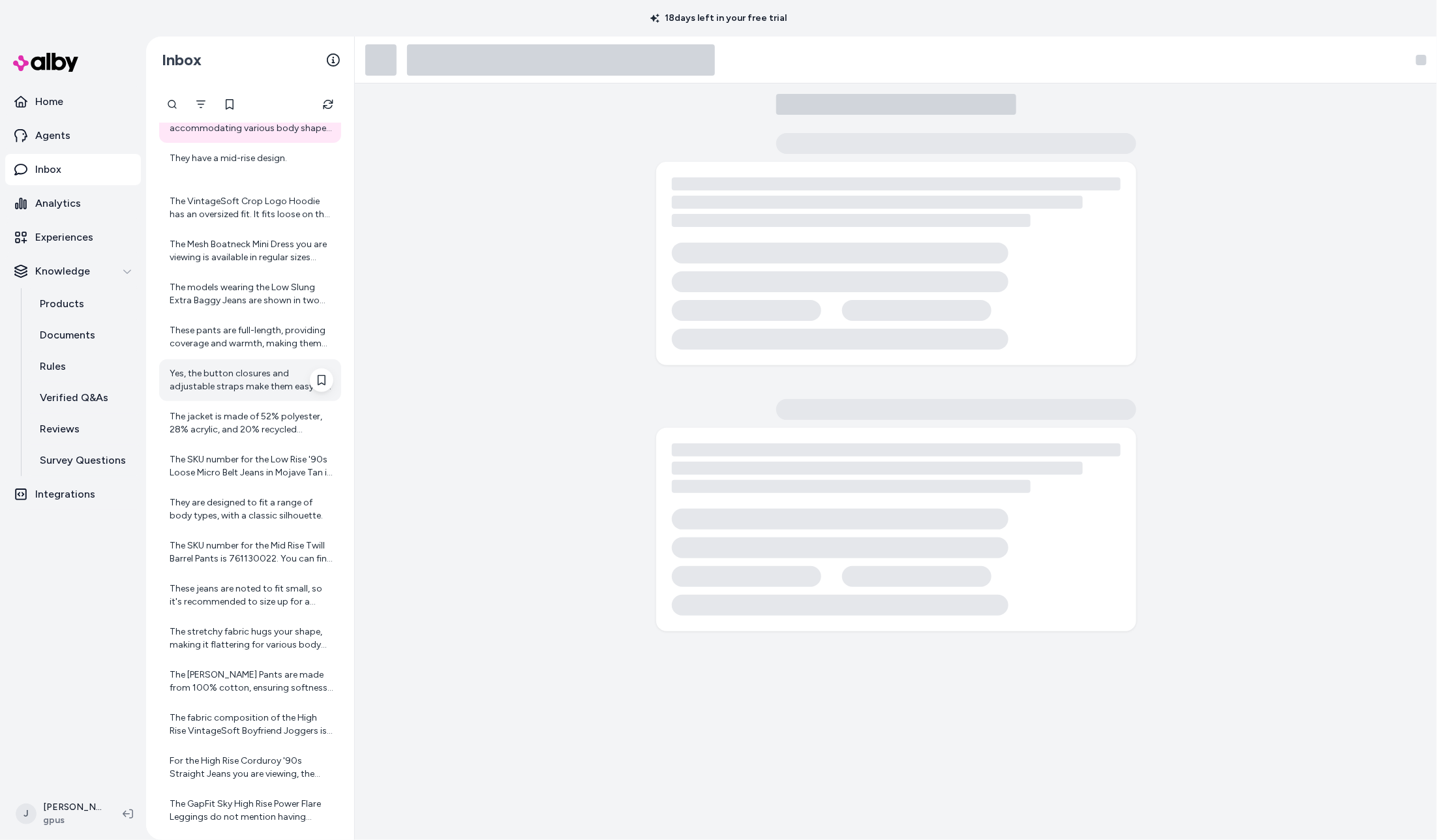
click at [231, 380] on div "Yes, the button closures and adjustable straps make them easy to wear." at bounding box center [251, 380] width 164 height 26
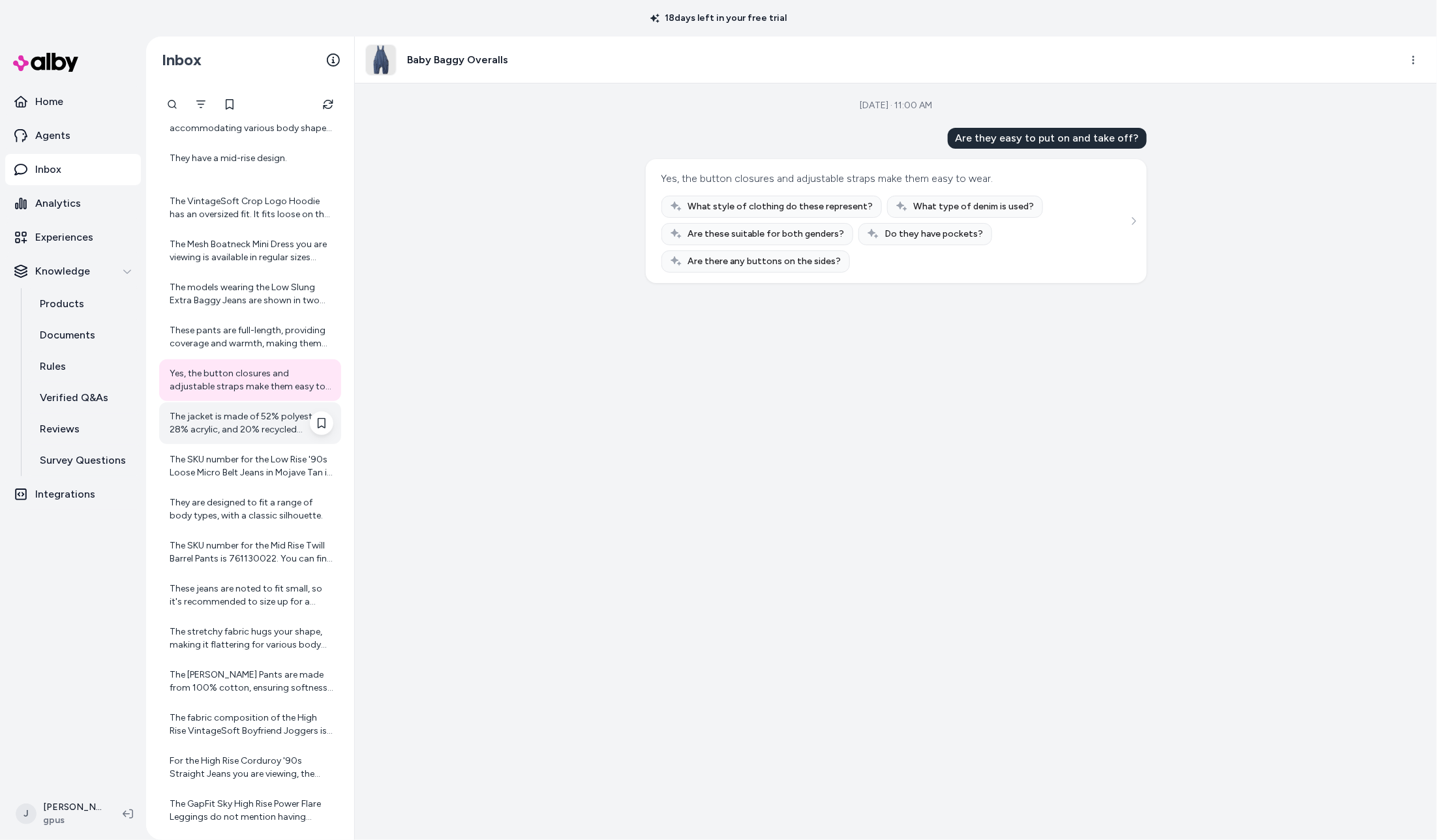
click at [227, 424] on div "The jacket is made of 52% polyester, 28% acrylic, and 20% recycled polyester." at bounding box center [251, 424] width 164 height 26
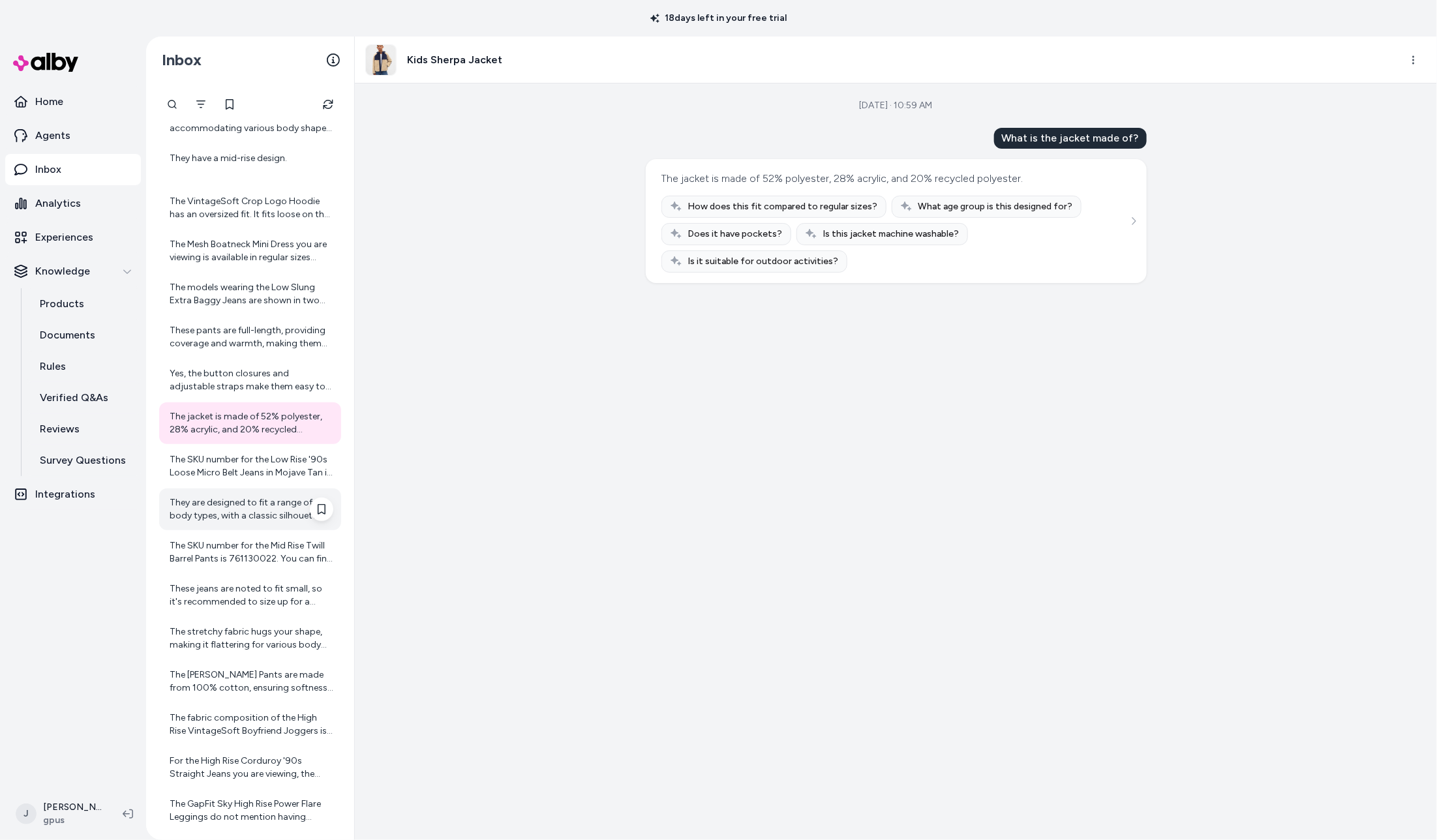
click at [215, 489] on div "They are designed to fit a range of body types, with a classic silhouette." at bounding box center [250, 509] width 182 height 42
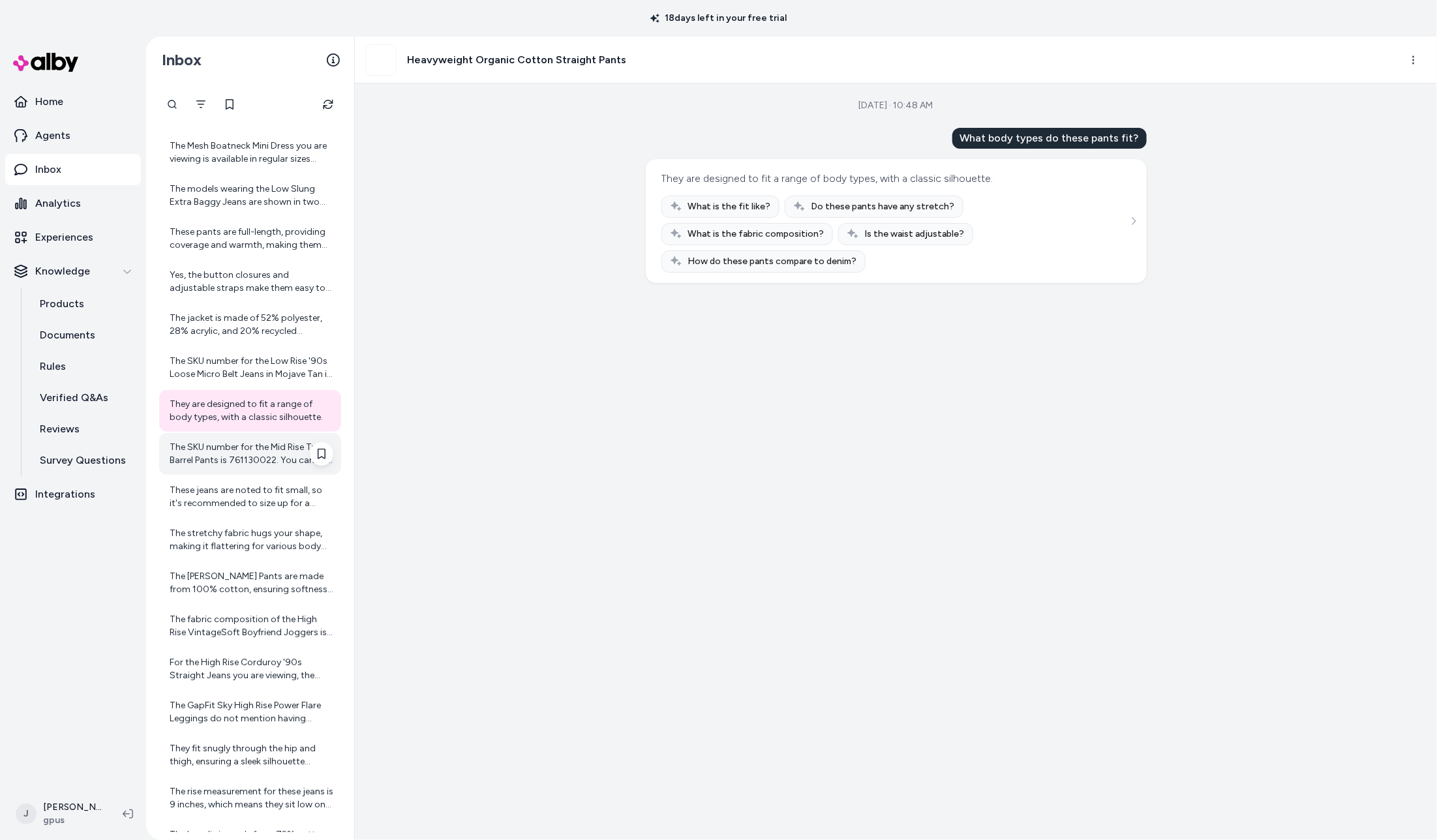
scroll to position [2557, 0]
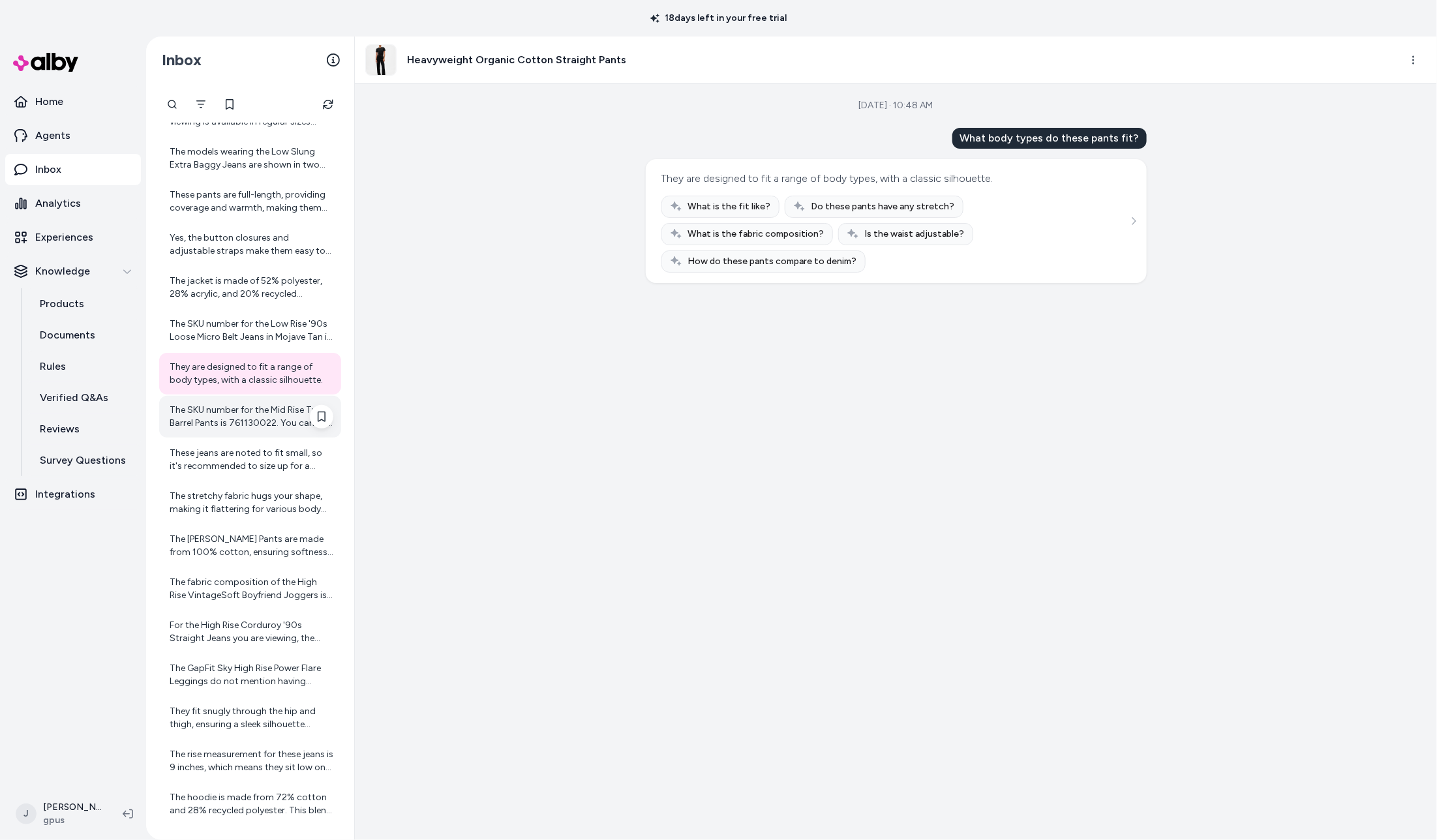
click at [213, 490] on div "The stretchy fabric hugs your shape, making it flattering for various body type…" at bounding box center [251, 503] width 164 height 26
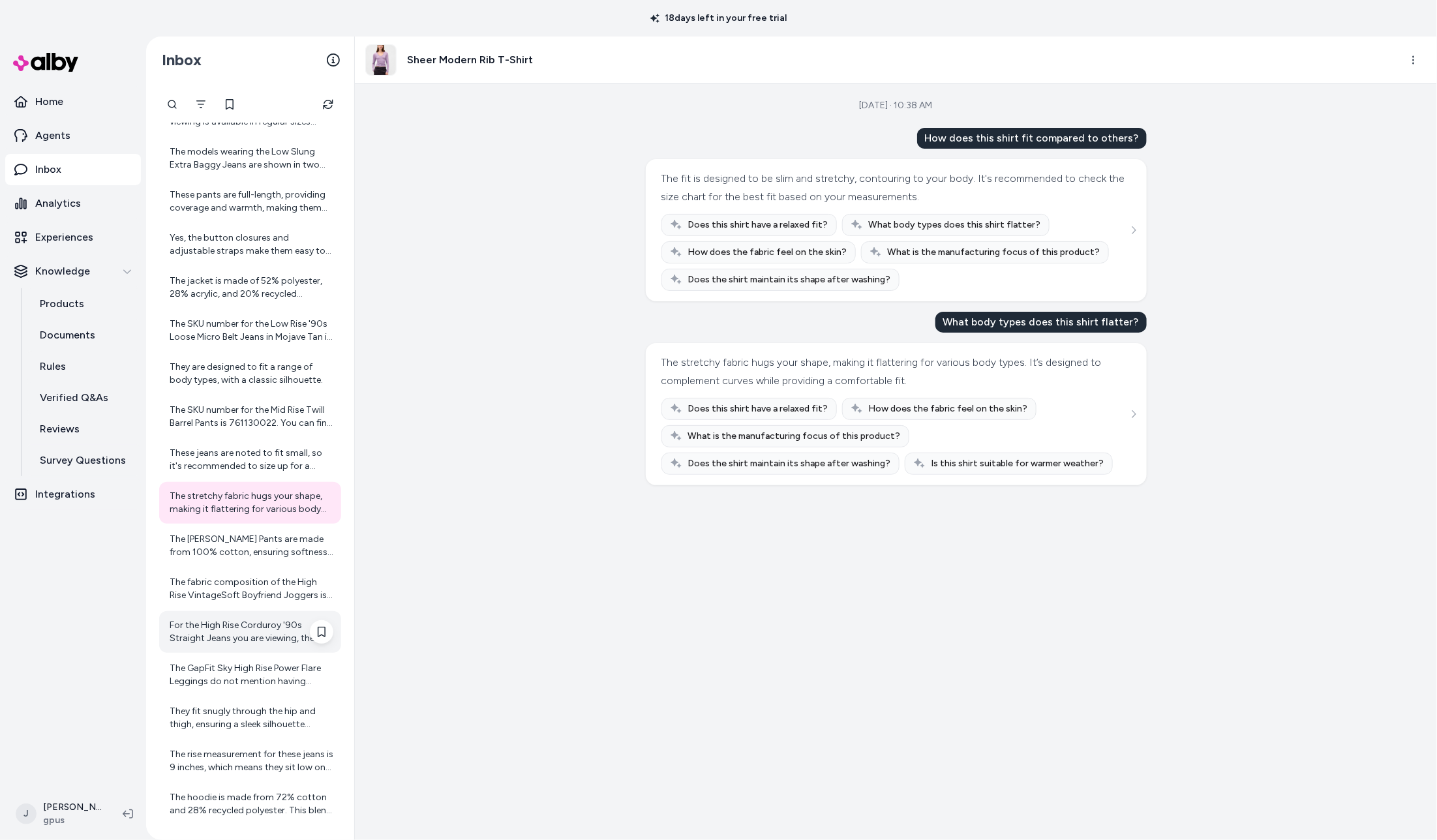
click at [208, 619] on div "For the High Rise Corduroy '90s Straight Jeans you are viewing, the difference …" at bounding box center [251, 632] width 164 height 26
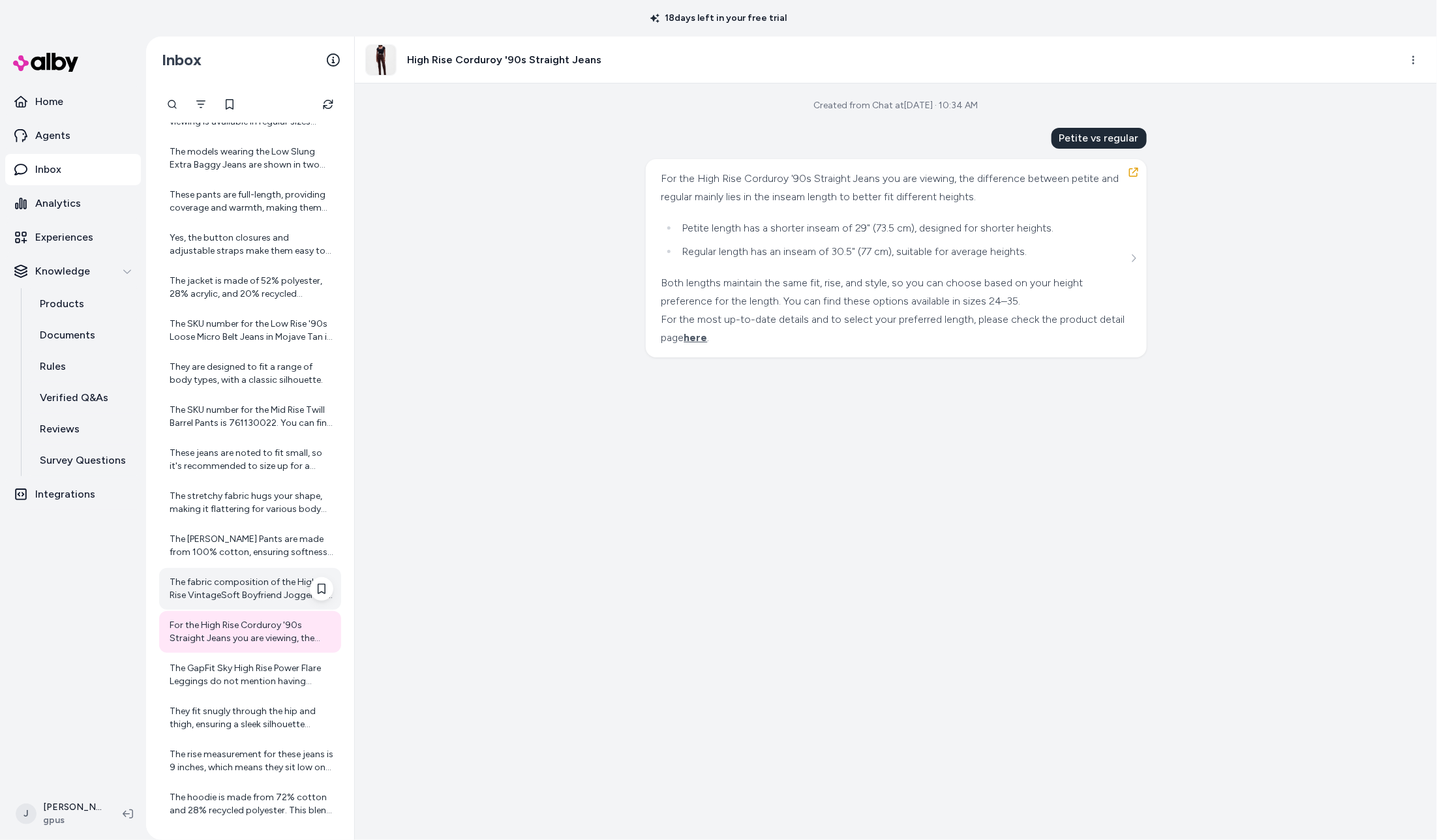
click at [209, 582] on div "The fabric composition of the High Rise VintageSoft Boyfriend Joggers is 77% co…" at bounding box center [251, 589] width 164 height 26
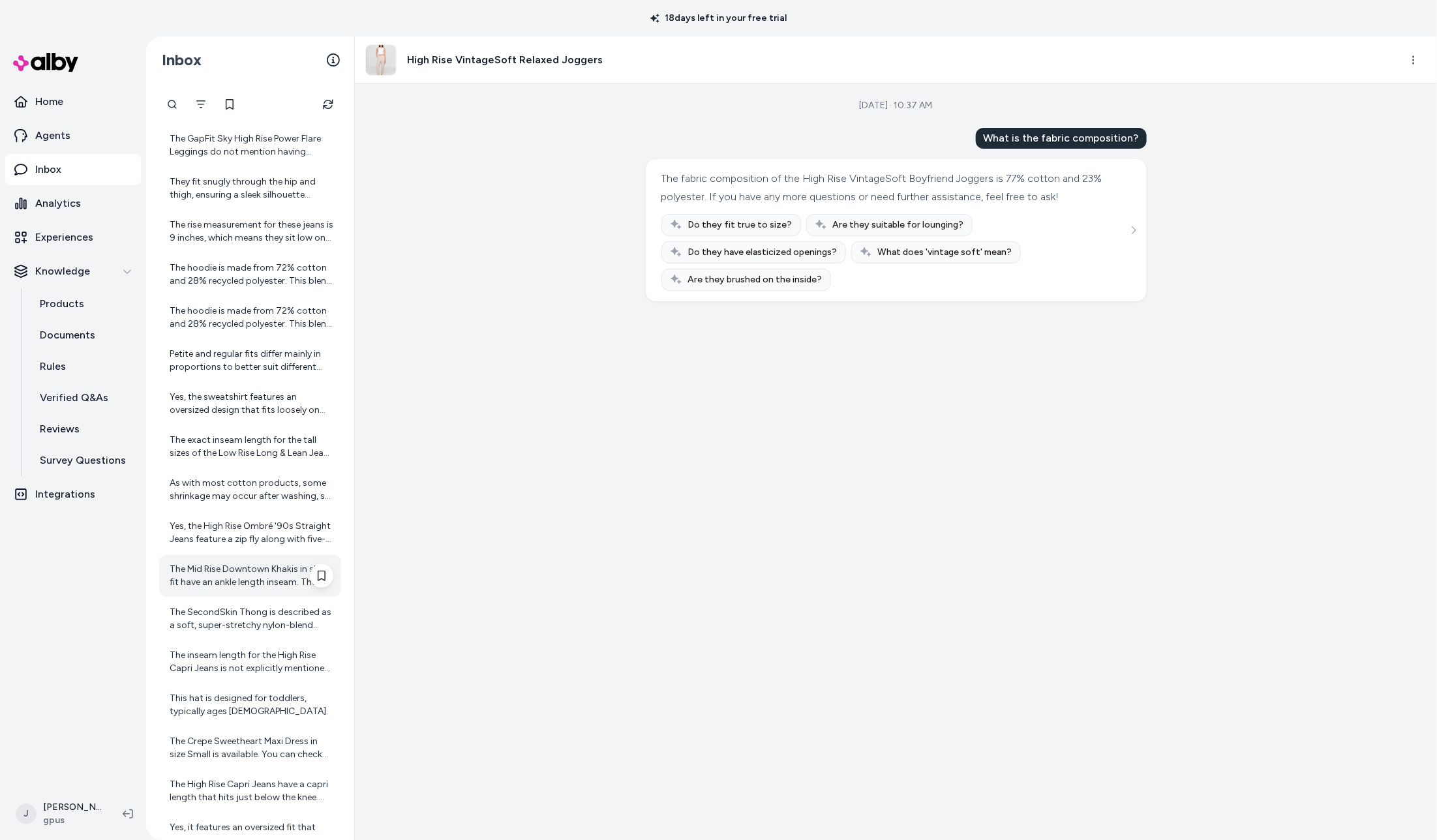
scroll to position [3096, 0]
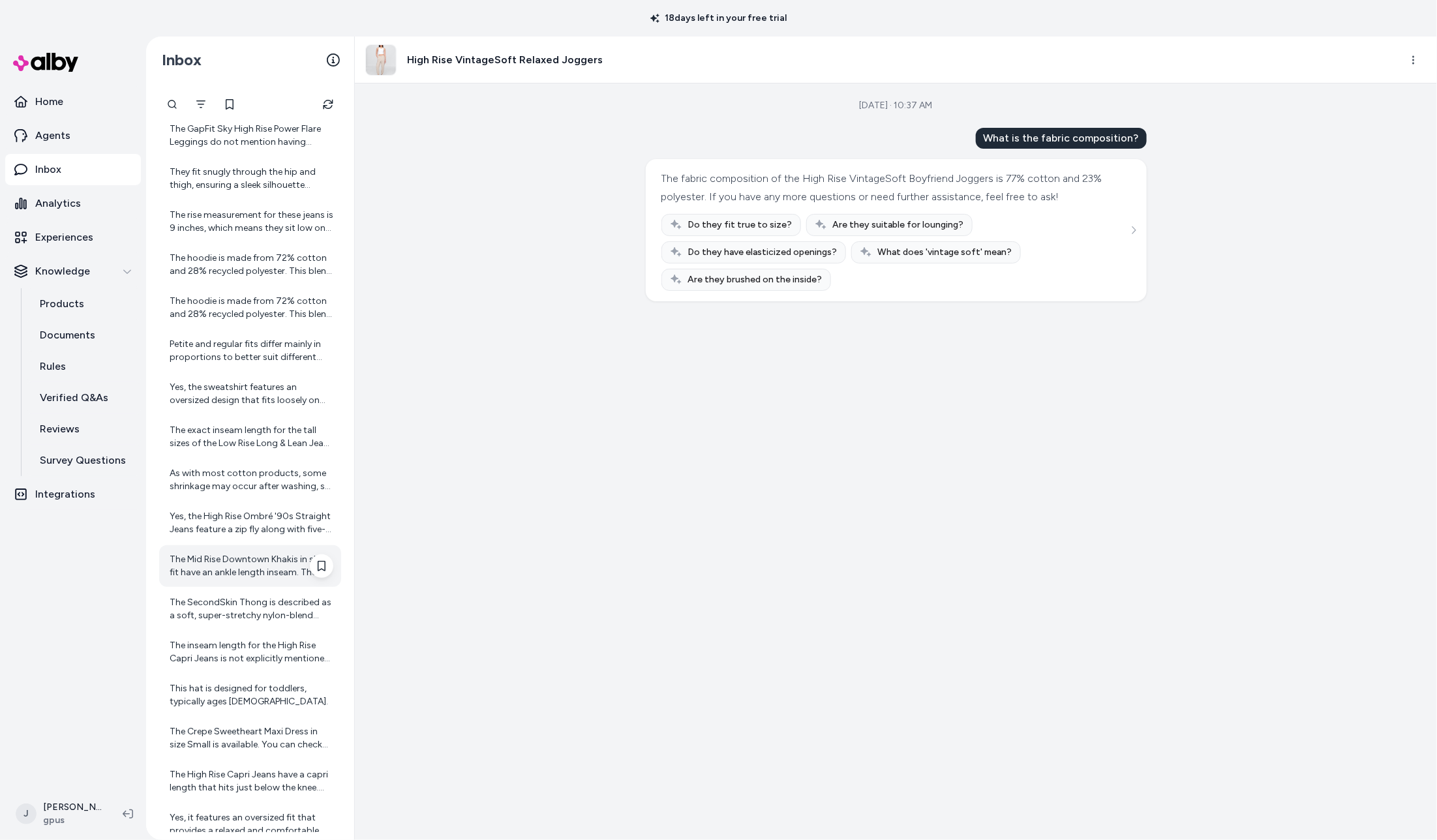
click at [209, 581] on div "The Mid Rise Downtown Khakis in slim fit have an ankle length inseam. The slim …" at bounding box center [250, 566] width 182 height 42
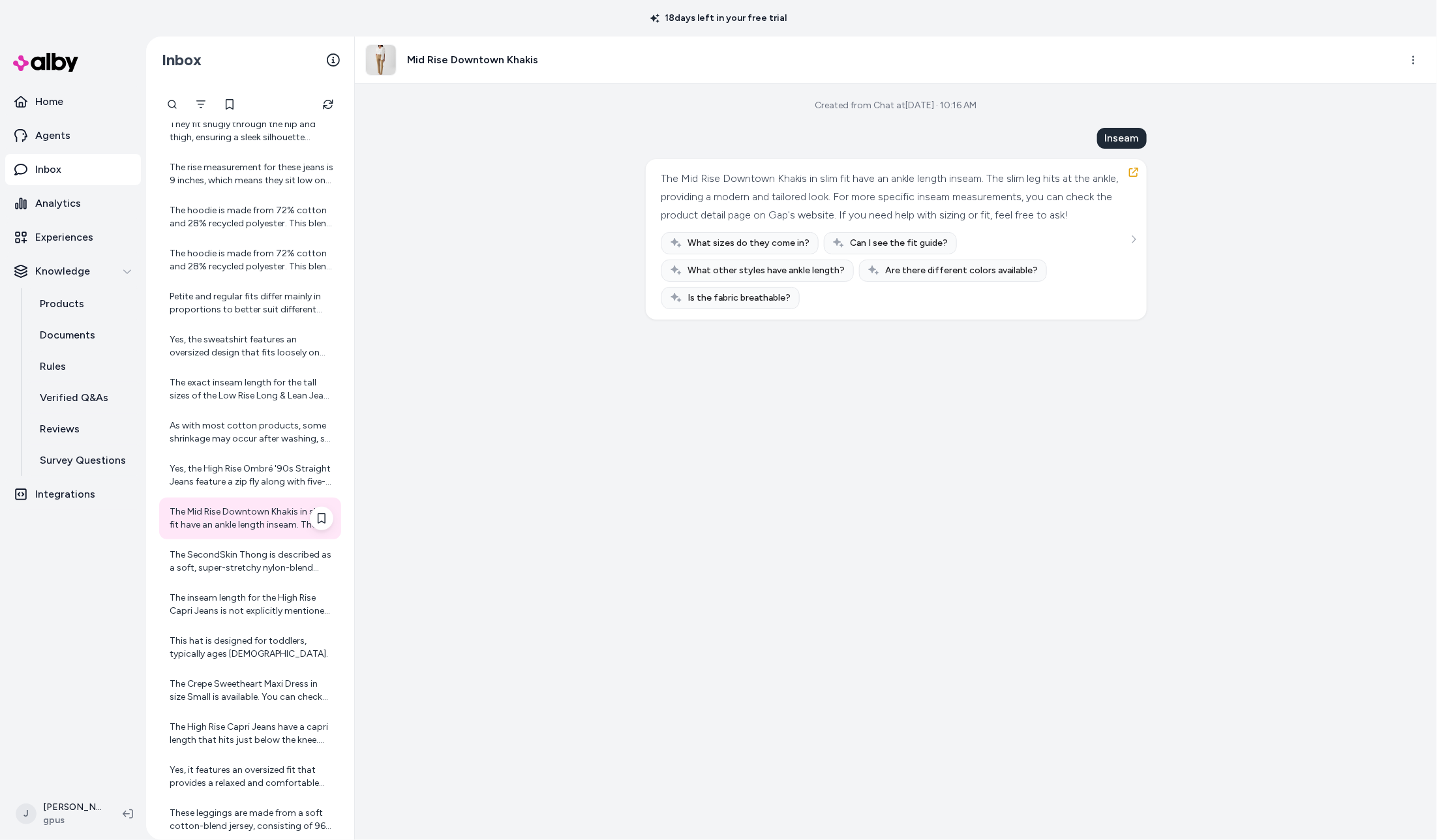
scroll to position [3202, 0]
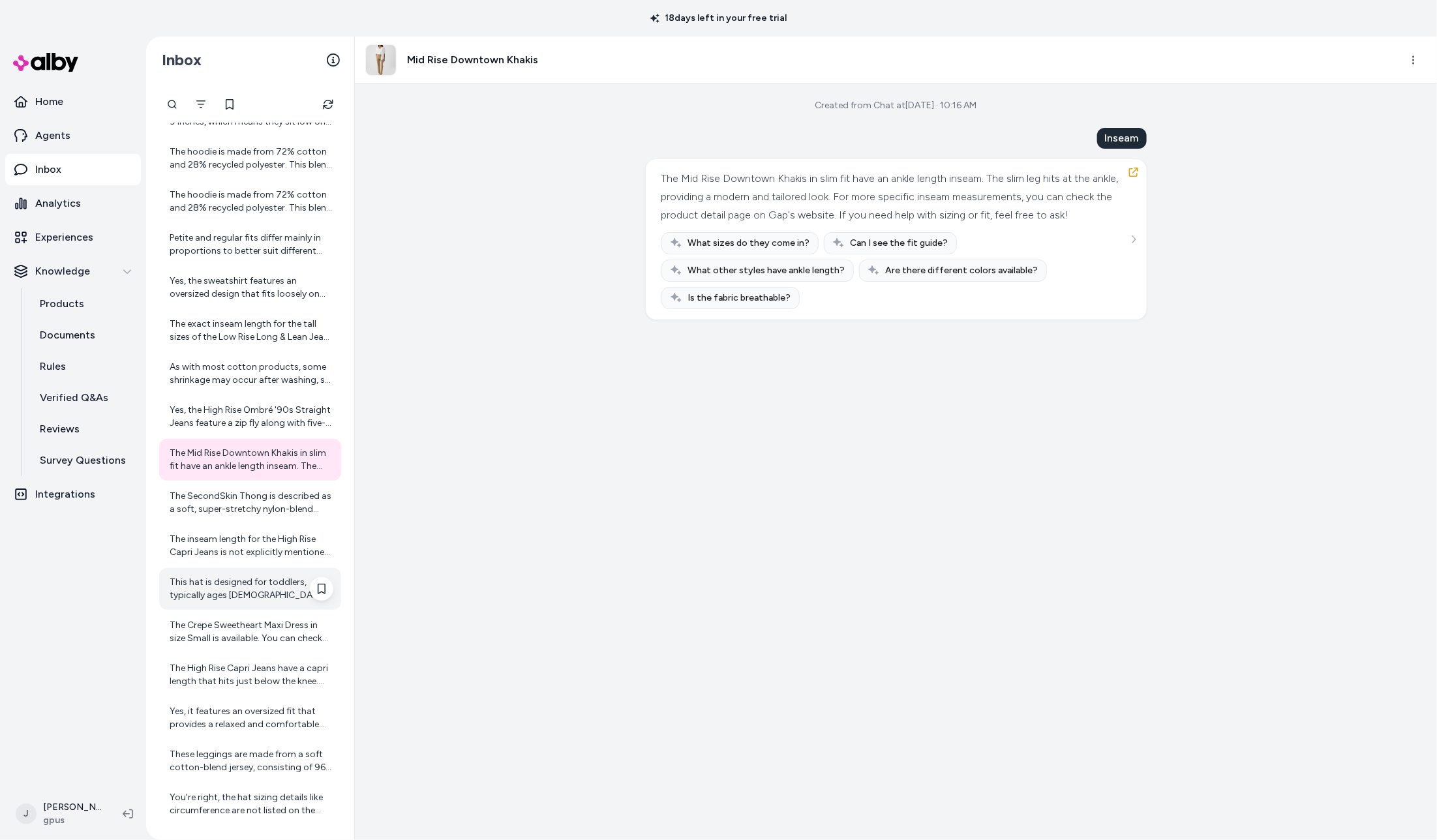
click at [209, 581] on div "This hat is designed for toddlers, typically ages 2-5." at bounding box center [251, 589] width 164 height 26
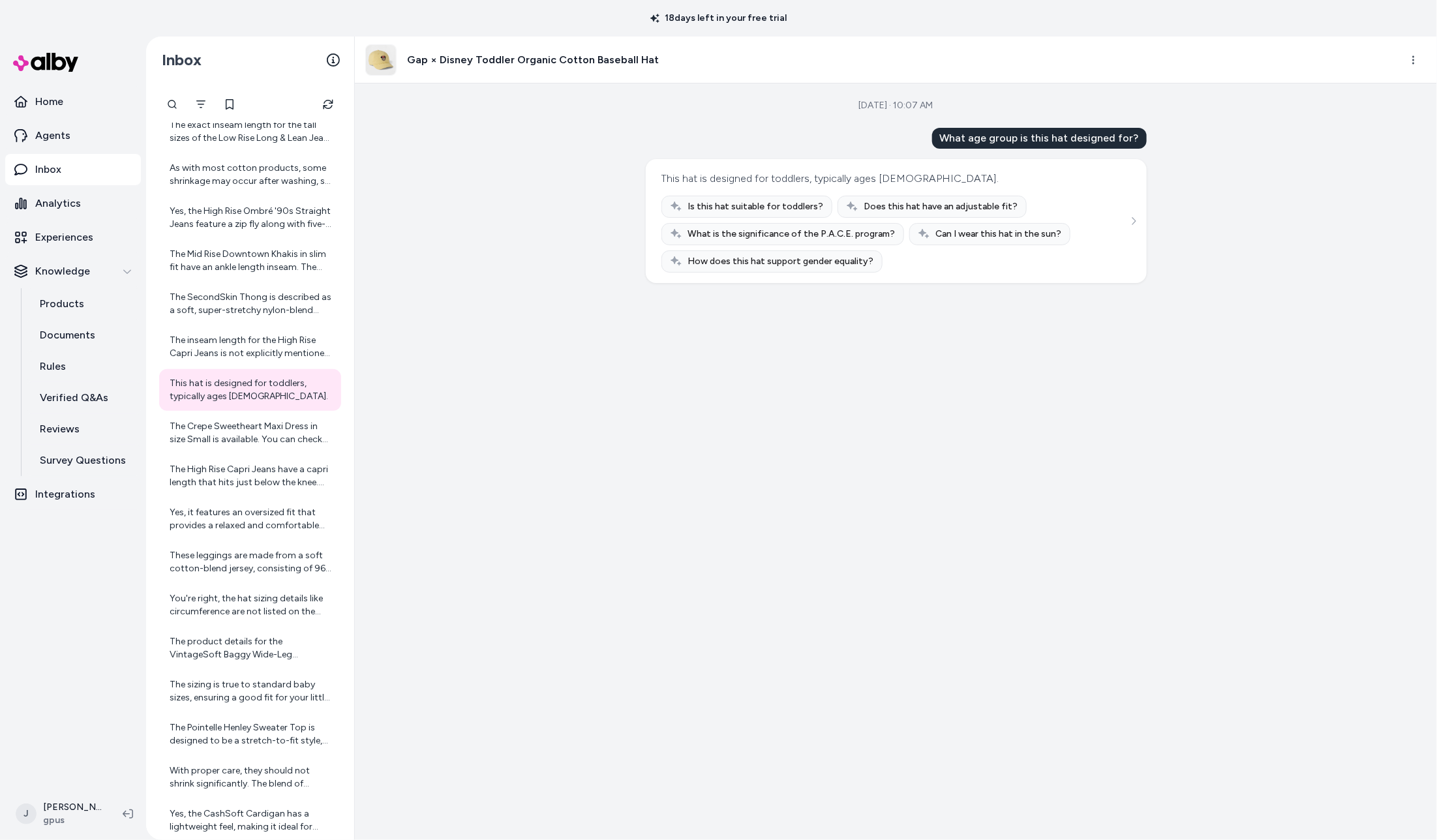
scroll to position [3847, 0]
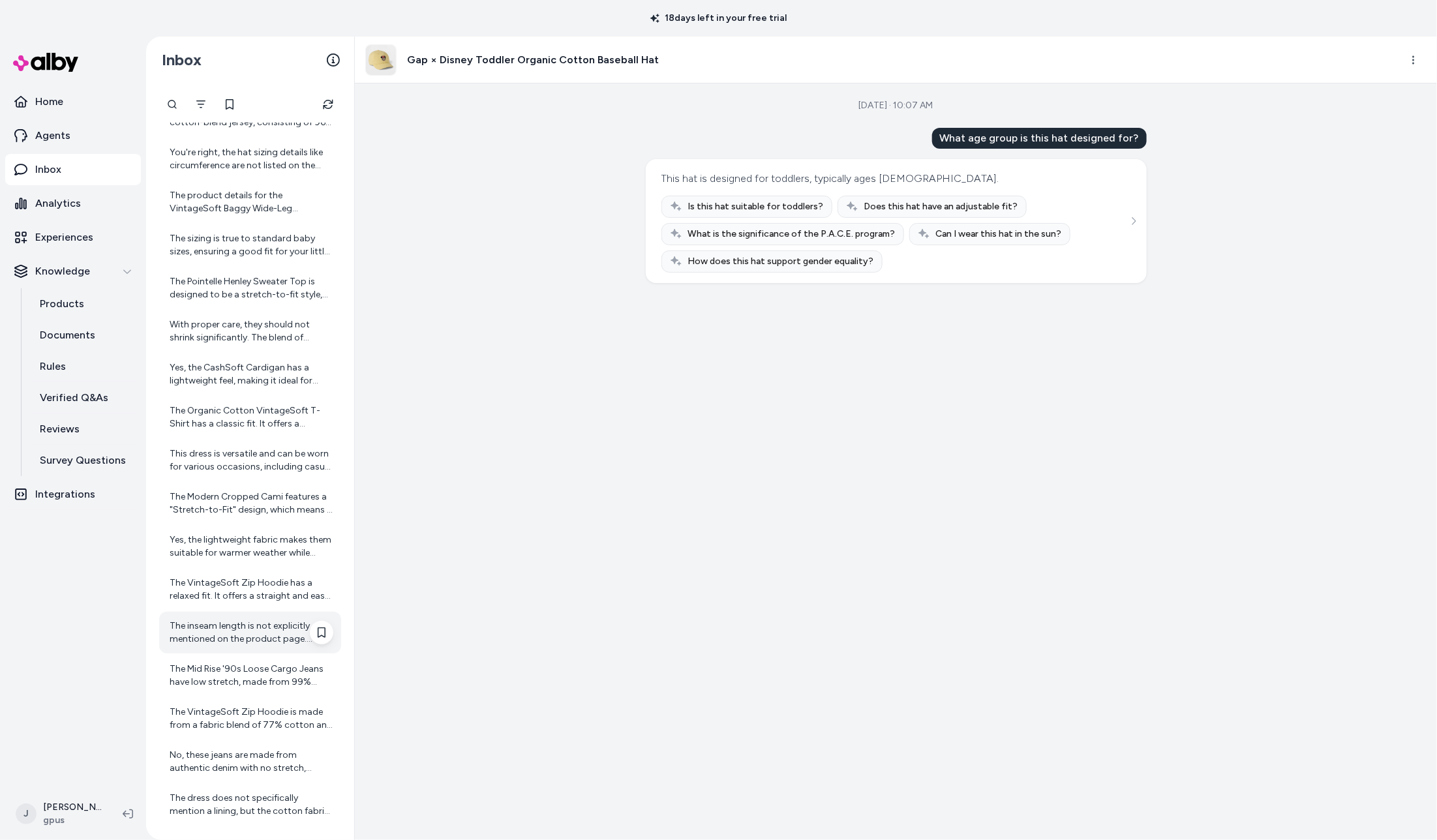
click at [204, 630] on div "The inseam length is not explicitly mentioned on the product page. However, sin…" at bounding box center [251, 633] width 164 height 26
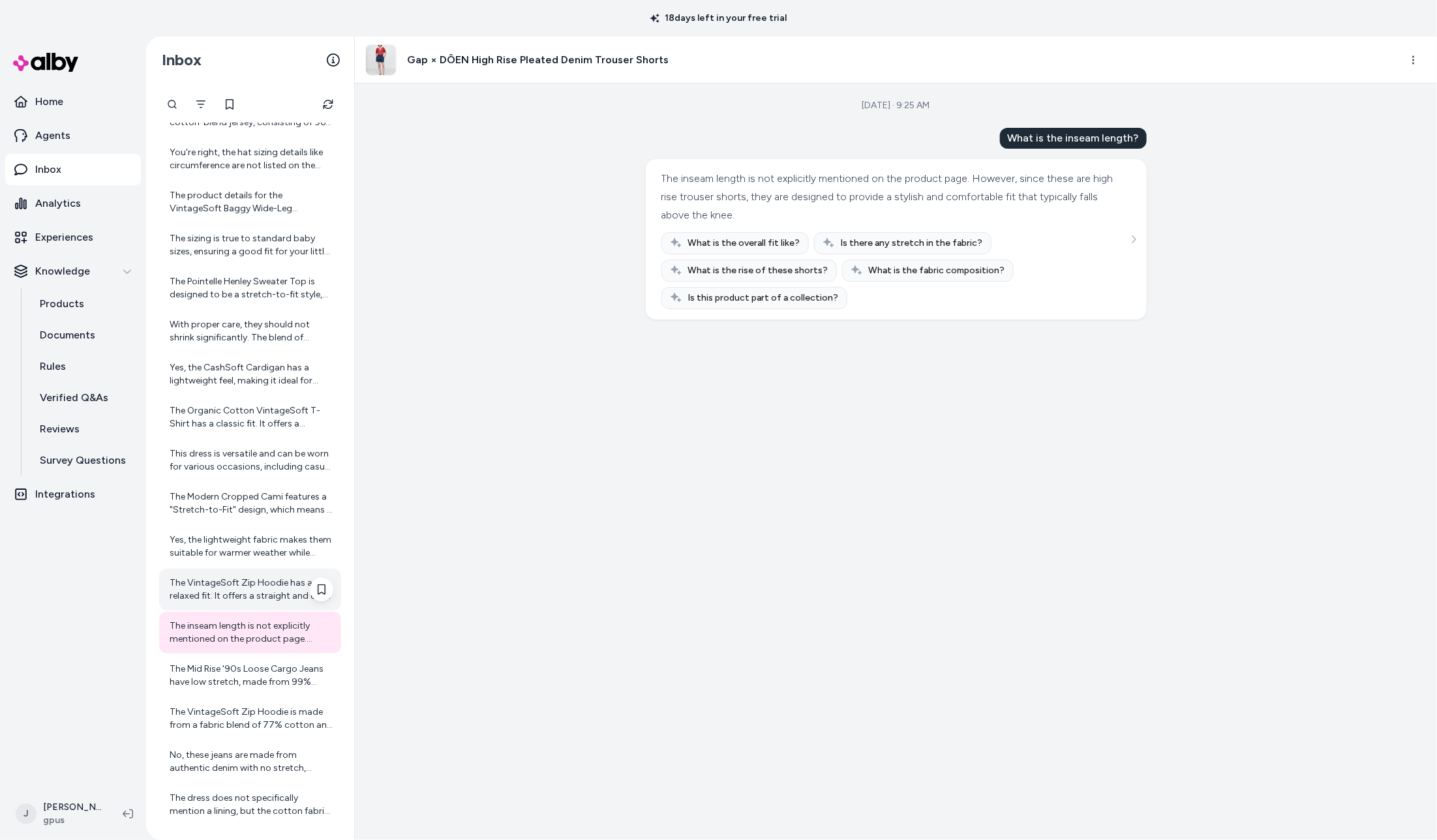
click at [214, 584] on div "The VintageSoft Zip Hoodie has a relaxed fit. It offers a straight and easy fit…" at bounding box center [251, 590] width 164 height 26
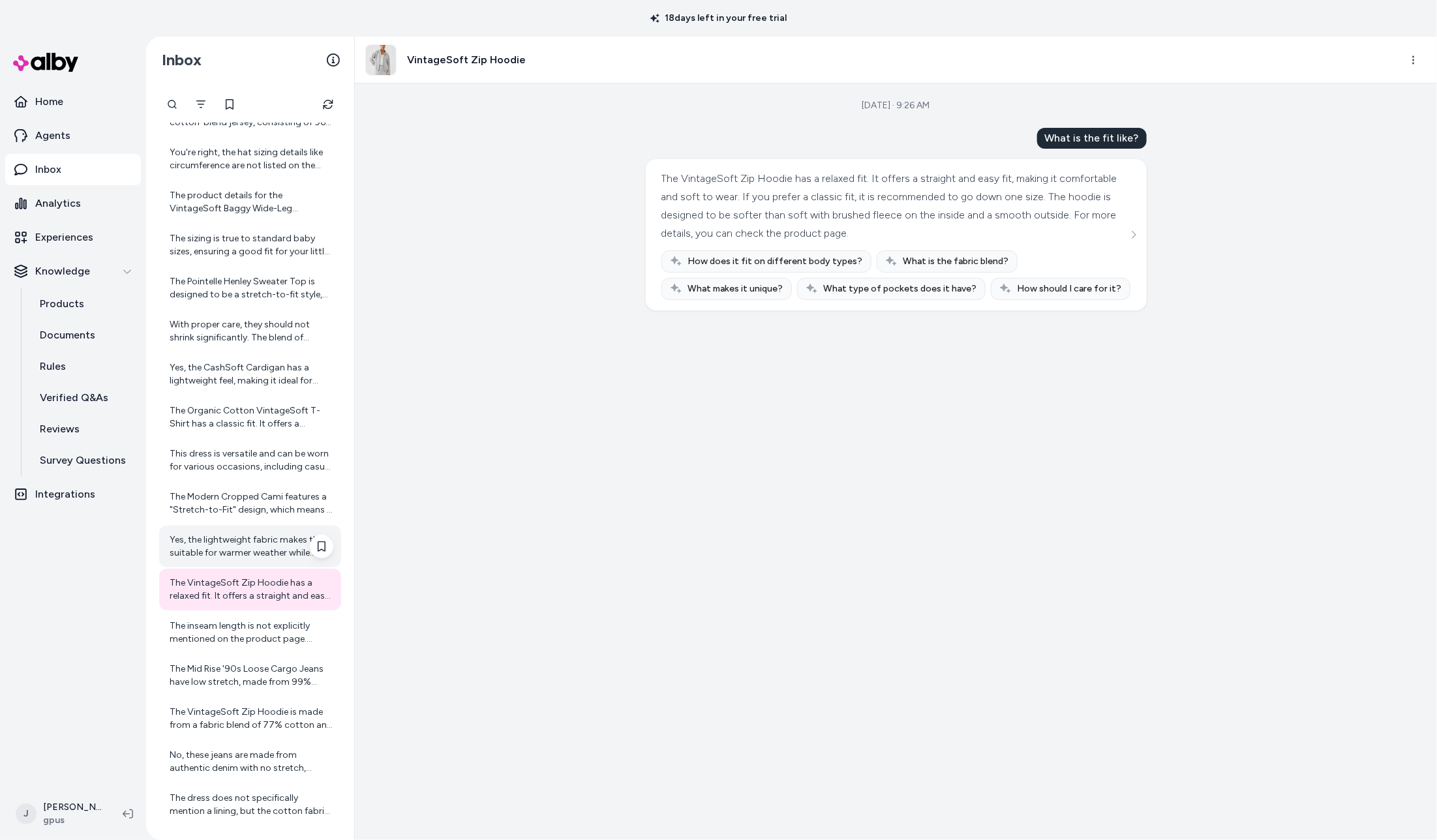
click at [218, 545] on div "Yes, the lightweight fabric makes them suitable for warmer weather while remain…" at bounding box center [251, 546] width 164 height 26
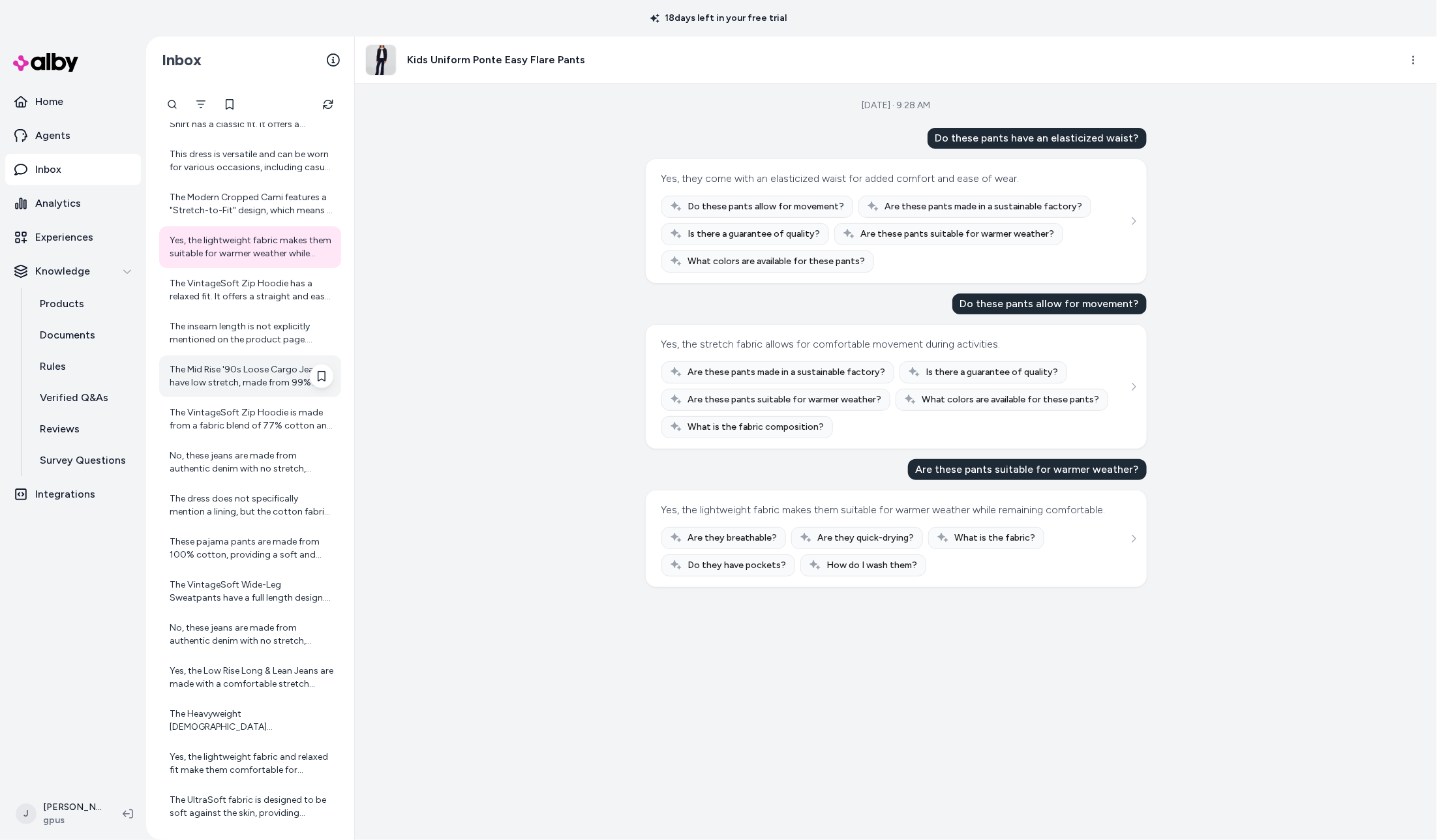
scroll to position [4216, 0]
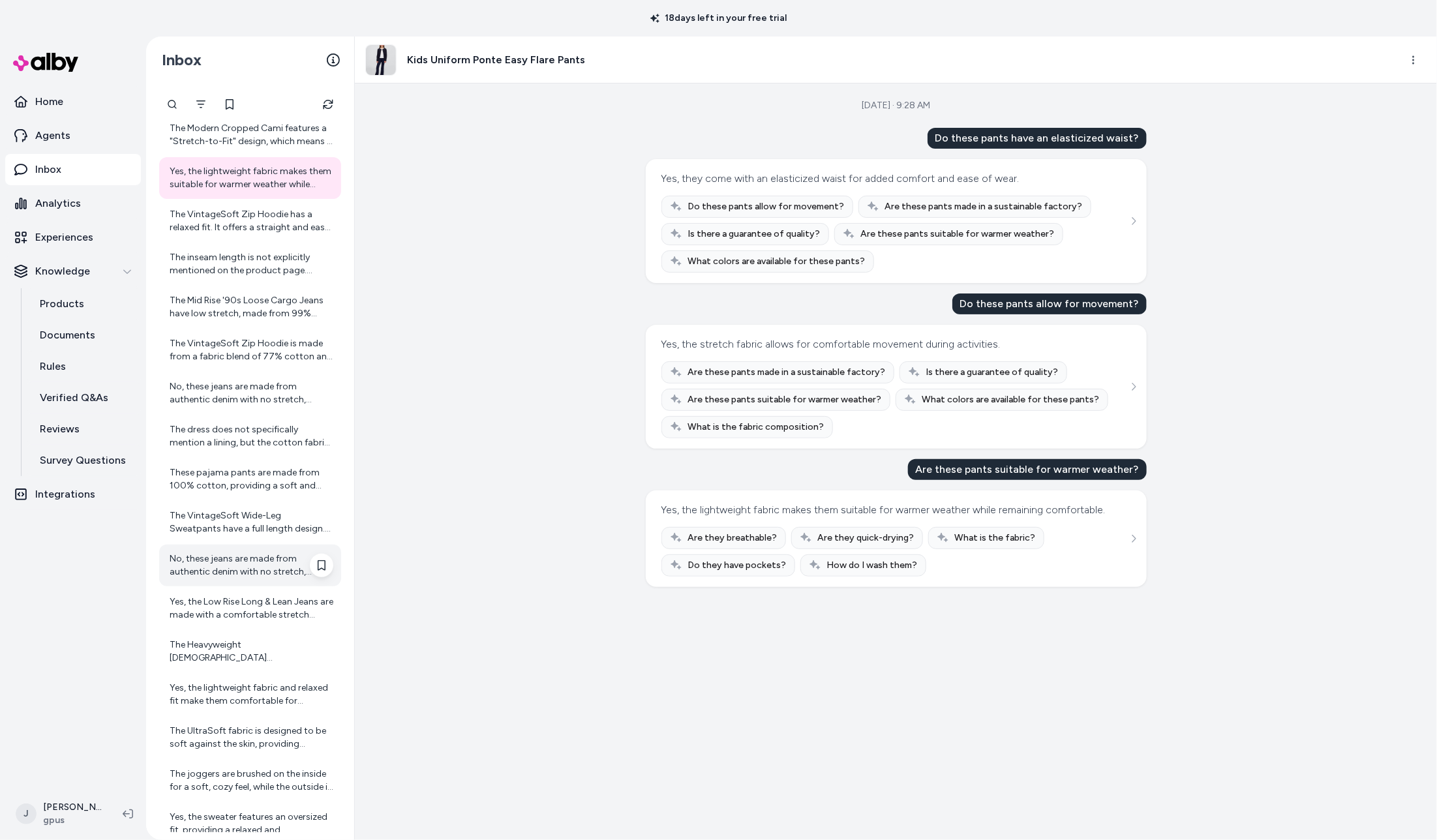
click at [219, 556] on div "No, these jeans are made from authentic denim with no stretch, allowing them to…" at bounding box center [251, 566] width 164 height 26
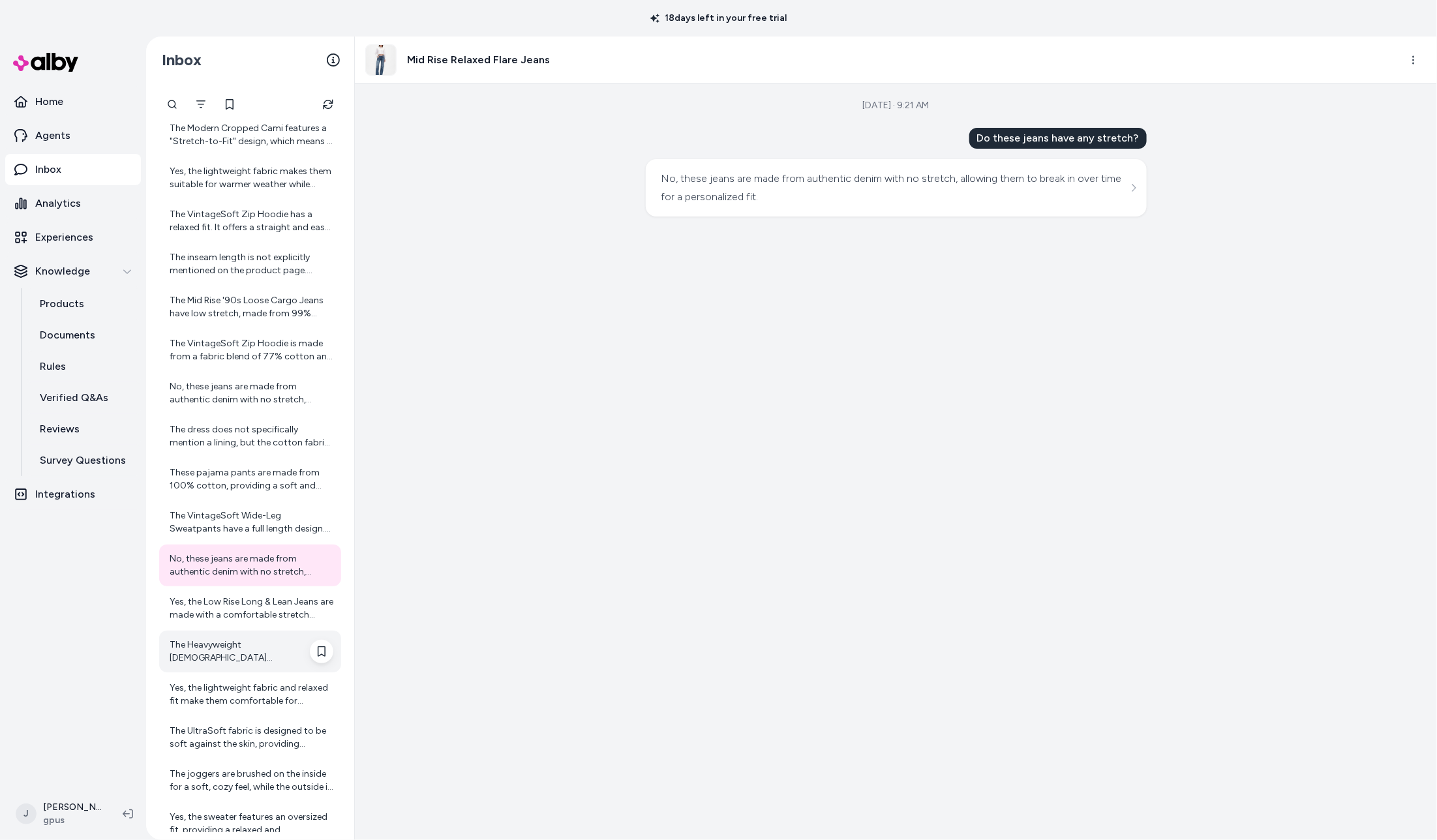
click at [213, 653] on div "The Heavyweight French Terry Sweat Shorts have a relaxed fit and hit above the …" at bounding box center [251, 652] width 164 height 26
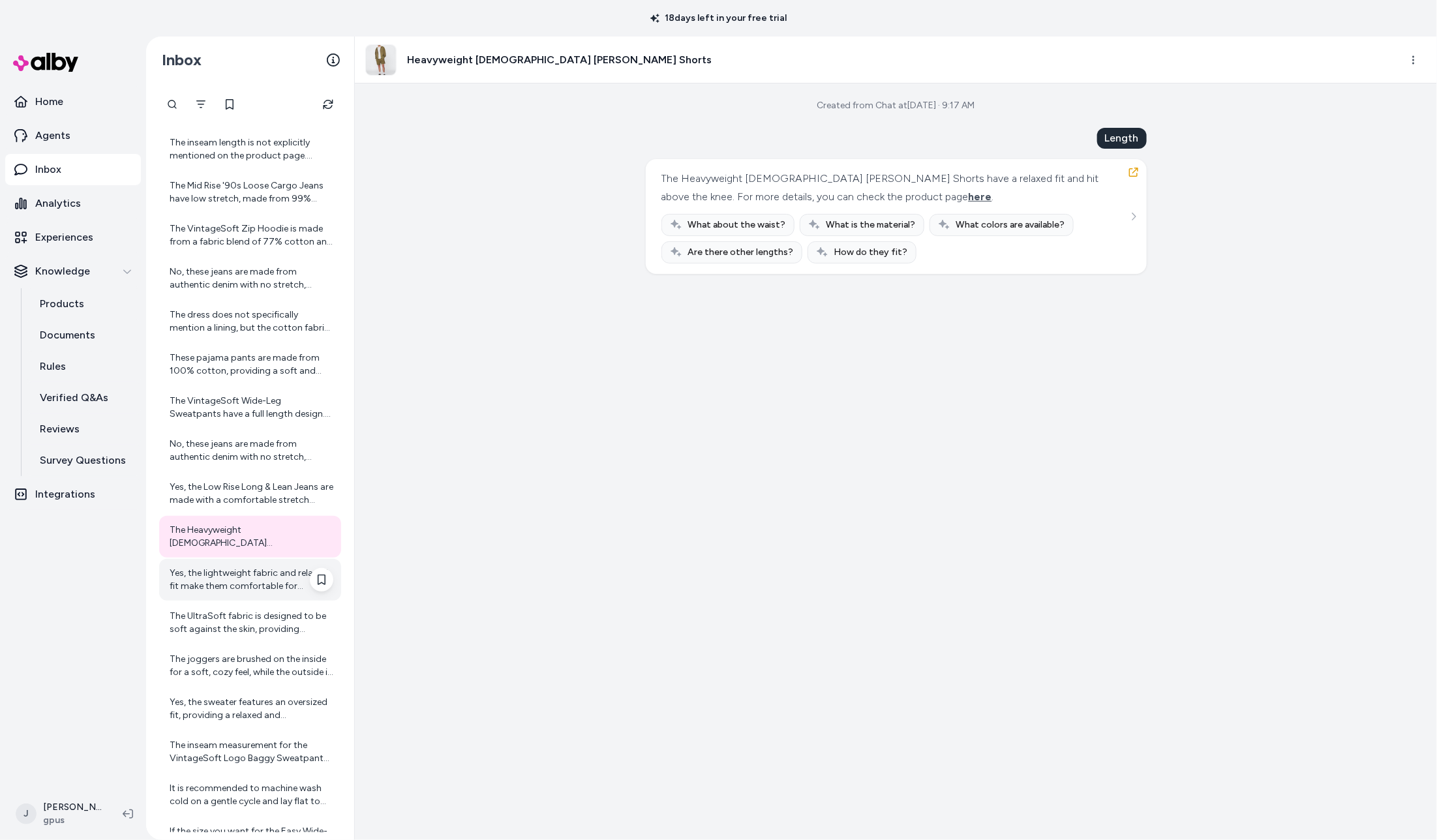
scroll to position [4391, 0]
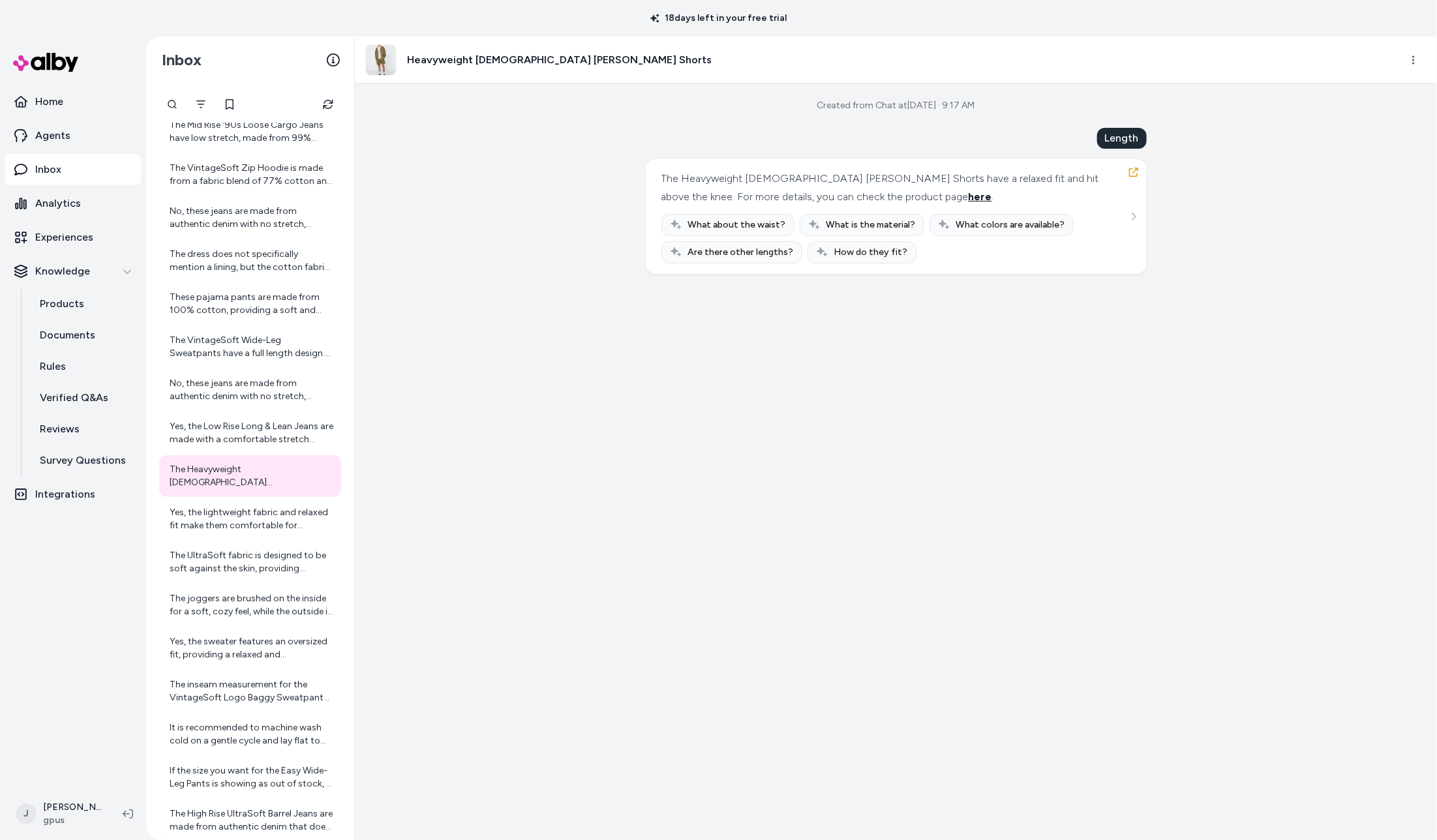
click at [968, 195] on span "here" at bounding box center [980, 196] width 24 height 12
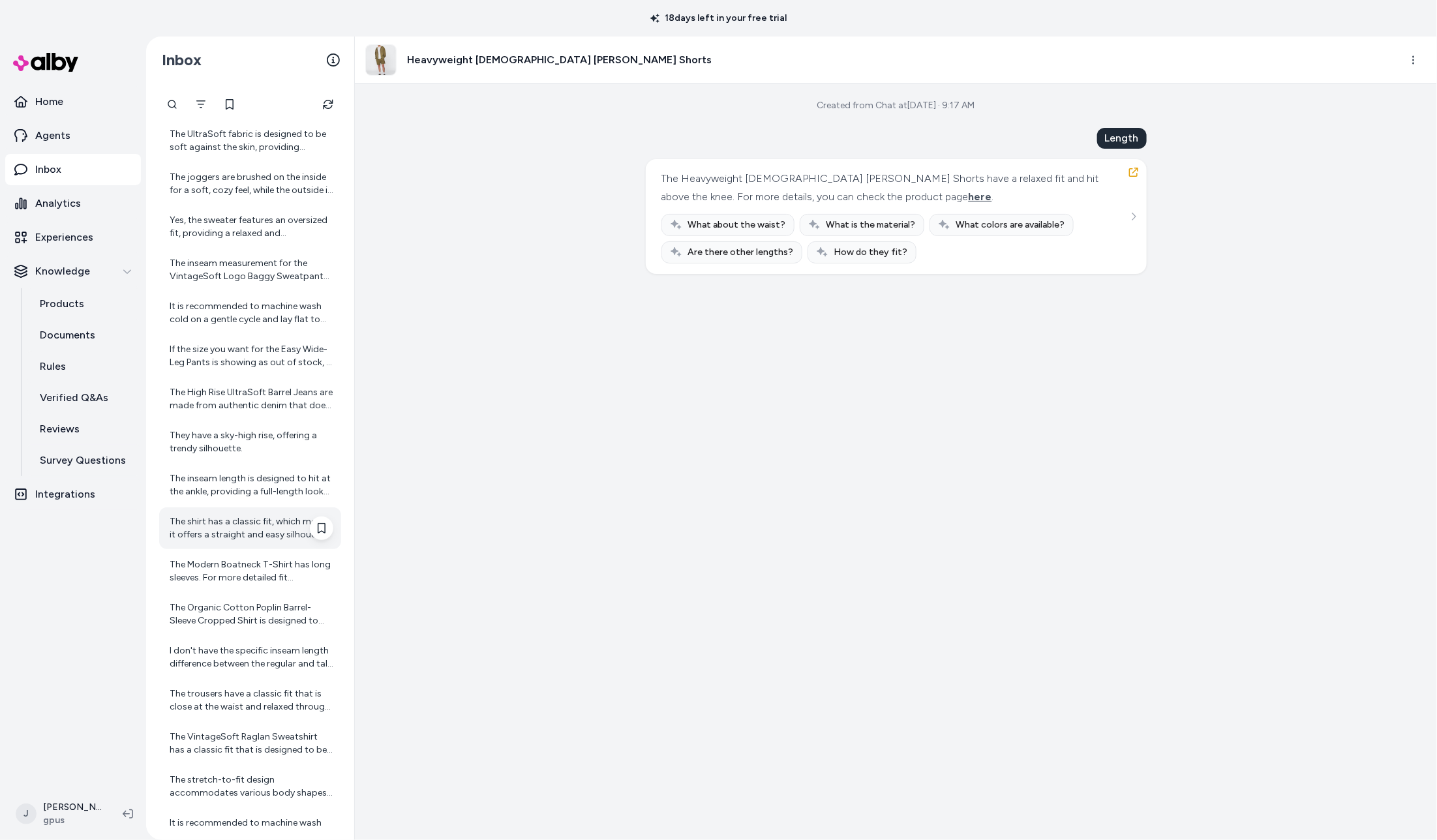
scroll to position [4830, 0]
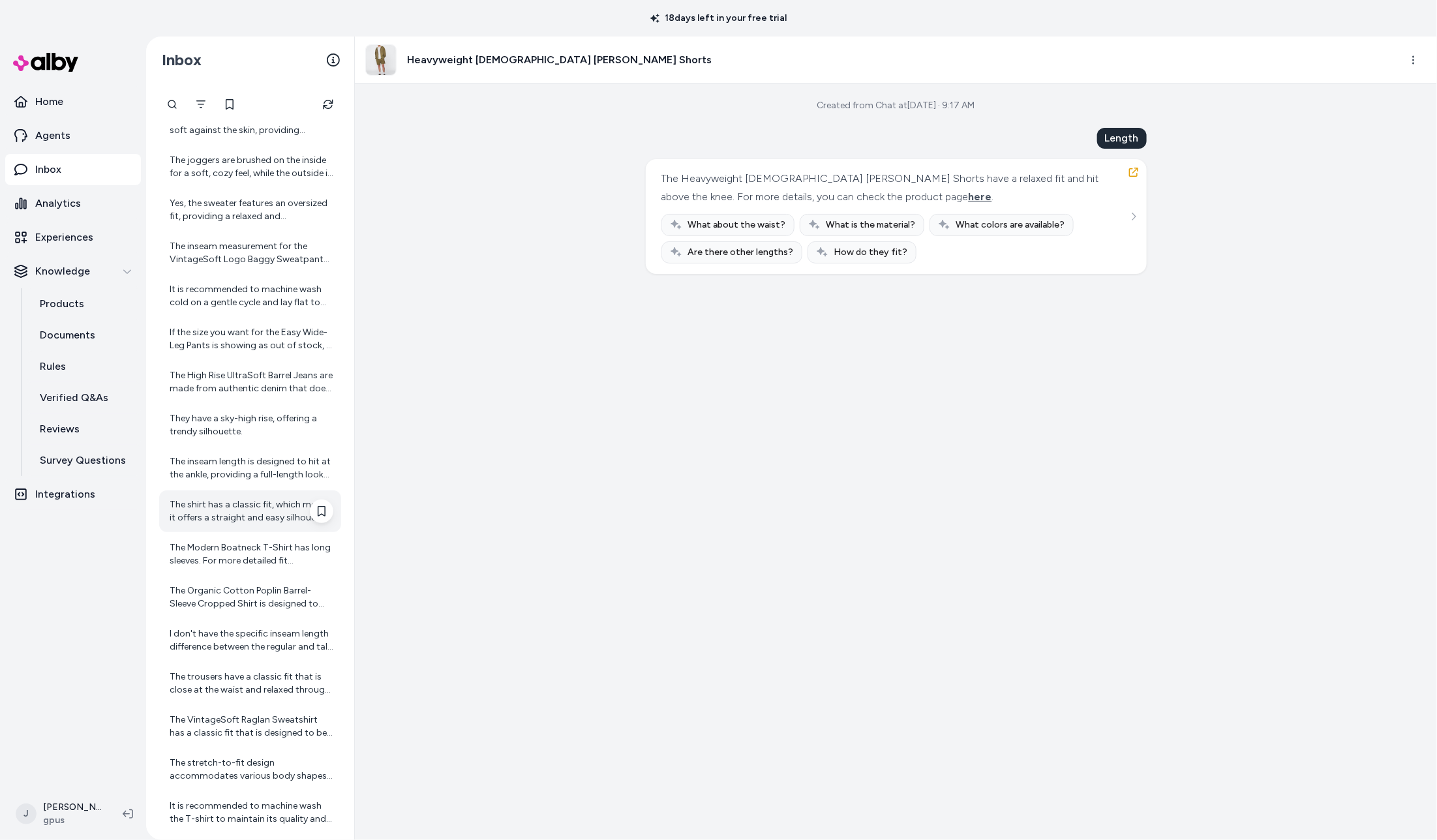
click at [244, 514] on div "The shirt has a classic fit, which means it offers a straight and easy silhouet…" at bounding box center [251, 511] width 164 height 26
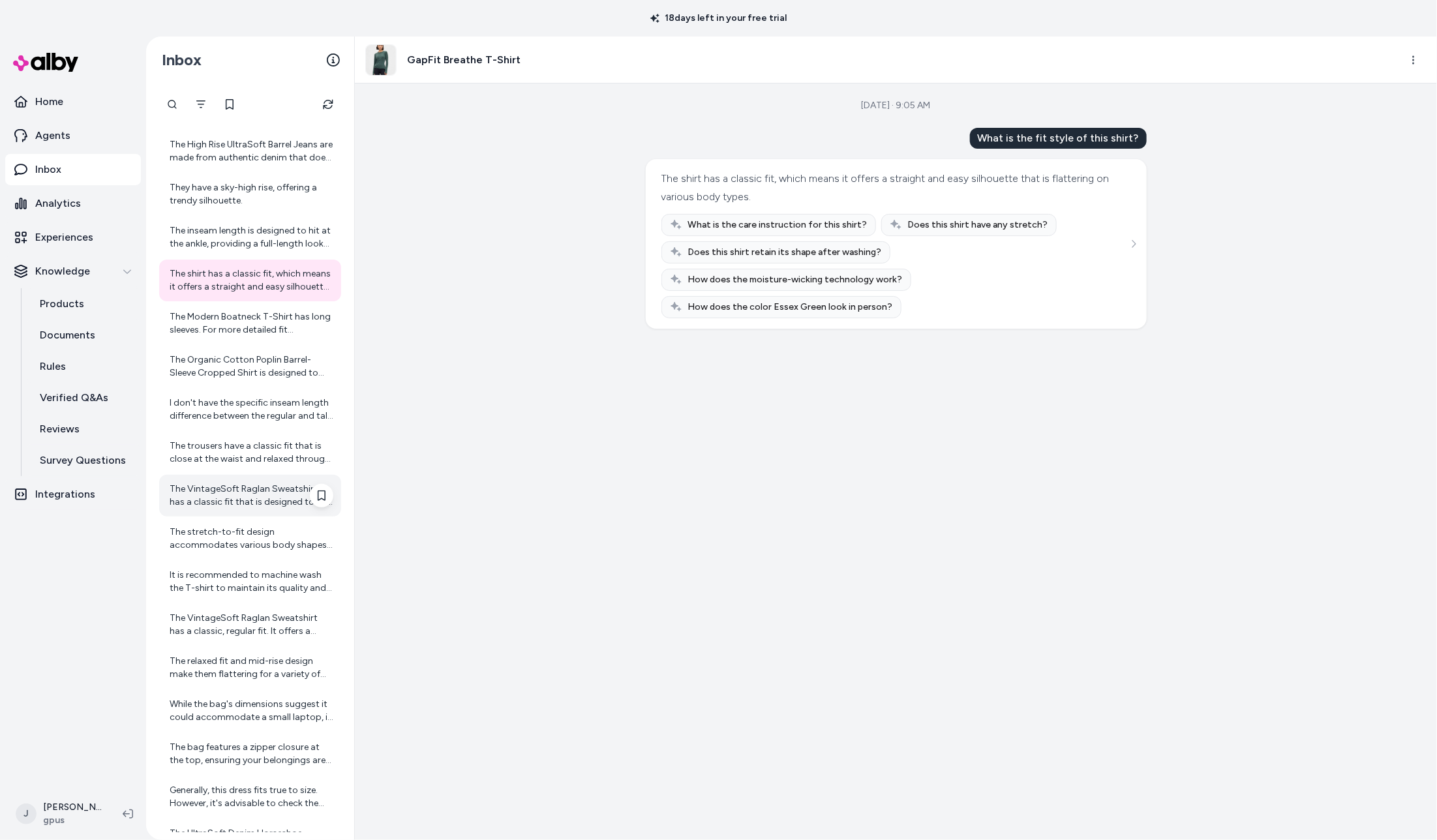
scroll to position [5139, 0]
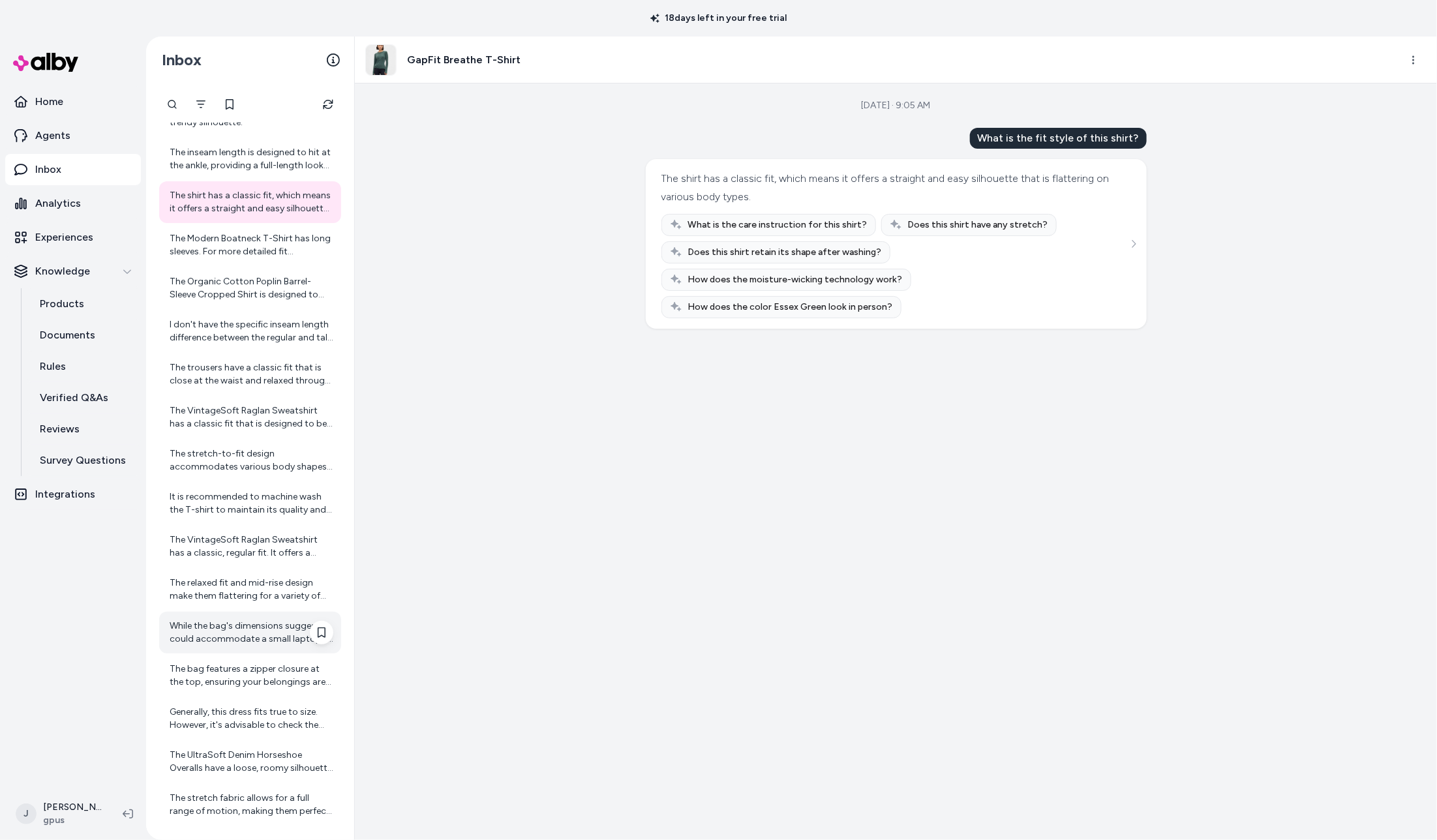
click at [222, 627] on div "While the bag's dimensions suggest it could accommodate a small laptop, it is p…" at bounding box center [251, 633] width 164 height 26
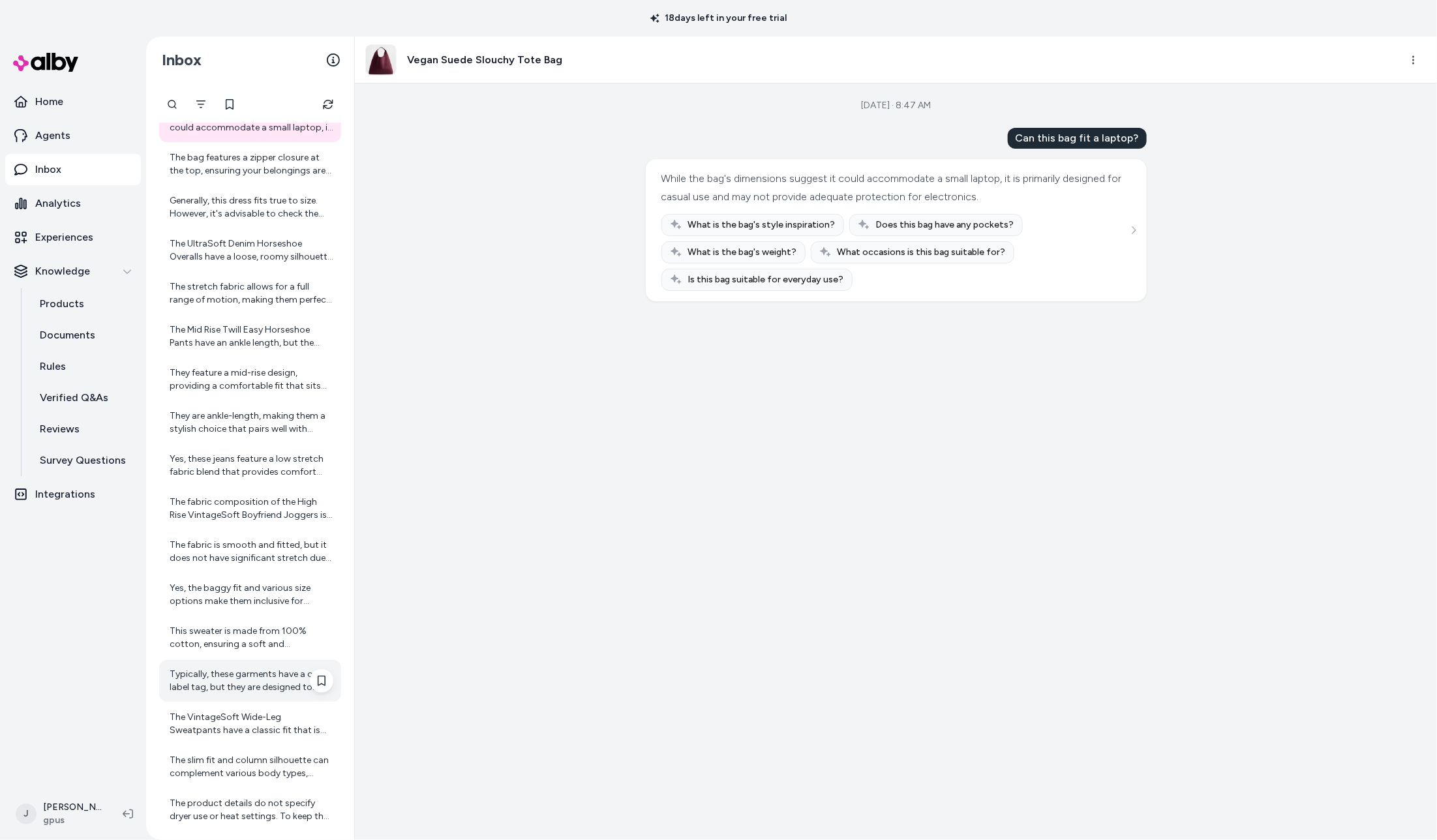
scroll to position [5687, 0]
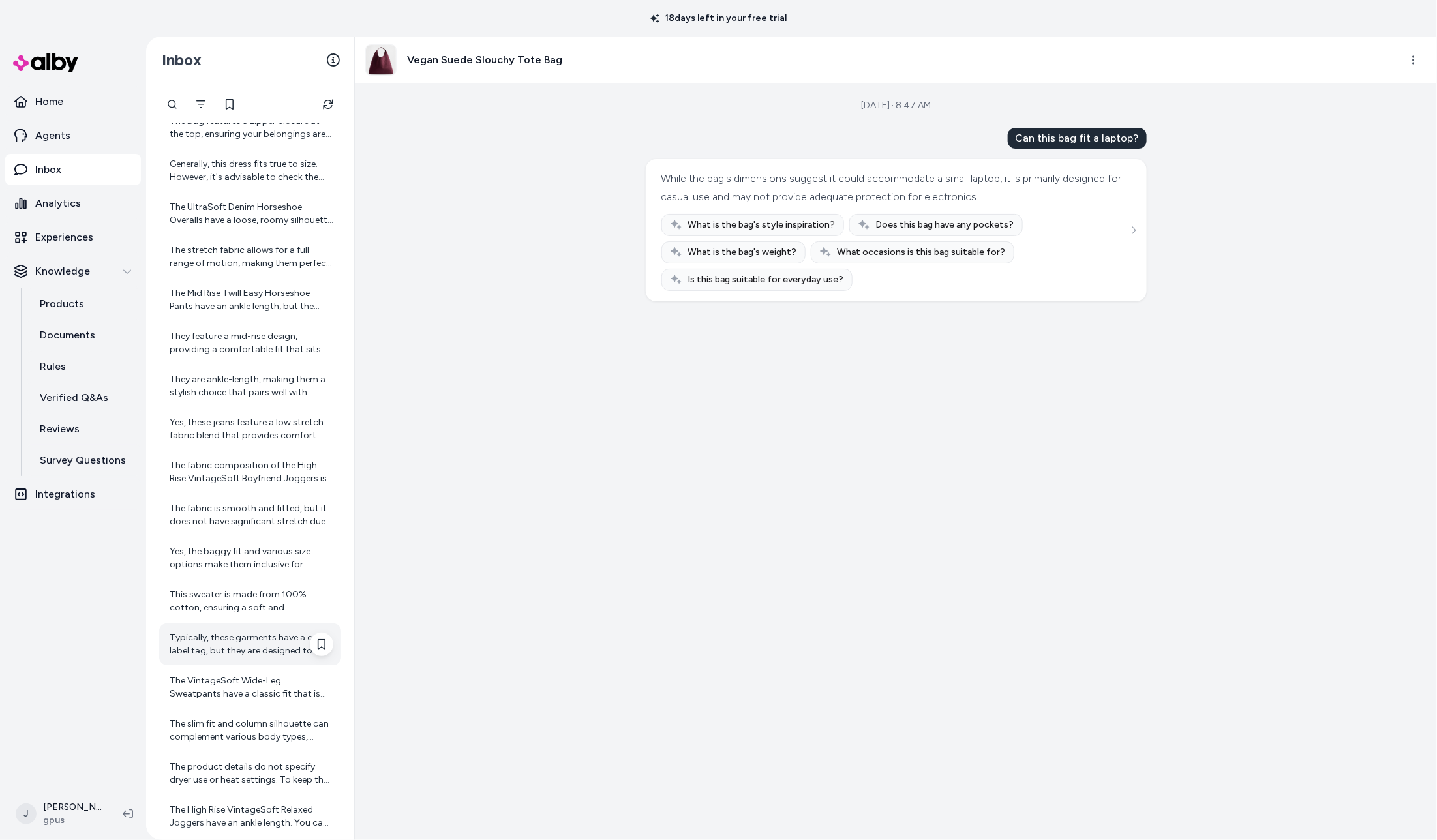
click at [219, 627] on div "Typically, these garments have a care label tag, but they are designed to minim…" at bounding box center [250, 645] width 182 height 42
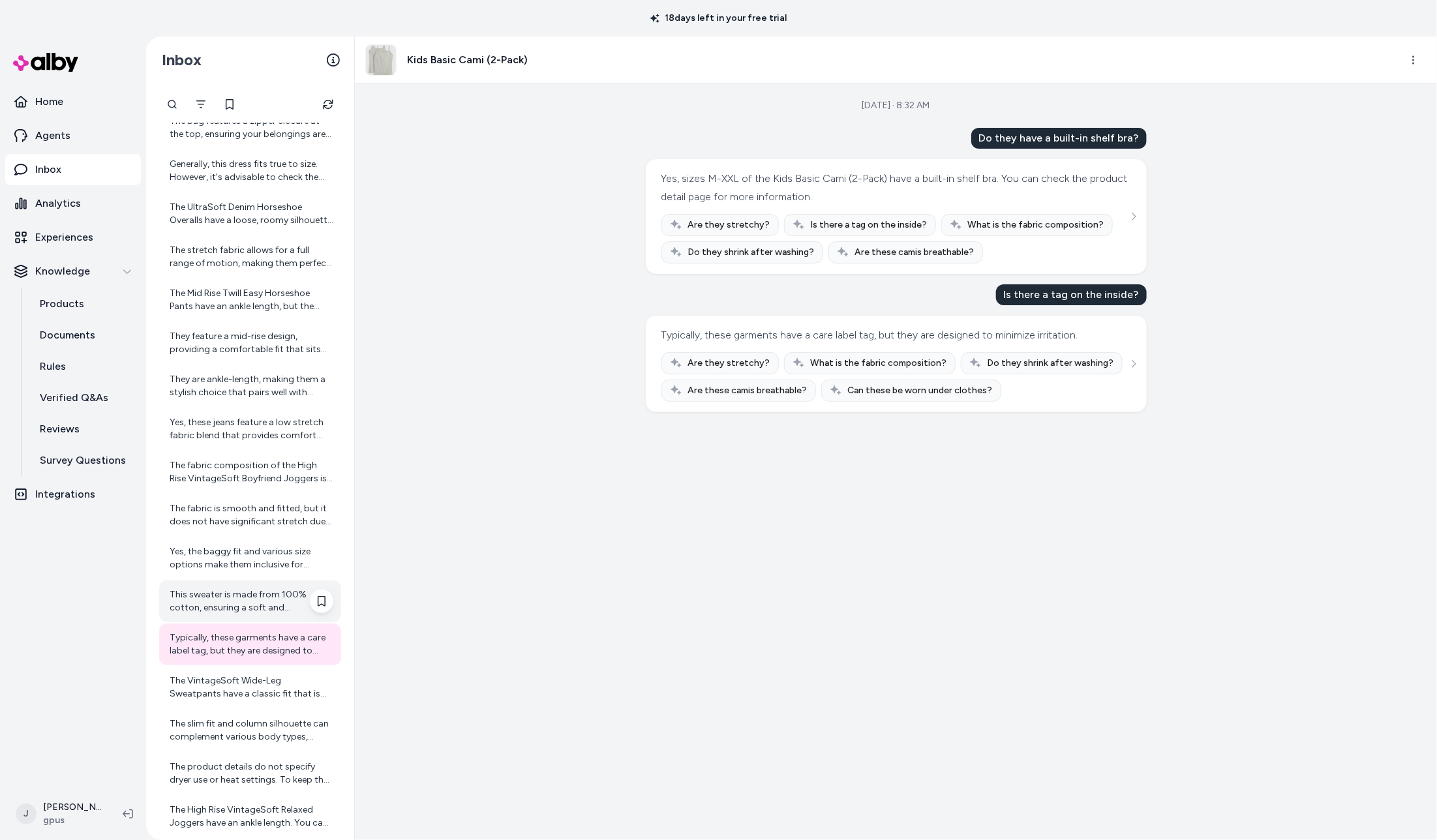
click at [221, 601] on div "This sweater is made from 100% cotton, ensuring a soft and comfortable feel for…" at bounding box center [251, 601] width 164 height 26
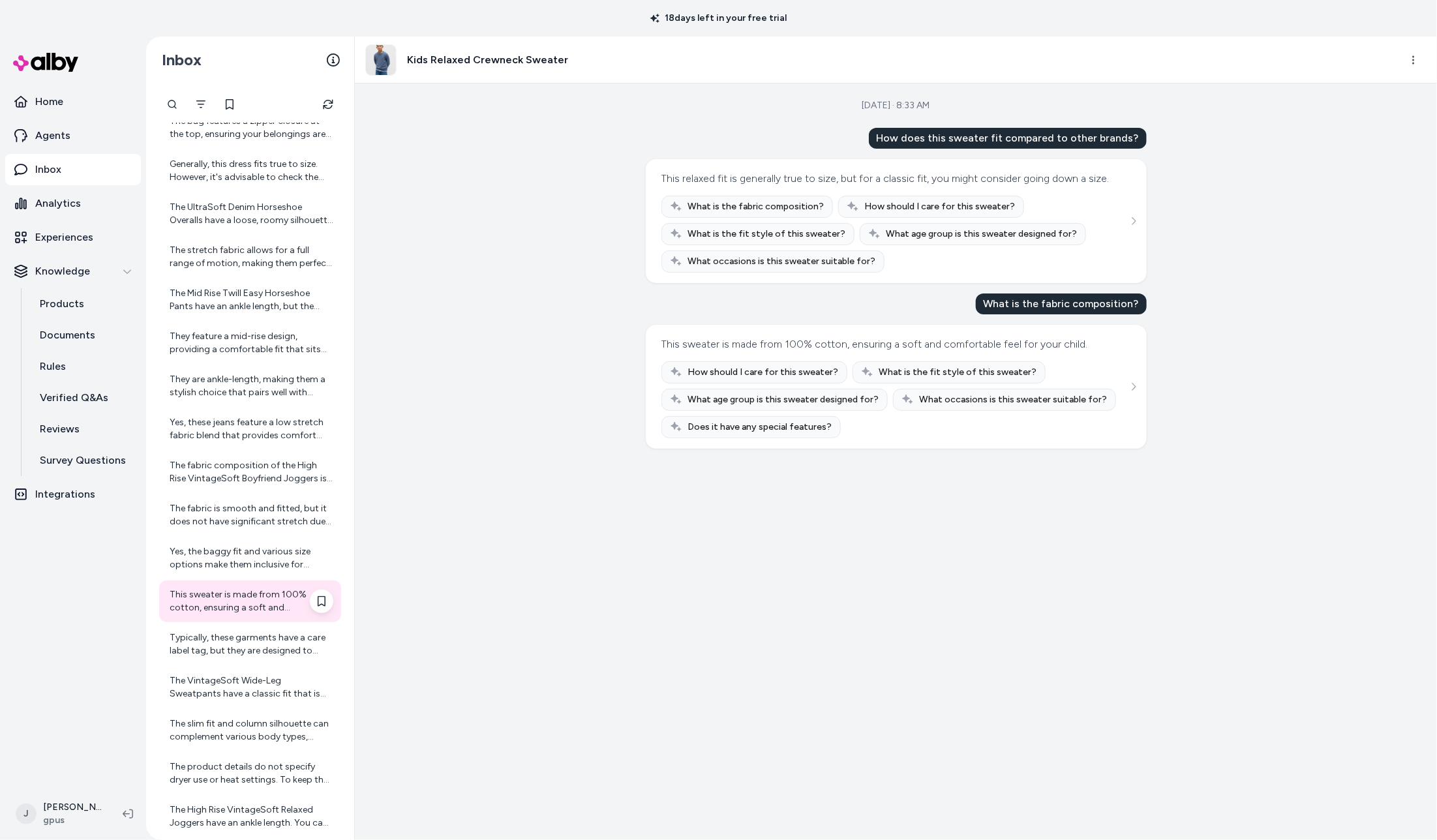
scroll to position [5785, 0]
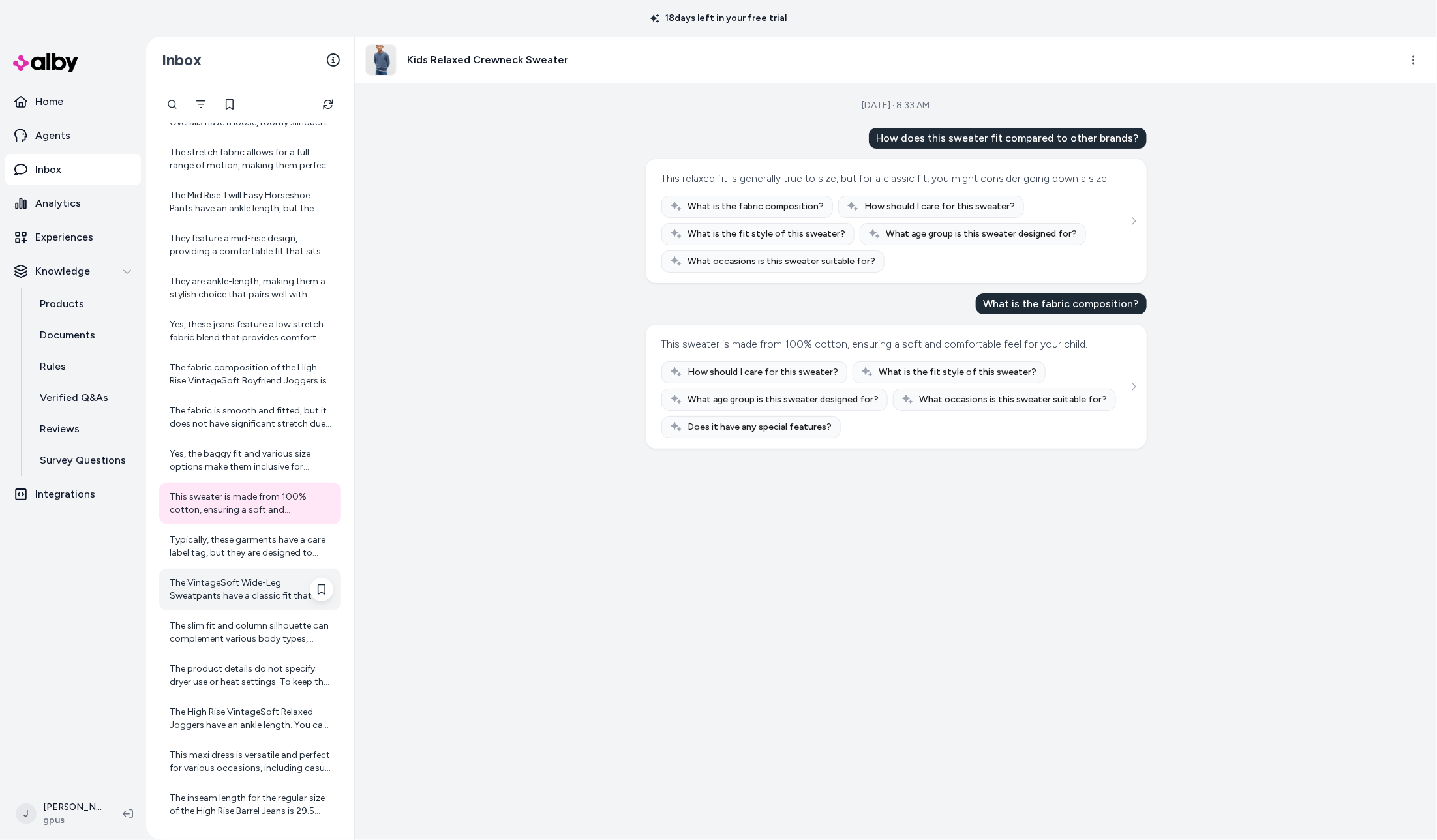
click at [213, 601] on div "The VintageSoft Wide-Leg Sweatpants have a classic fit that is relaxed through …" at bounding box center [250, 590] width 182 height 42
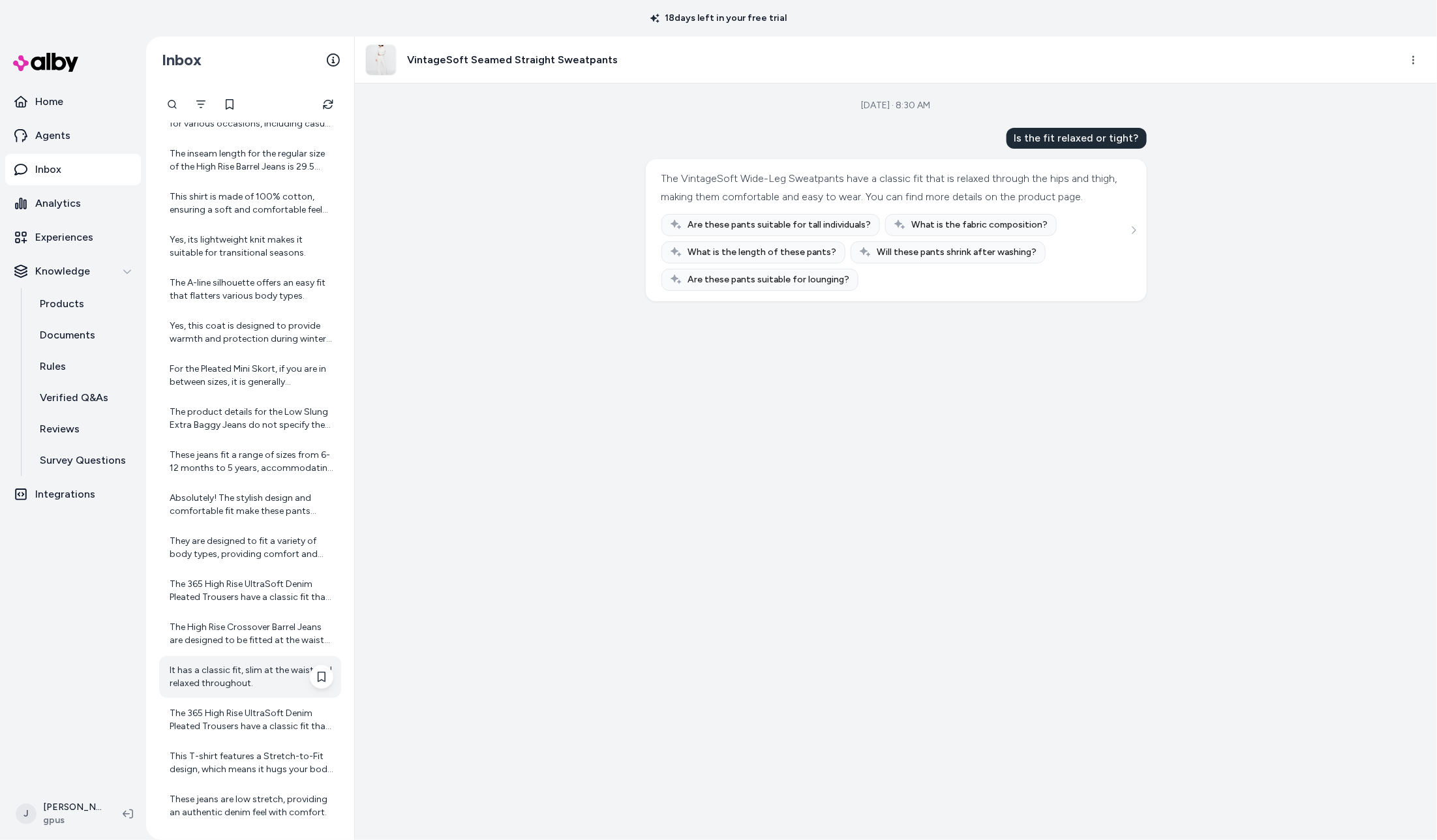
click at [211, 683] on div "It has a classic fit, slim at the waist and relaxed throughout." at bounding box center [251, 677] width 164 height 26
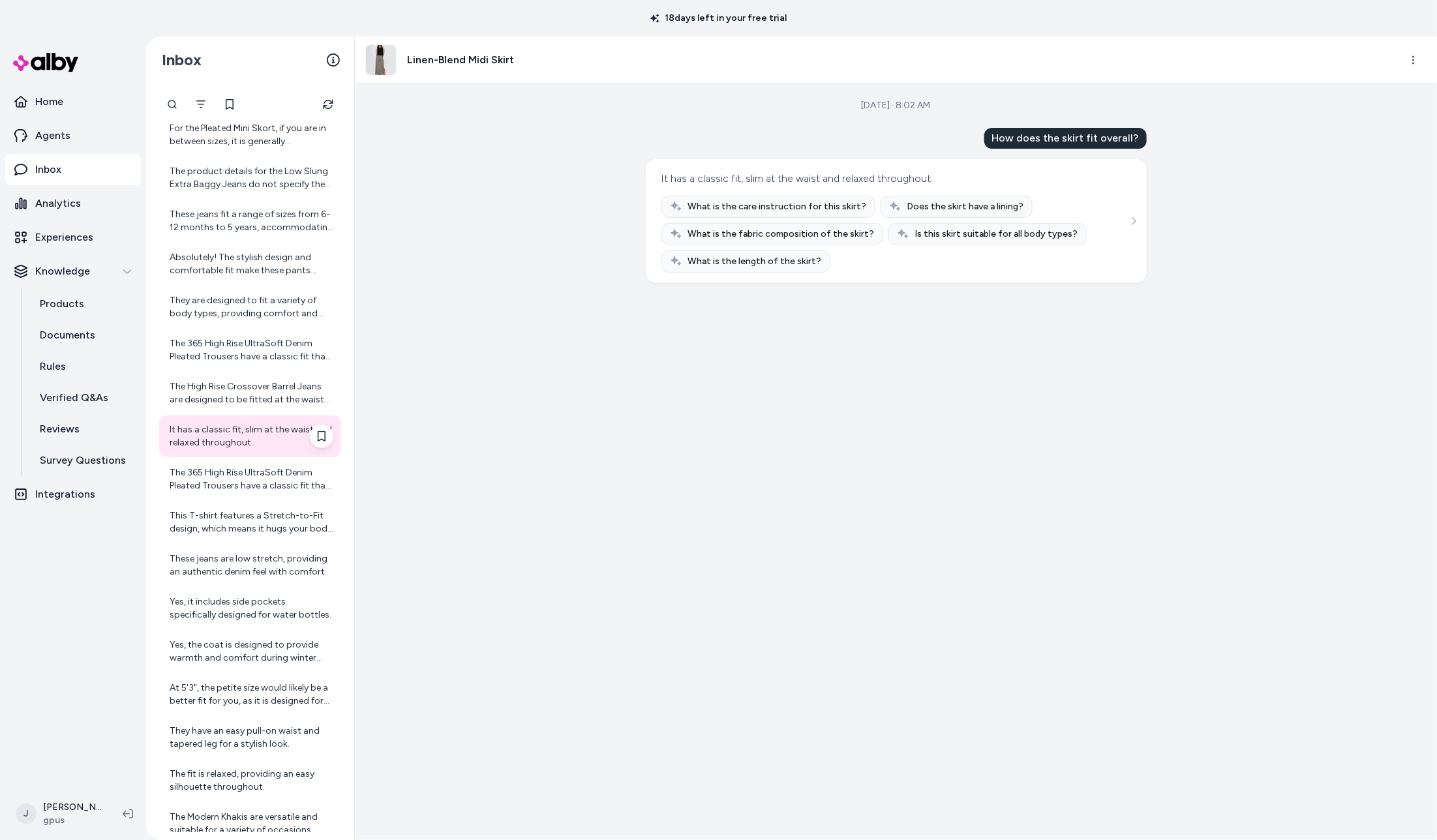
scroll to position [6745, 0]
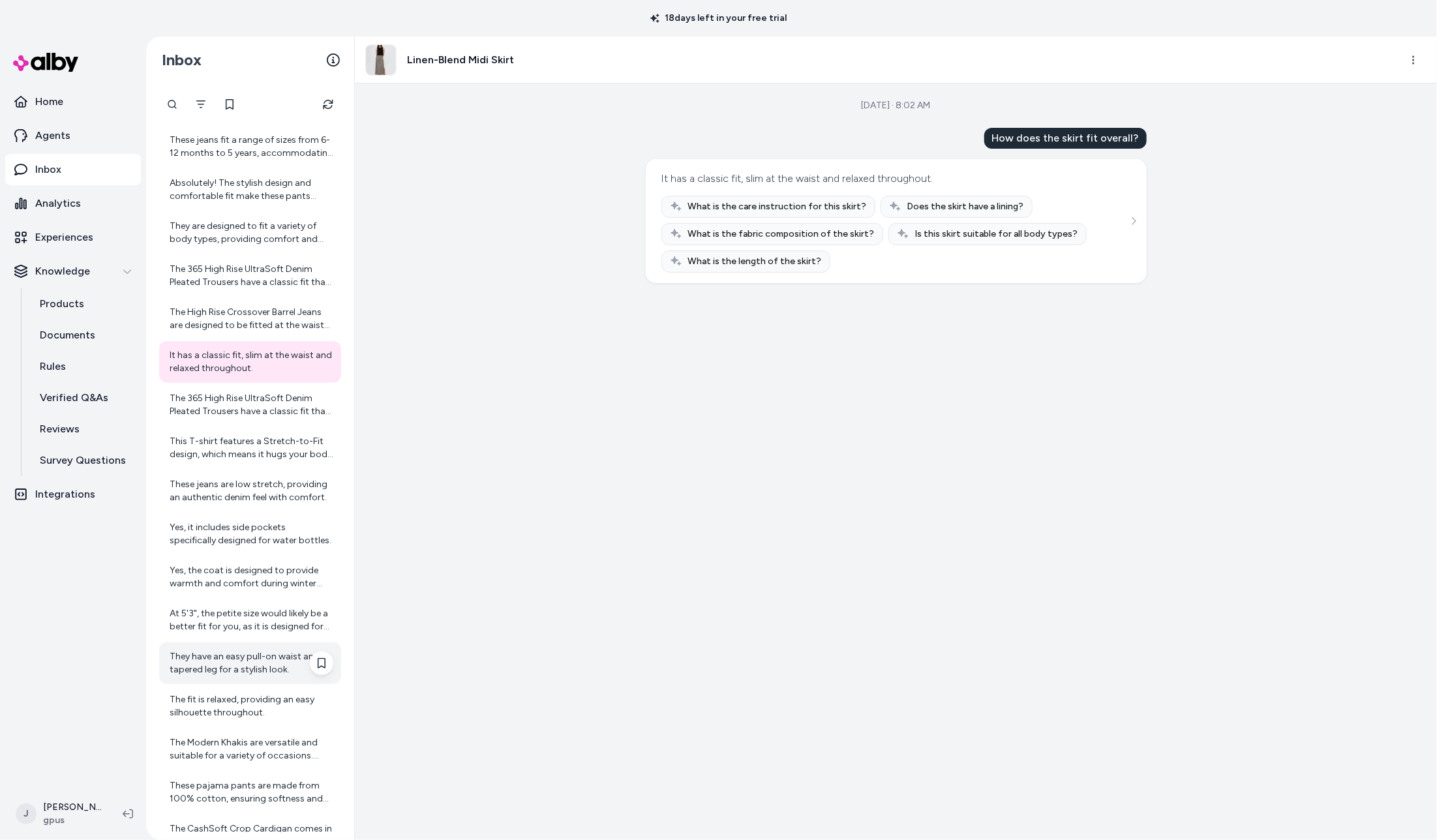
click at [211, 679] on div "They have an easy pull-on waist and tapered leg for a stylish look." at bounding box center [250, 663] width 182 height 42
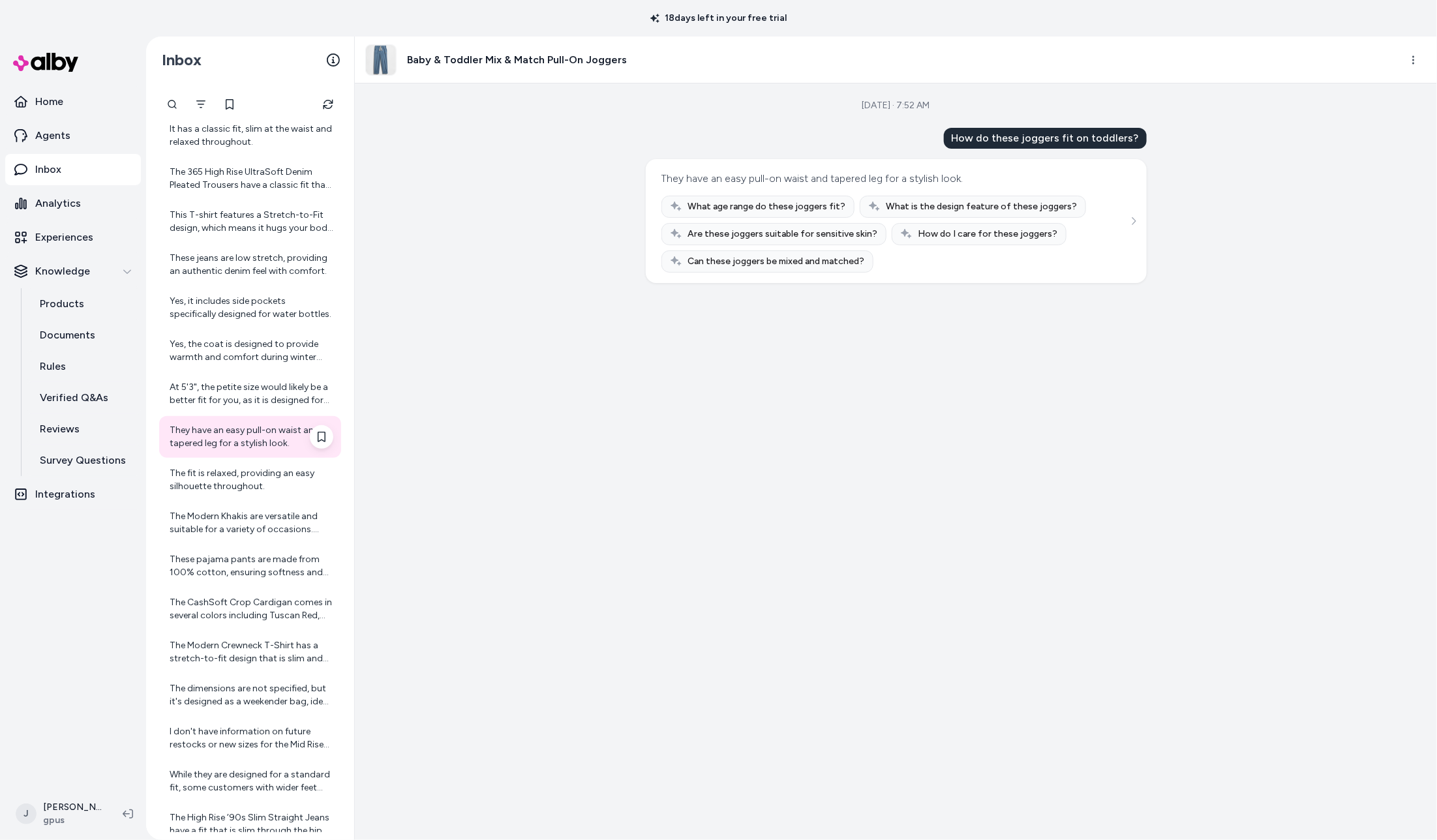
scroll to position [7076, 0]
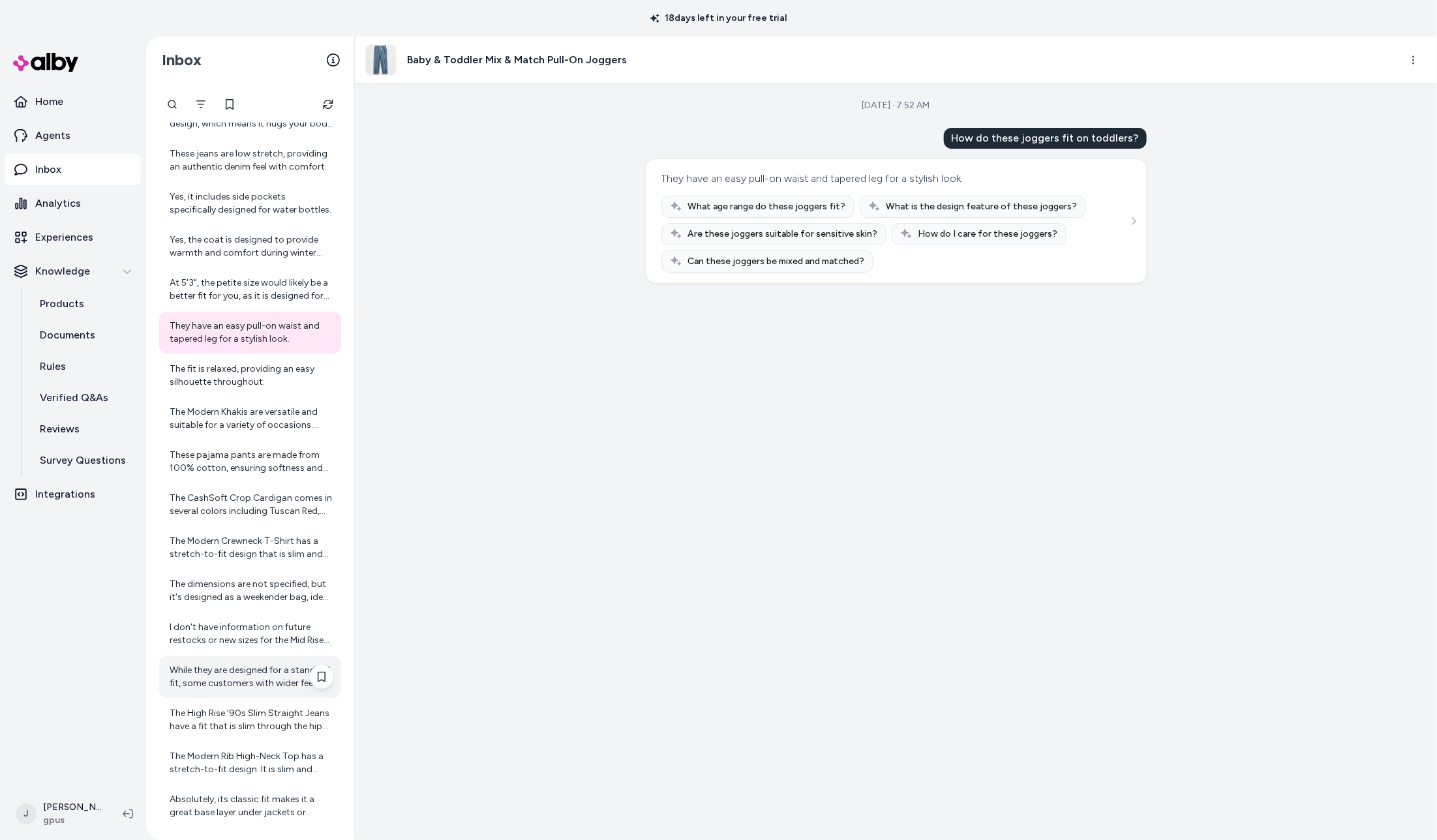
click at [211, 675] on div "While they are designed for a standard fit, some customers with wider feet may …" at bounding box center [251, 677] width 164 height 26
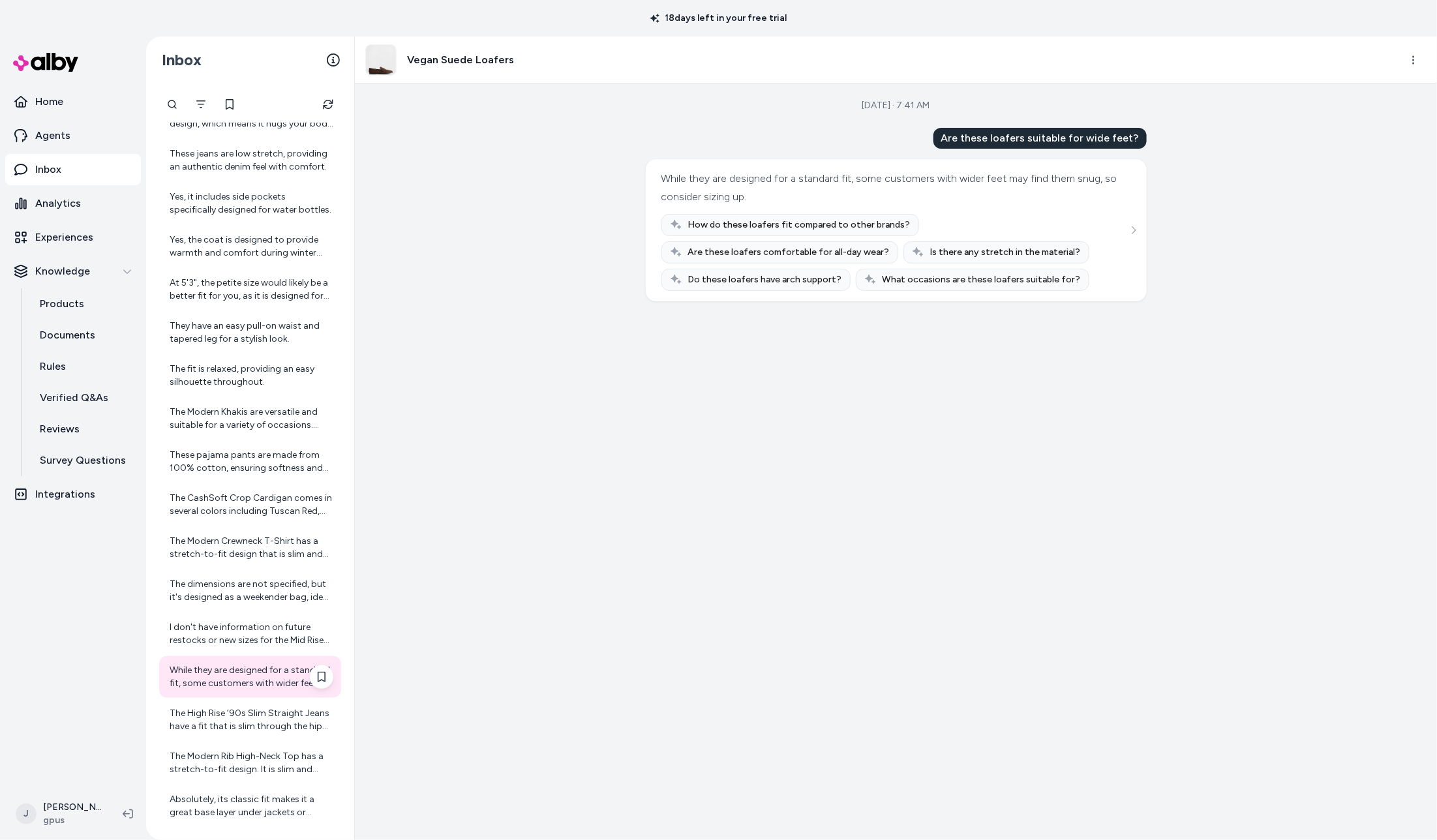
scroll to position [7721, 0]
click at [206, 674] on div "These jeans are made from authentic denim that does not have stretch. They are …" at bounding box center [251, 677] width 164 height 26
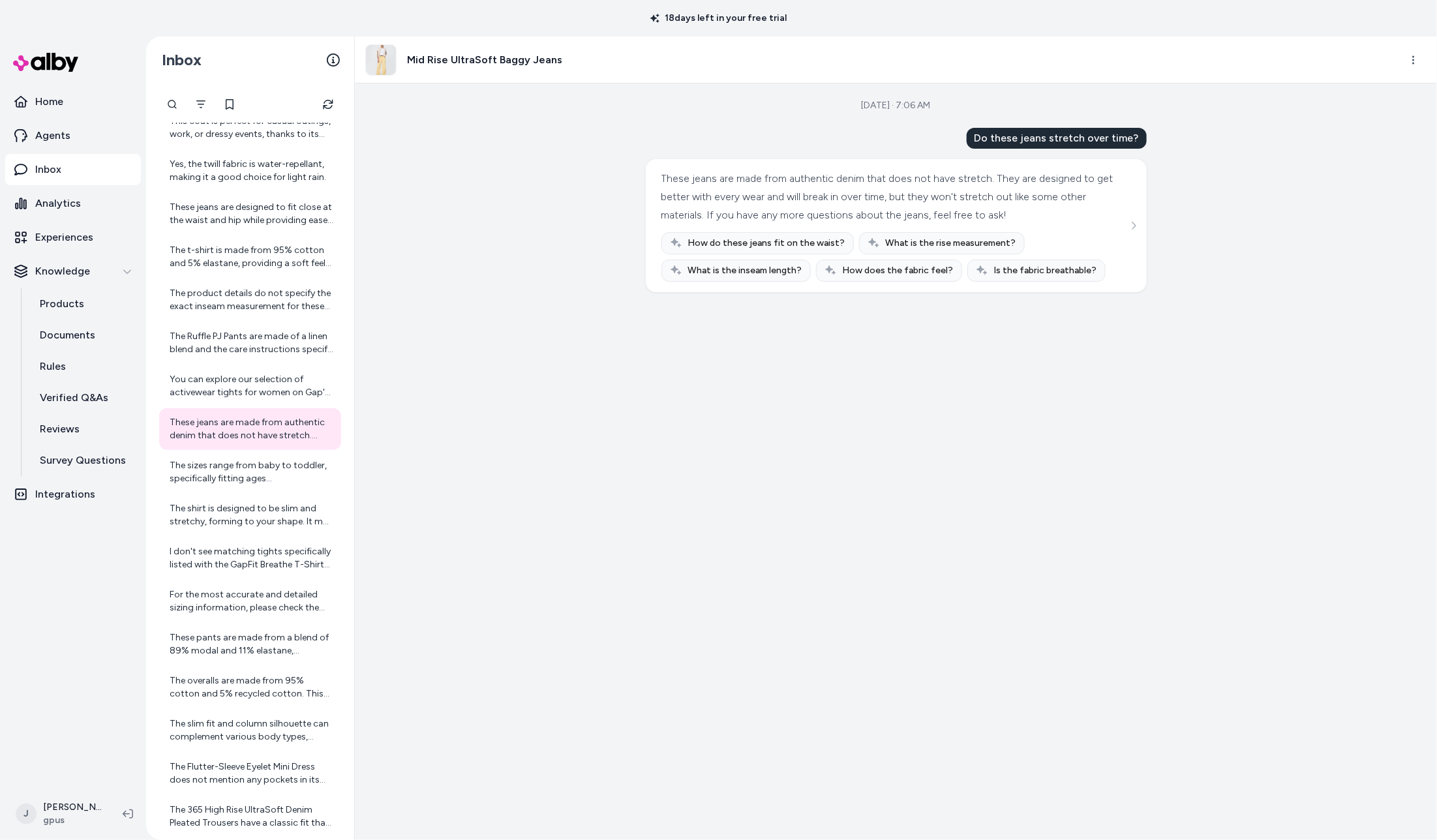
scroll to position [8367, 0]
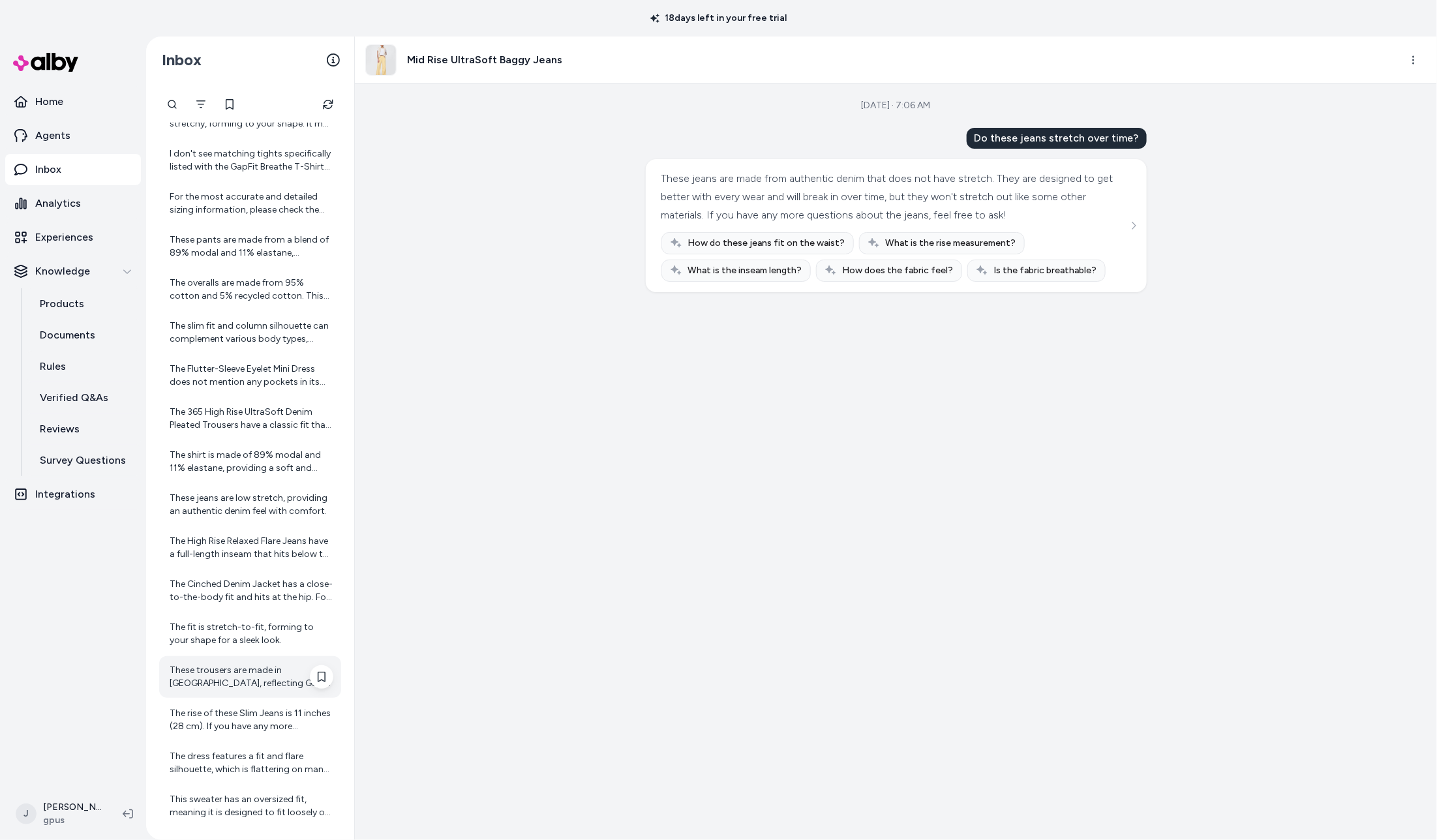
click at [204, 669] on div "These trousers are made in Vietnam, reflecting Gap's global manufacturing prese…" at bounding box center [251, 677] width 164 height 26
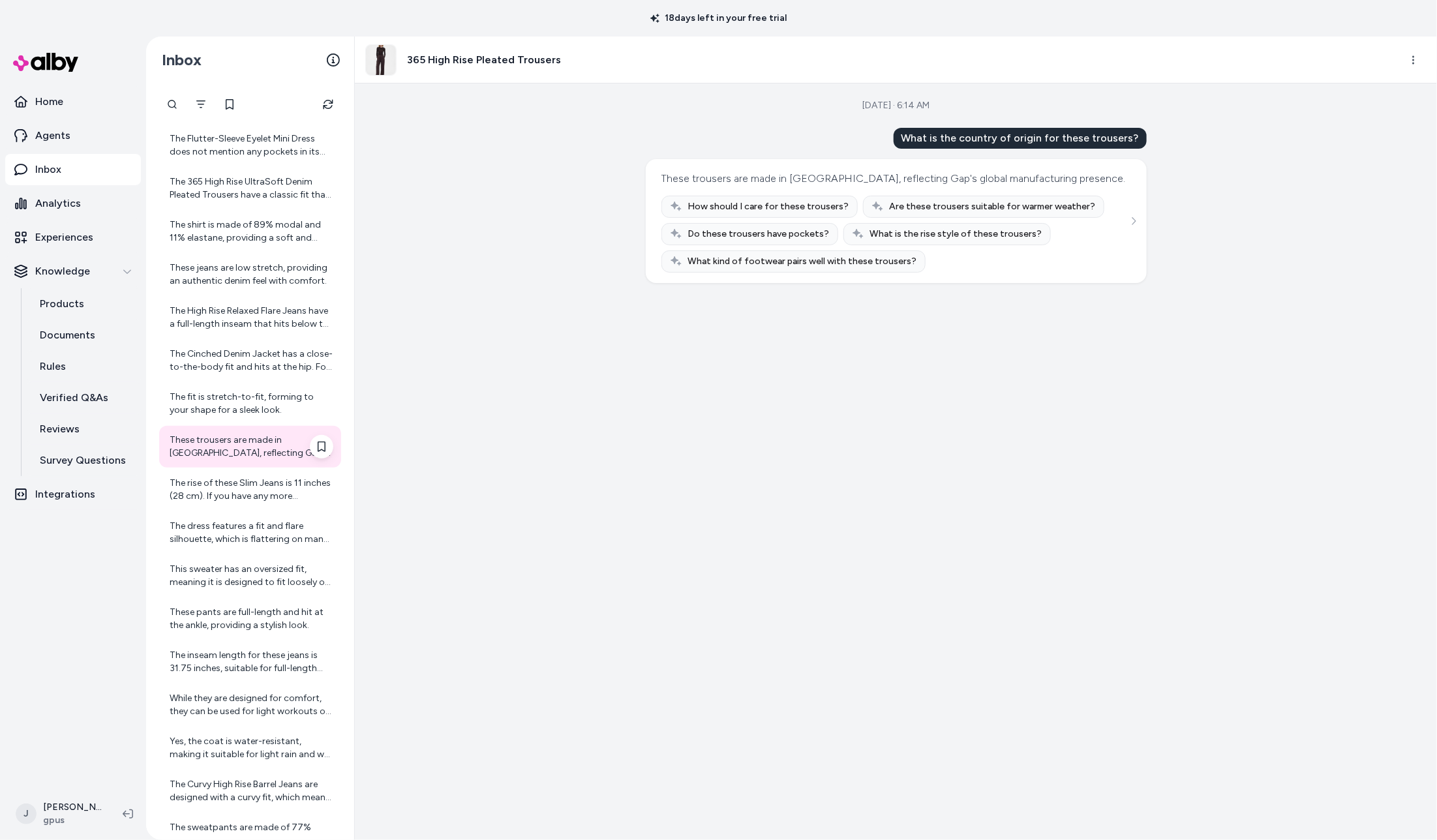
scroll to position [8631, 0]
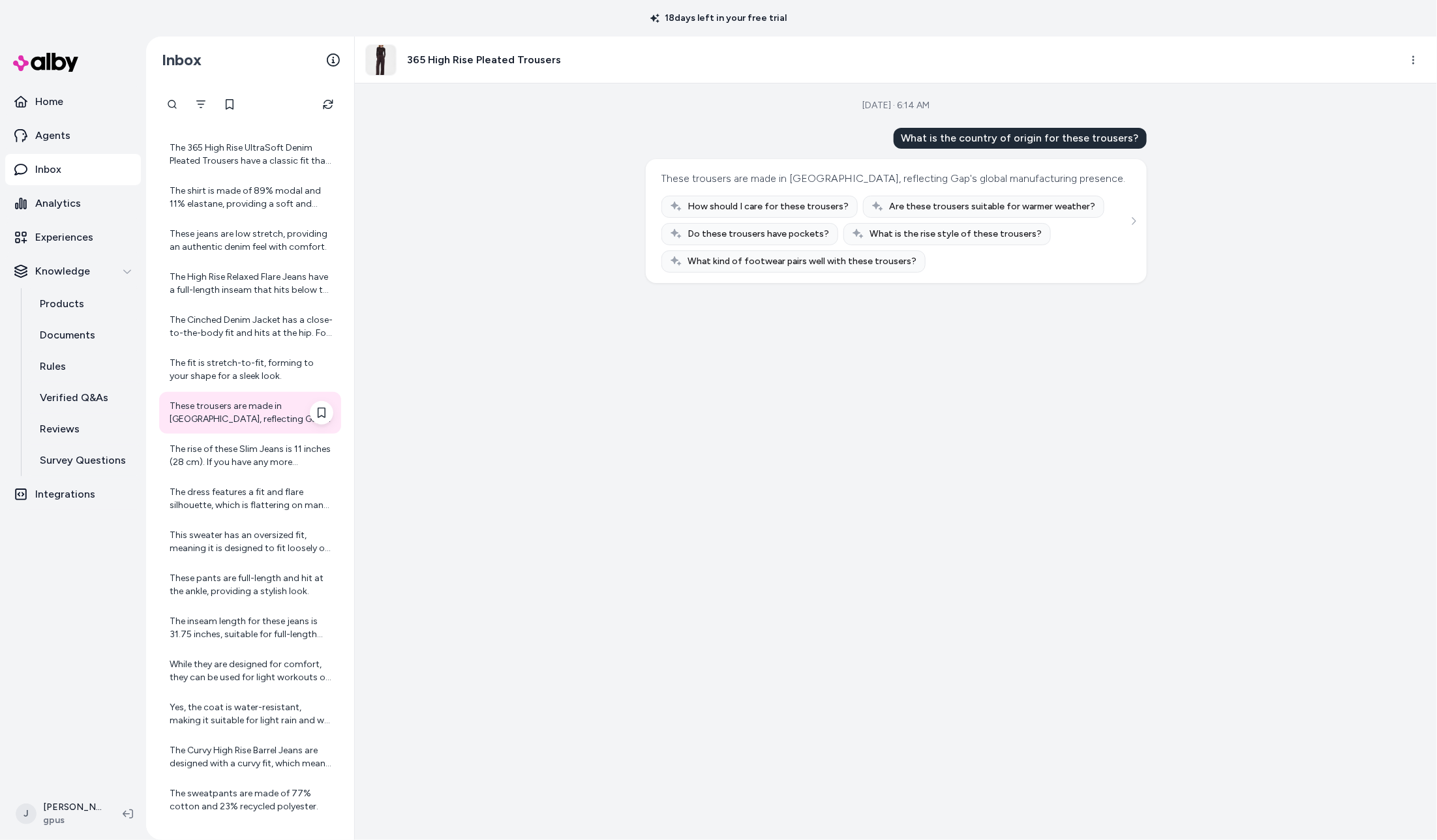
click at [204, 669] on div "While they are designed for comfort, they can be used for light workouts or cas…" at bounding box center [251, 672] width 164 height 26
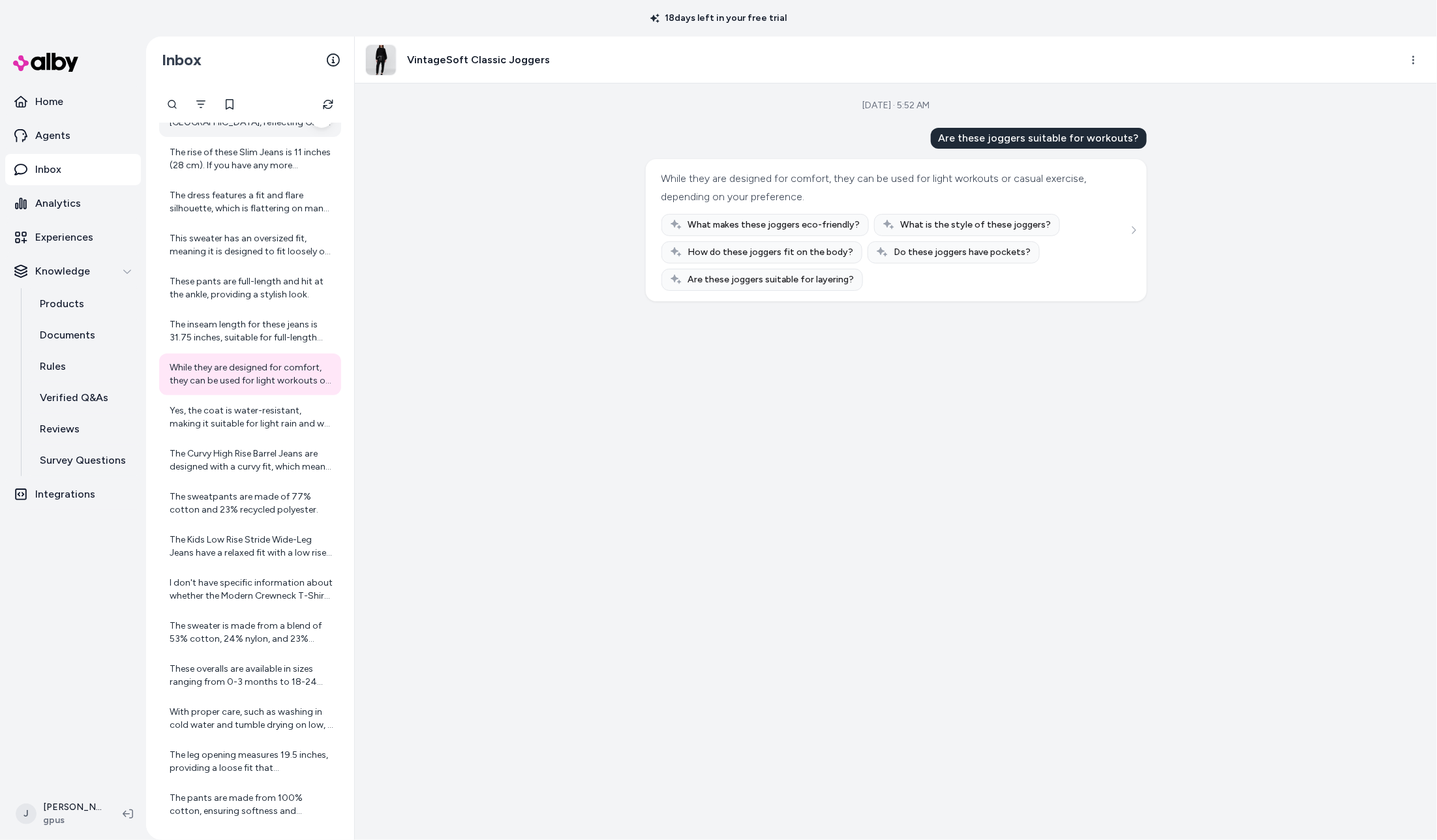
scroll to position [9013, 0]
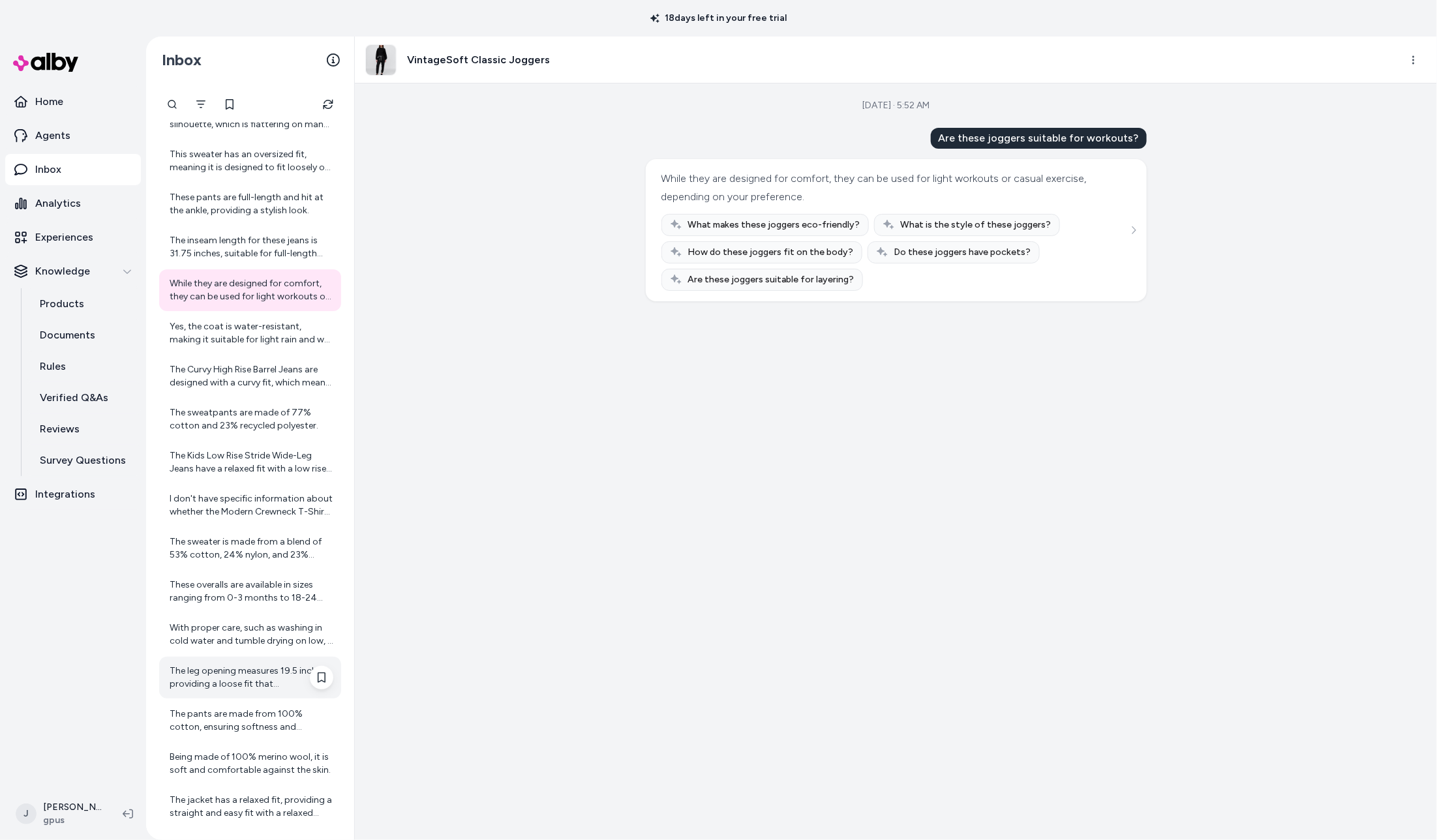
click at [204, 669] on div "The leg opening measures 19.5 inches, providing a loose fit that complements th…" at bounding box center [251, 678] width 164 height 26
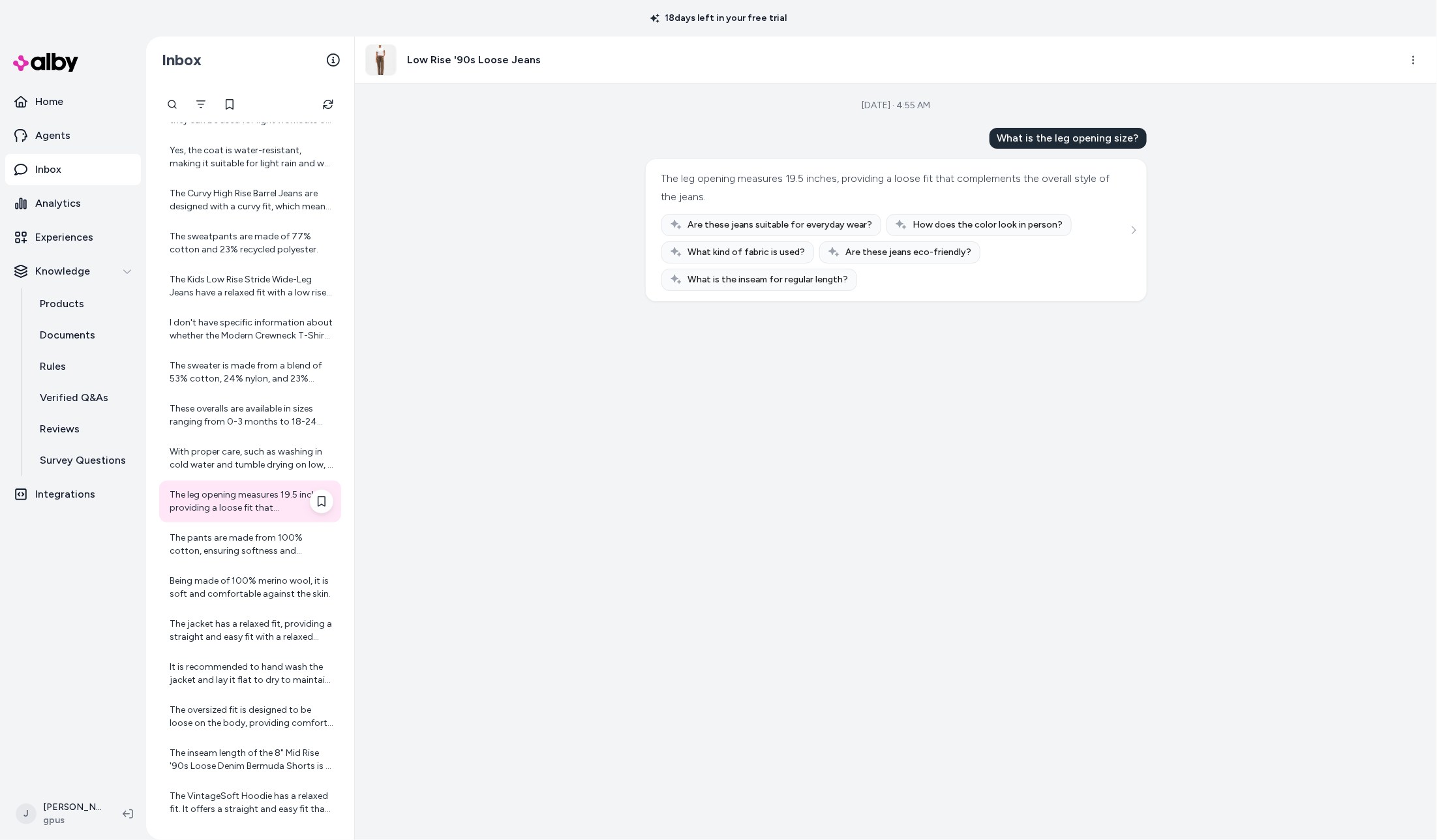
scroll to position [9293, 0]
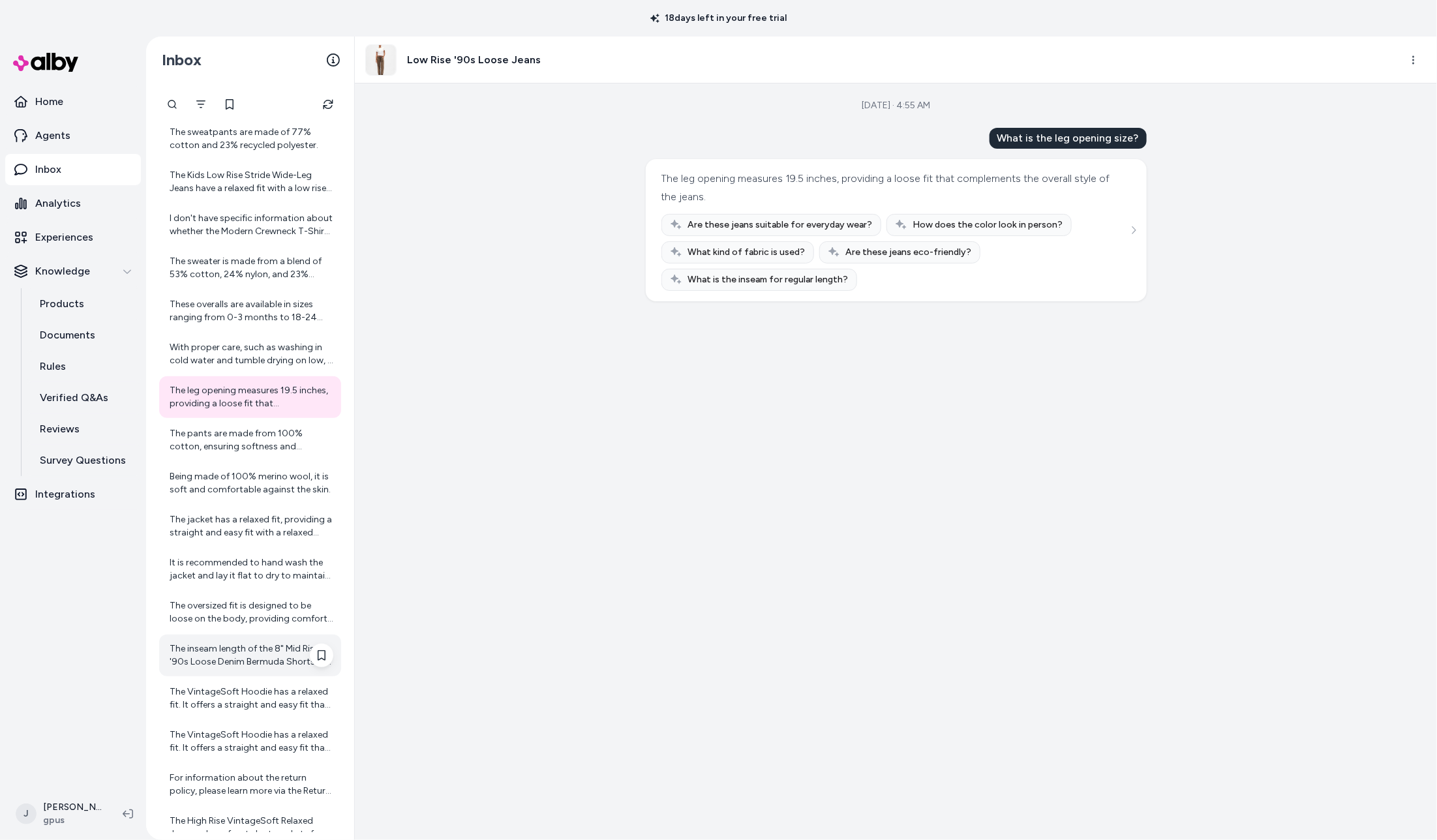
click at [204, 669] on div "The inseam length of the 8" Mid Rise '90s Loose Denim Bermuda Shorts is 8 inche…" at bounding box center [250, 655] width 182 height 42
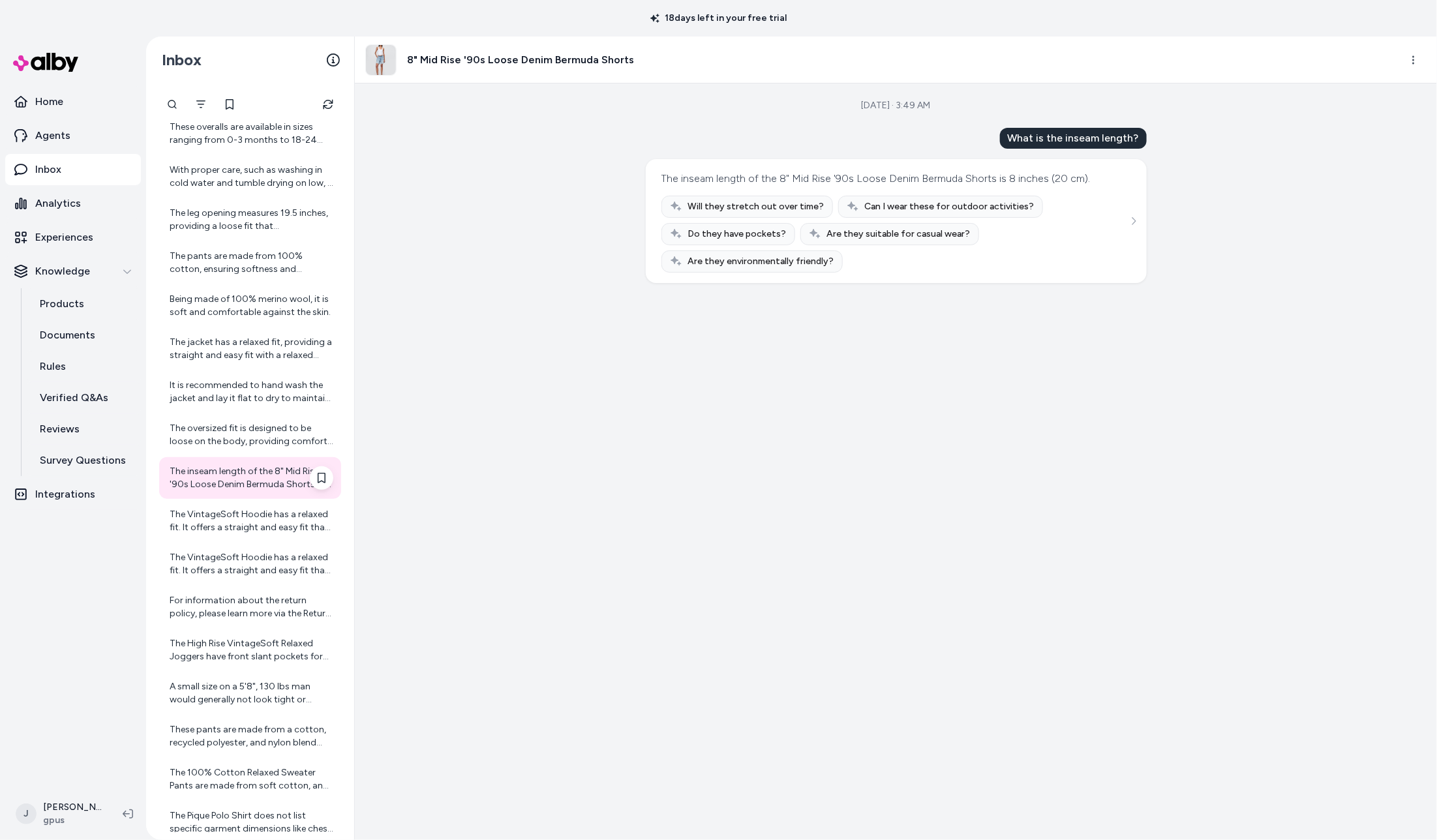
scroll to position [9658, 0]
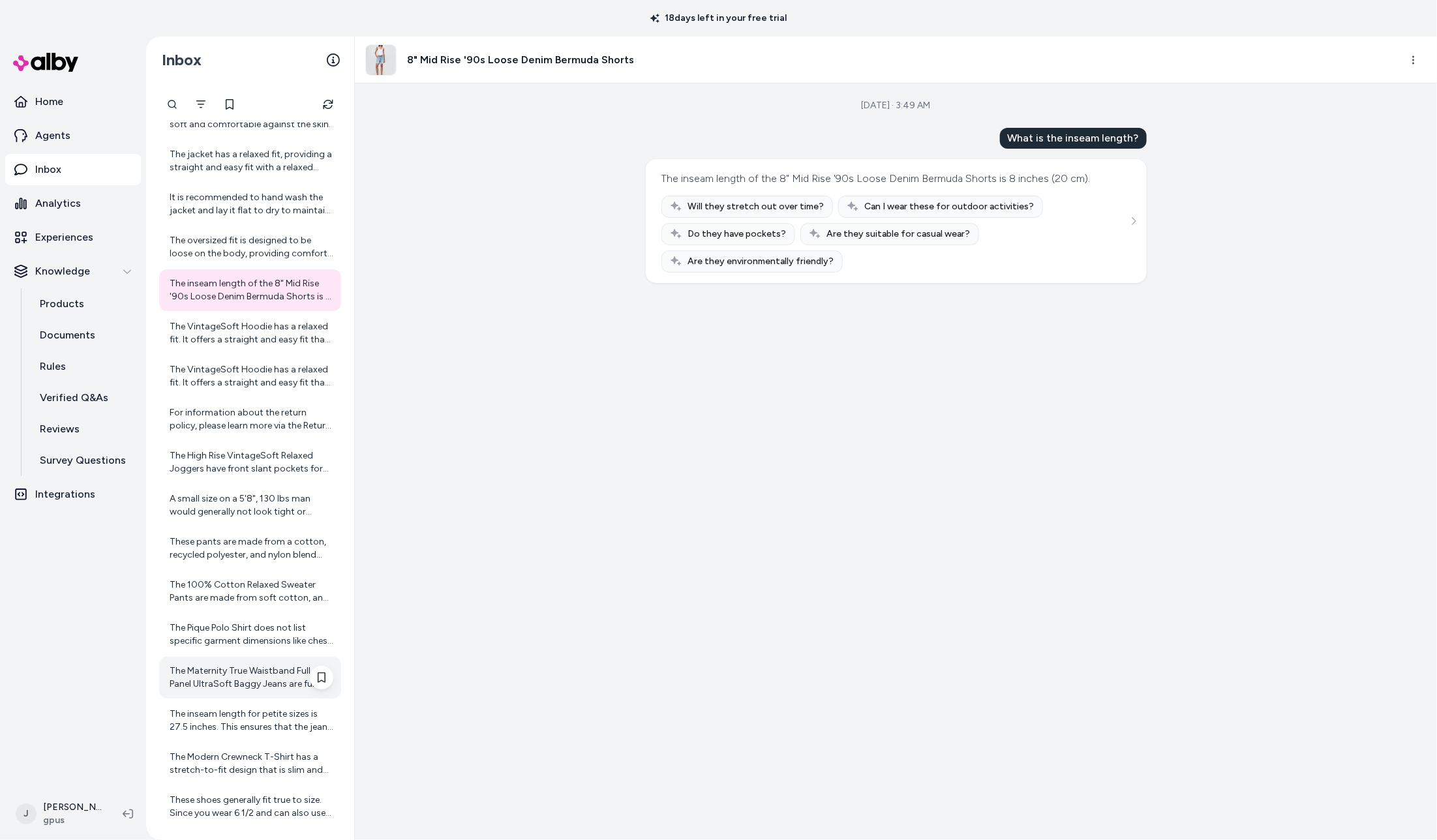
click at [203, 669] on div "The Maternity True Waistband Full Panel UltraSoft Baggy Jeans are full-length j…" at bounding box center [251, 678] width 164 height 26
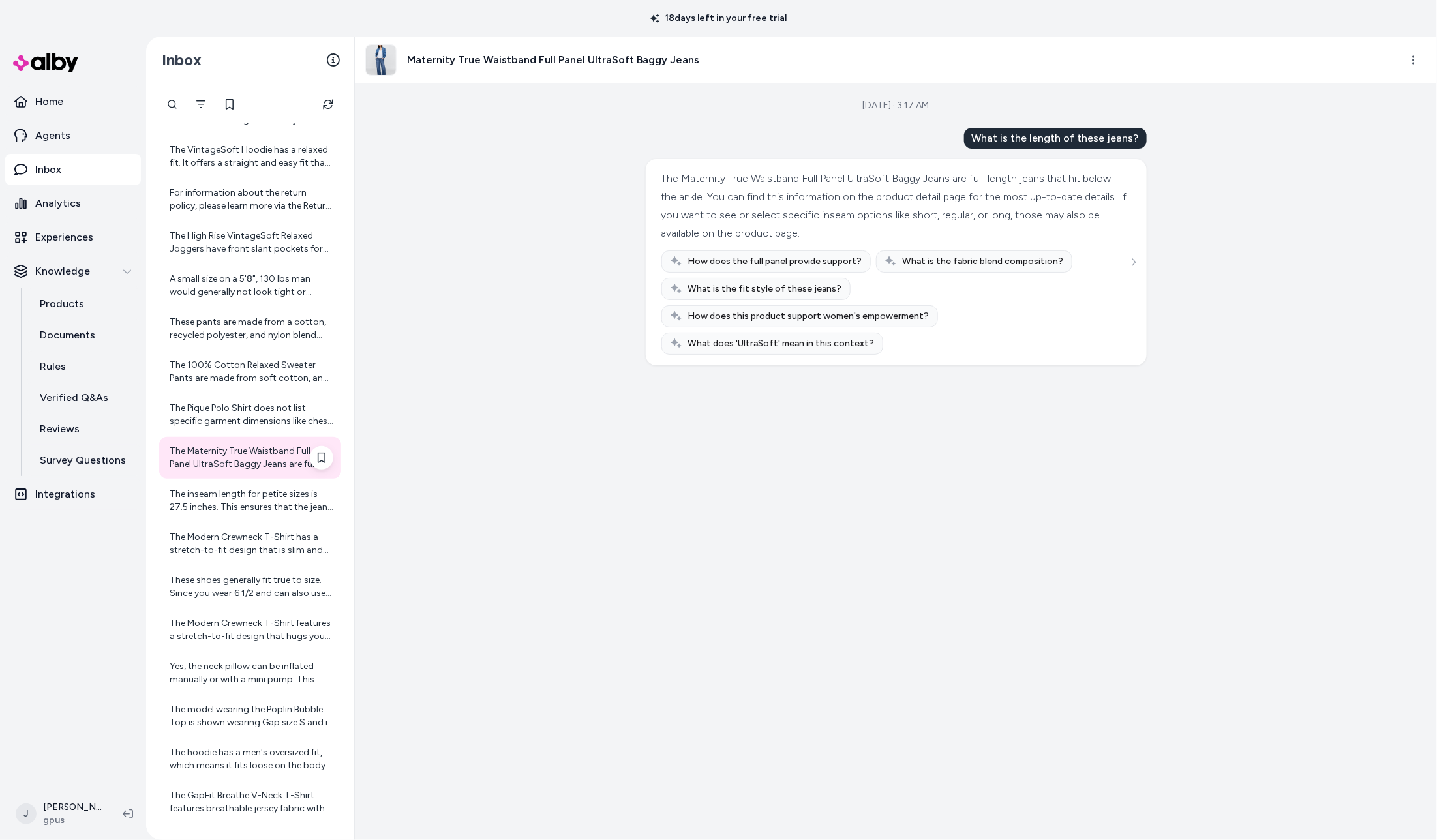
scroll to position [9891, 0]
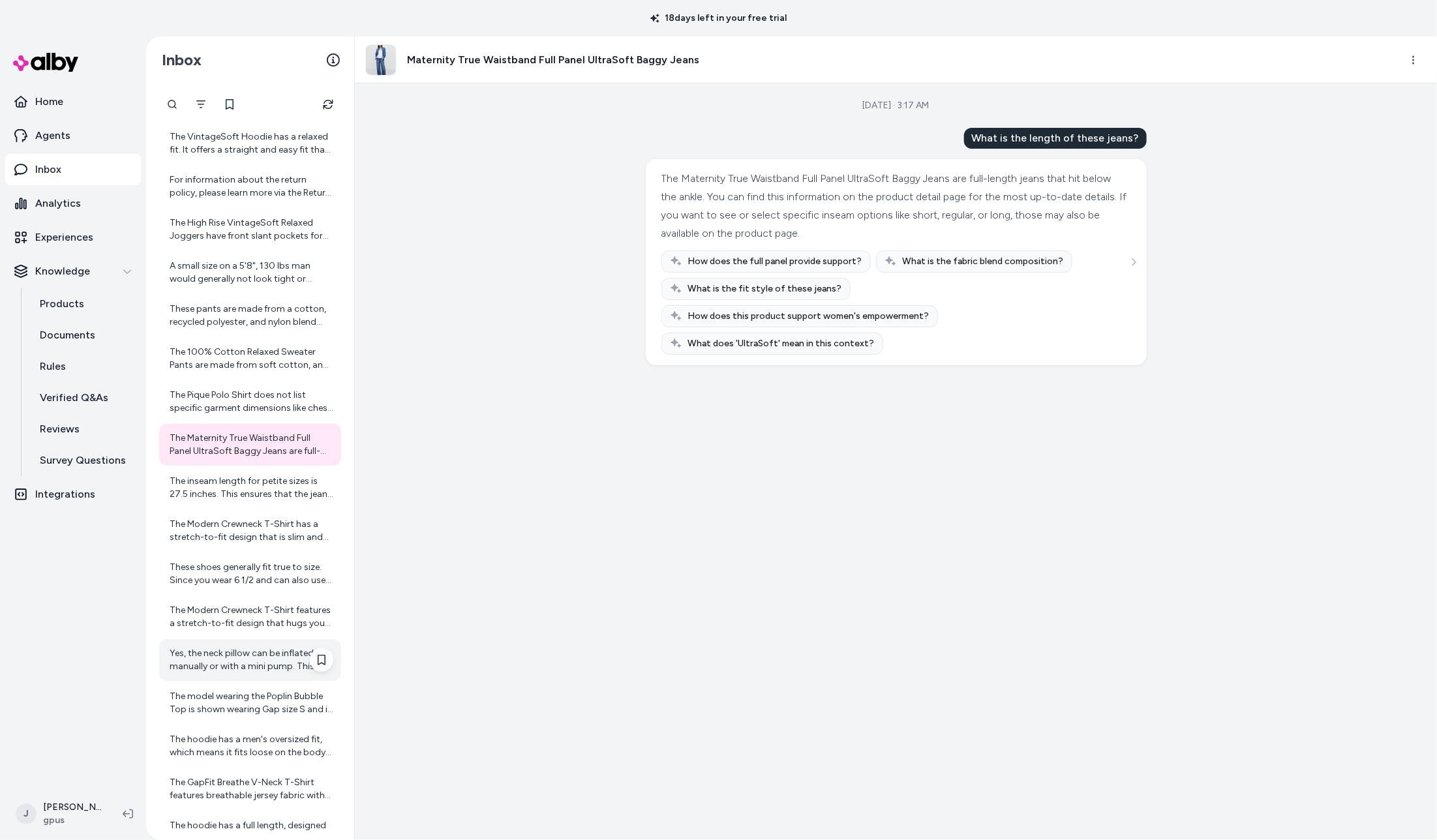
click at [203, 669] on div "Yes, the neck pillow can be inflated manually or with a mini pump. This feature…" at bounding box center [251, 660] width 164 height 26
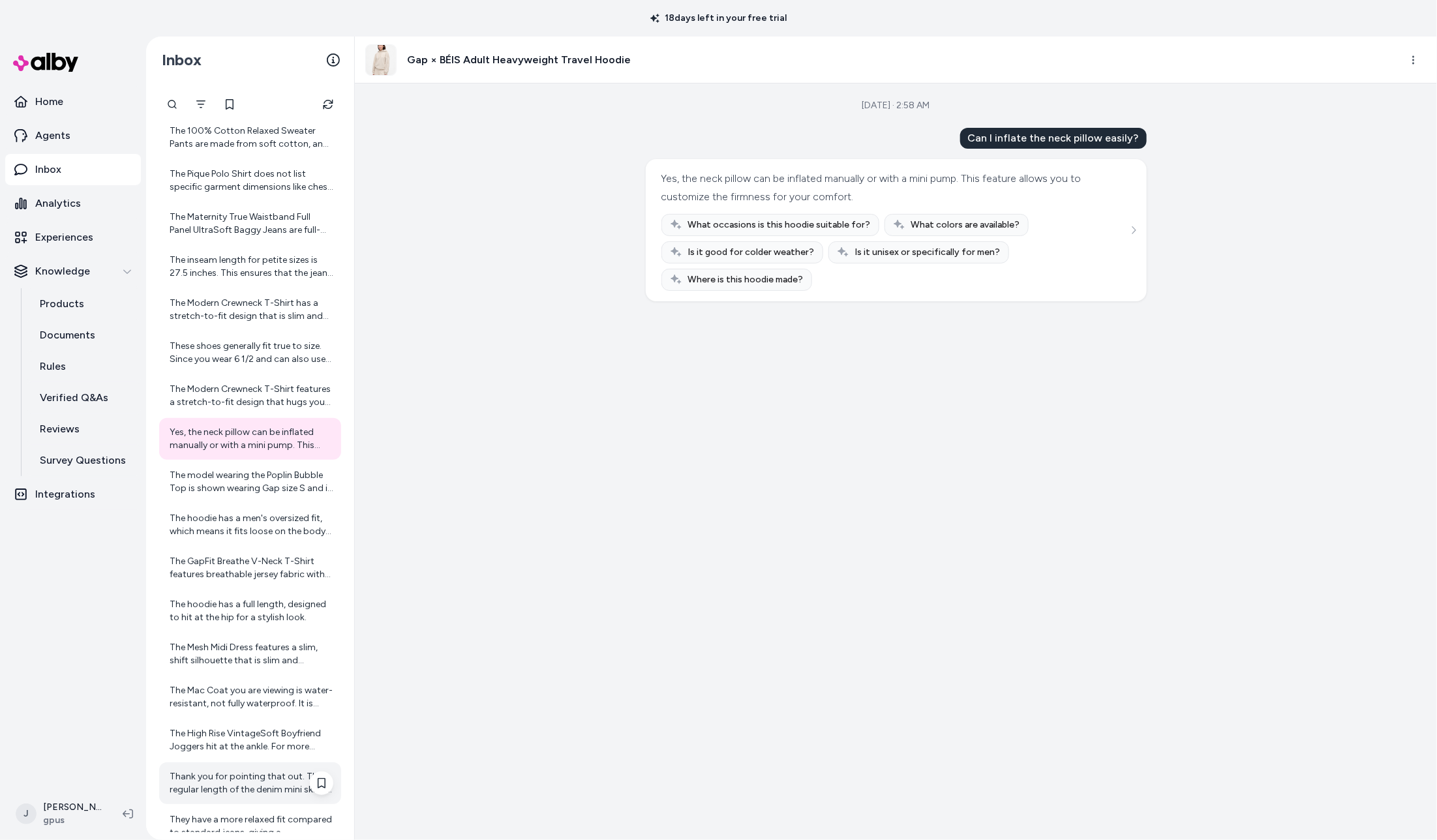
scroll to position [10304, 0]
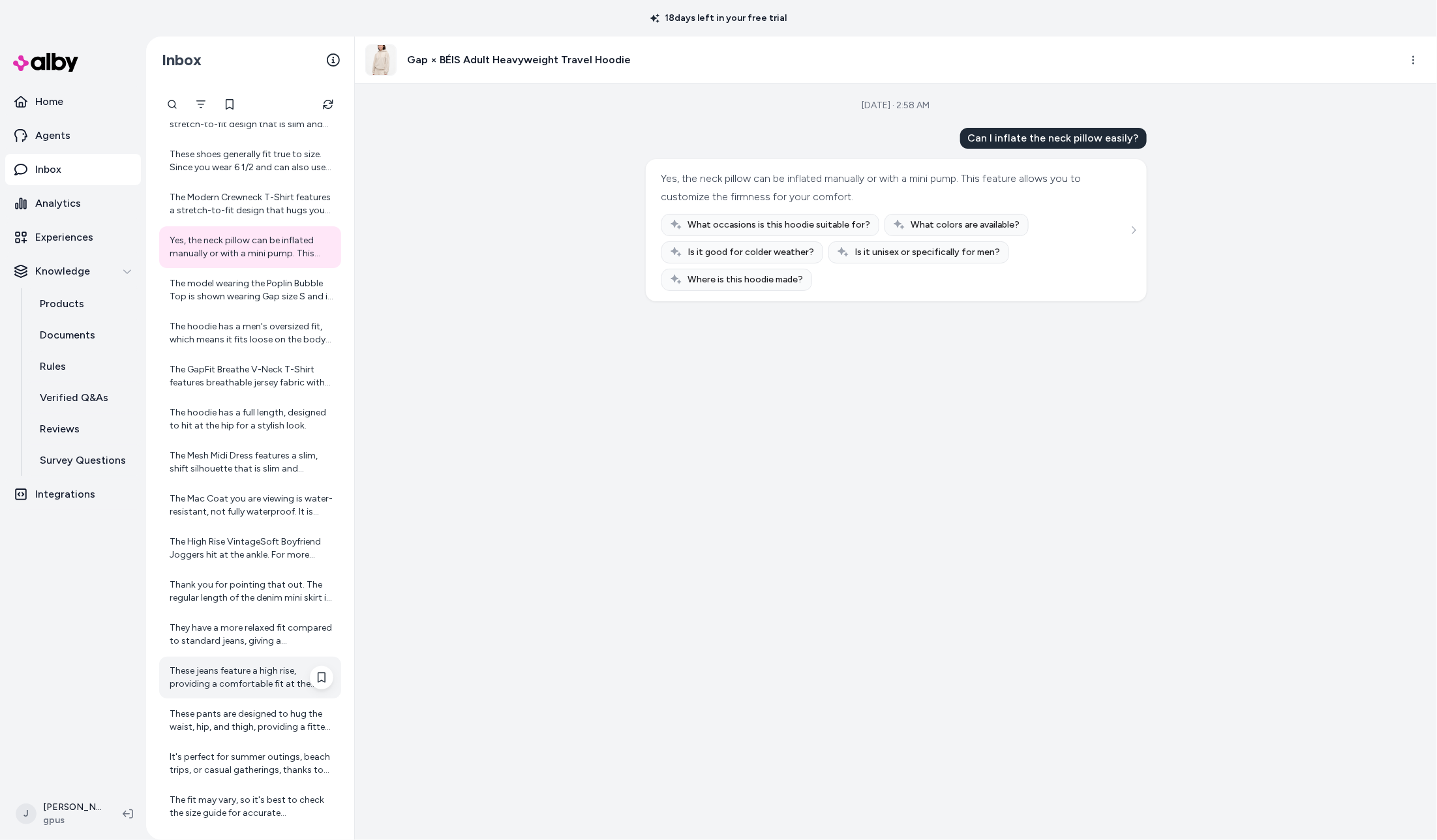
click at [238, 676] on div "These jeans feature a high rise, providing a comfortable fit at the waist. The …" at bounding box center [251, 678] width 164 height 26
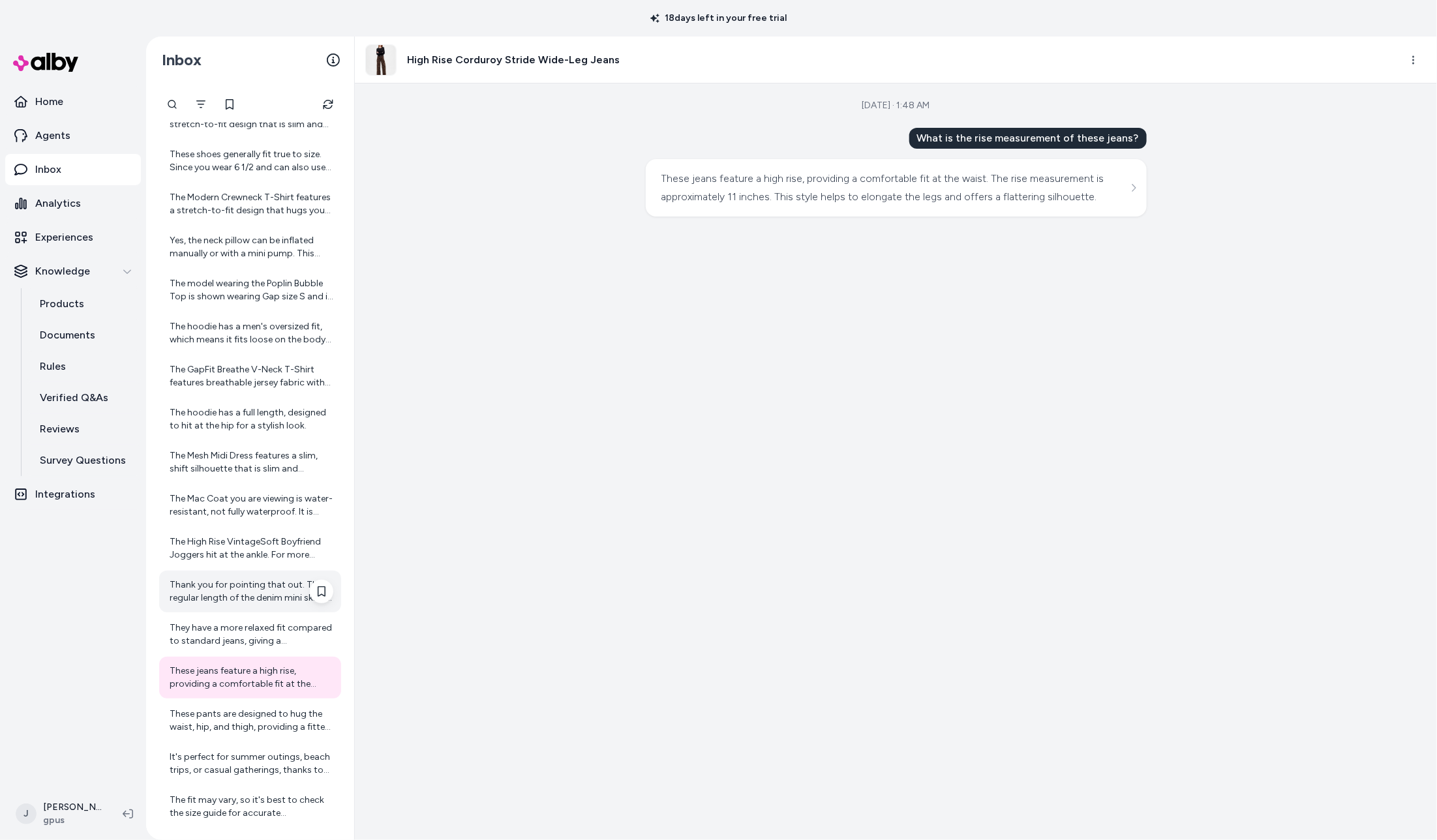
click at [240, 589] on div "Thank you for pointing that out. The regular length of the denim mini skirt is …" at bounding box center [251, 591] width 164 height 26
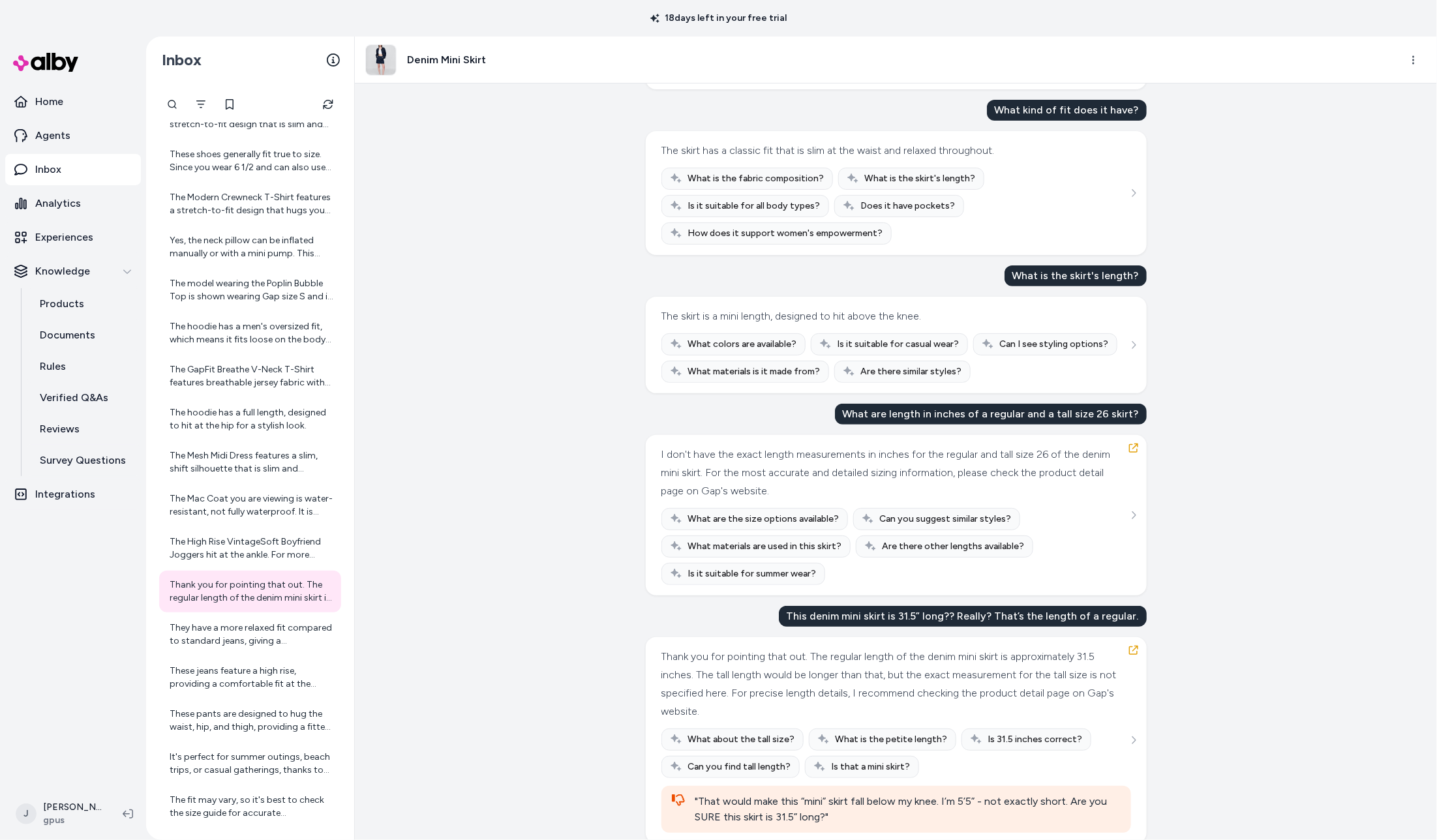
scroll to position [191, 0]
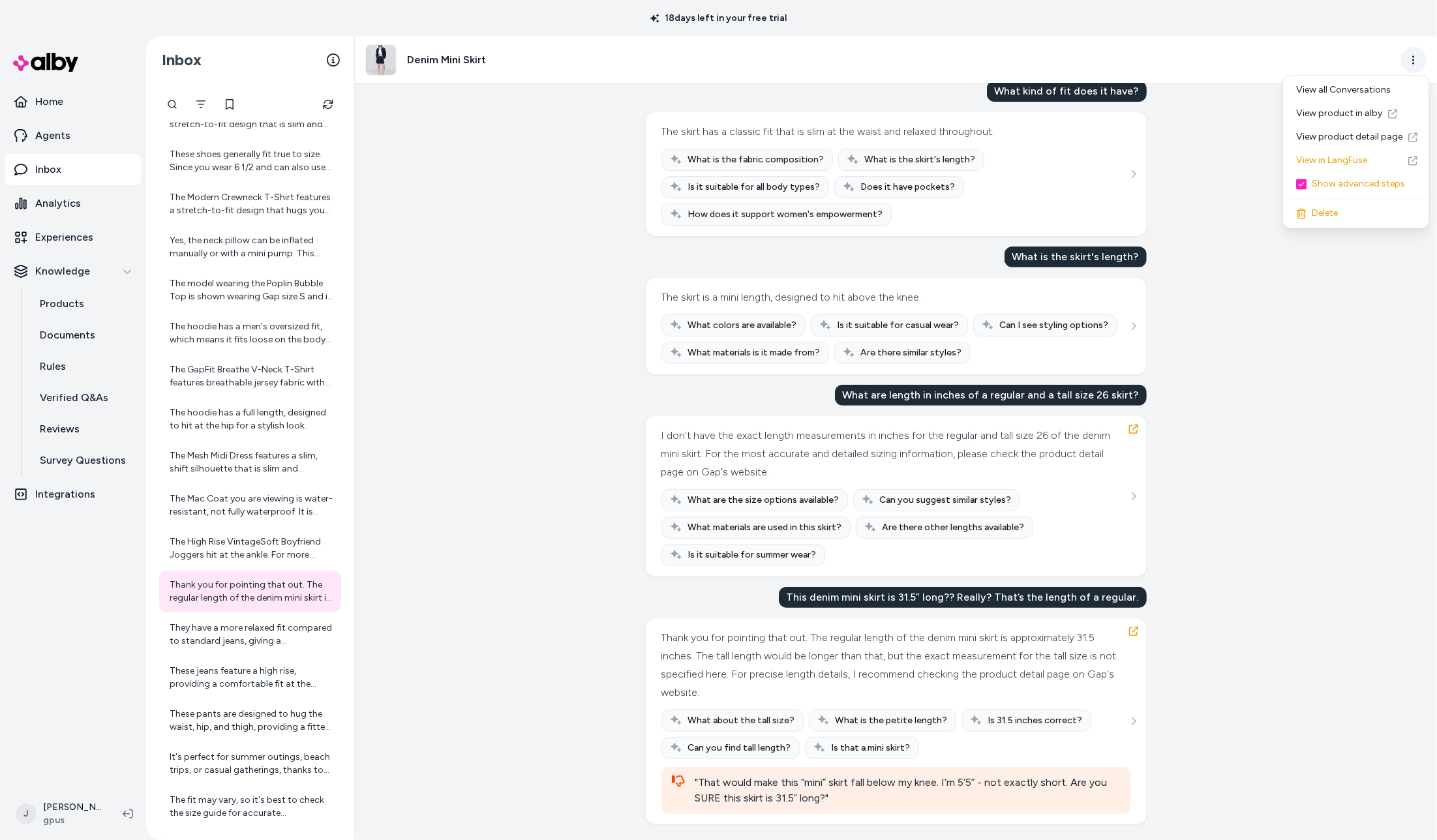
click at [1420, 53] on html "18 days left in your free trial Home Agents Inbox Analytics Experiences Knowled…" at bounding box center [718, 420] width 1437 height 840
click at [1336, 137] on link "View product detail page" at bounding box center [1356, 137] width 140 height 24
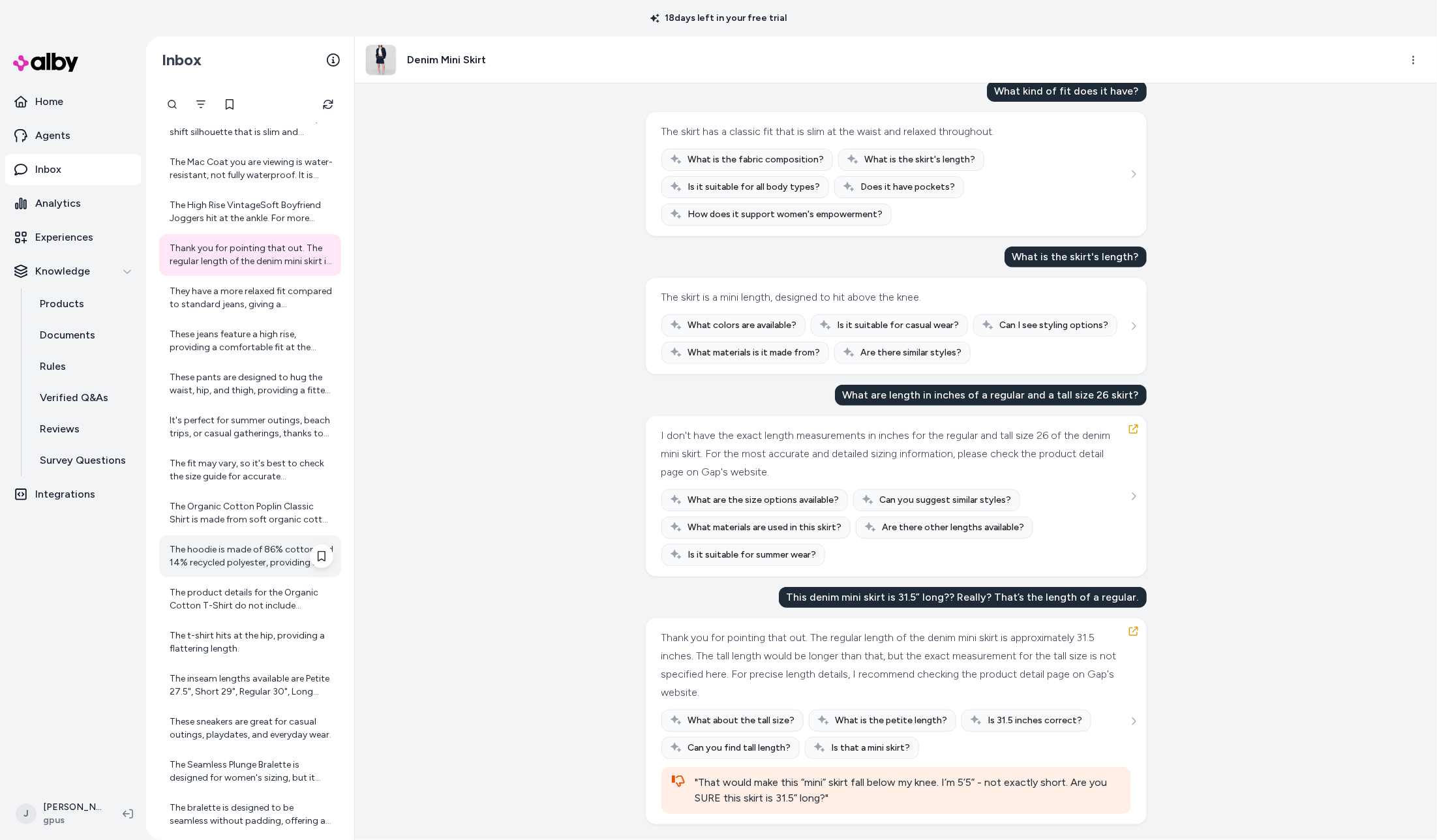
scroll to position [10644, 0]
click at [206, 420] on div "It's perfect for summer outings, beach trips, or casual gatherings, thanks to i…" at bounding box center [251, 424] width 164 height 26
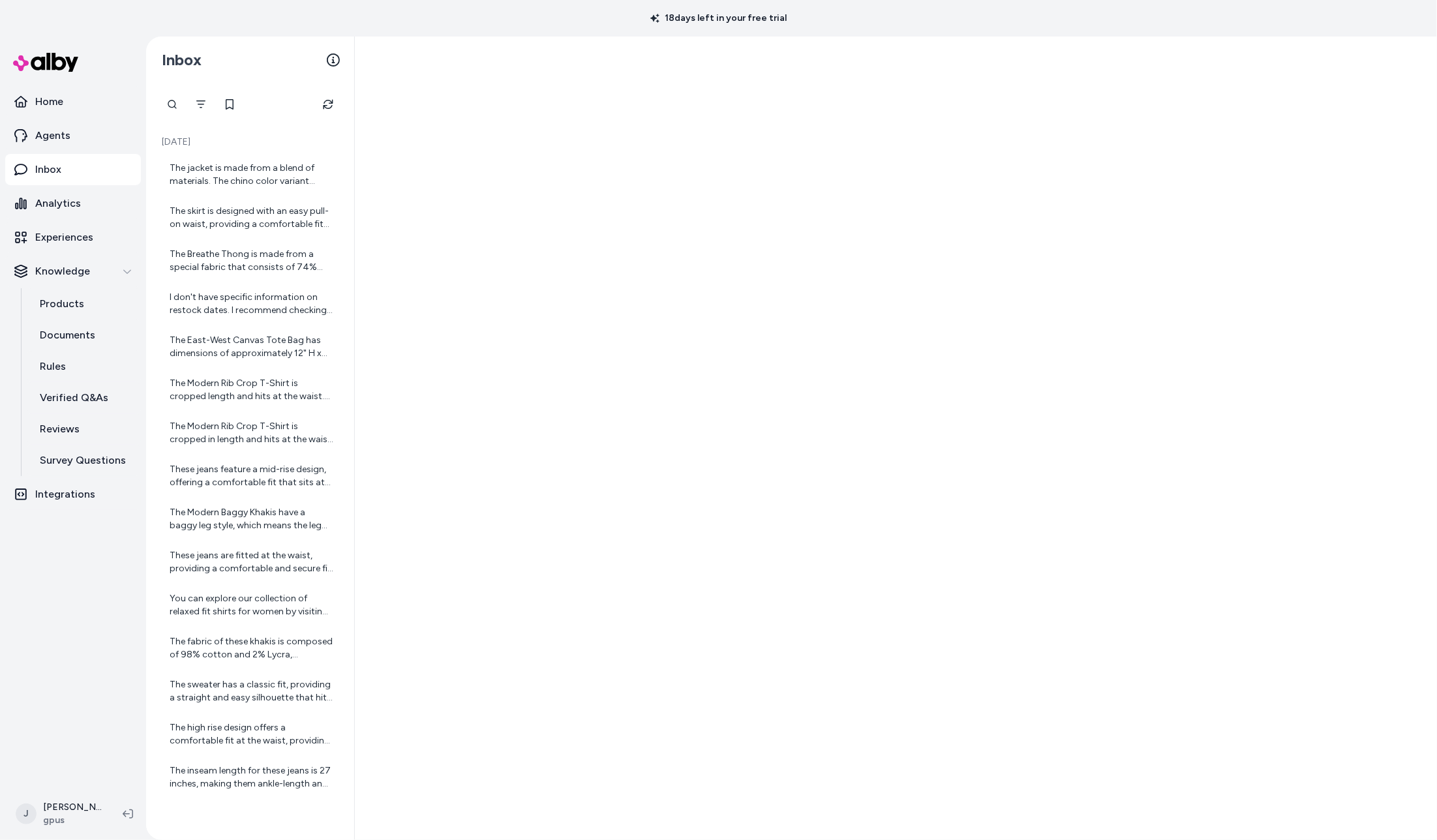
scroll to position [1, 0]
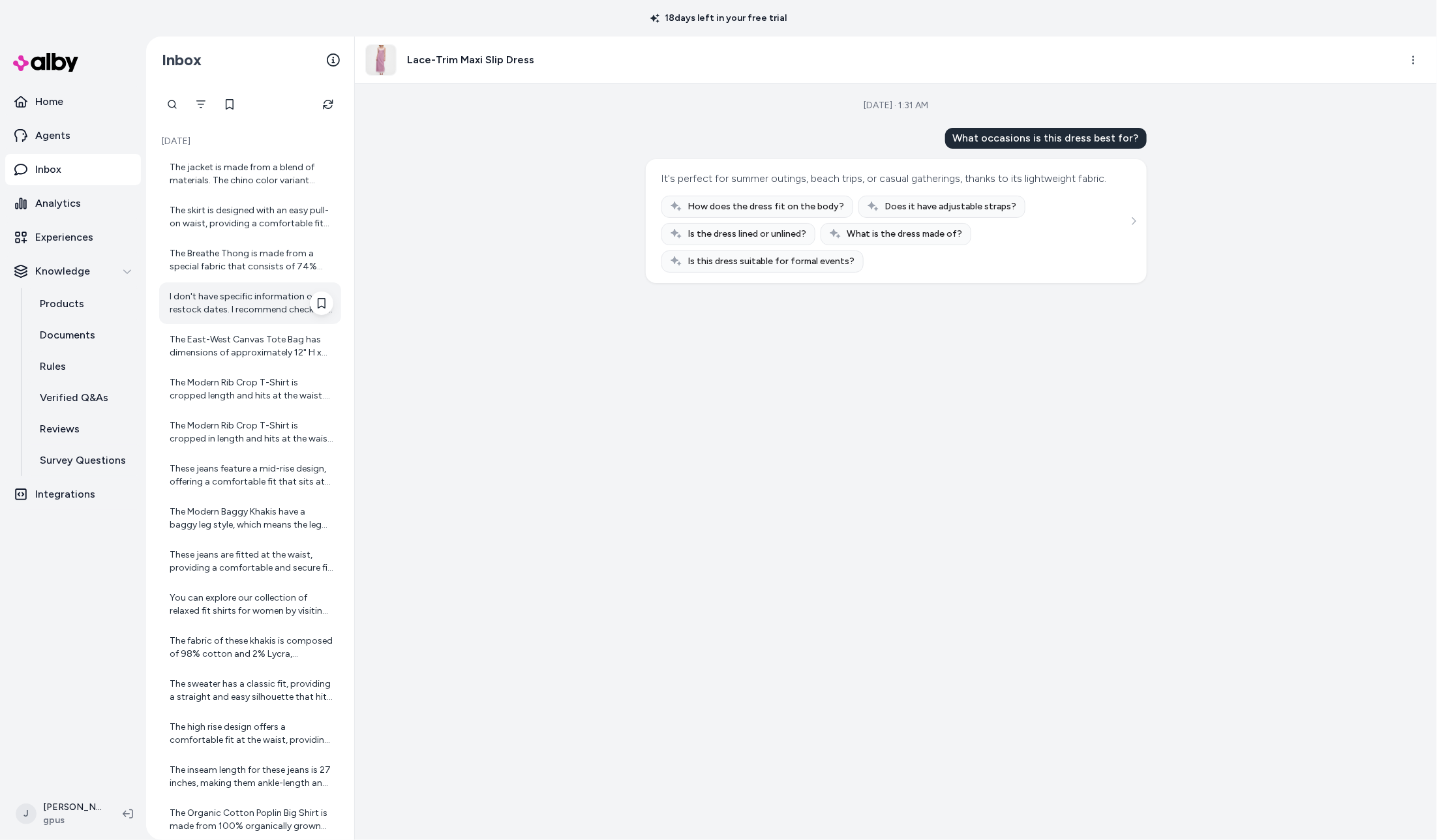
click at [244, 307] on div "I don't have specific information on restock dates. I recommend checking the pr…" at bounding box center [251, 303] width 164 height 26
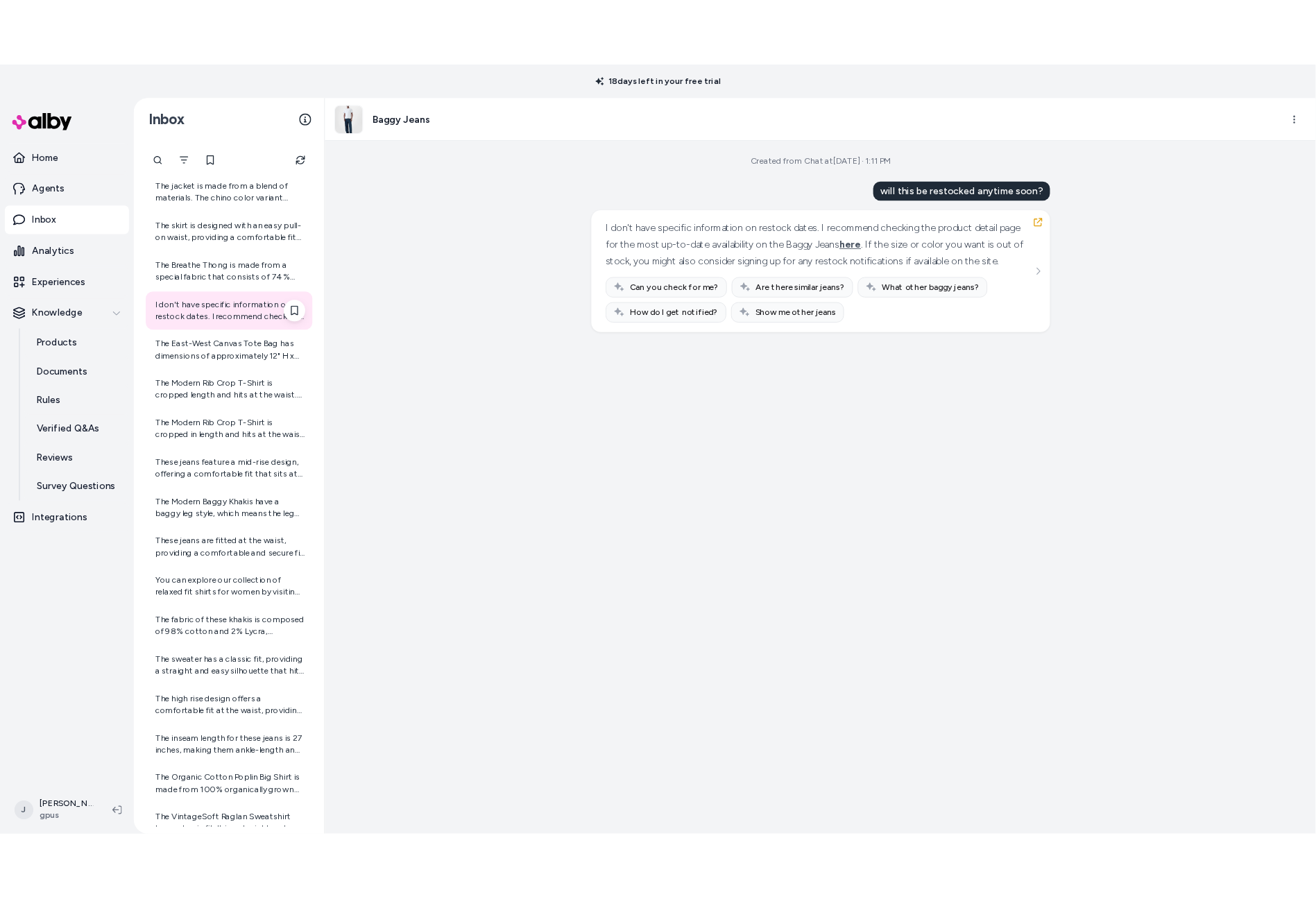
scroll to position [59, 0]
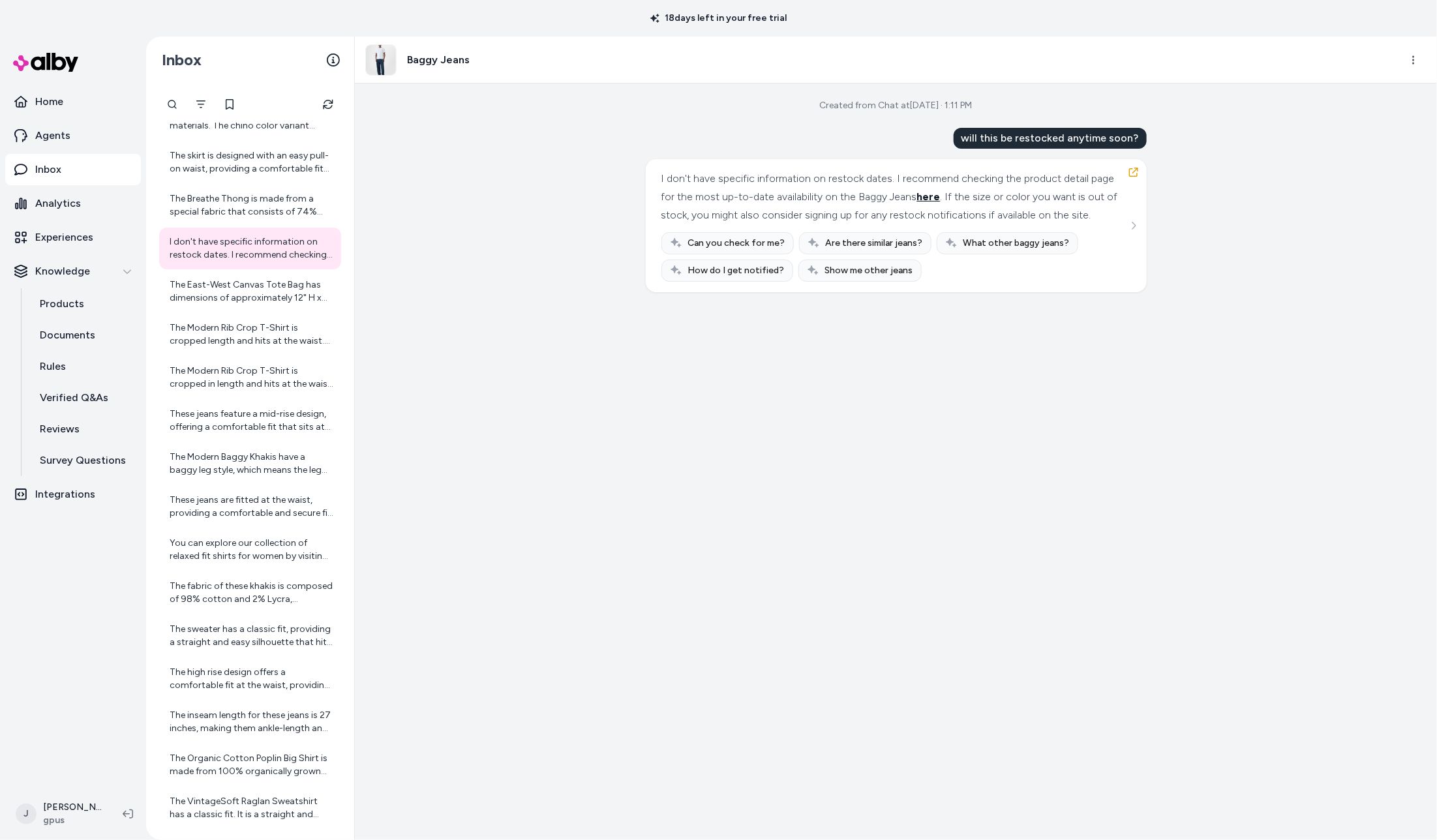
click at [941, 198] on span "here" at bounding box center [928, 196] width 24 height 12
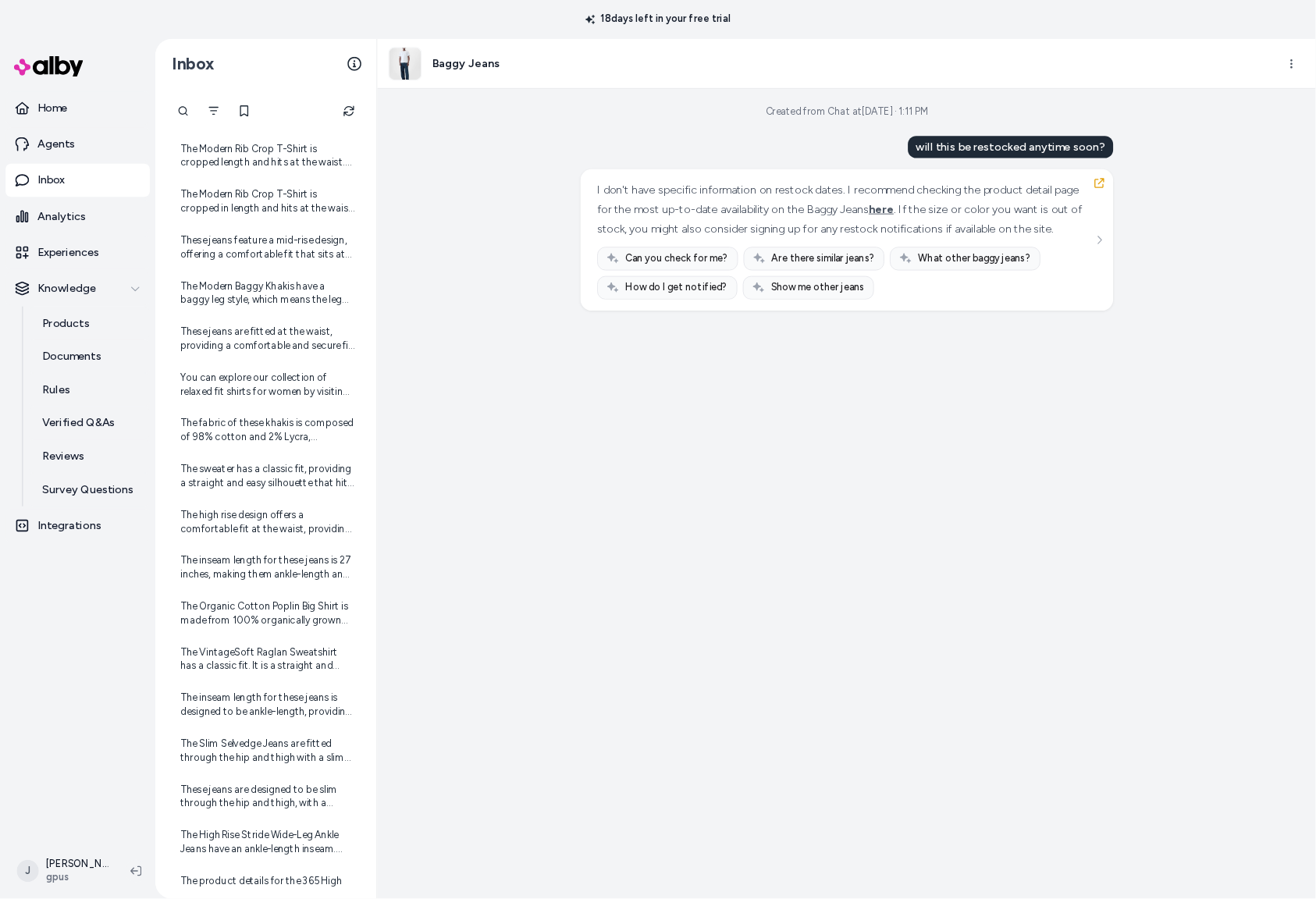
scroll to position [736, 0]
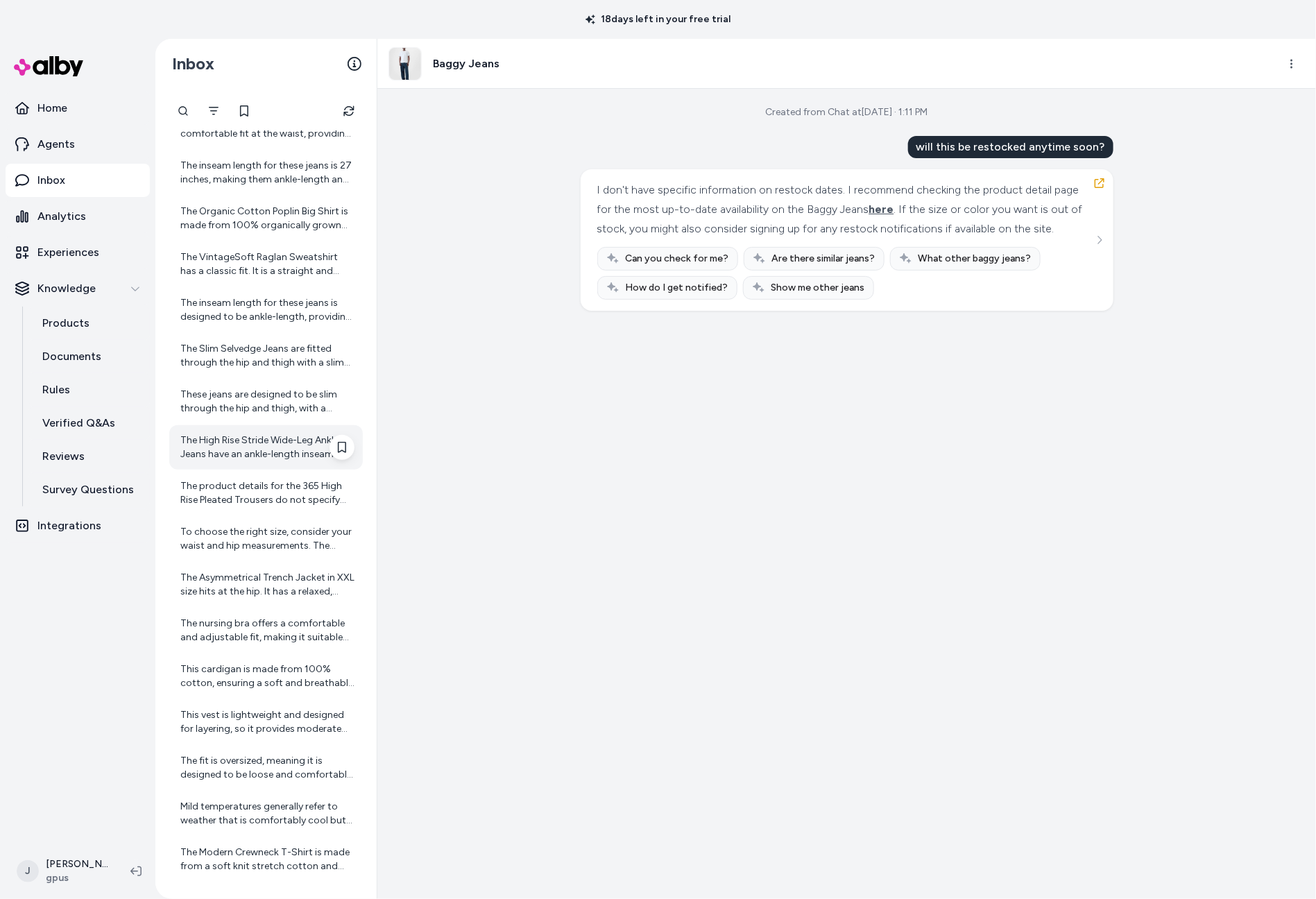
click at [239, 437] on div "The High Rise Stride Wide-Leg Ankle Jeans have an ankle-length inseam. Specific…" at bounding box center [267, 447] width 174 height 28
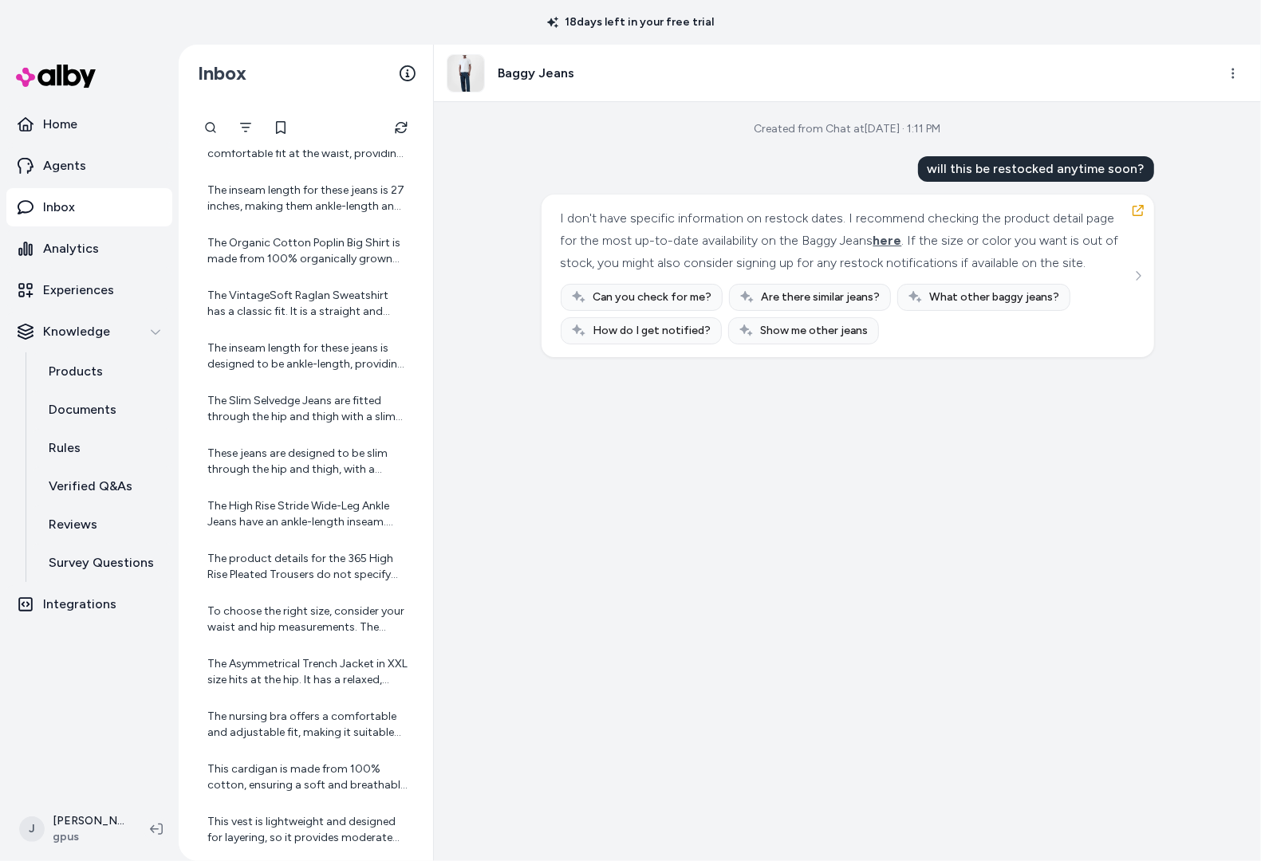
click at [765, 156] on div "will this be restocked anytime soon? I don't have specific information on resto…" at bounding box center [848, 256] width 613 height 201
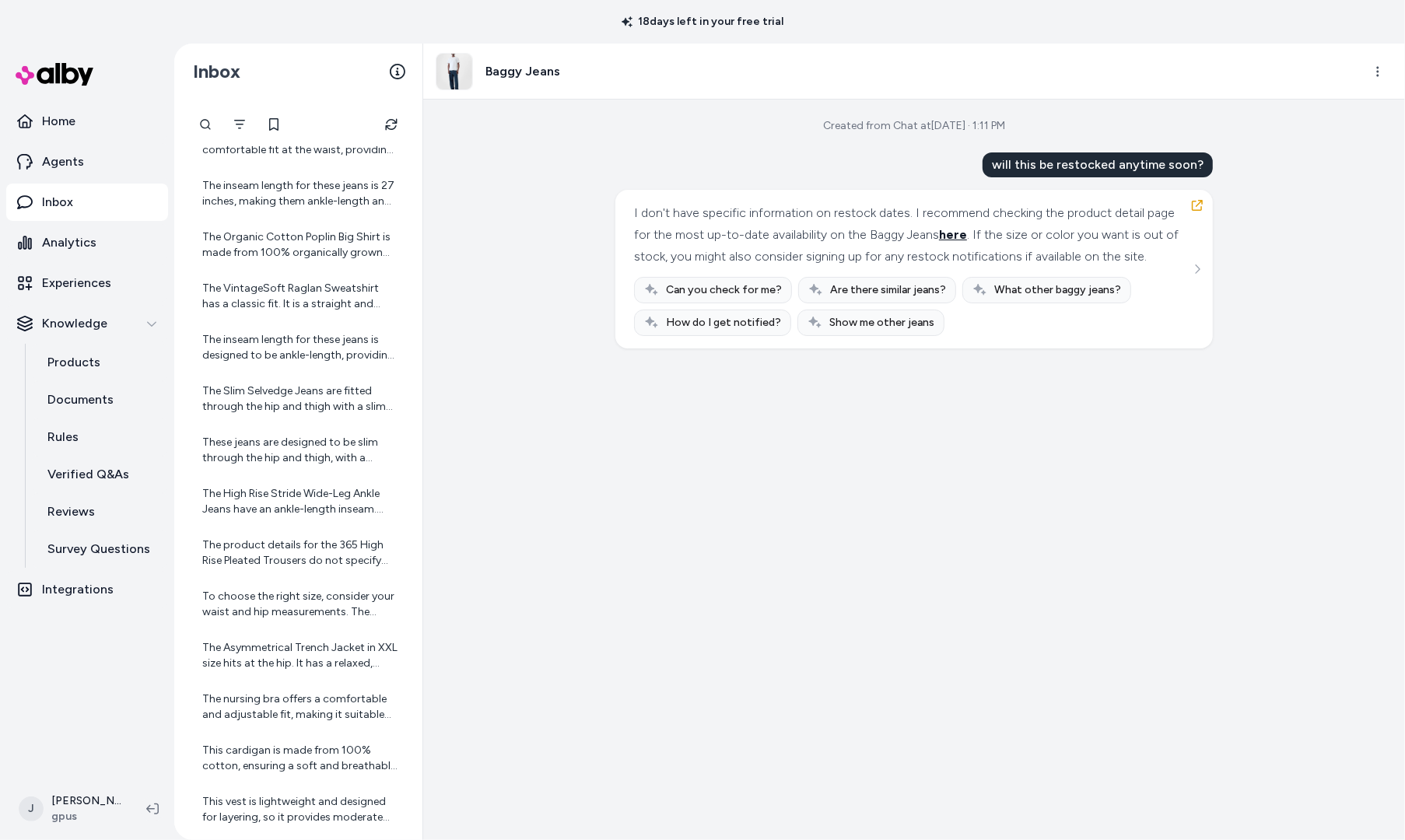
drag, startPoint x: 983, startPoint y: 232, endPoint x: 972, endPoint y: 233, distance: 11.0
click at [967, 232] on span "here" at bounding box center [953, 234] width 28 height 15
drag, startPoint x: 1095, startPoint y: 166, endPoint x: 923, endPoint y: 227, distance: 182.5
click at [1116, 167] on div "will this be restocked anytime soon?" at bounding box center [1098, 165] width 230 height 25
drag, startPoint x: 849, startPoint y: 240, endPoint x: 927, endPoint y: 233, distance: 78.3
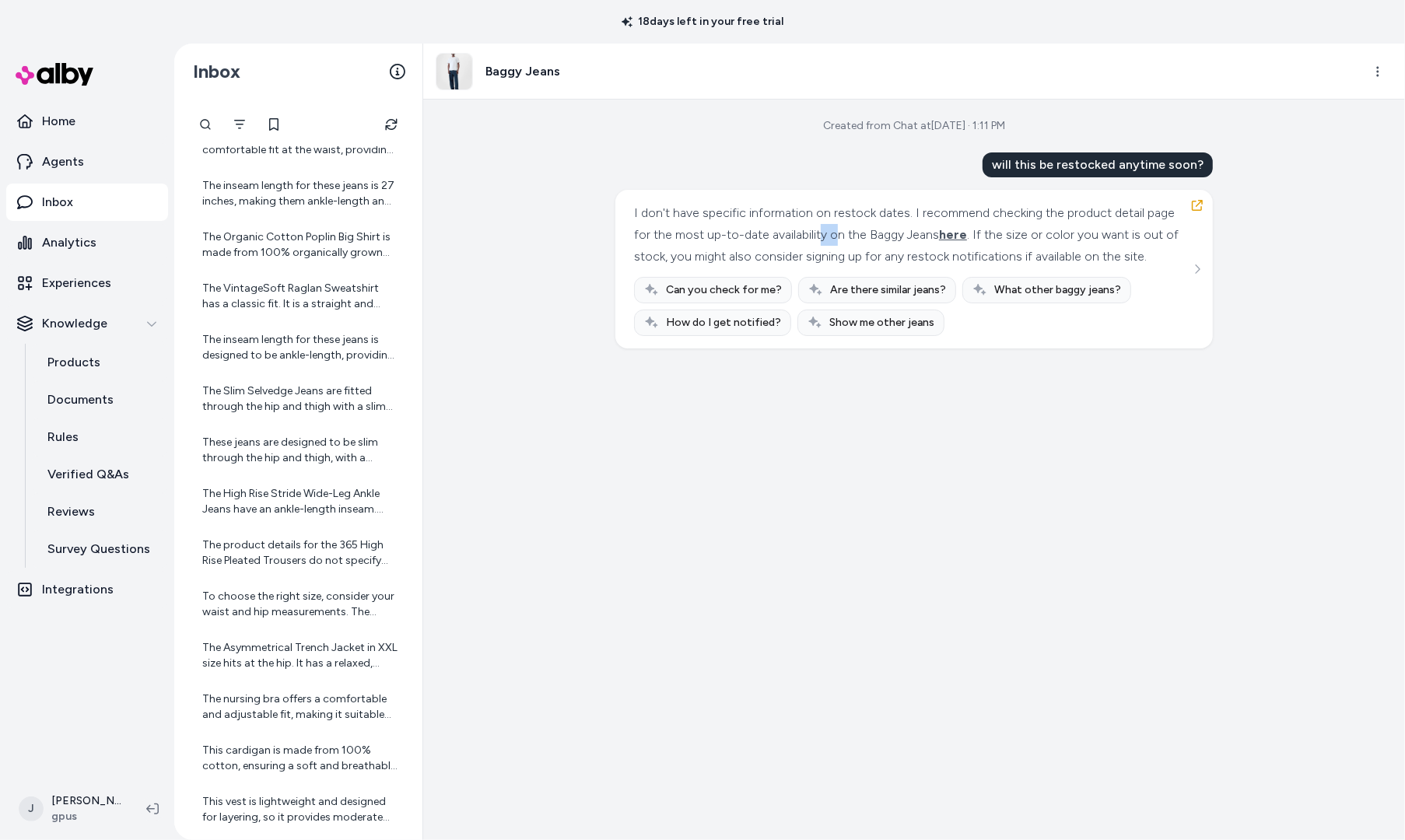
click at [878, 238] on div "I don't have specific information on restock dates. I recommend checking the pr…" at bounding box center [912, 234] width 556 height 65
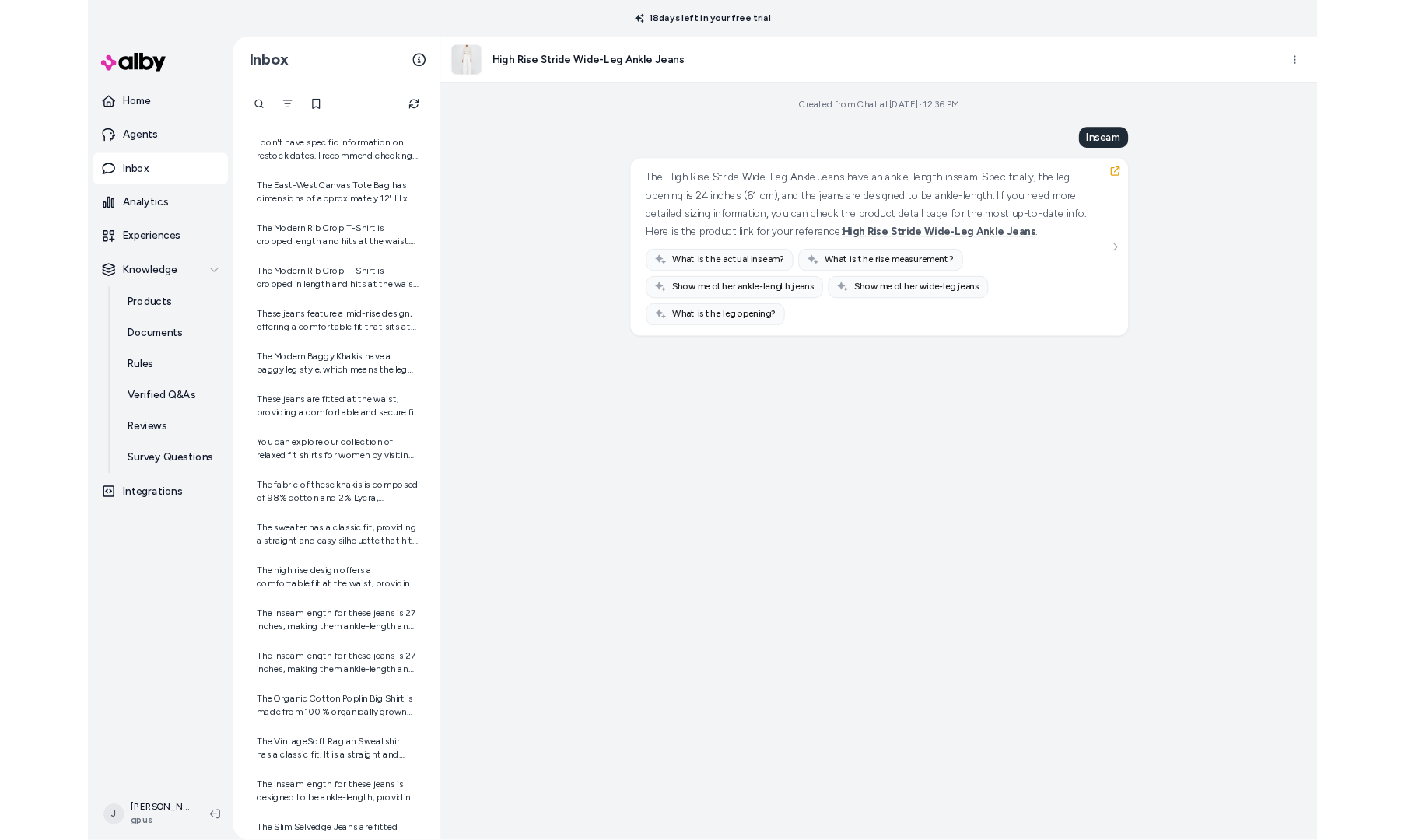
scroll to position [281, 0]
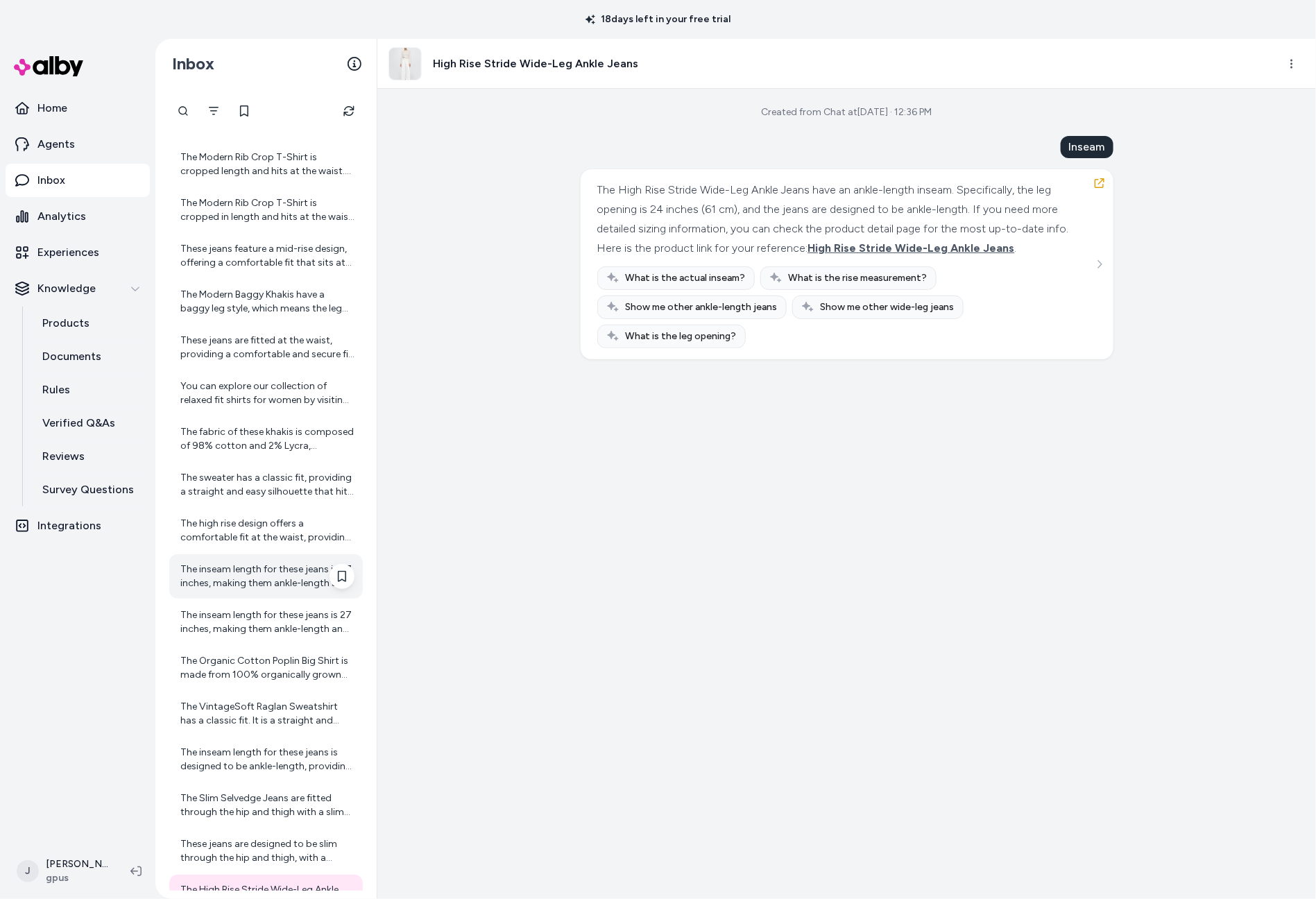
click at [254, 579] on div "The inseam length for these jeans is 27 inches, making them ankle-length and id…" at bounding box center [267, 576] width 174 height 28
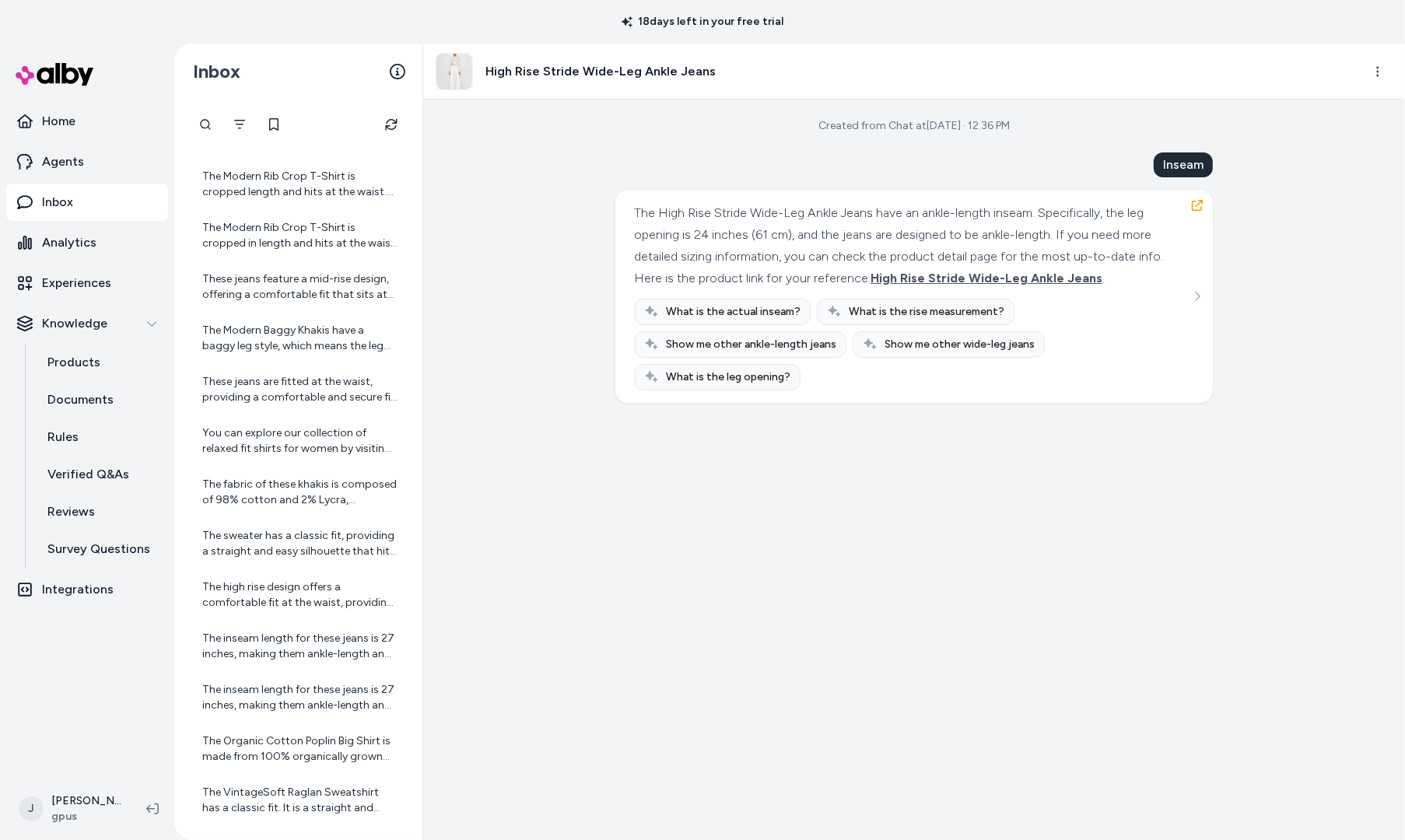
drag, startPoint x: 675, startPoint y: 275, endPoint x: 1034, endPoint y: 286, distance: 359.2
click at [1040, 286] on div "The High Rise Stride Wide-Leg Ankle Jeans have an ankle-length inseam. Specific…" at bounding box center [912, 245] width 556 height 87
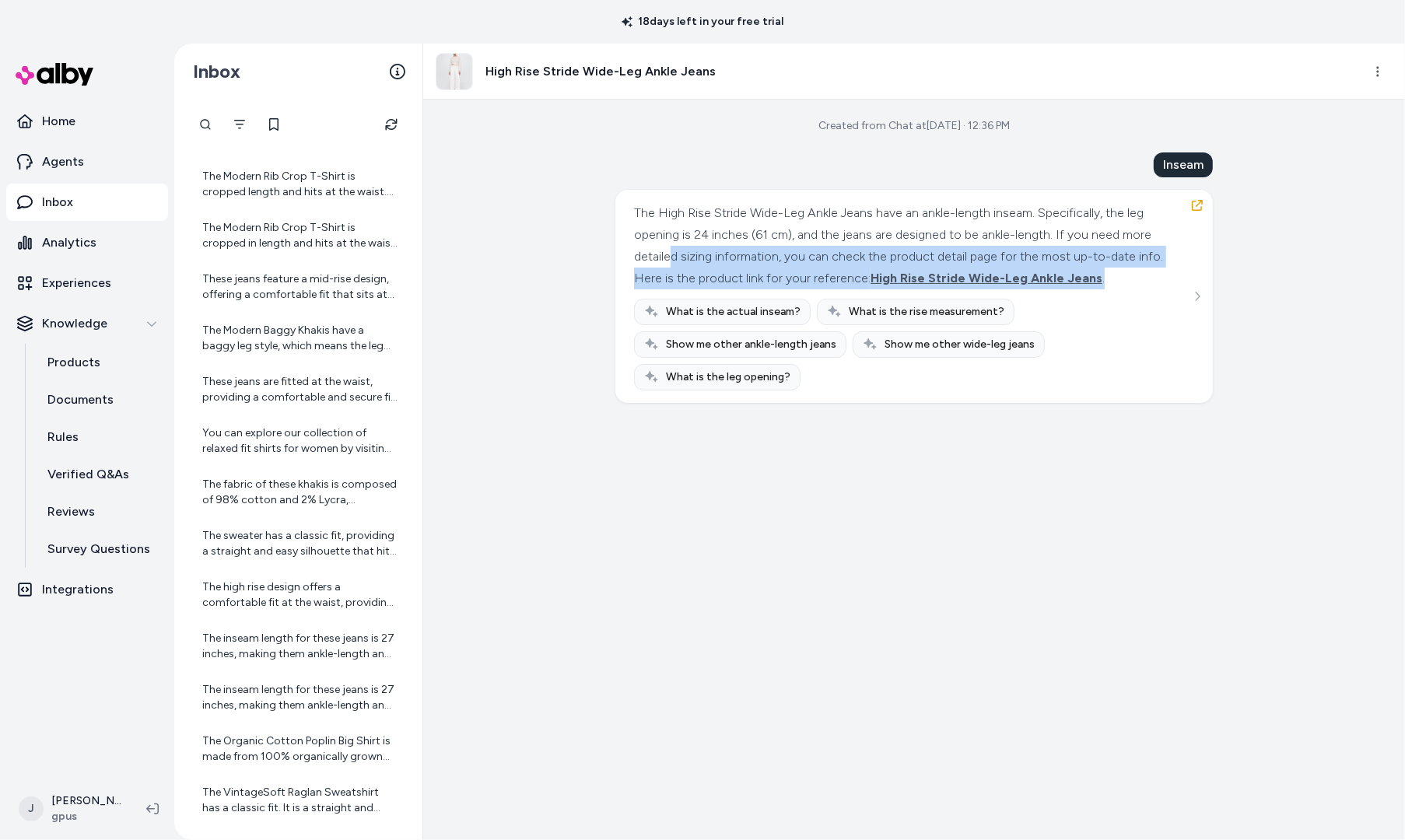
drag, startPoint x: 814, startPoint y: 249, endPoint x: 1122, endPoint y: 285, distance: 310.1
click at [1124, 285] on div "The High Rise Stride Wide-Leg Ankle Jeans have an ankle-length inseam. Specific…" at bounding box center [912, 245] width 556 height 87
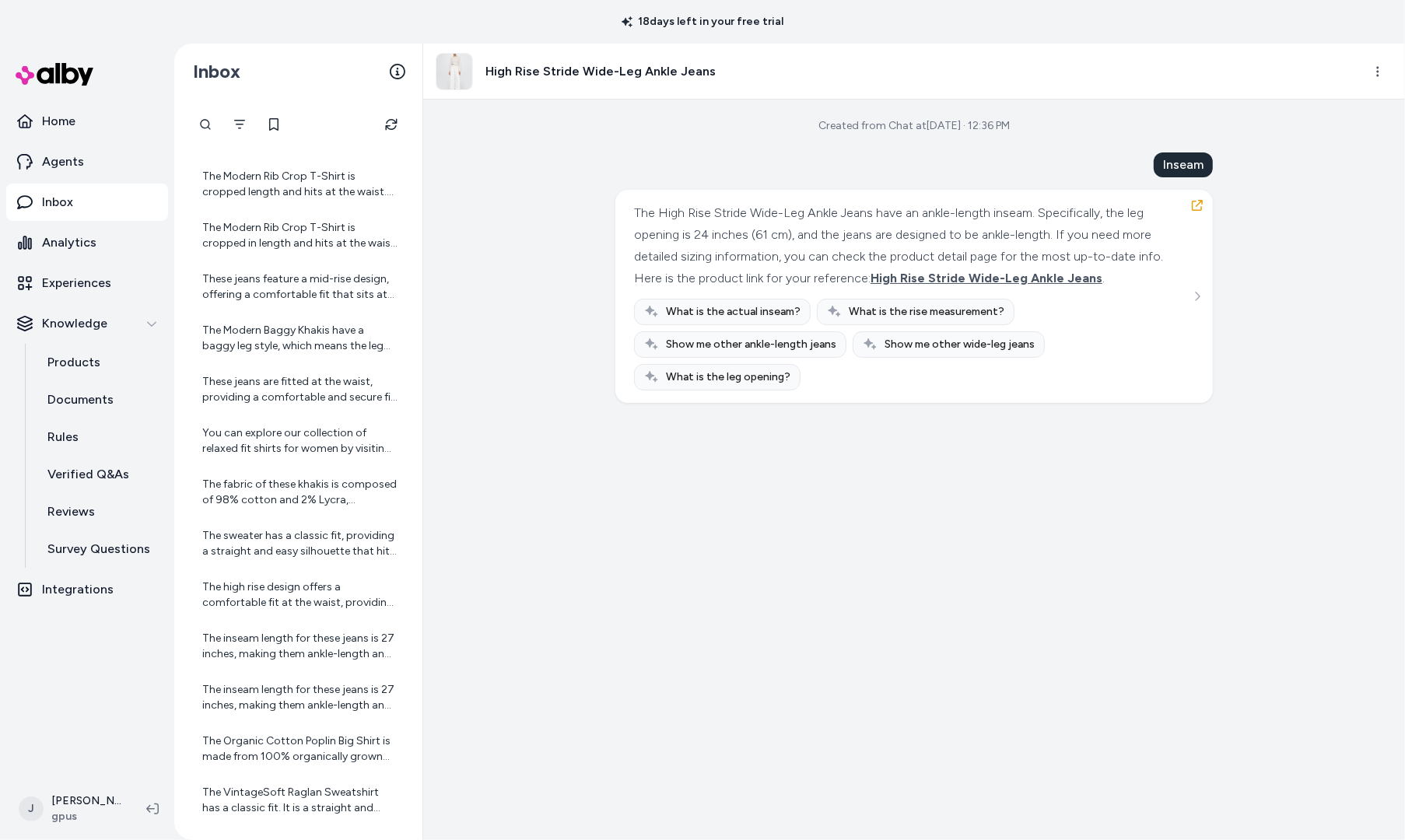
drag, startPoint x: 778, startPoint y: 238, endPoint x: 799, endPoint y: 246, distance: 22.5
click at [779, 239] on div "The High Rise Stride Wide-Leg Ankle Jeans have an ankle-length inseam. Specific…" at bounding box center [912, 245] width 556 height 87
click at [945, 276] on span "High Rise Stride Wide-Leg Ankle Jeans" at bounding box center [987, 278] width 232 height 15
drag, startPoint x: 48, startPoint y: 165, endPoint x: 56, endPoint y: 152, distance: 15.3
click at [48, 165] on p "Agents" at bounding box center [62, 161] width 42 height 19
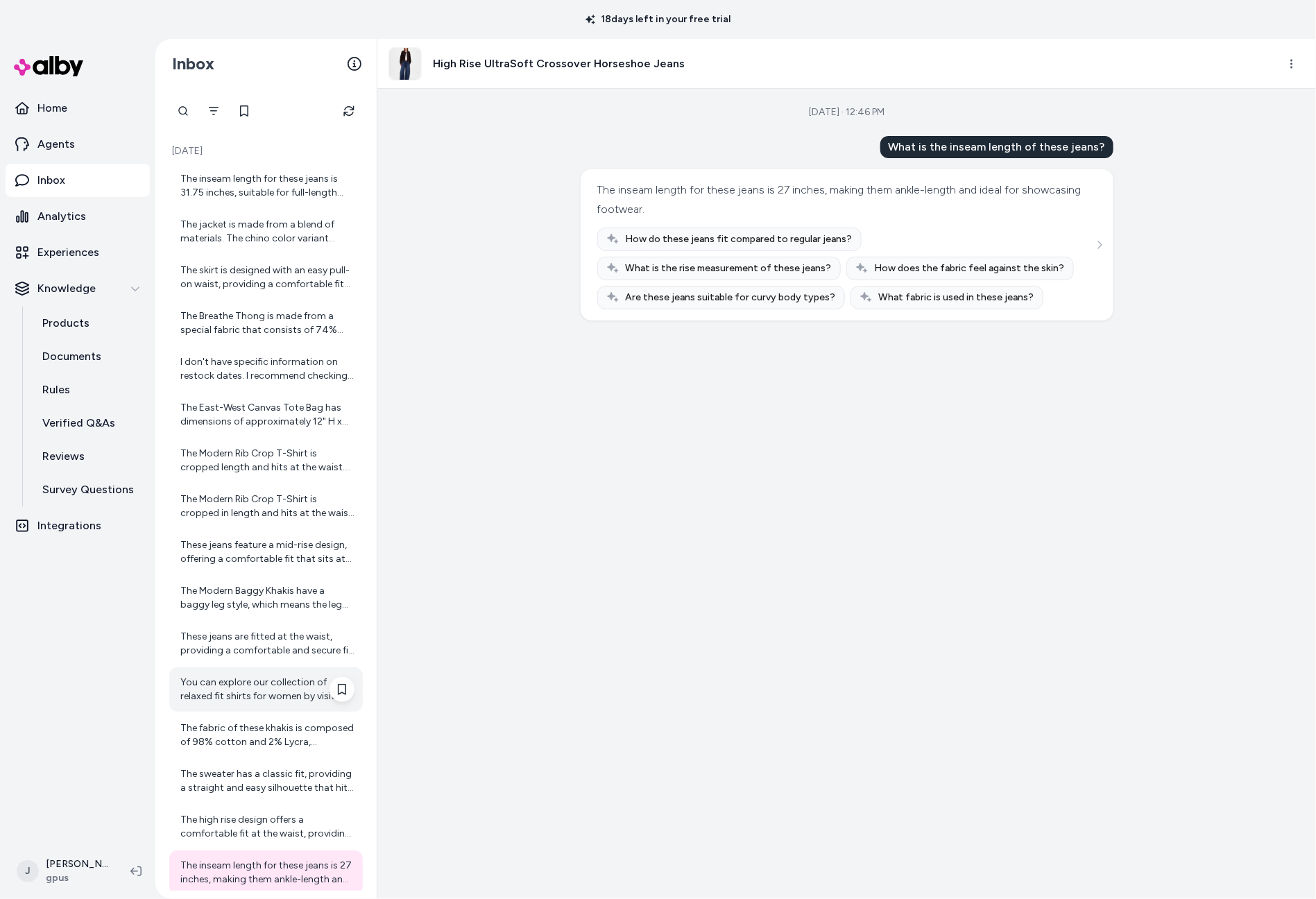
click at [235, 691] on div "You can explore our collection of relaxed fit shirts for women by visiting the …" at bounding box center [267, 689] width 174 height 28
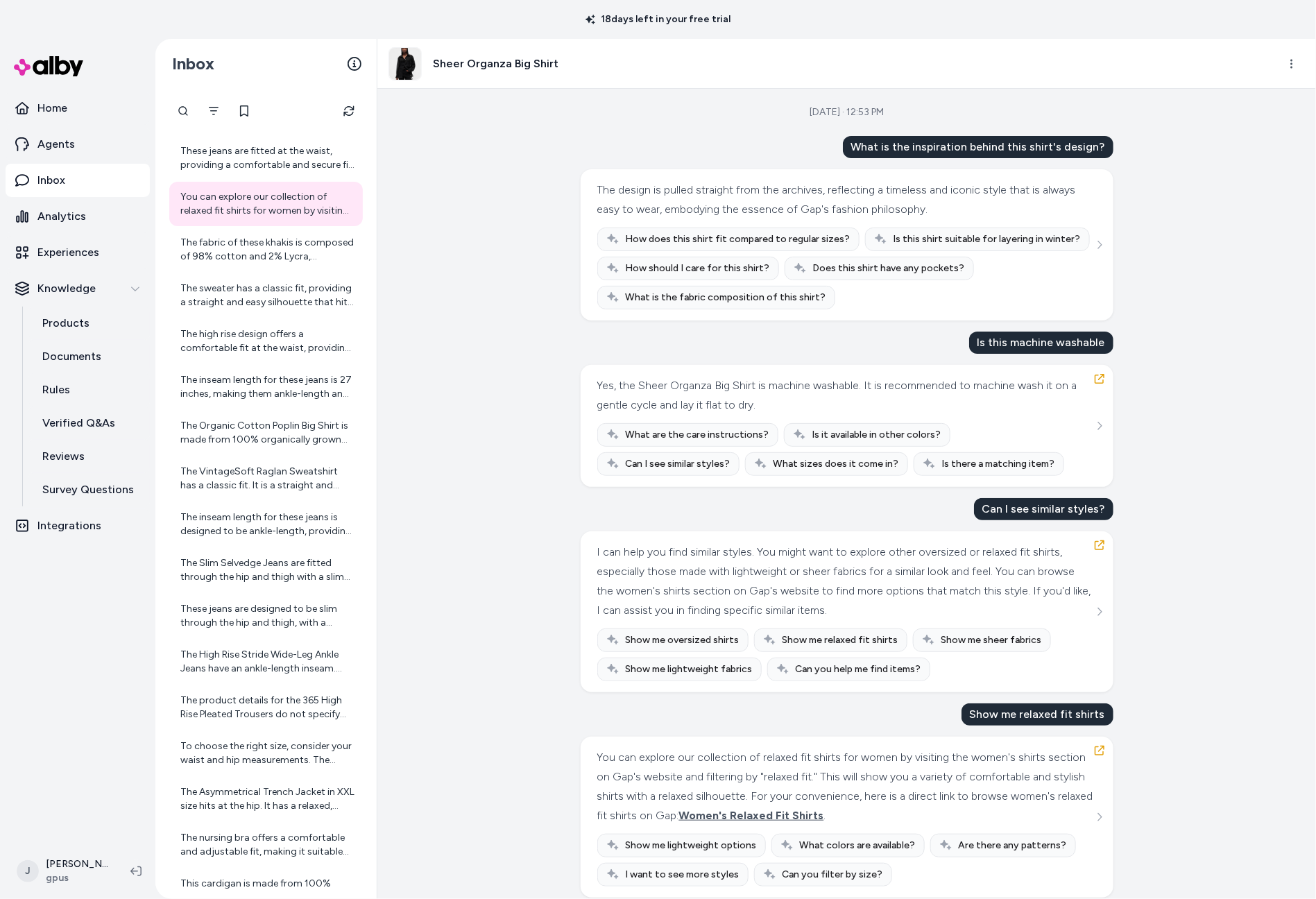
scroll to position [21, 0]
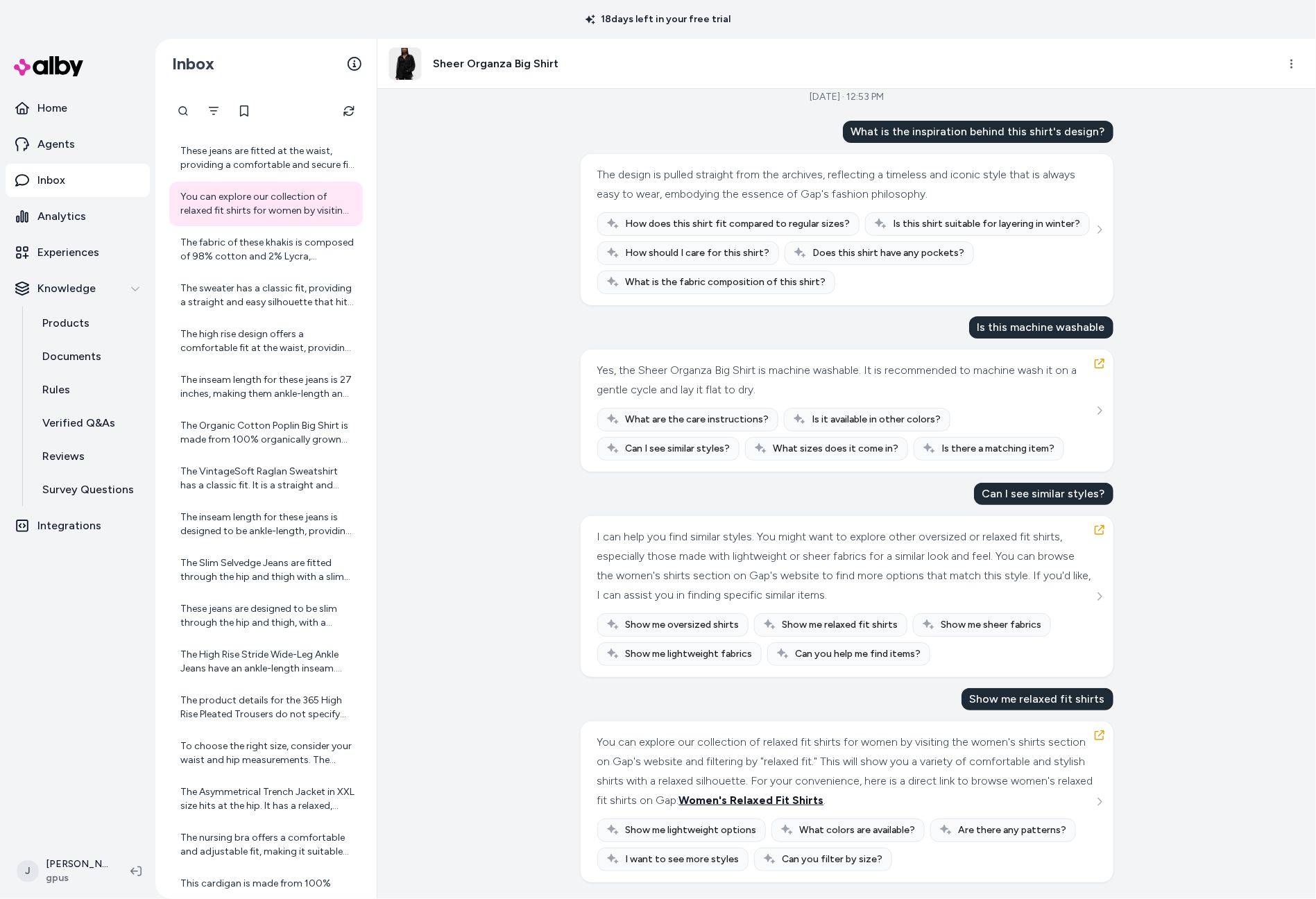
click at [825, 800] on span "Women's Relaxed Fit Shirts" at bounding box center [752, 799] width 145 height 13
drag, startPoint x: 605, startPoint y: 796, endPoint x: 811, endPoint y: 798, distance: 206.0
click at [811, 798] on div "You can explore our collection of relaxed fit shirts for women by visiting the …" at bounding box center [845, 770] width 496 height 77
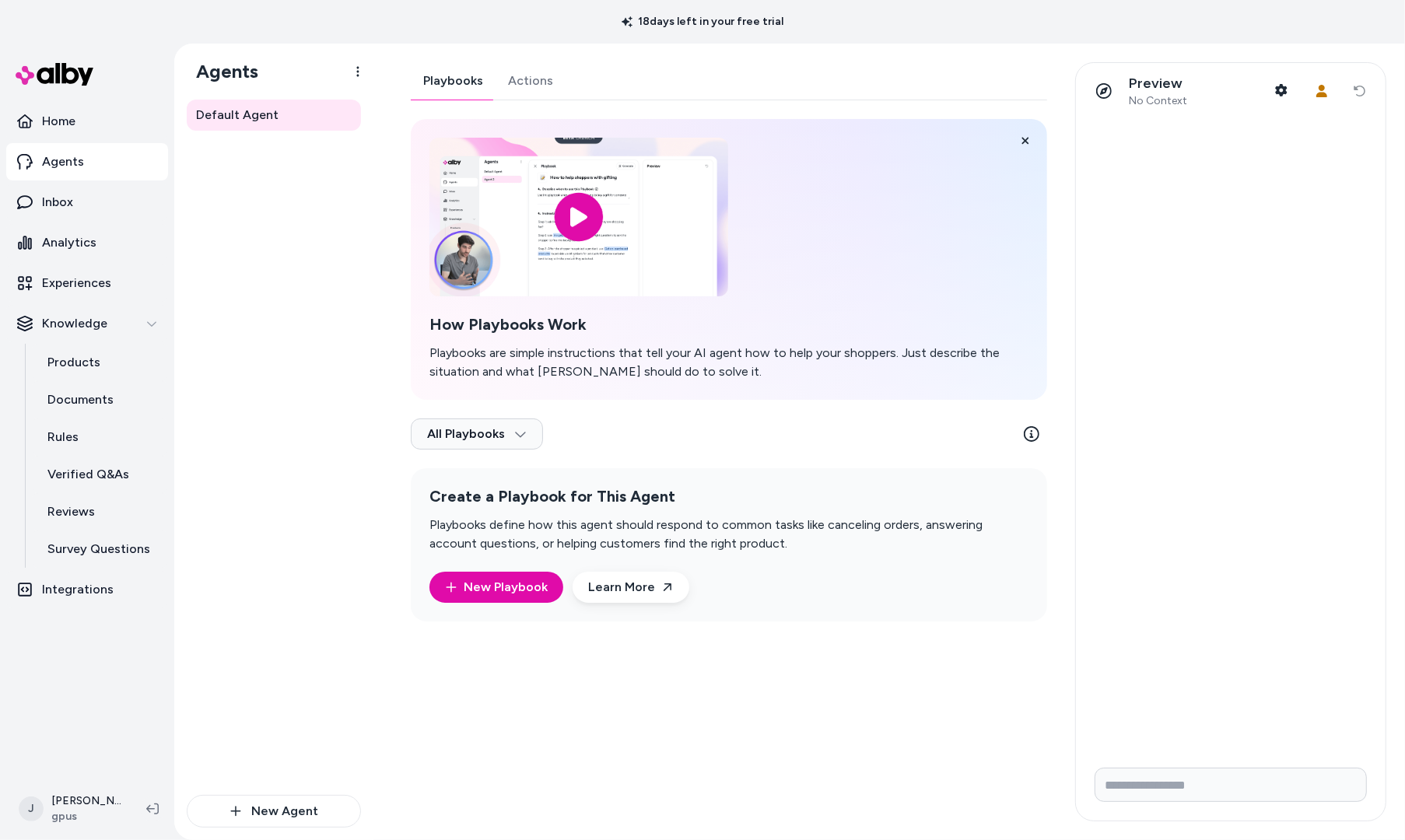
click at [539, 84] on link "Actions" at bounding box center [531, 81] width 70 height 37
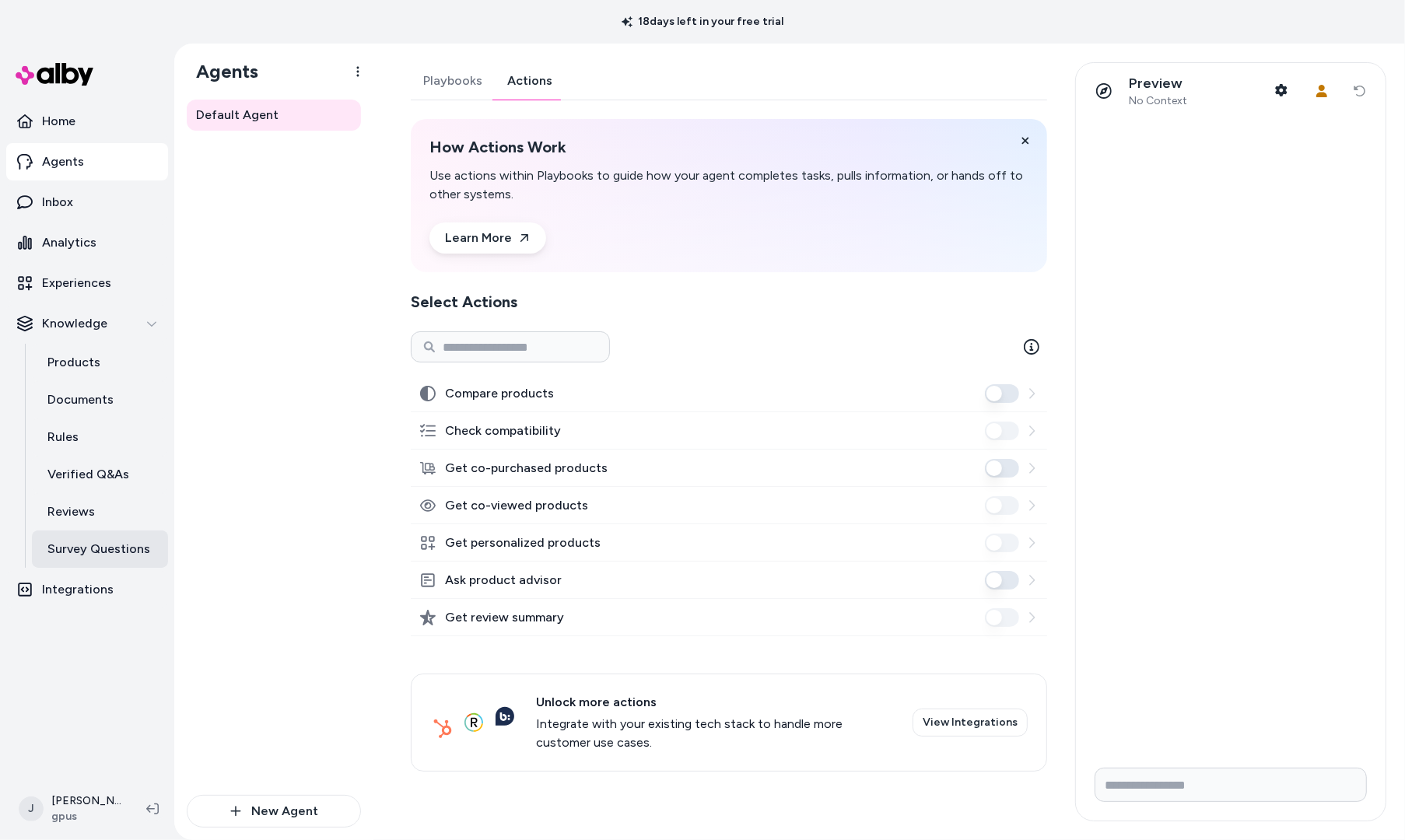
click at [75, 551] on p "Survey Questions" at bounding box center [99, 549] width 102 height 19
click at [1007, 580] on button "Ask product advisor" at bounding box center [1002, 580] width 34 height 19
click at [1010, 580] on button "Ask product advisor" at bounding box center [1002, 580] width 34 height 19
drag, startPoint x: 940, startPoint y: 582, endPoint x: 996, endPoint y: 582, distance: 56.0
click at [943, 582] on div "Ask product advisor" at bounding box center [729, 580] width 636 height 37
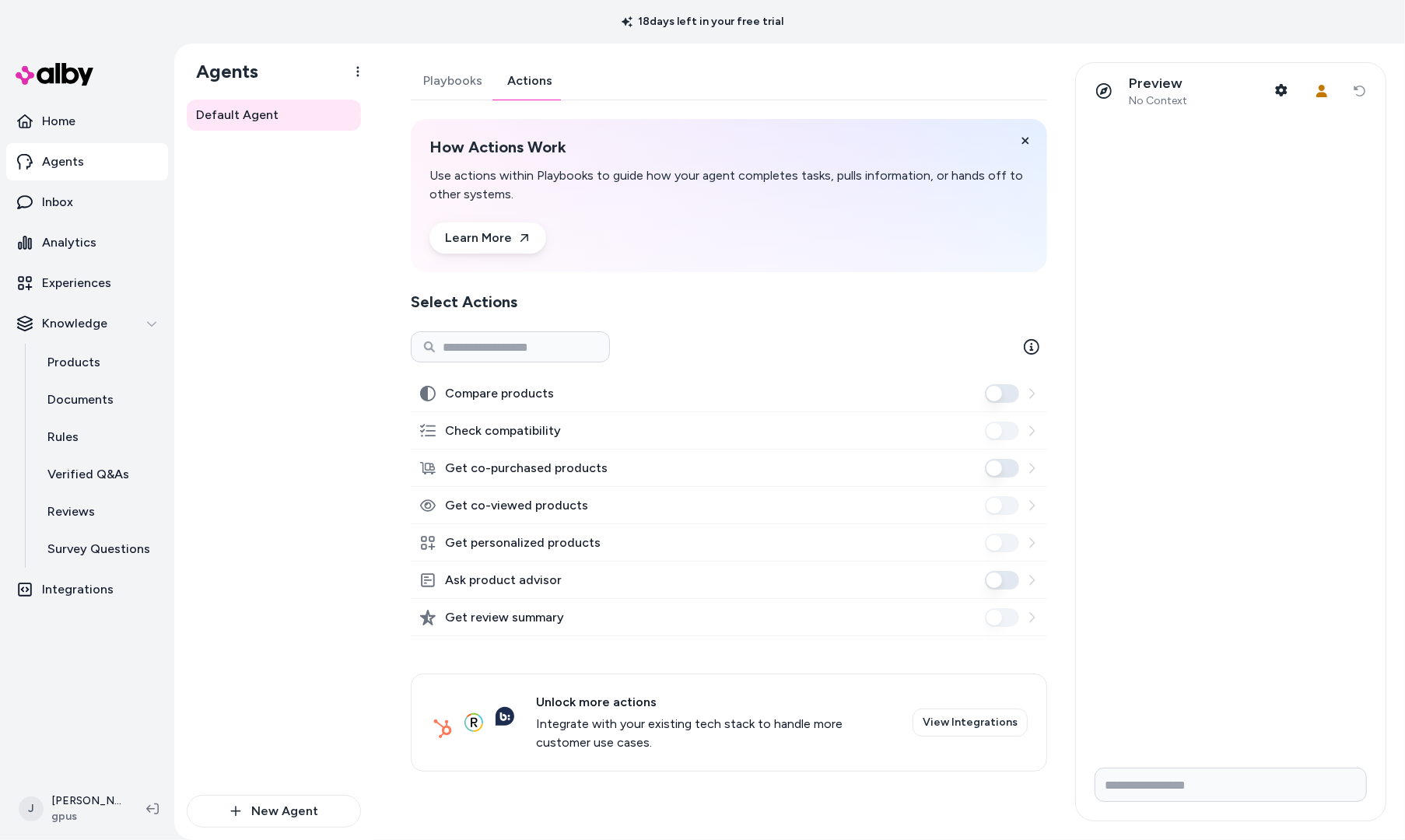
drag, startPoint x: 940, startPoint y: 577, endPoint x: 985, endPoint y: 579, distance: 45.0
click at [945, 575] on div "Ask product advisor" at bounding box center [729, 580] width 636 height 37
click at [282, 415] on div "Default Agent" at bounding box center [273, 447] width 175 height 696
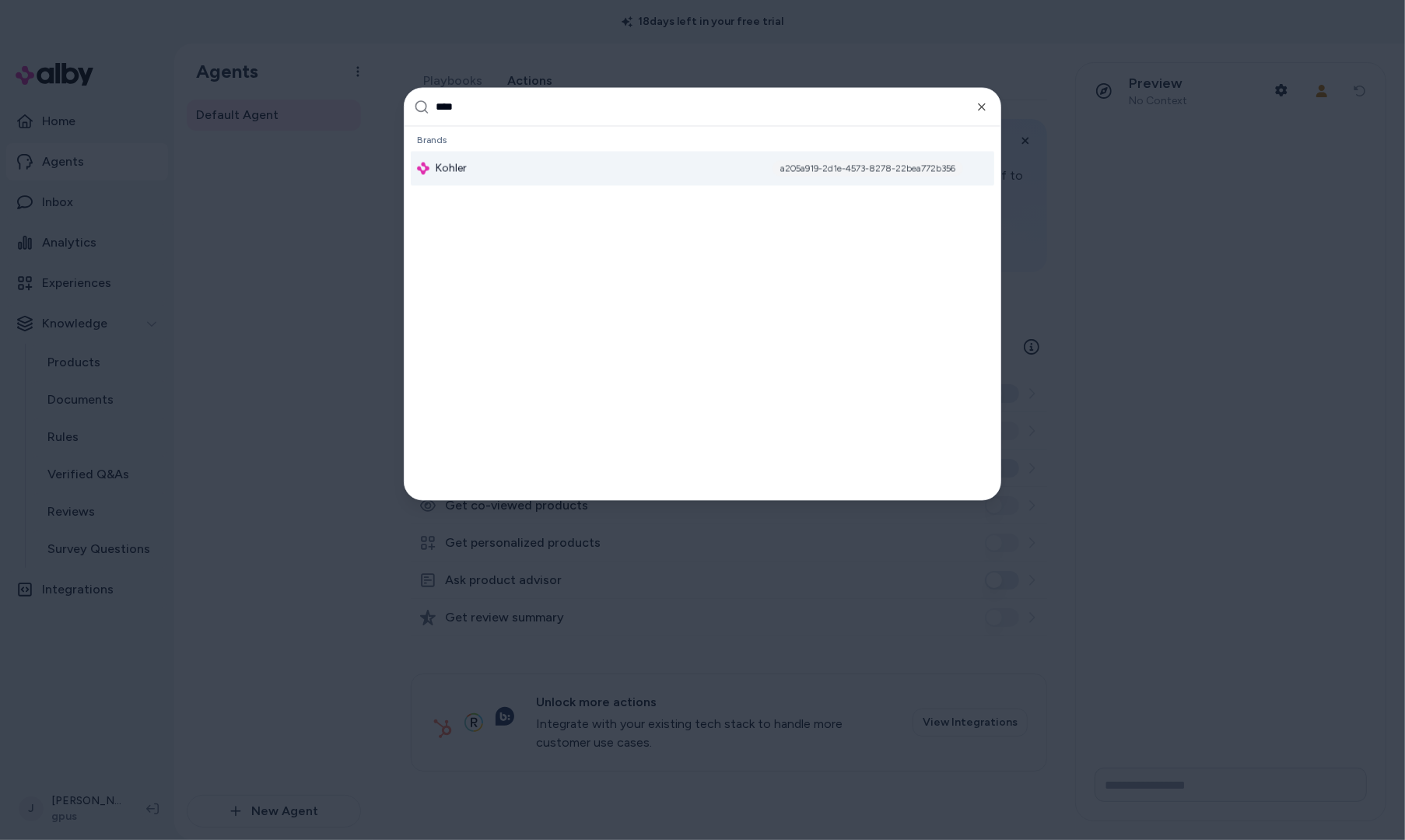
type input "****"
click at [483, 181] on div "Kohler a205a919-2d1e-4573-8278-22bea772b356" at bounding box center [702, 169] width 583 height 34
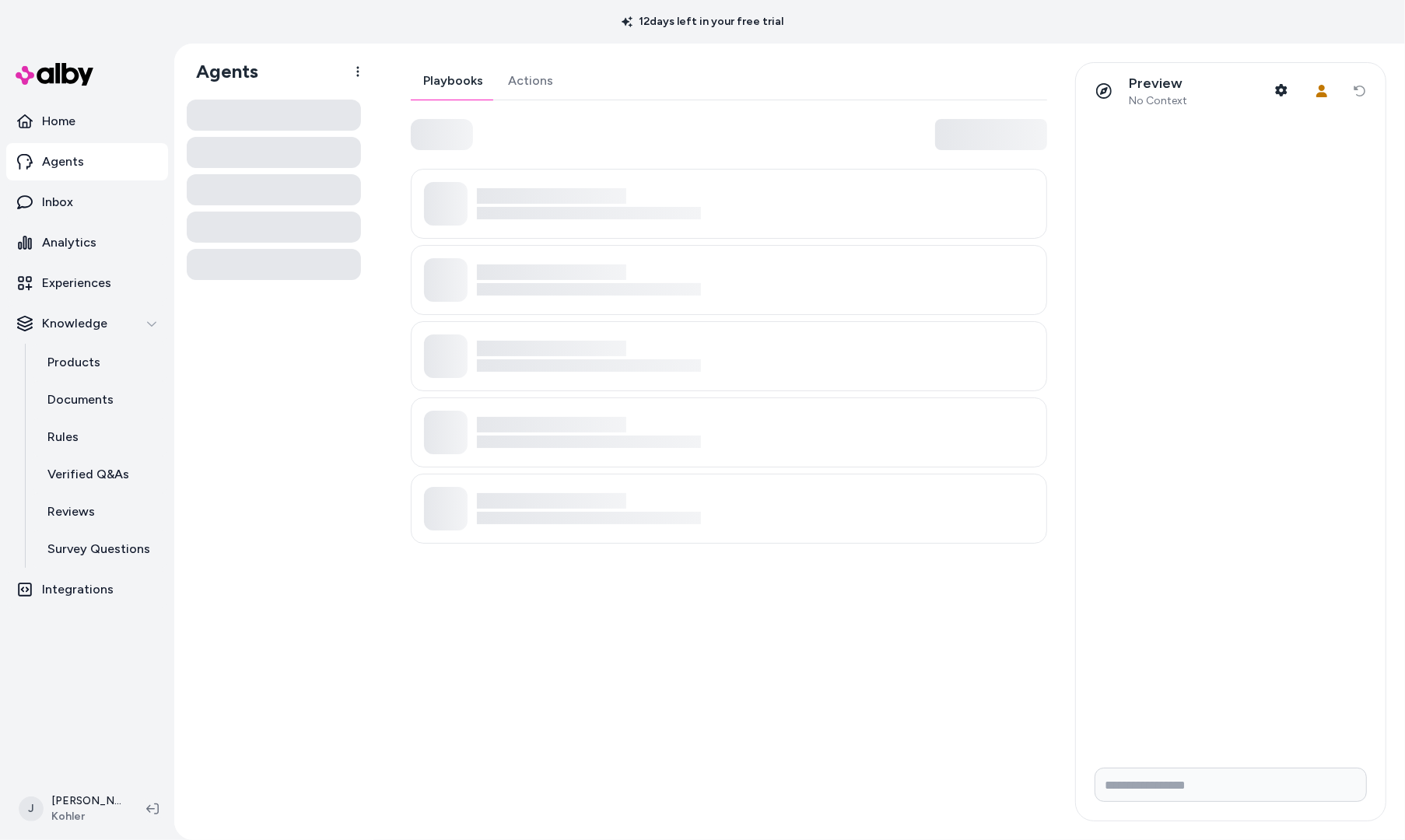
click at [514, 82] on link "Actions" at bounding box center [531, 81] width 70 height 37
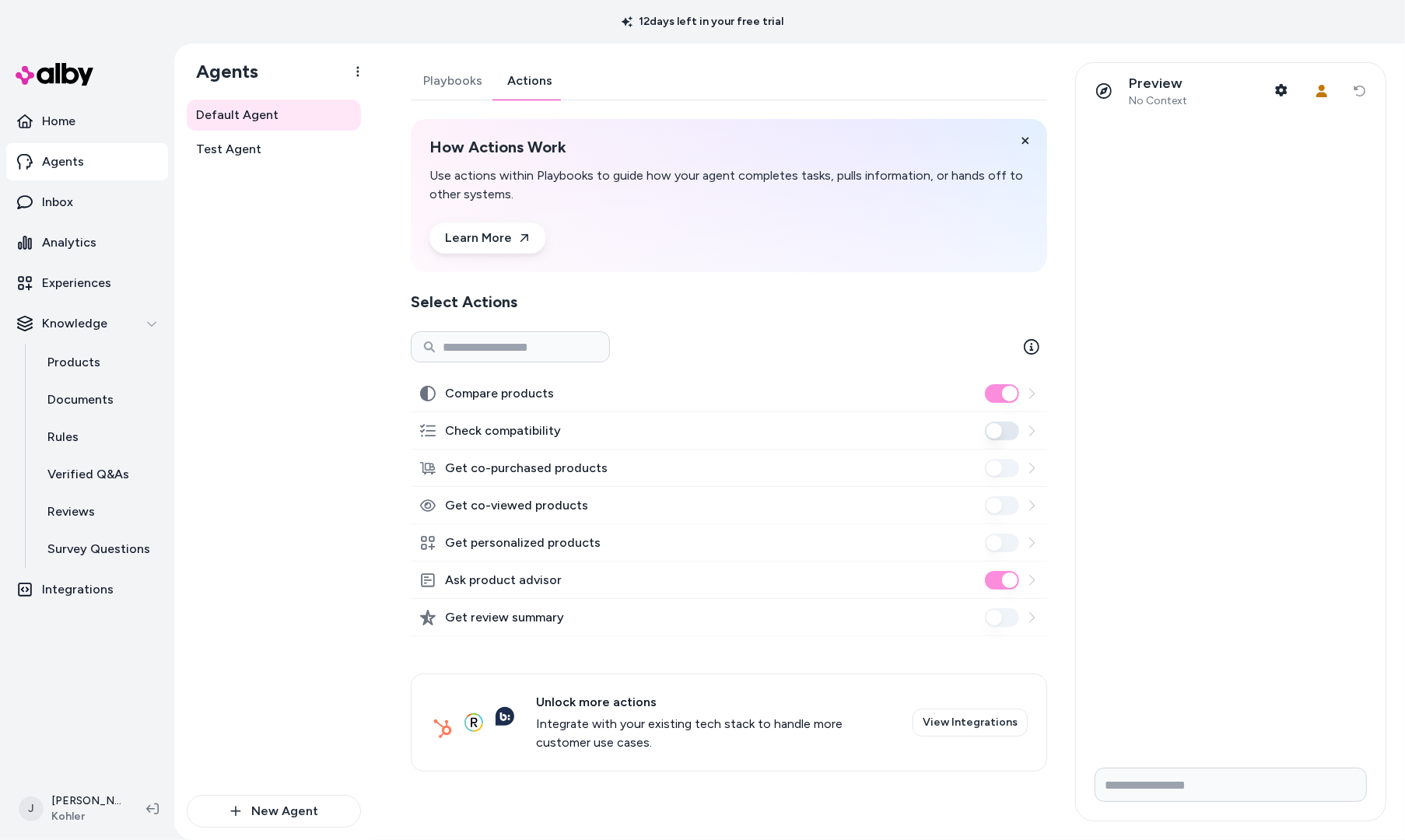
click at [1033, 580] on icon at bounding box center [1032, 580] width 6 height 10
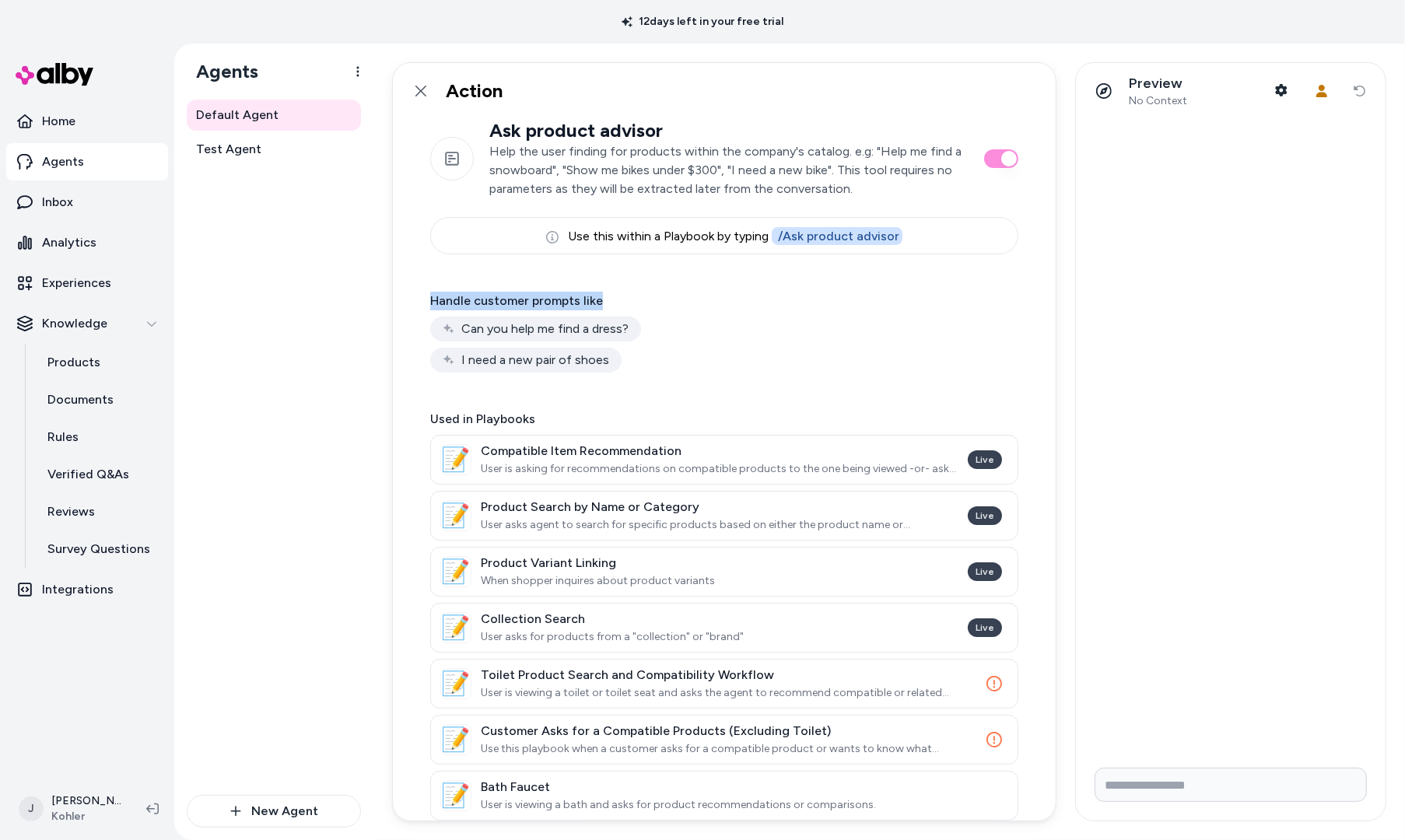
drag, startPoint x: 591, startPoint y: 298, endPoint x: 640, endPoint y: 297, distance: 49.0
click at [640, 297] on div "Ask product advisor Help the user finding for products within the company's cat…" at bounding box center [725, 479] width 663 height 721
click at [415, 85] on icon at bounding box center [421, 91] width 13 height 13
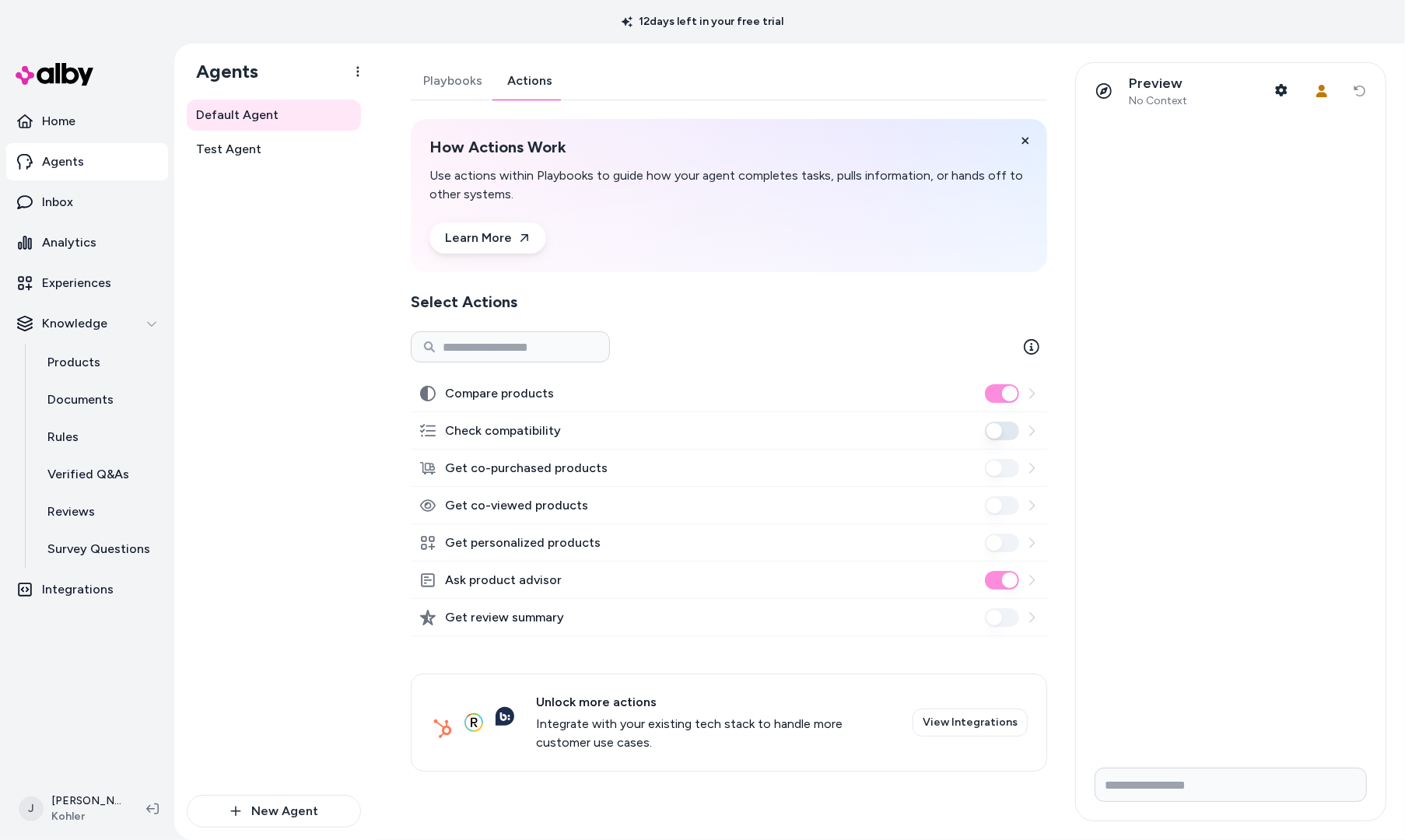
click at [1034, 390] on icon at bounding box center [1031, 393] width 13 height 13
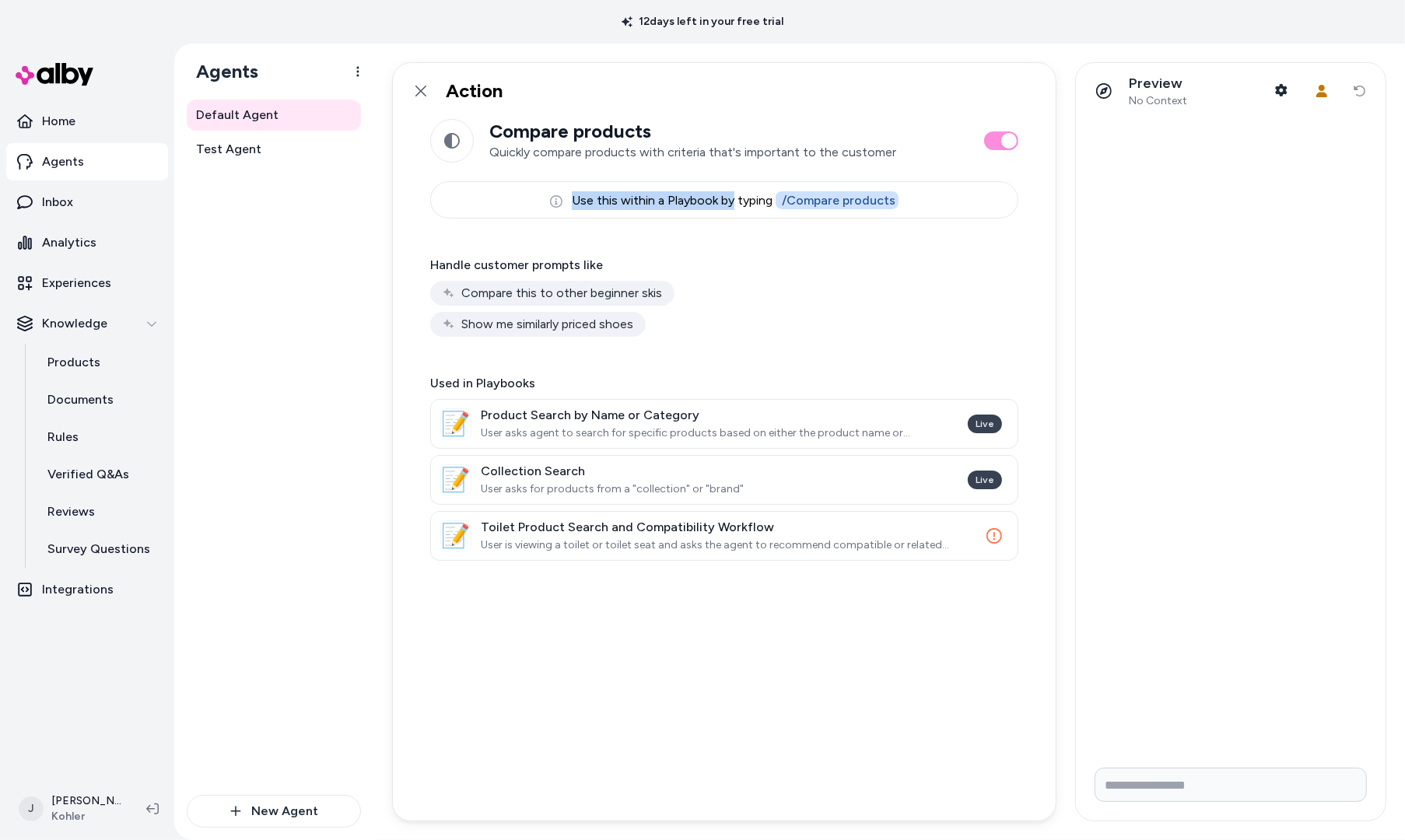
drag, startPoint x: 523, startPoint y: 200, endPoint x: 626, endPoint y: 205, distance: 103.1
click at [732, 201] on div "Use this within a Playbook by typing / Compare products" at bounding box center [724, 200] width 588 height 37
click at [417, 90] on icon at bounding box center [421, 91] width 13 height 13
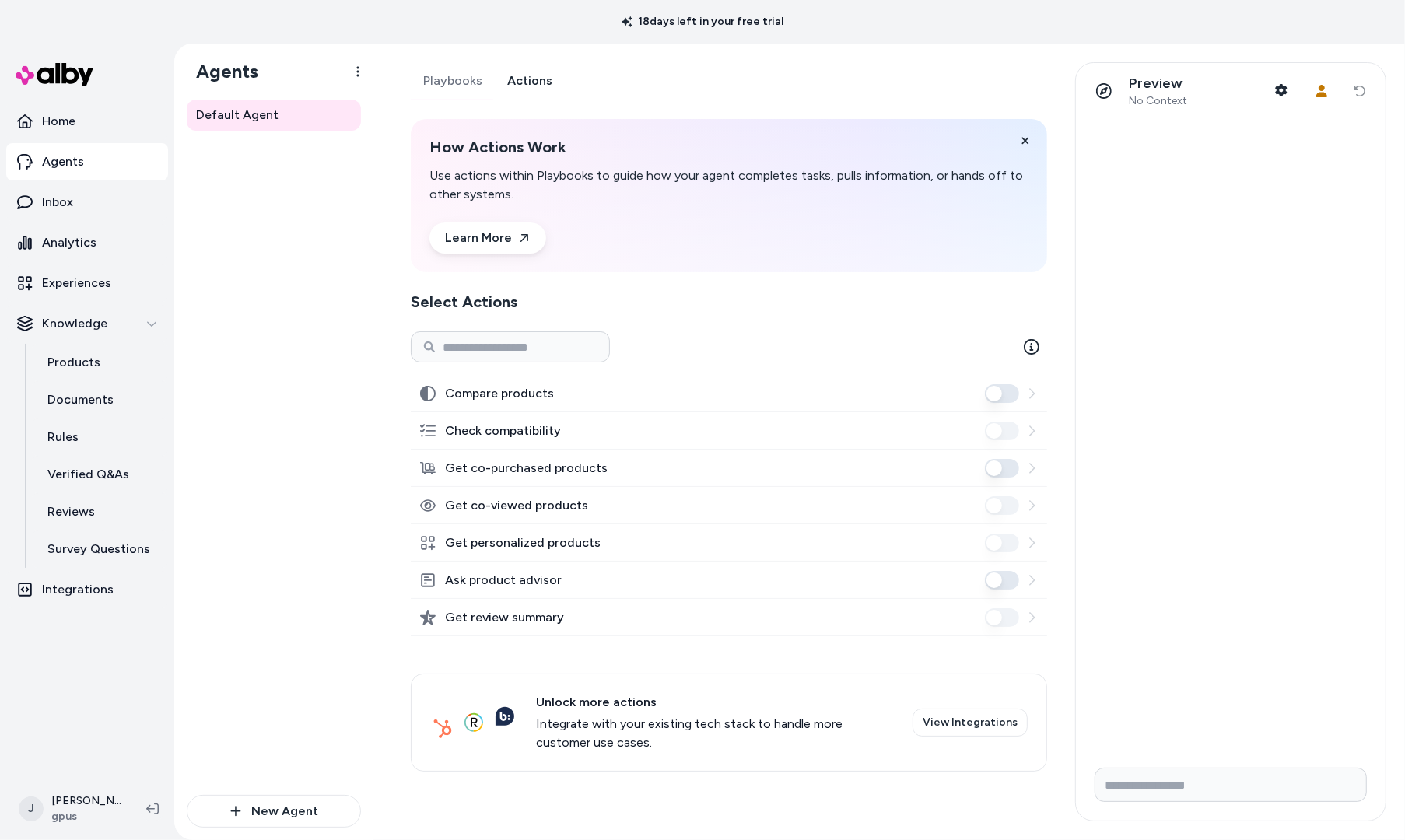
drag, startPoint x: 517, startPoint y: 83, endPoint x: 509, endPoint y: 91, distance: 11.3
click at [517, 83] on link "Actions" at bounding box center [530, 81] width 70 height 37
click at [1002, 577] on button "Ask product advisor" at bounding box center [1002, 580] width 34 height 19
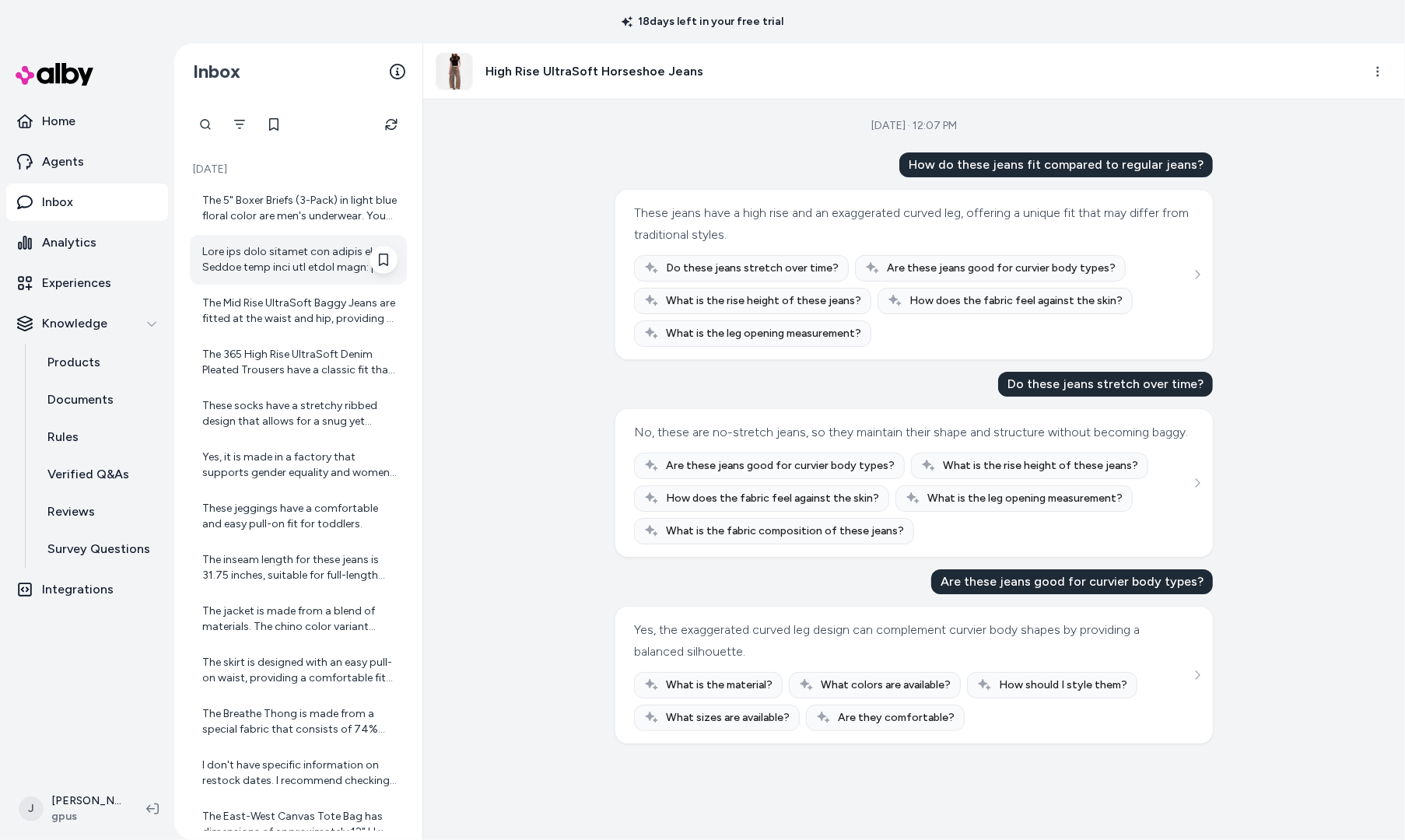
click at [282, 274] on div at bounding box center [300, 260] width 195 height 31
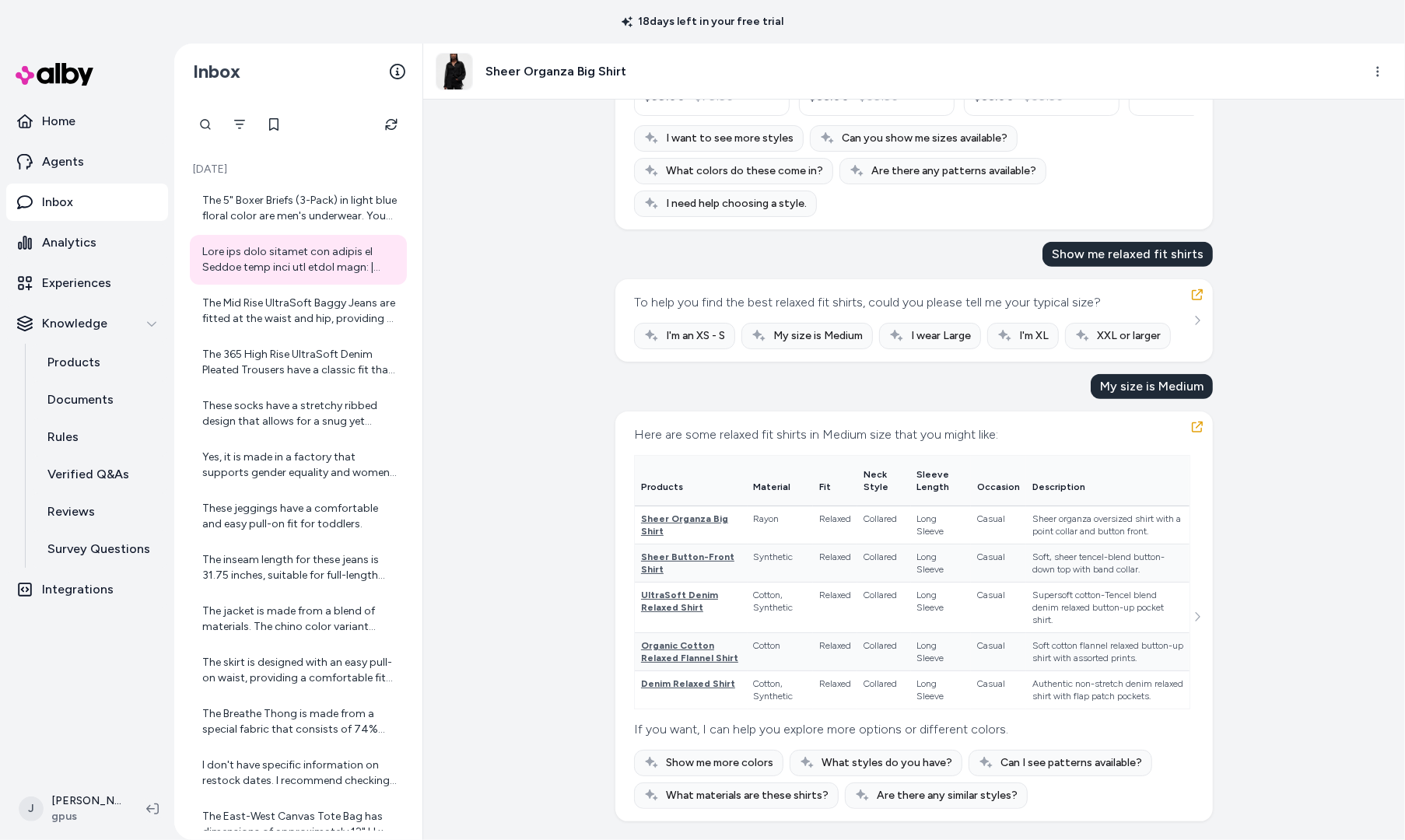
scroll to position [1852, 0]
click at [1378, 67] on html "18 days left in your free trial Home Agents Inbox Analytics Experiences Knowled…" at bounding box center [702, 420] width 1405 height 840
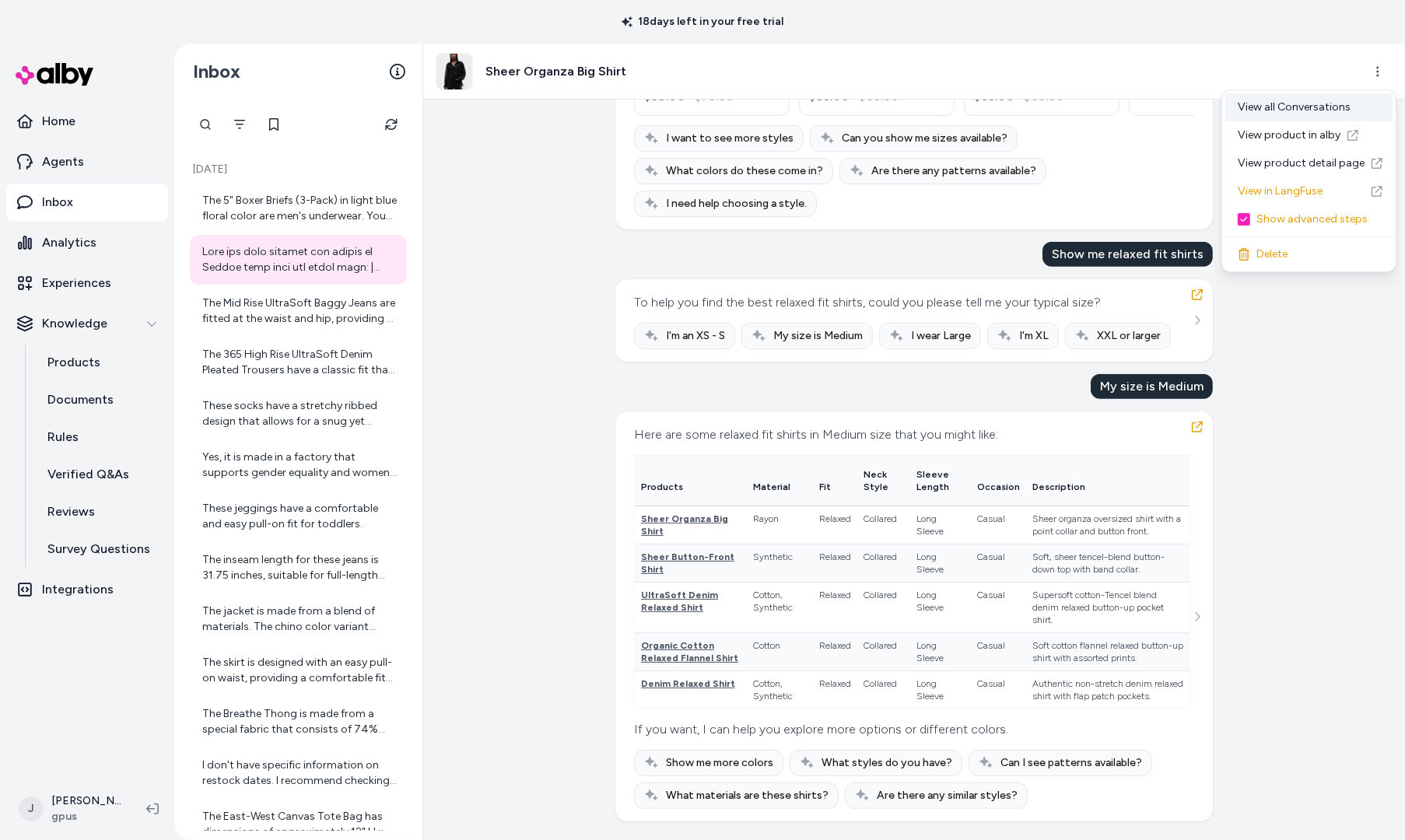
drag, startPoint x: 1337, startPoint y: 109, endPoint x: 1276, endPoint y: 113, distance: 61.1
click at [1329, 109] on div "View all Conversations" at bounding box center [1308, 107] width 167 height 28
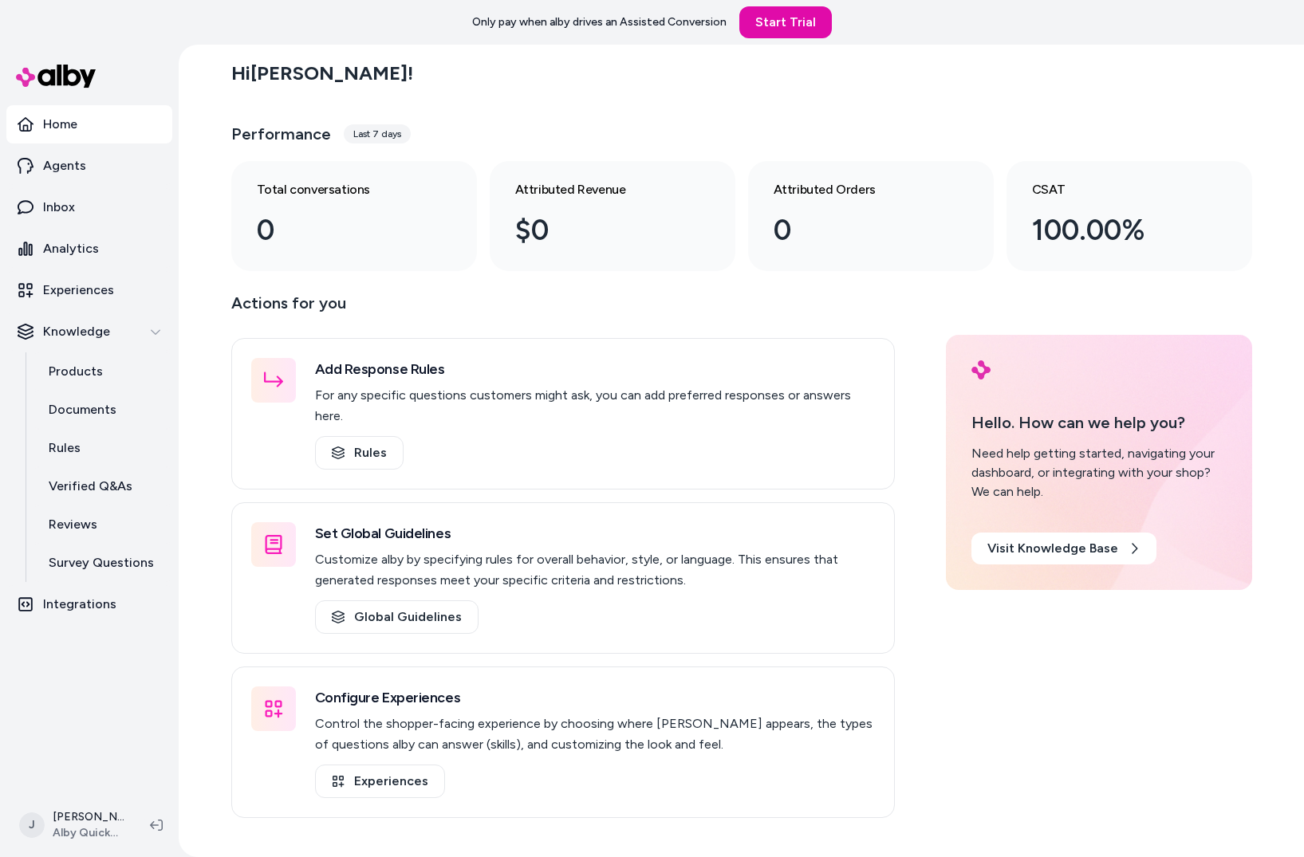
click at [152, 701] on nav "Home Agents Inbox Analytics Experiences Knowledge Products Documents Rules Veri…" at bounding box center [89, 447] width 166 height 685
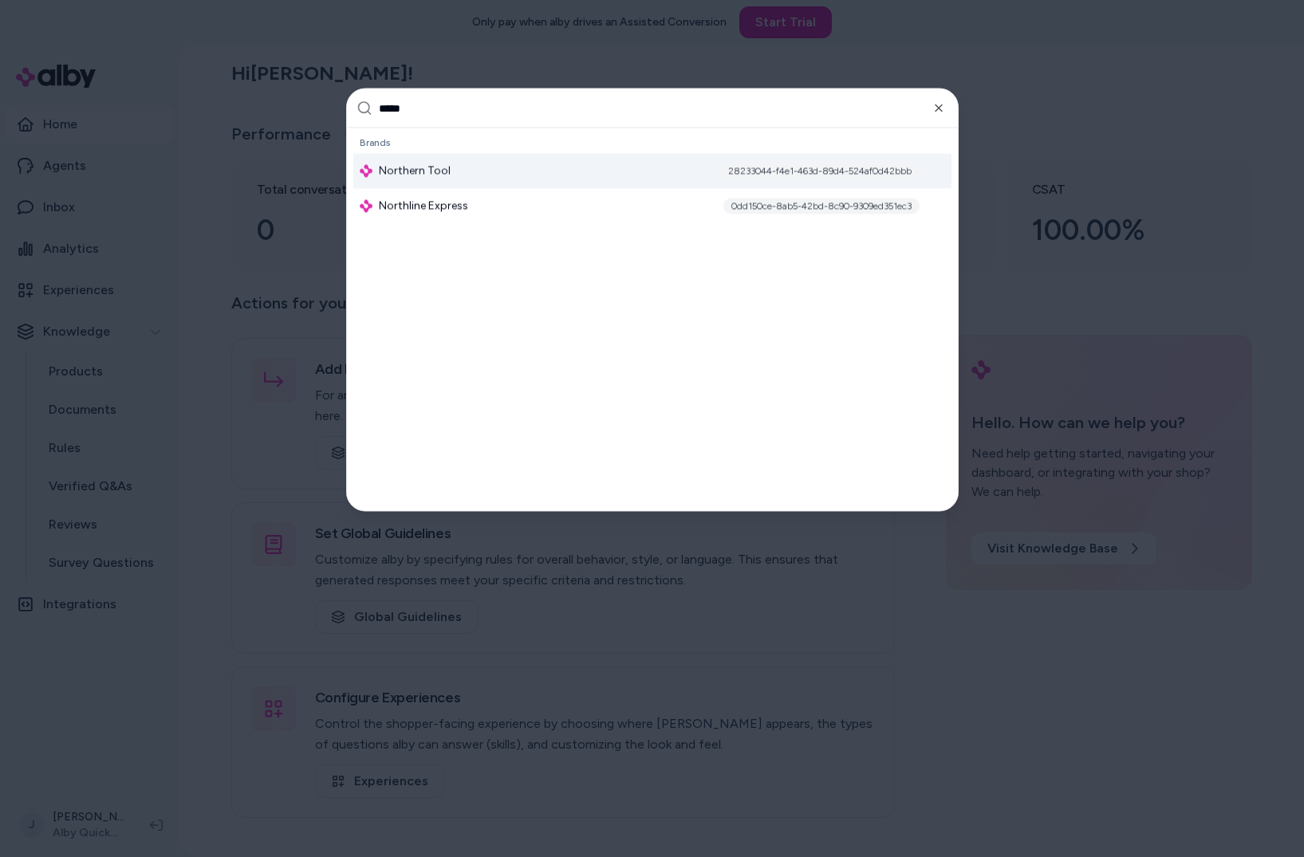
type input "*****"
click at [430, 164] on span "Northern Tool" at bounding box center [415, 172] width 72 height 16
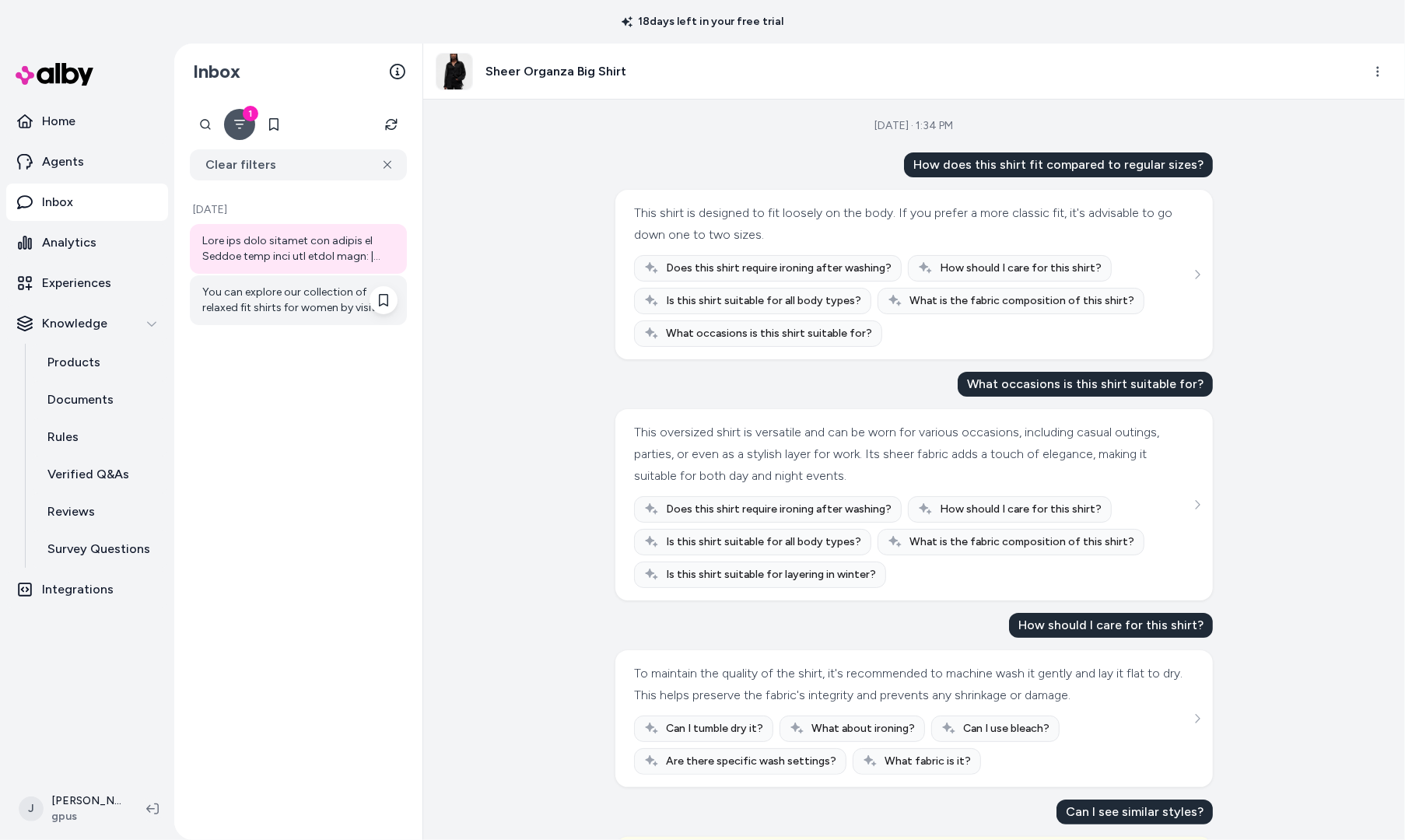
click at [276, 303] on div "You can explore our collection of relaxed fit shirts for women by visiting the …" at bounding box center [300, 300] width 195 height 31
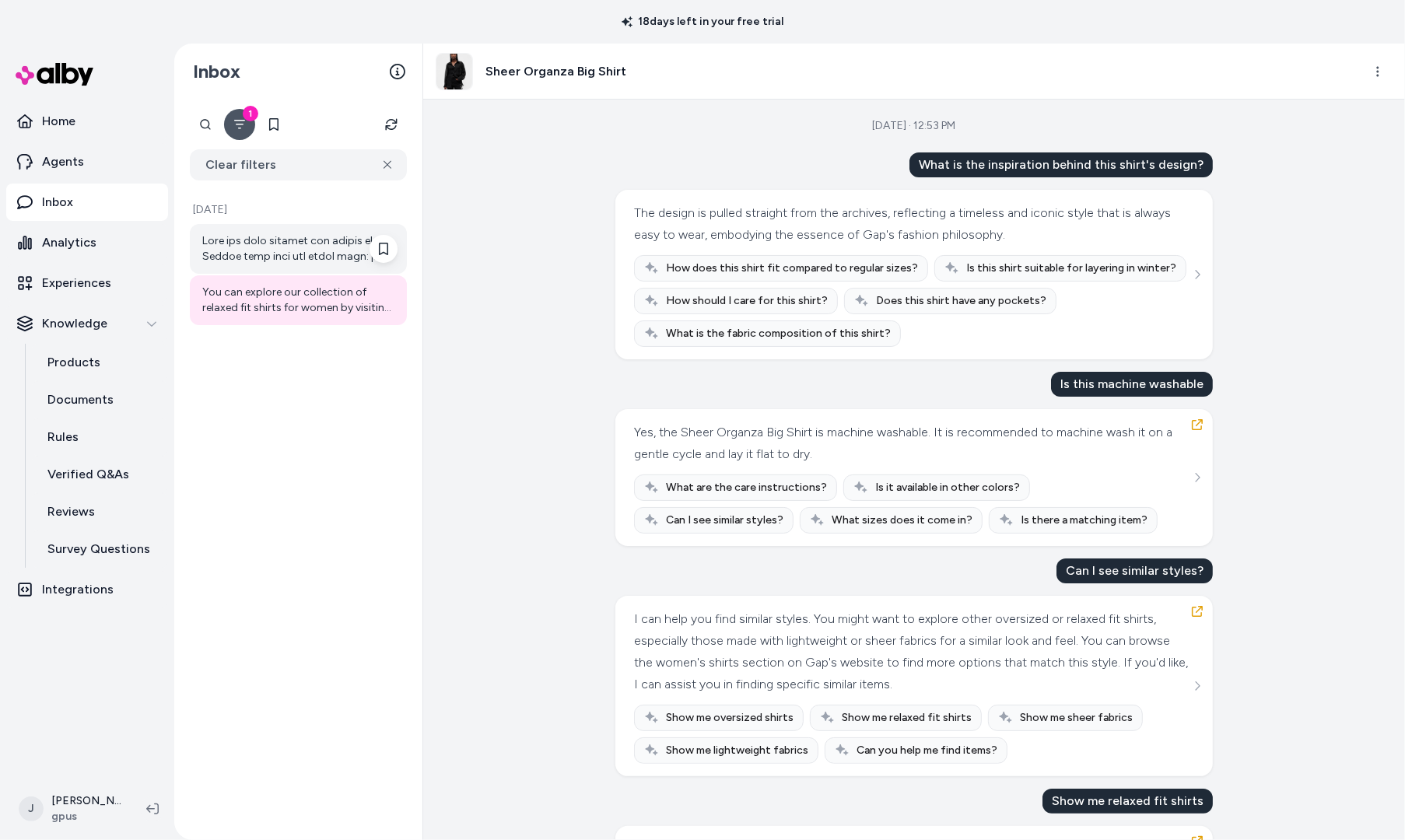
click at [275, 256] on div at bounding box center [300, 249] width 195 height 31
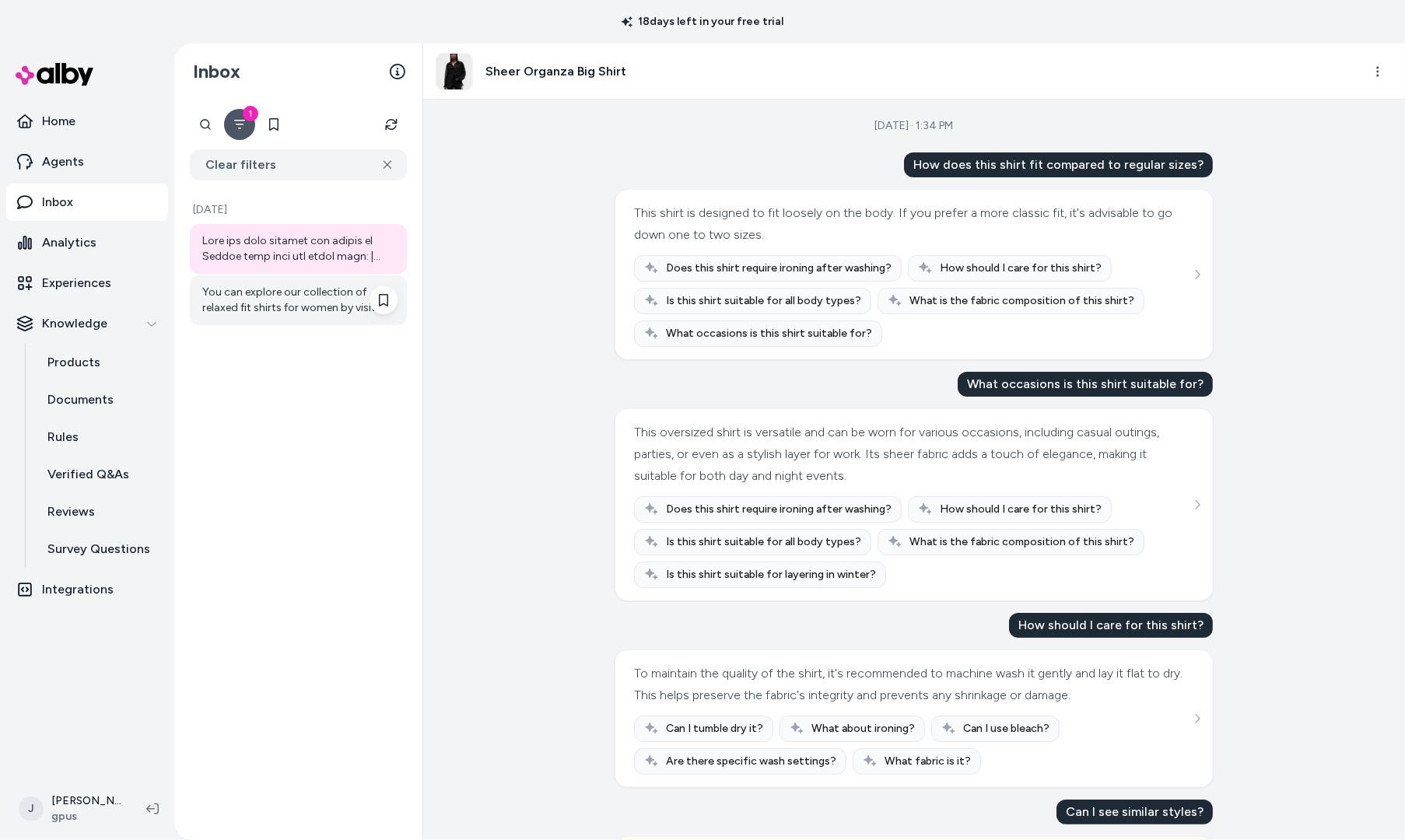
click at [270, 297] on div "You can explore our collection of relaxed fit shirts for women by visiting the …" at bounding box center [300, 300] width 195 height 31
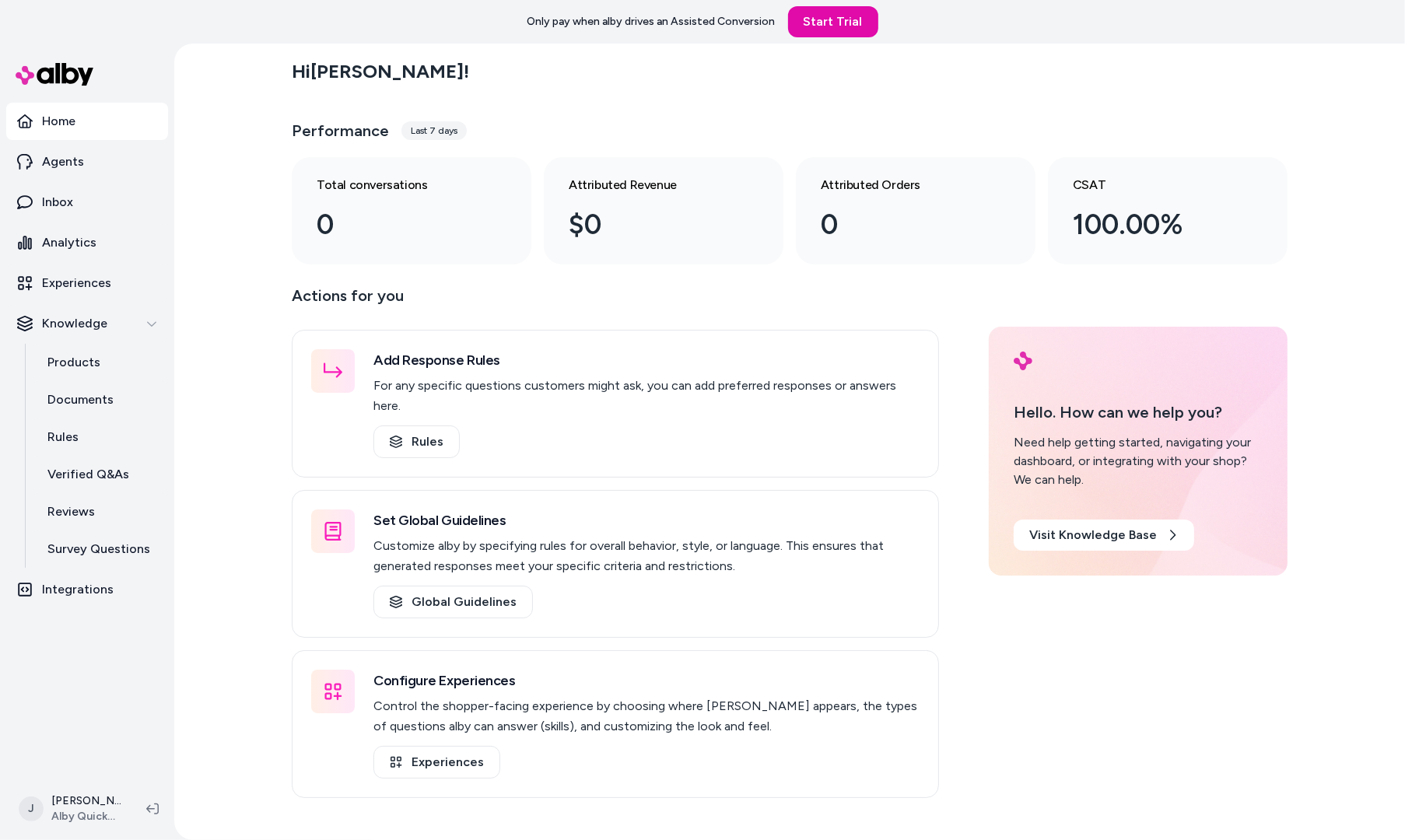
click at [256, 433] on div "Hi Jackie ! Performance Last 7 days Total conversations 0 Attributed Revenue $0…" at bounding box center [790, 442] width 1231 height 797
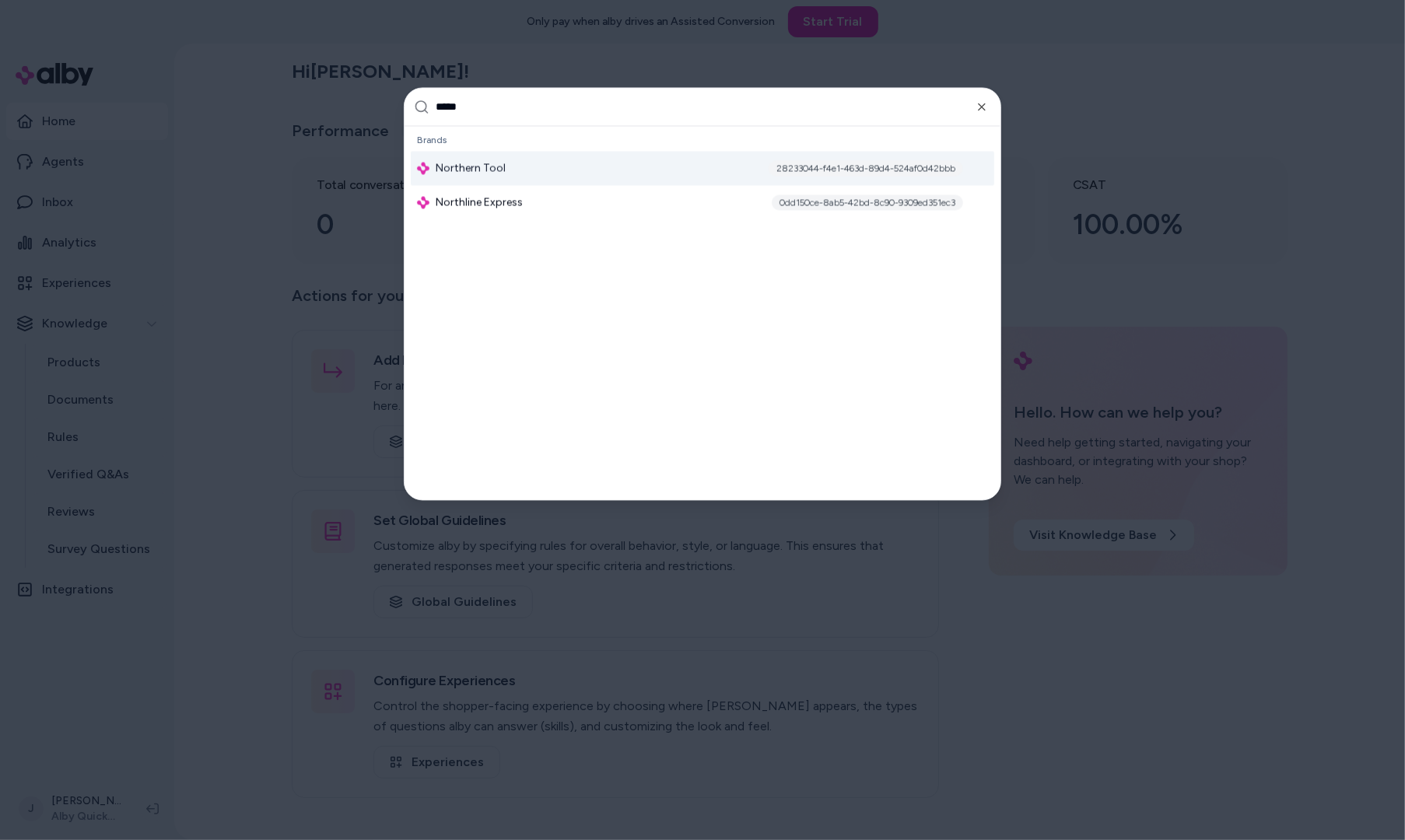
type input "*****"
click at [476, 163] on span "Northern Tool" at bounding box center [471, 169] width 70 height 16
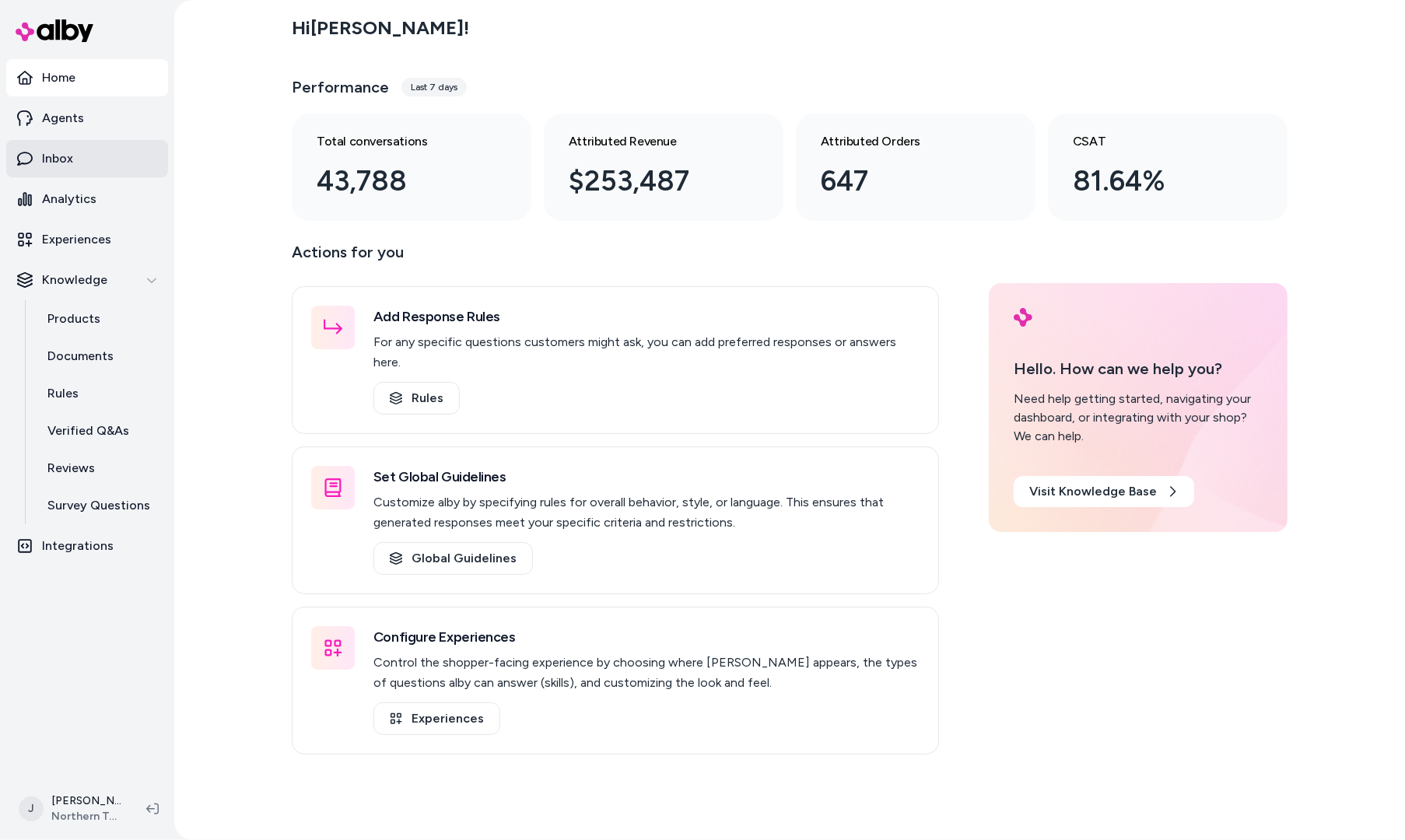
drag, startPoint x: 86, startPoint y: 160, endPoint x: 113, endPoint y: 154, distance: 27.7
click at [86, 160] on link "Inbox" at bounding box center [87, 159] width 162 height 37
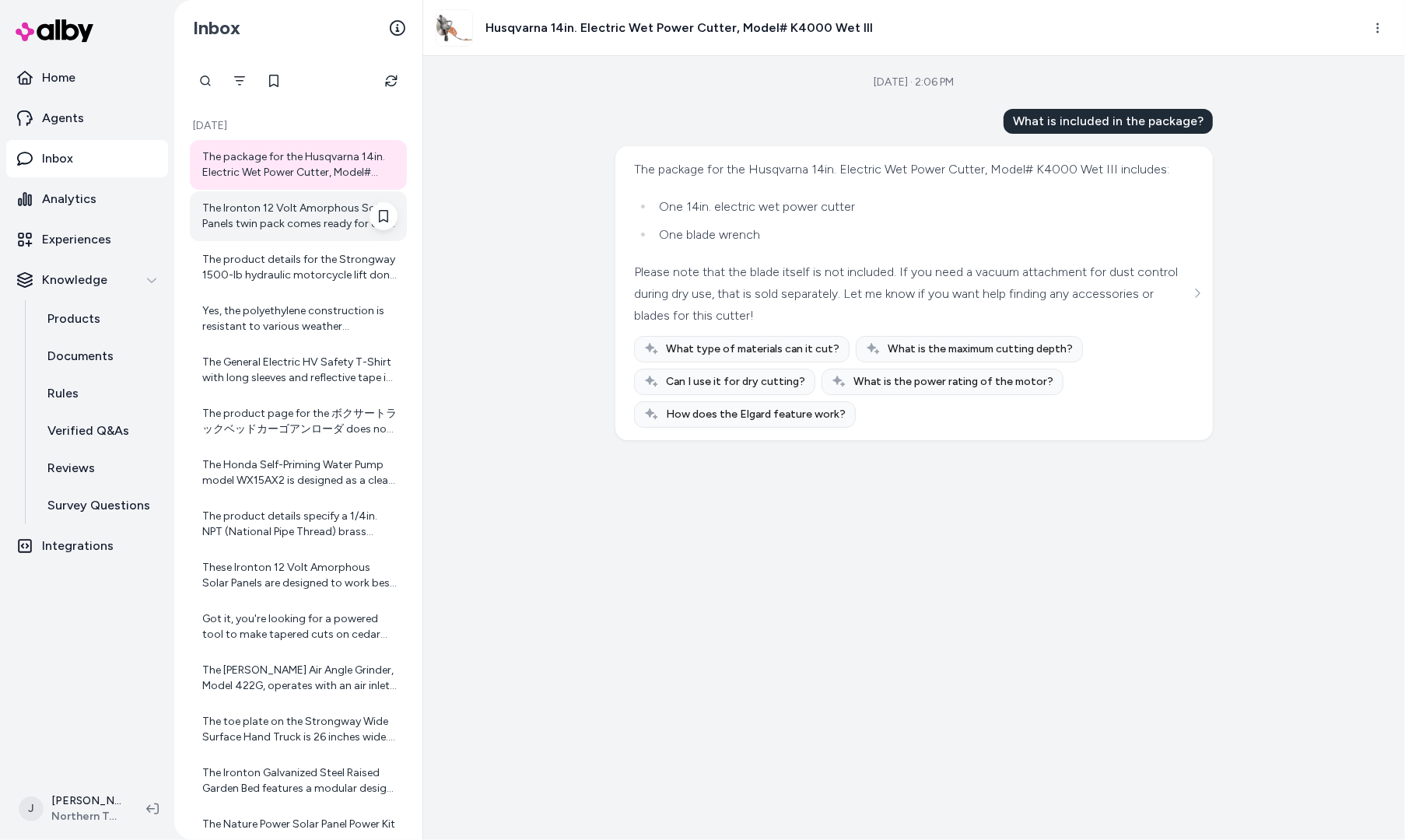
click at [258, 210] on div "The Ironton 12 Volt Amorphous Solar Panels twin pack comes ready for easy conne…" at bounding box center [300, 217] width 195 height 31
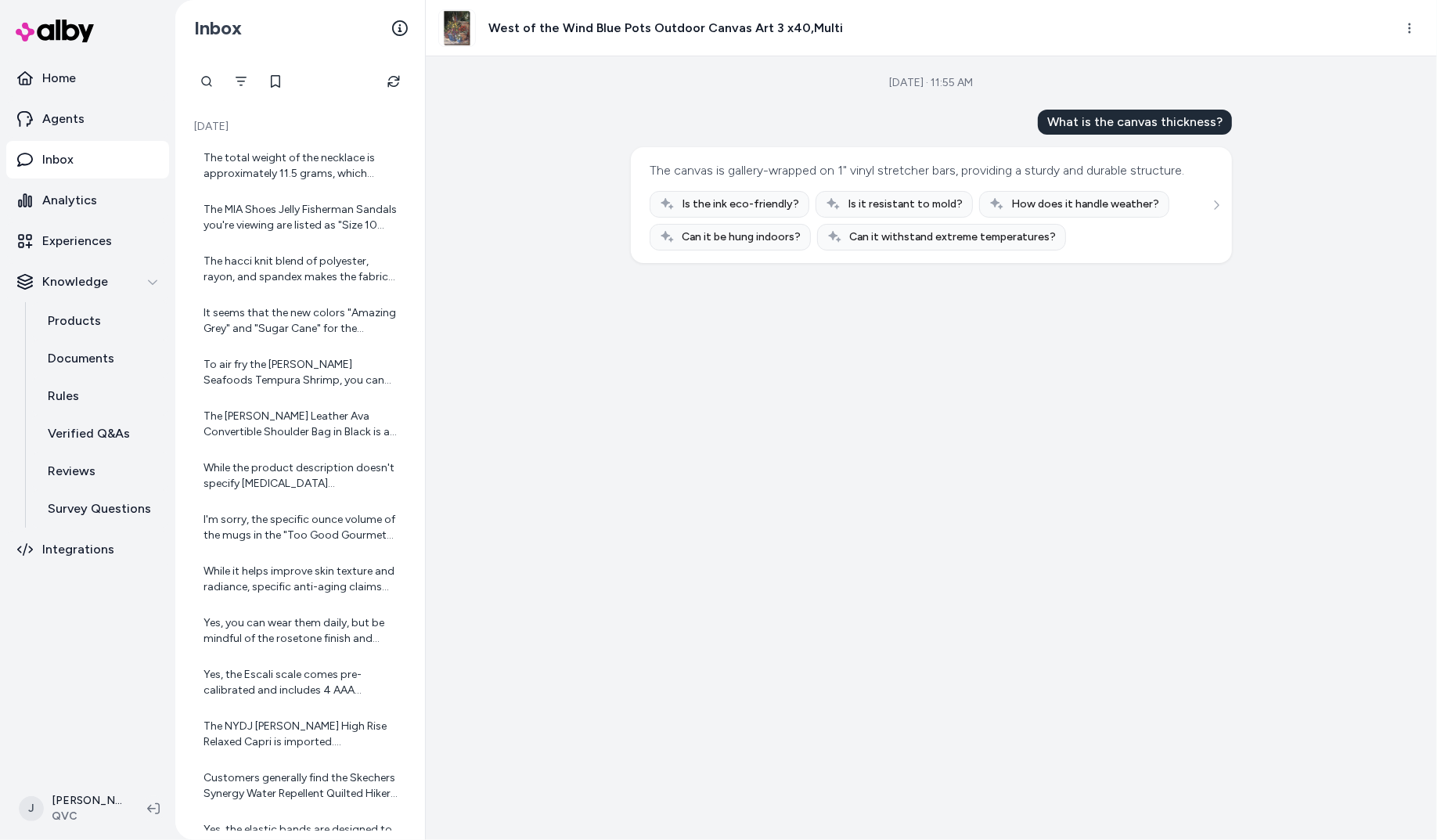
scroll to position [1474, 0]
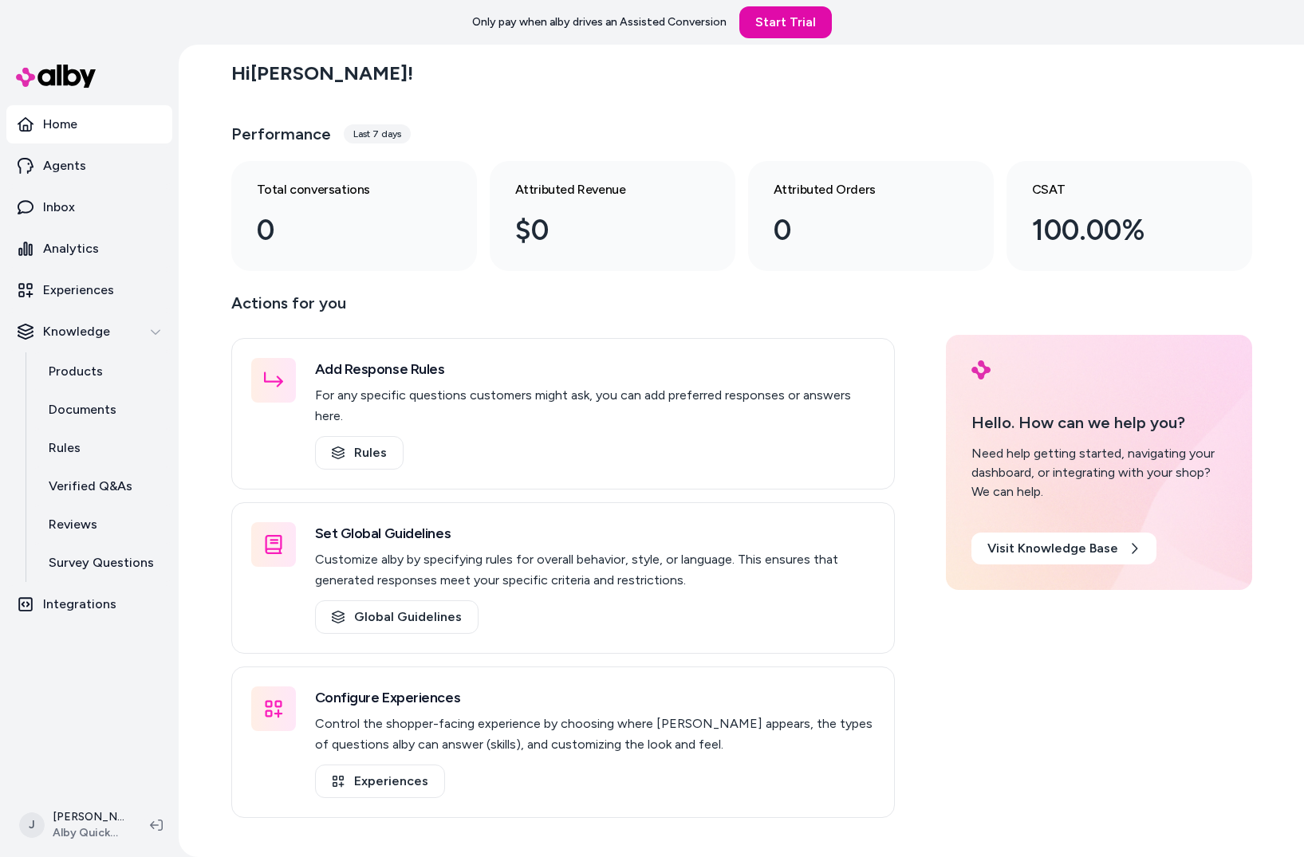
click at [81, 128] on link "Home" at bounding box center [89, 124] width 166 height 38
click at [83, 163] on link "Agents" at bounding box center [89, 166] width 166 height 38
drag, startPoint x: 48, startPoint y: 244, endPoint x: 79, endPoint y: 267, distance: 38.8
click at [48, 244] on p "Analytics" at bounding box center [71, 248] width 56 height 19
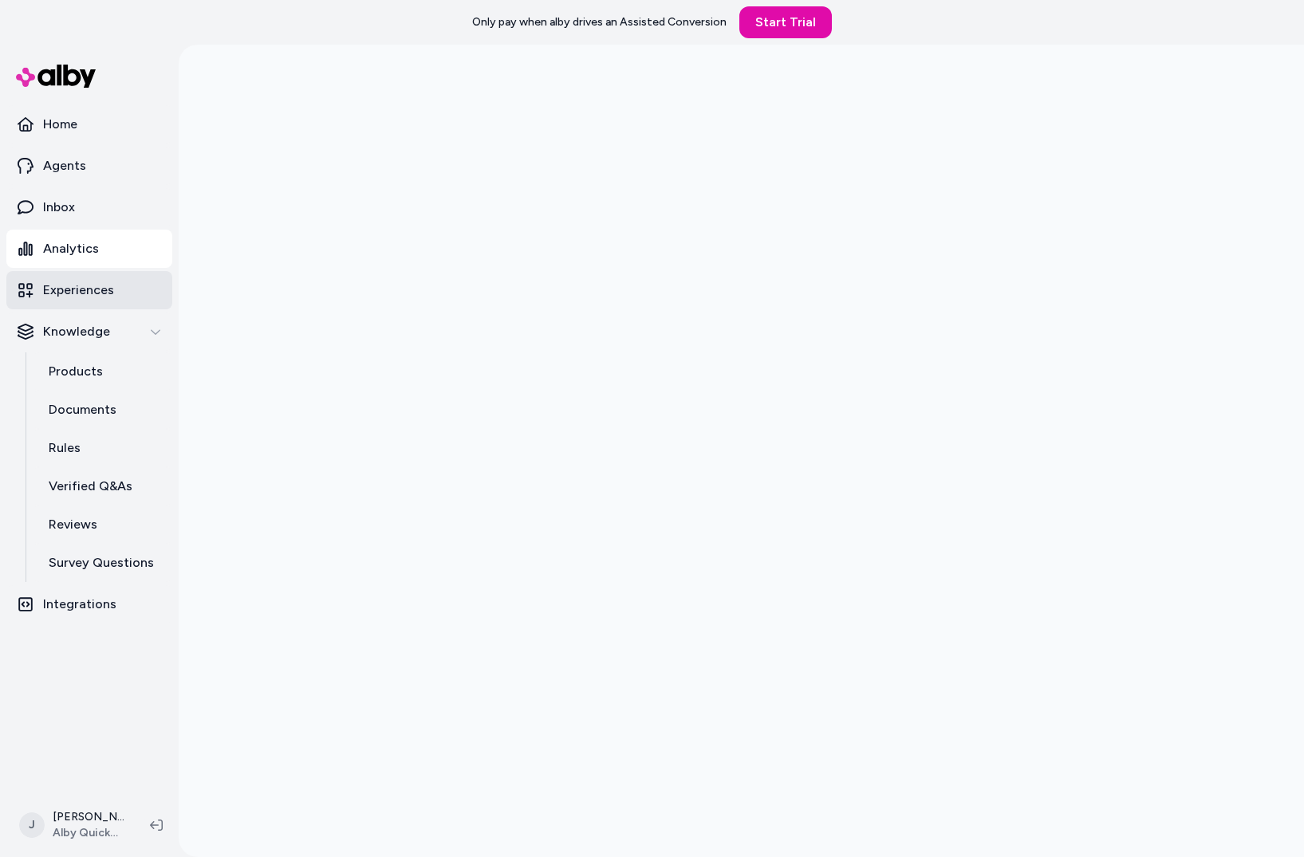
click at [85, 299] on link "Experiences" at bounding box center [89, 290] width 166 height 38
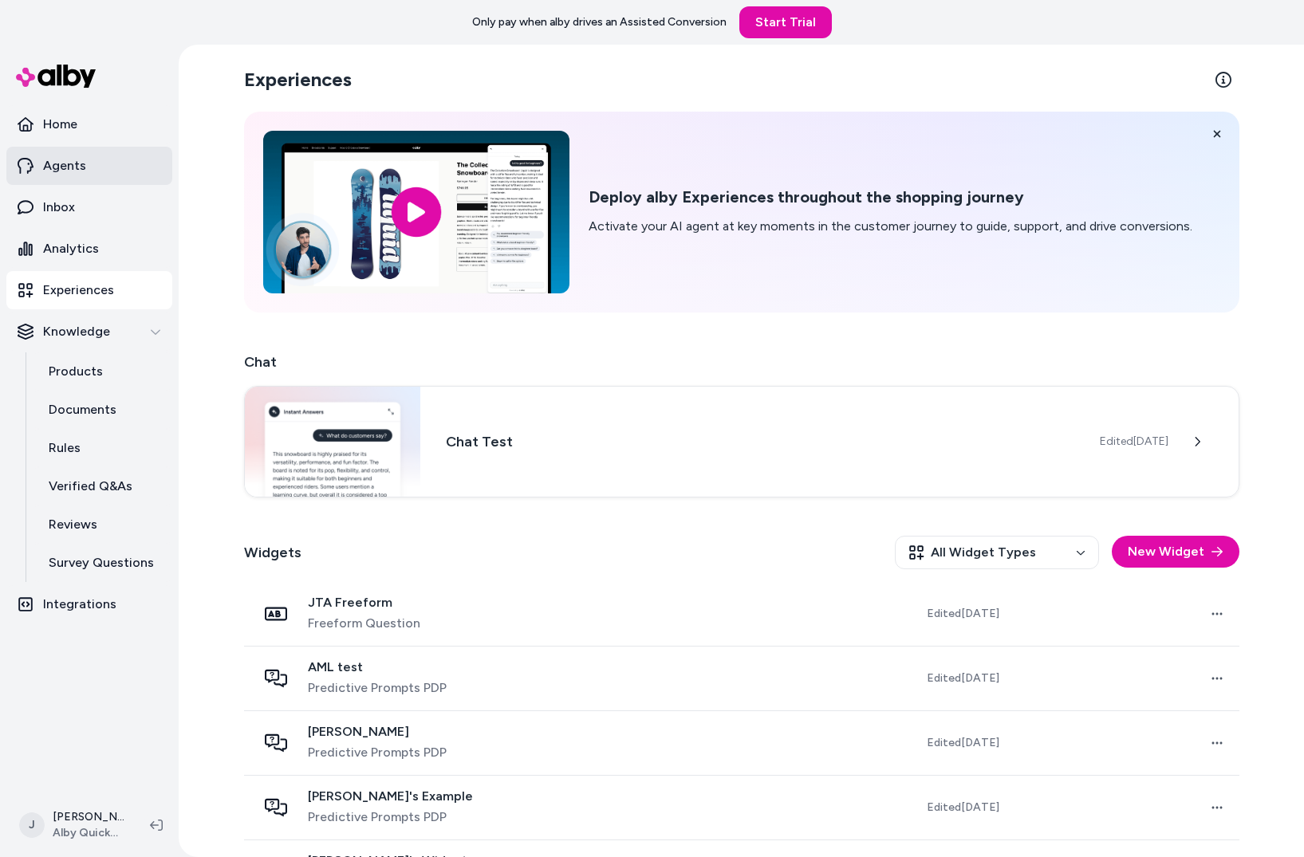
click at [59, 164] on p "Agents" at bounding box center [64, 165] width 43 height 19
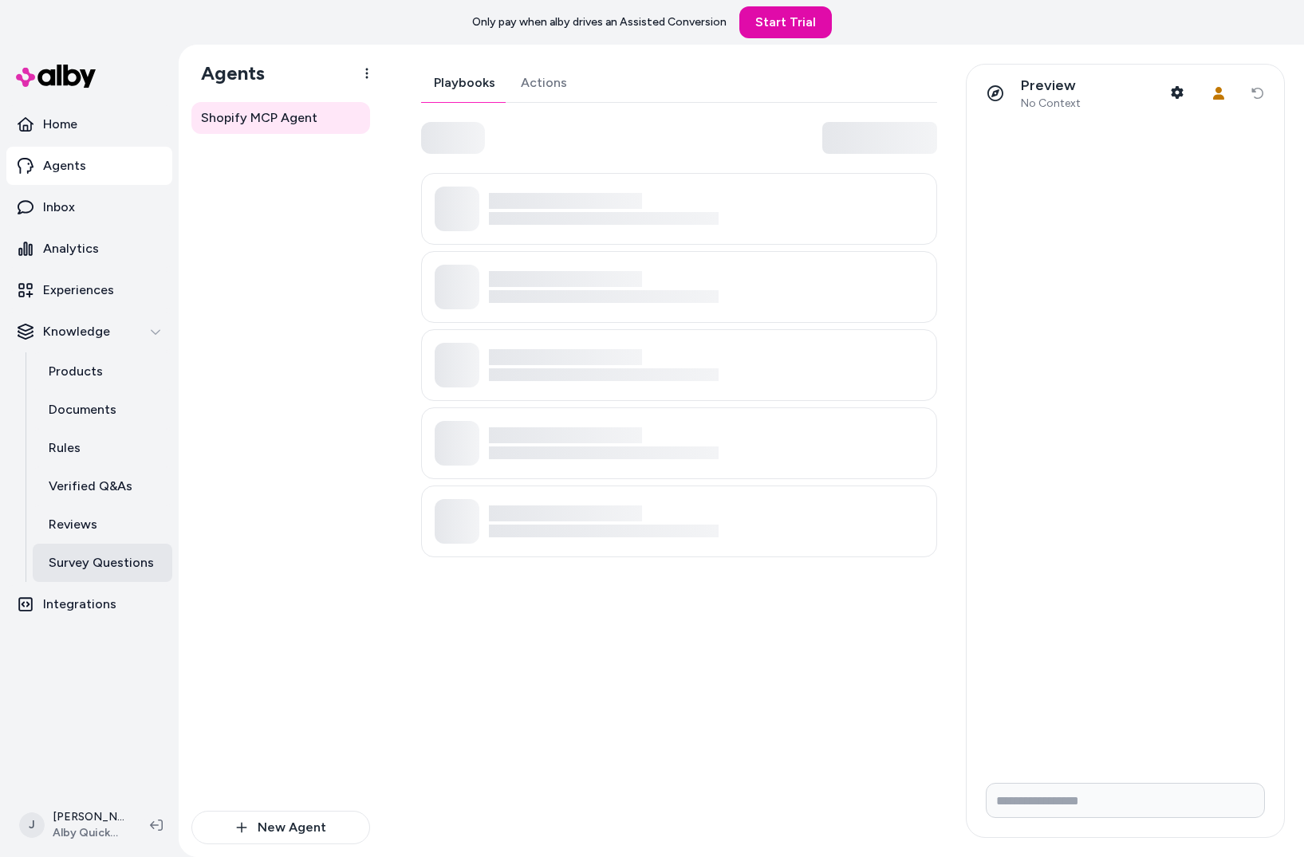
click at [80, 573] on link "Survey Questions" at bounding box center [103, 563] width 140 height 38
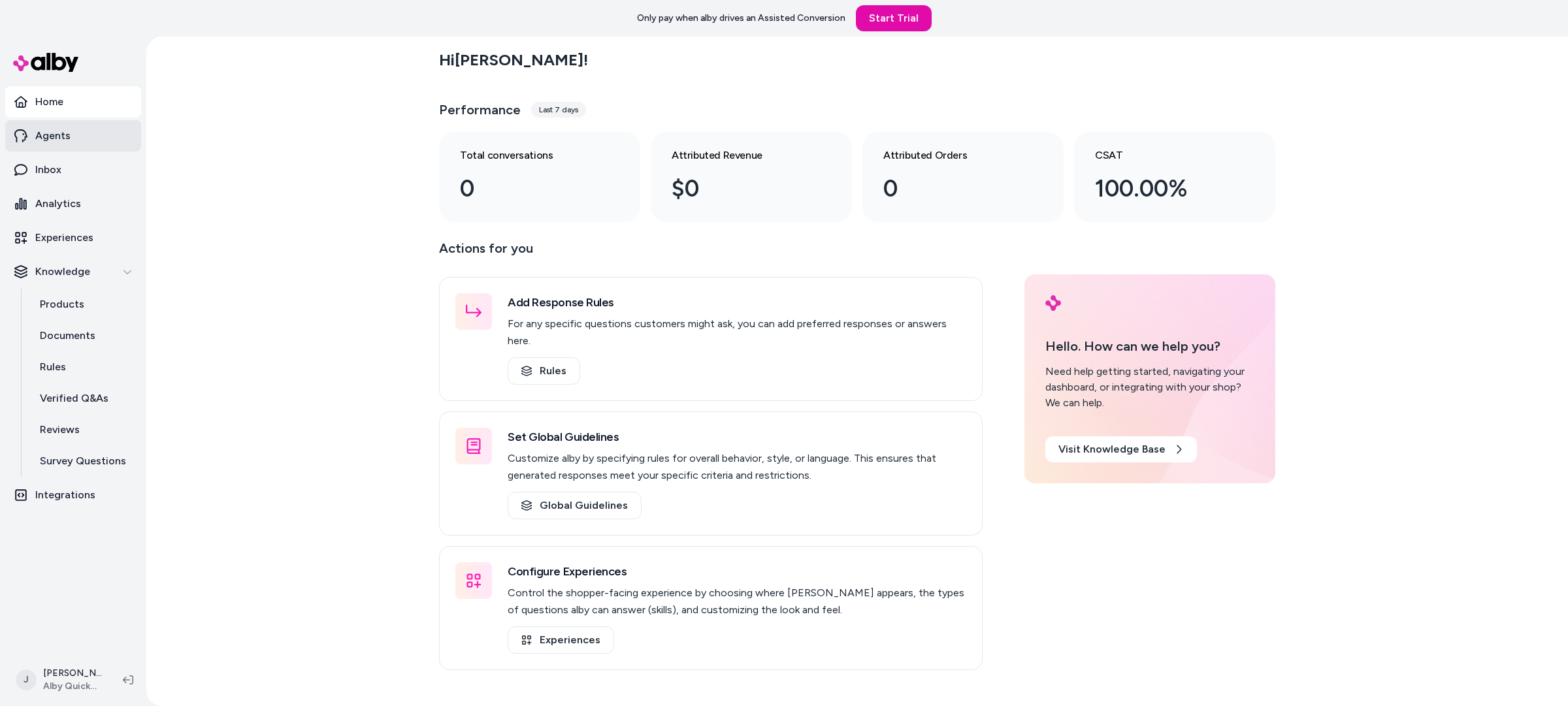
click at [60, 137] on p "Agents" at bounding box center [52, 135] width 35 height 16
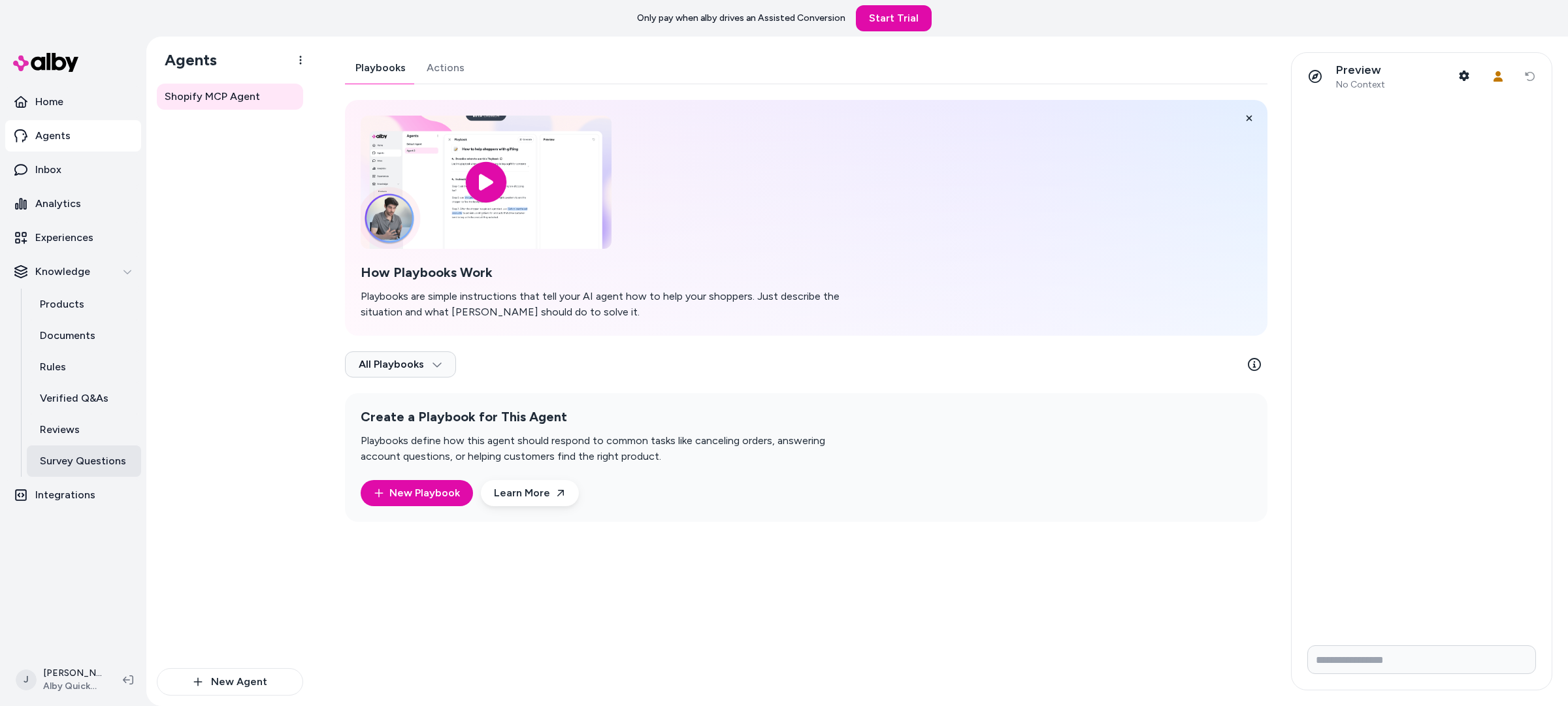
drag, startPoint x: 77, startPoint y: 459, endPoint x: 77, endPoint y: 466, distance: 7.0
click at [76, 461] on p "Survey Questions" at bounding box center [83, 461] width 86 height 16
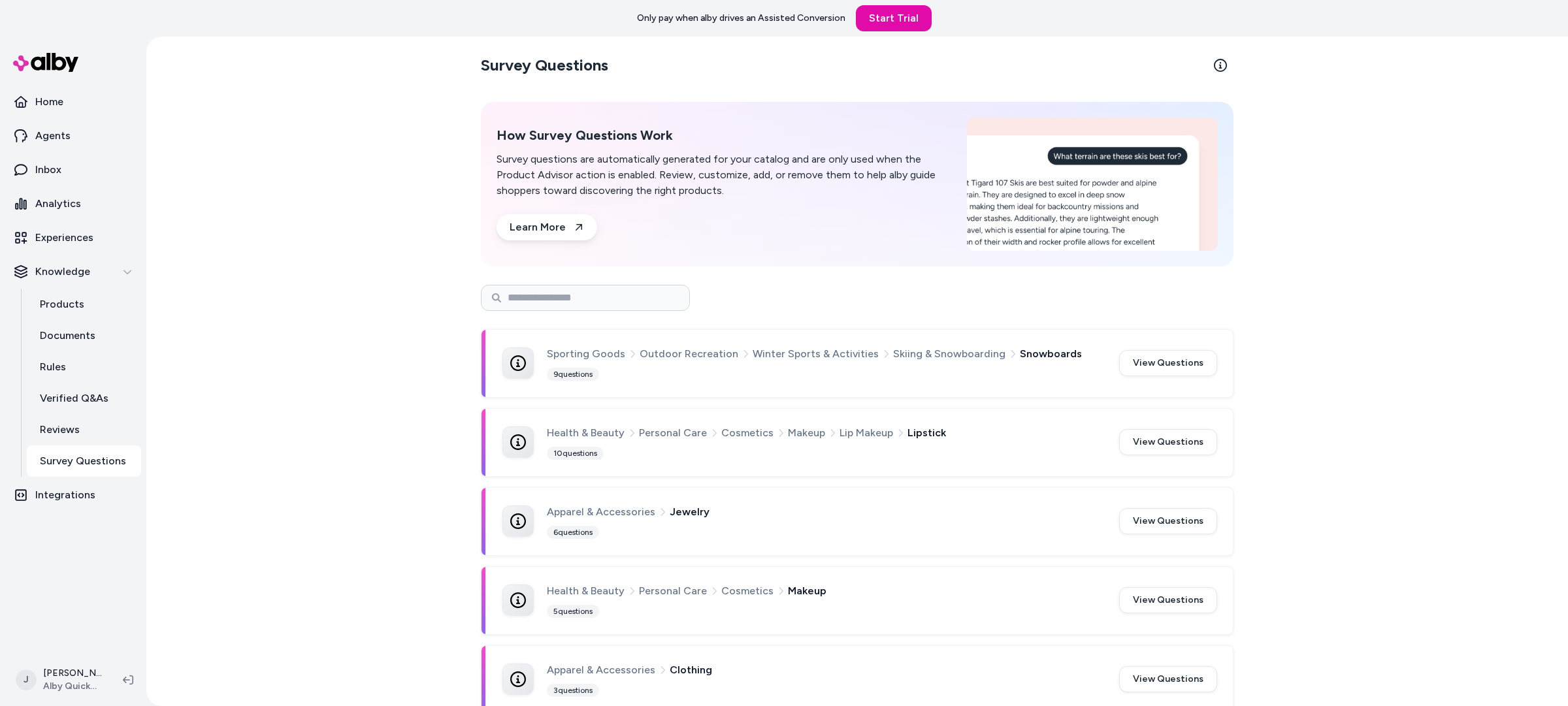
drag, startPoint x: 66, startPoint y: 500, endPoint x: 190, endPoint y: 487, distance: 124.7
click at [67, 500] on p "Integrations" at bounding box center [65, 495] width 60 height 16
click at [238, 482] on div "Survey Questions How Survey Questions Work Survey questions are automatically g…" at bounding box center [858, 372] width 1422 height 670
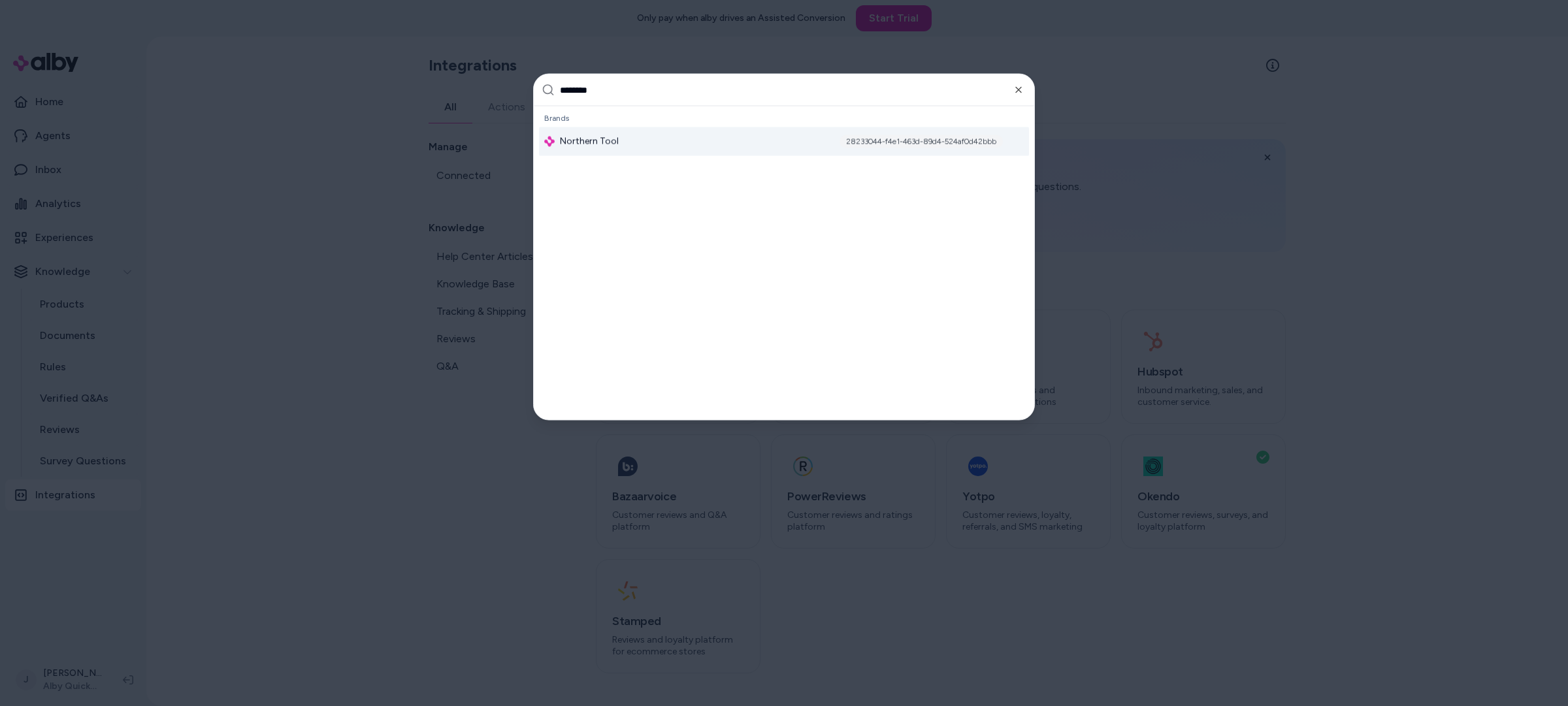
type input "********"
click at [610, 140] on span "Northern Tool" at bounding box center [590, 142] width 59 height 13
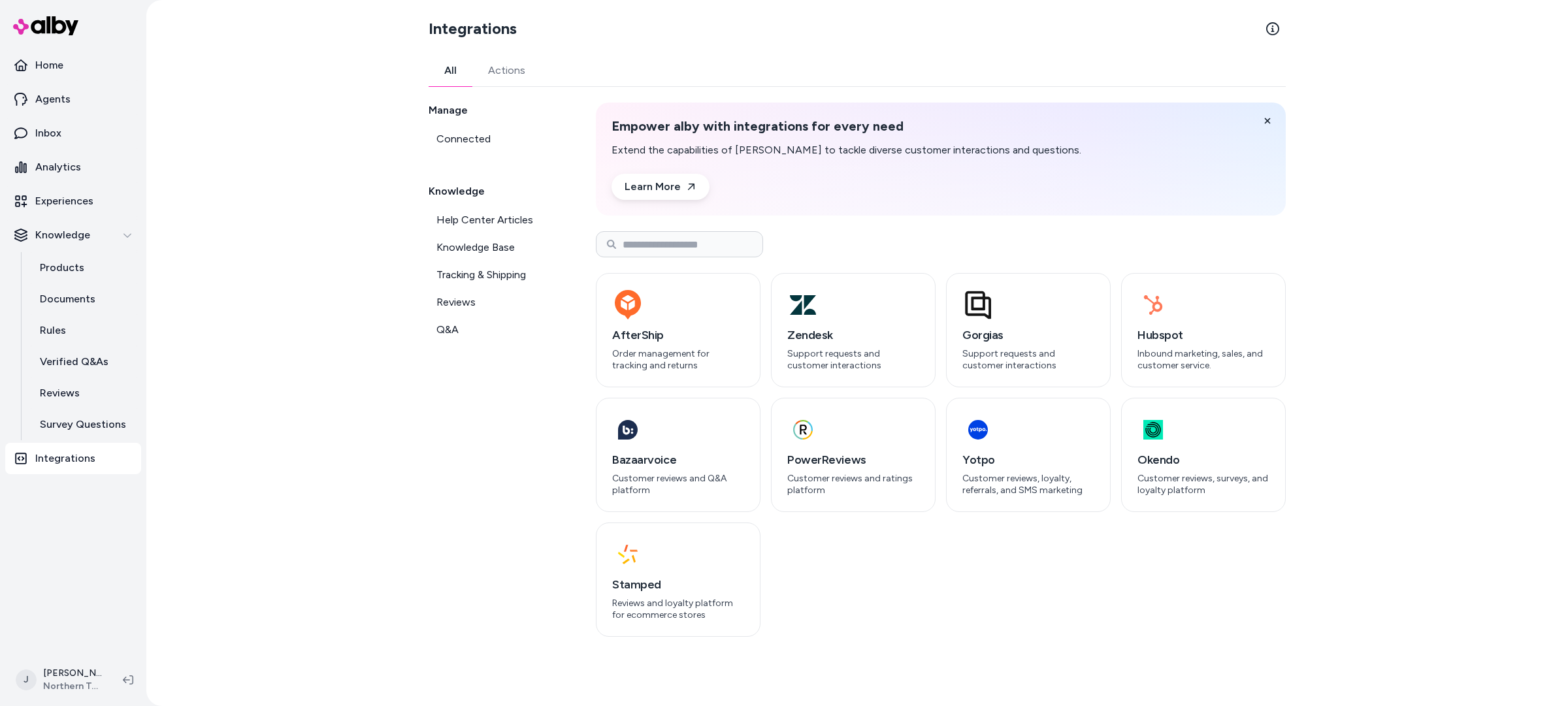
click at [259, 247] on div "Integrations All Actions Manage Connected Knowledge Help Center Articles Knowle…" at bounding box center [858, 353] width 1422 height 706
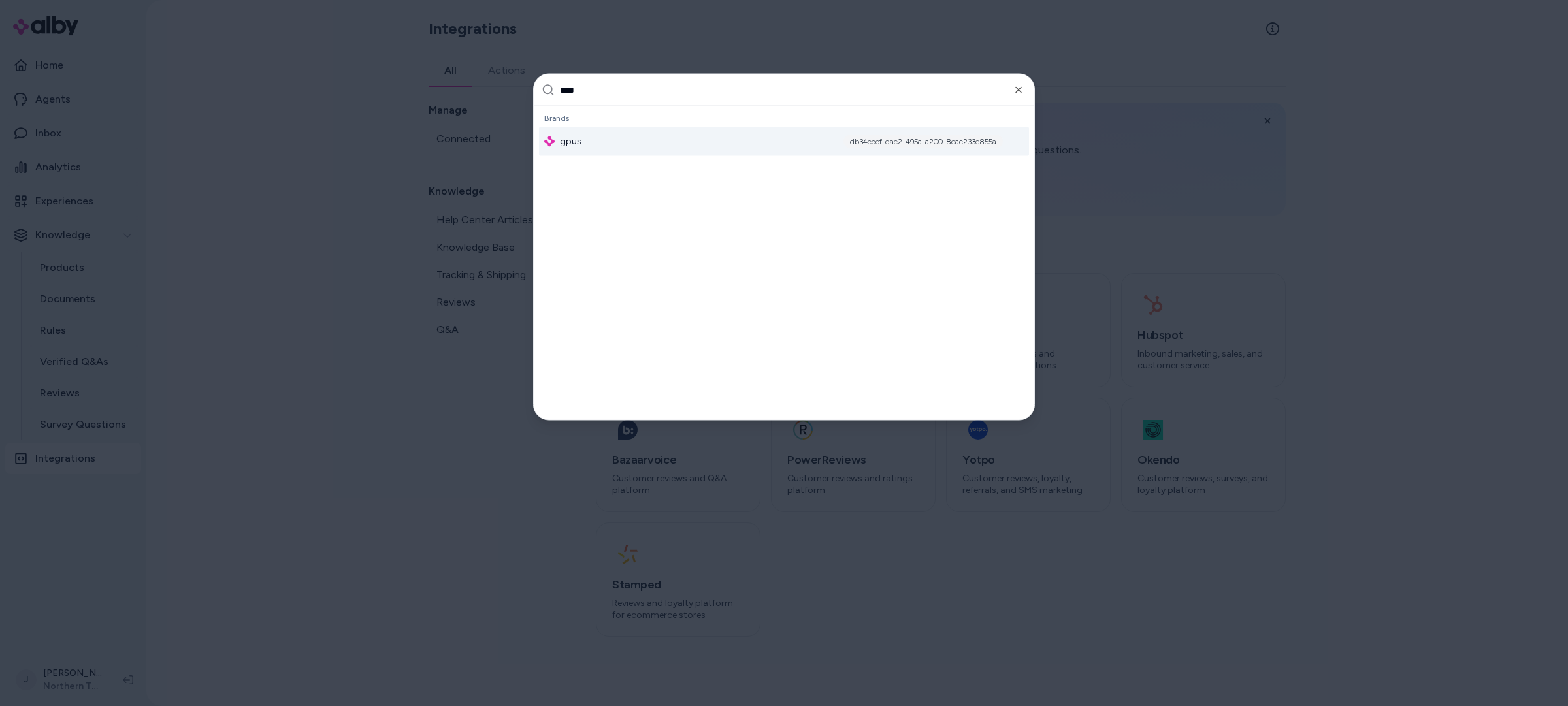
type input "****"
click at [620, 138] on div "gpus db34eeef-dac2-495a-a200-8cae233c855a" at bounding box center [784, 142] width 490 height 29
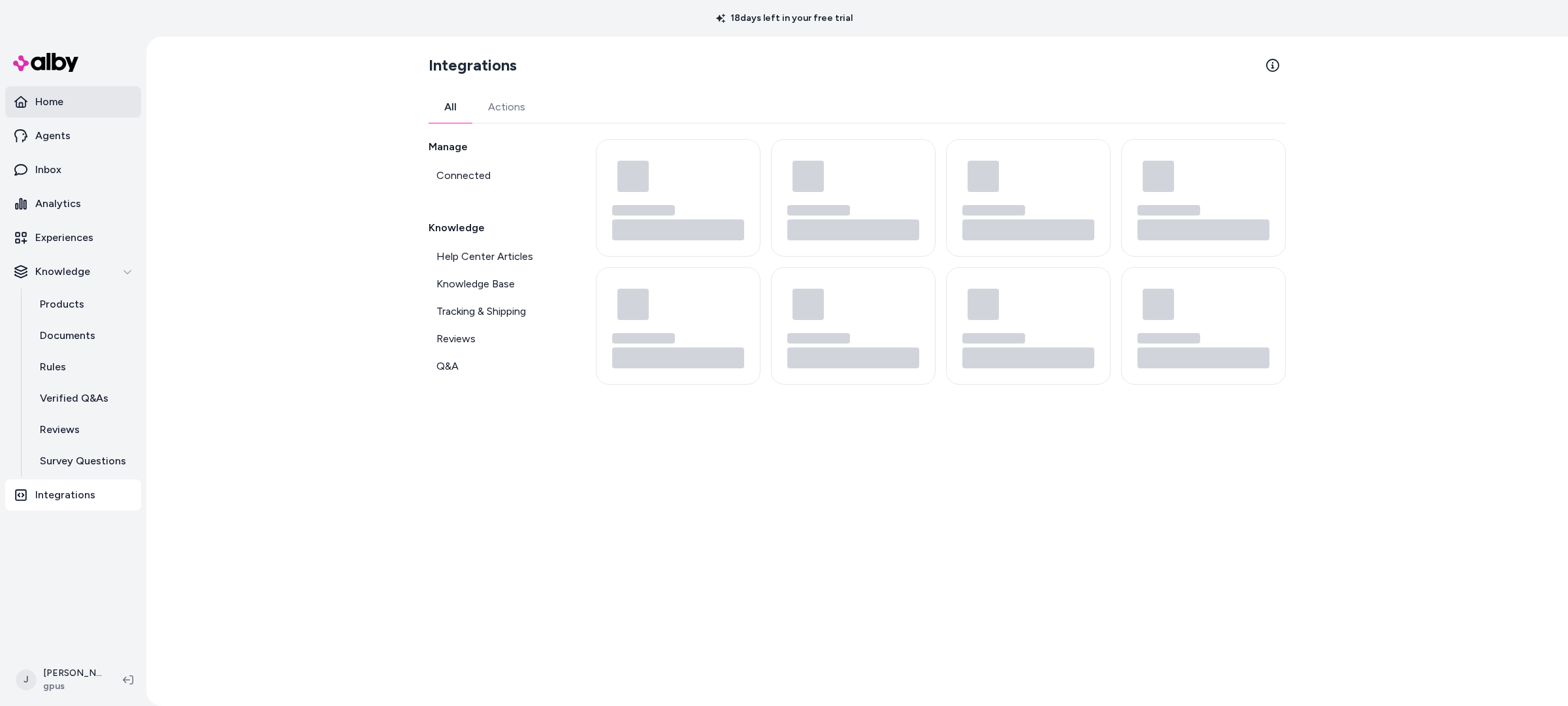
click at [80, 98] on link "Home" at bounding box center [73, 102] width 136 height 31
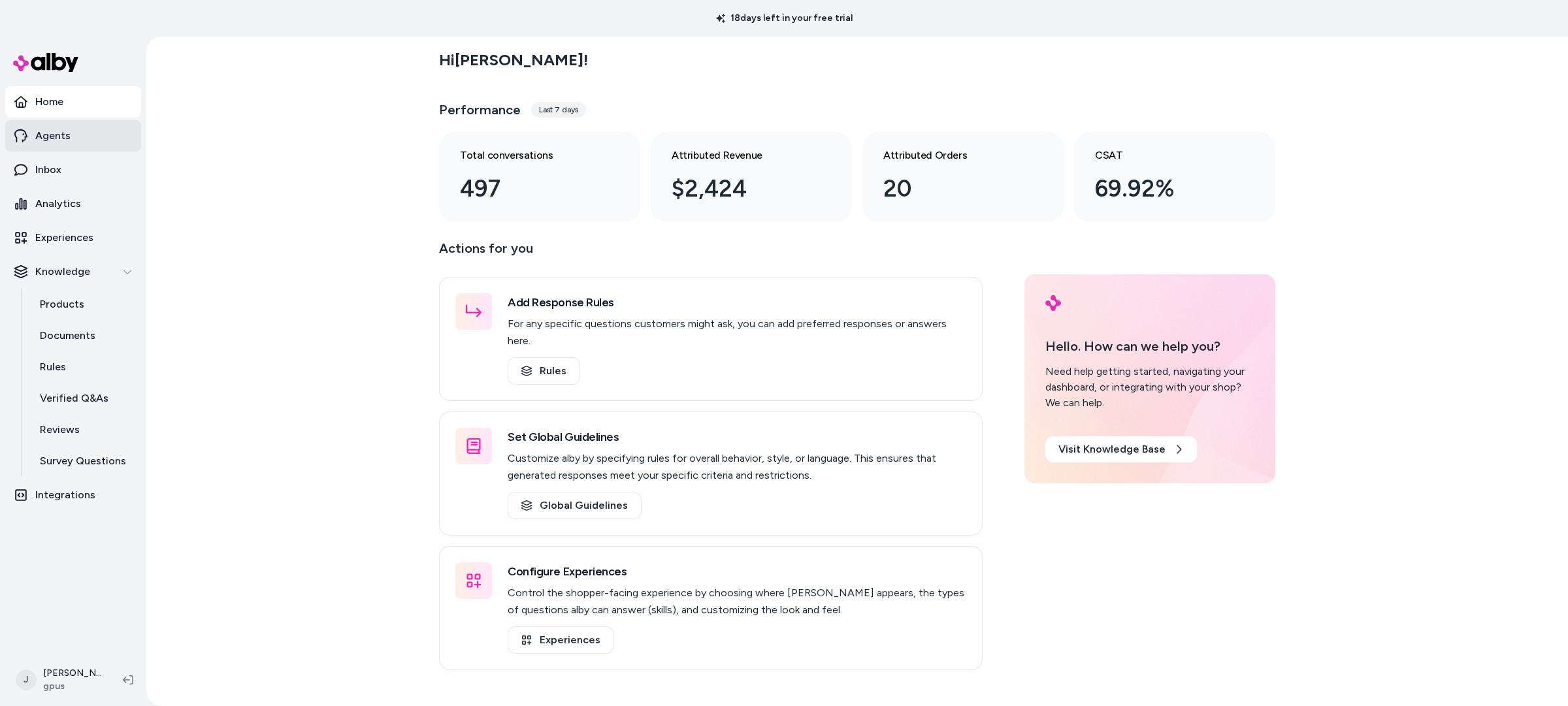
click at [71, 131] on link "Agents" at bounding box center [73, 136] width 136 height 31
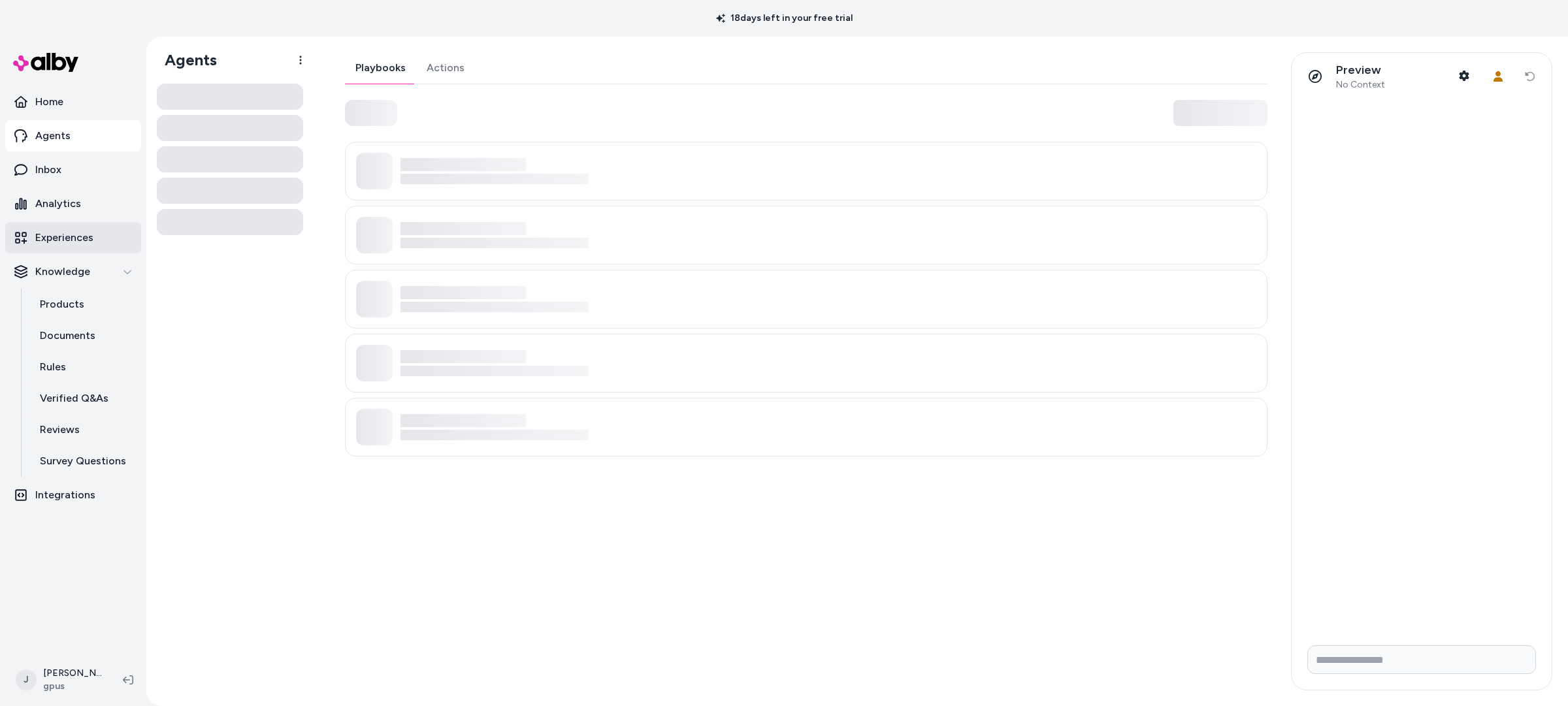
click at [63, 239] on p "Experiences" at bounding box center [64, 238] width 58 height 16
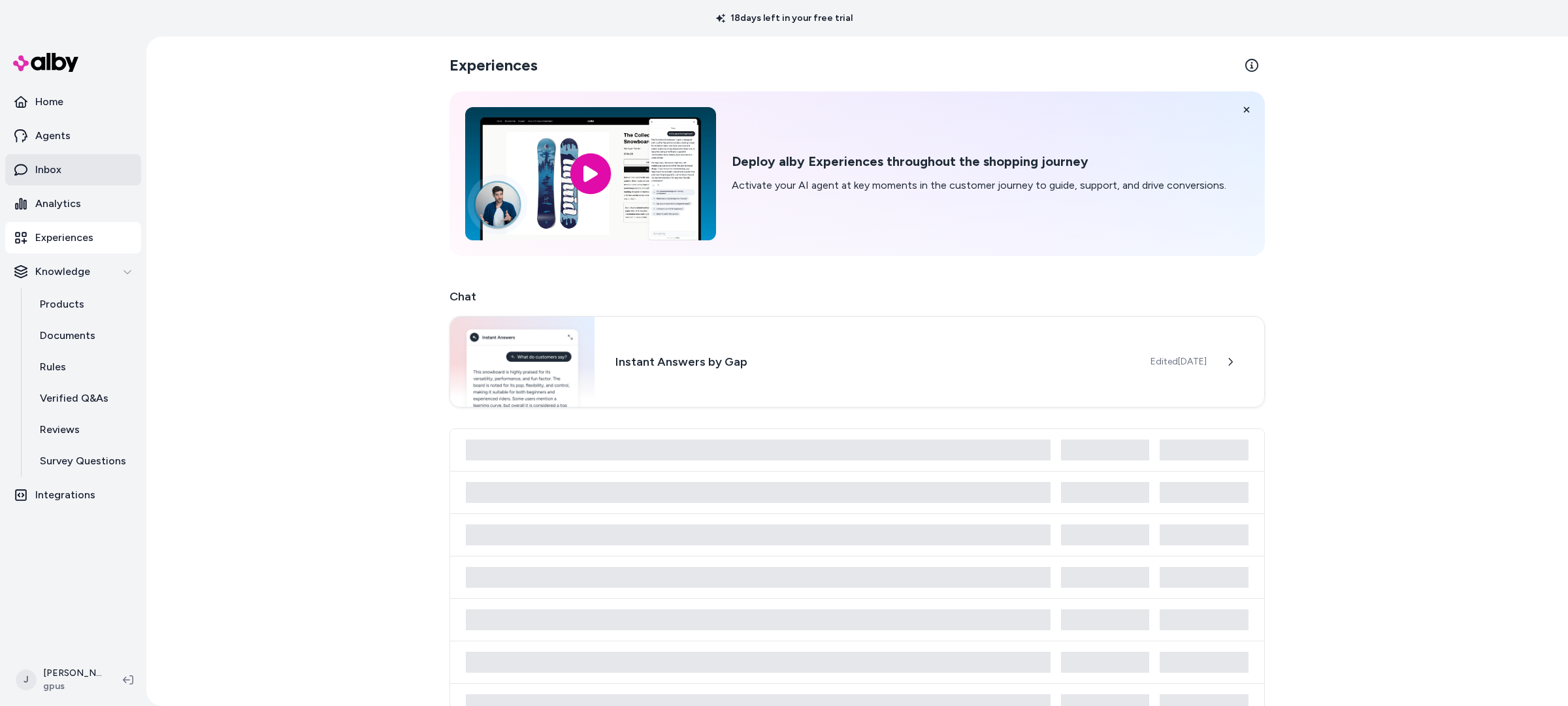
click at [46, 169] on p "Inbox" at bounding box center [48, 170] width 26 height 16
click at [43, 168] on p "Inbox" at bounding box center [48, 170] width 26 height 16
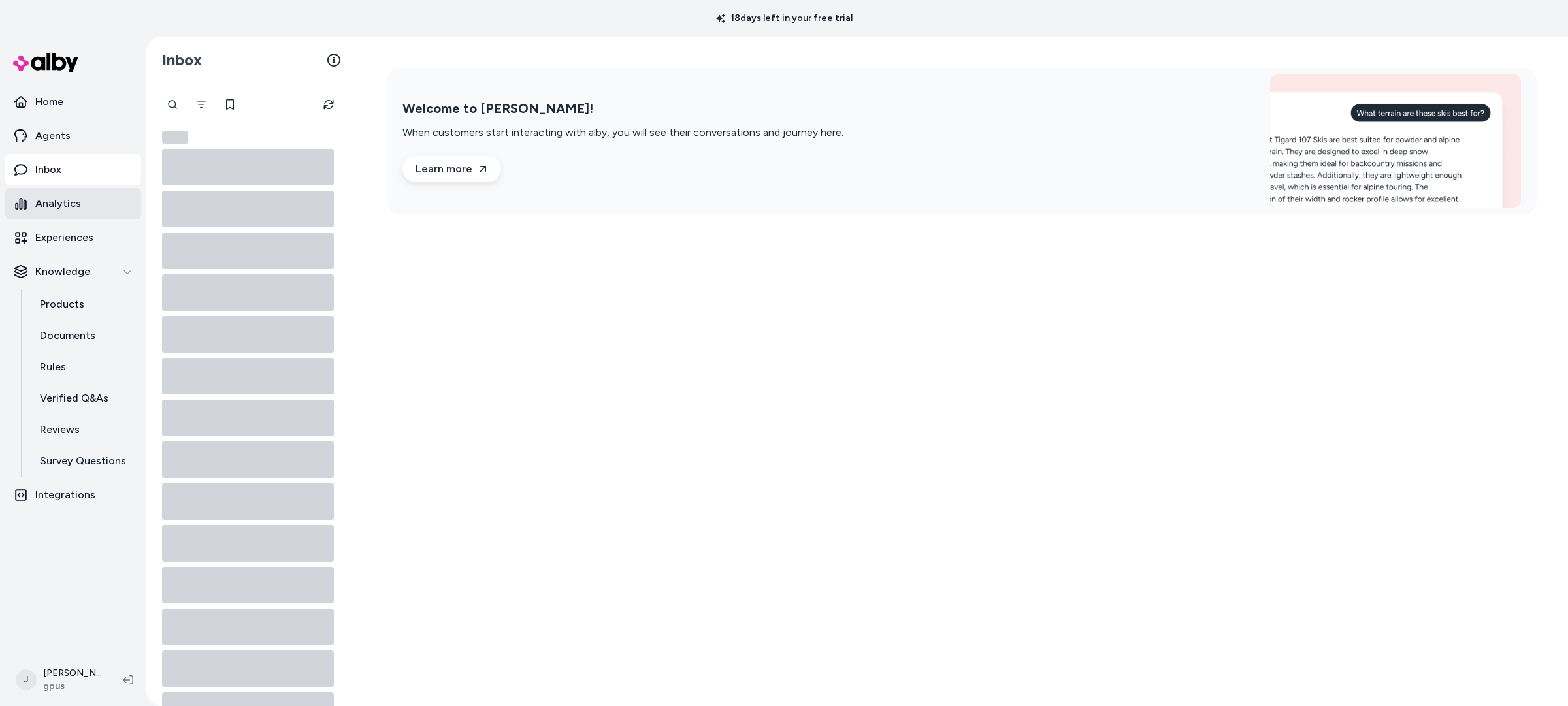
click at [71, 213] on link "Analytics" at bounding box center [73, 204] width 136 height 31
